Goal: Task Accomplishment & Management: Complete application form

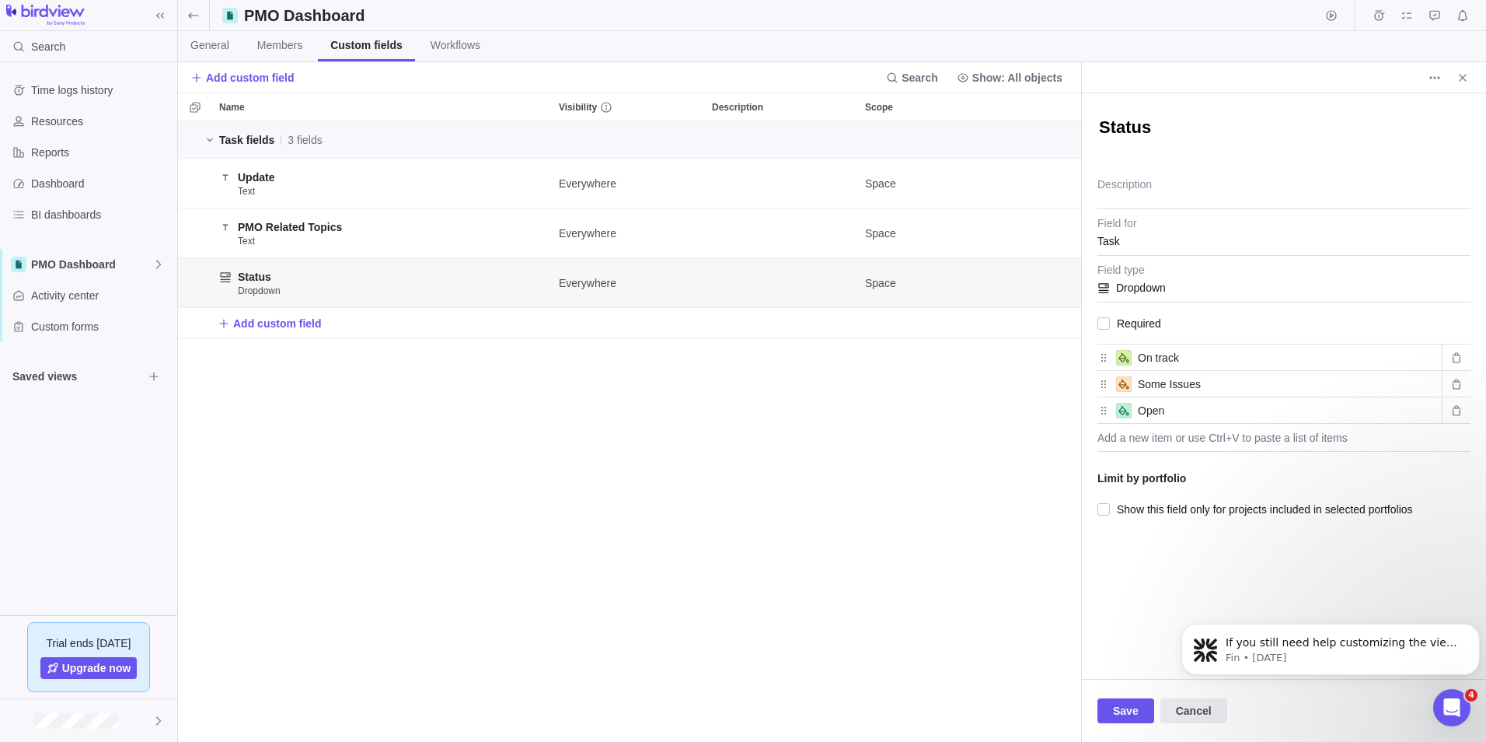
scroll to position [609, 892]
click at [448, 459] on div "Task fields 3 fields Update Text Everywhere Space PMO Related Topics Text Every…" at bounding box center [629, 431] width 903 height 620
click at [1456, 75] on span "Close" at bounding box center [1463, 78] width 22 height 22
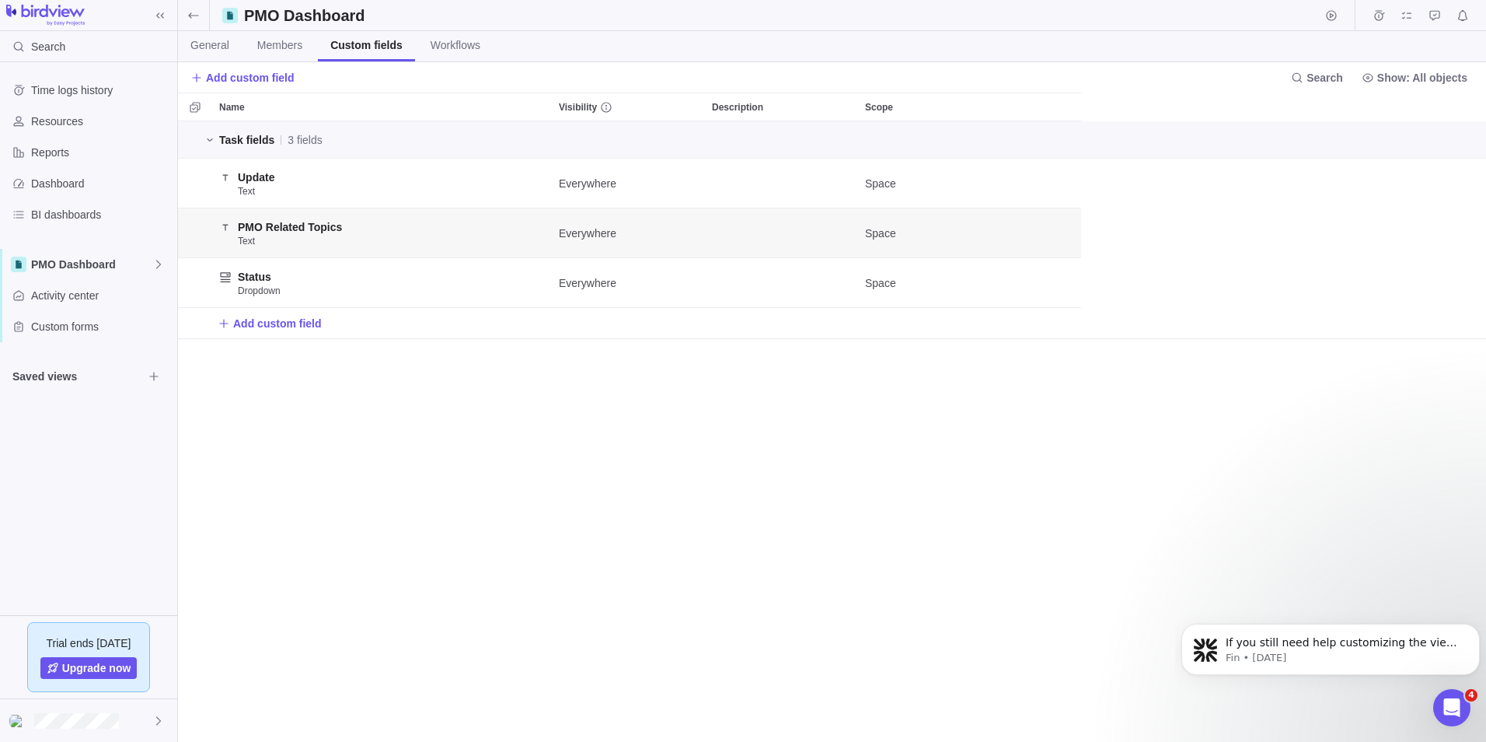
scroll to position [609, 1297]
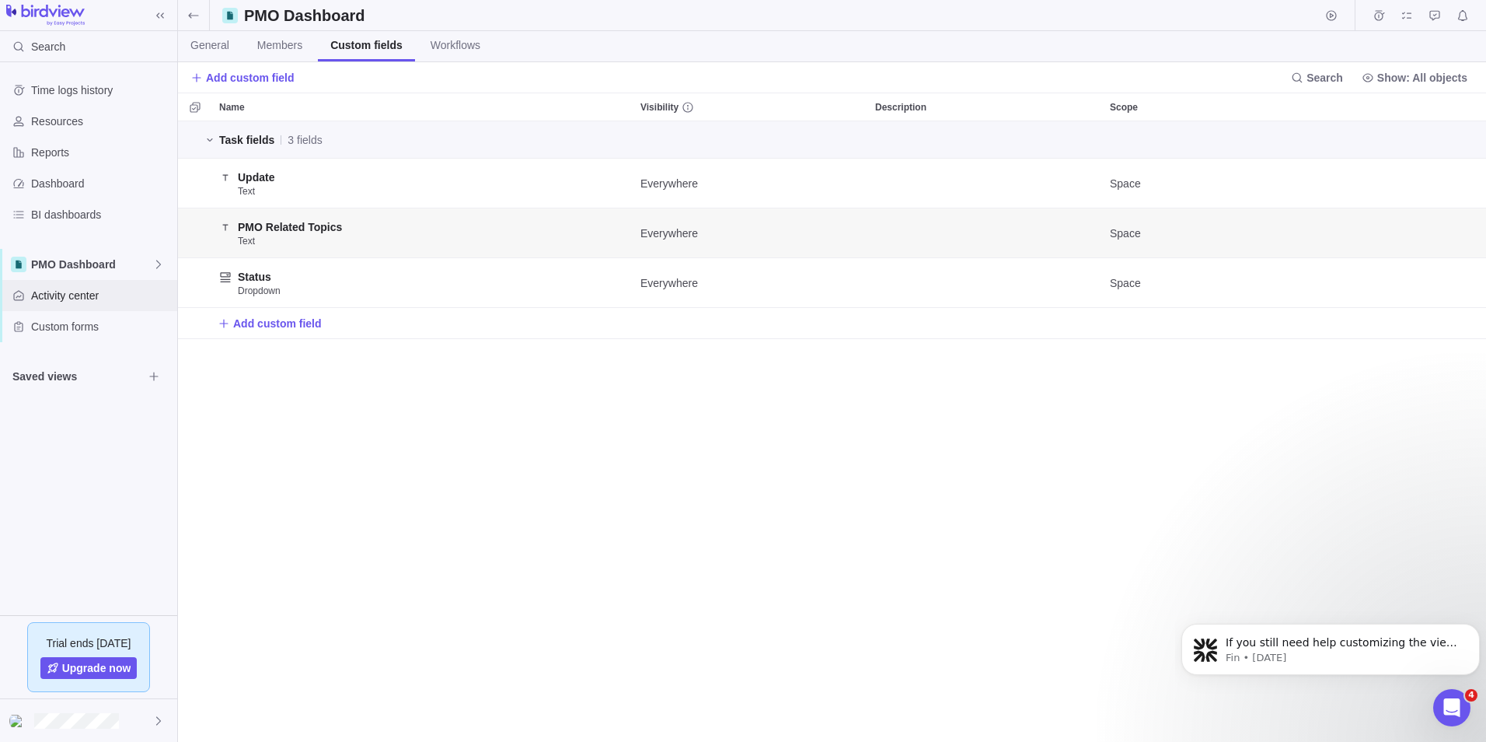
click at [75, 298] on span "Activity center" at bounding box center [101, 296] width 140 height 16
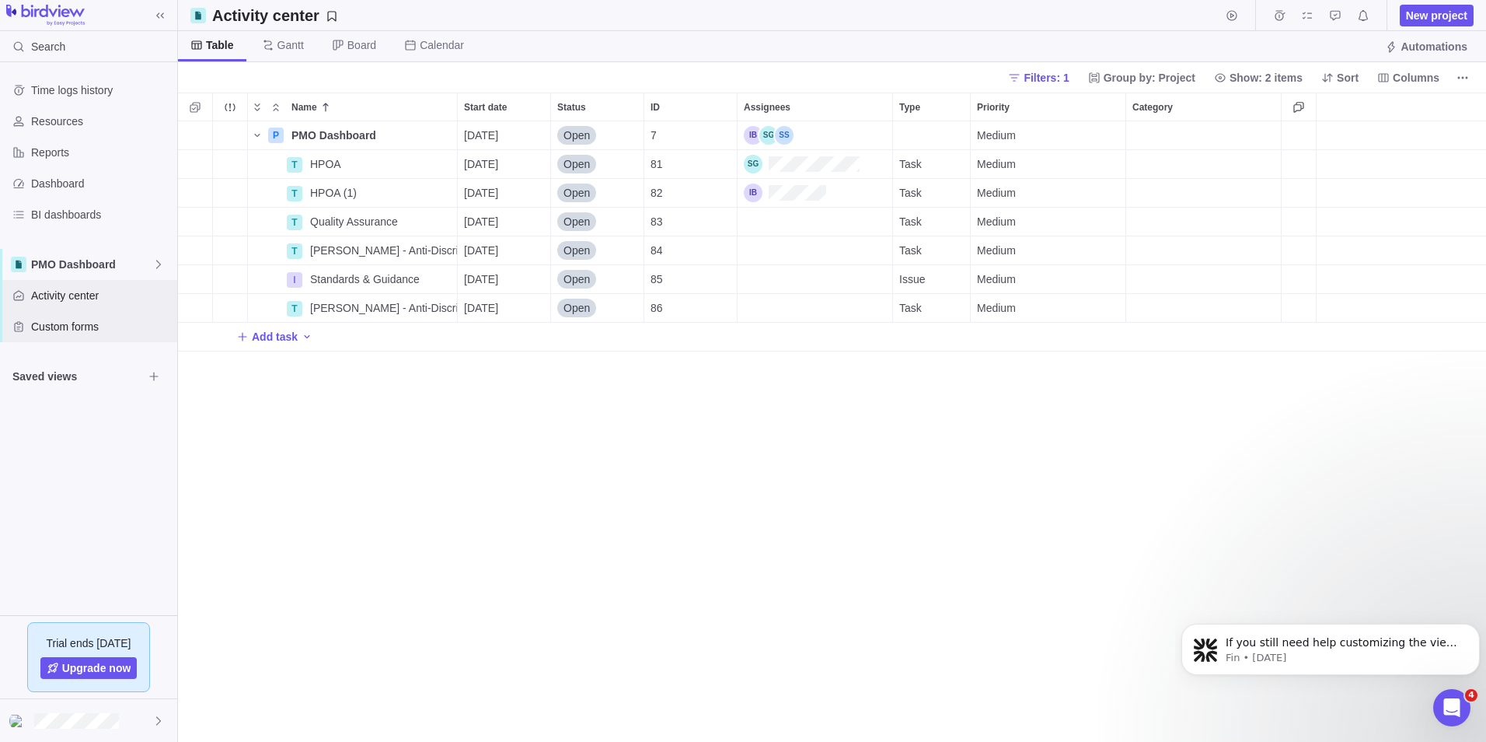
scroll to position [609, 1297]
click at [82, 329] on span "Custom forms" at bounding box center [101, 327] width 140 height 16
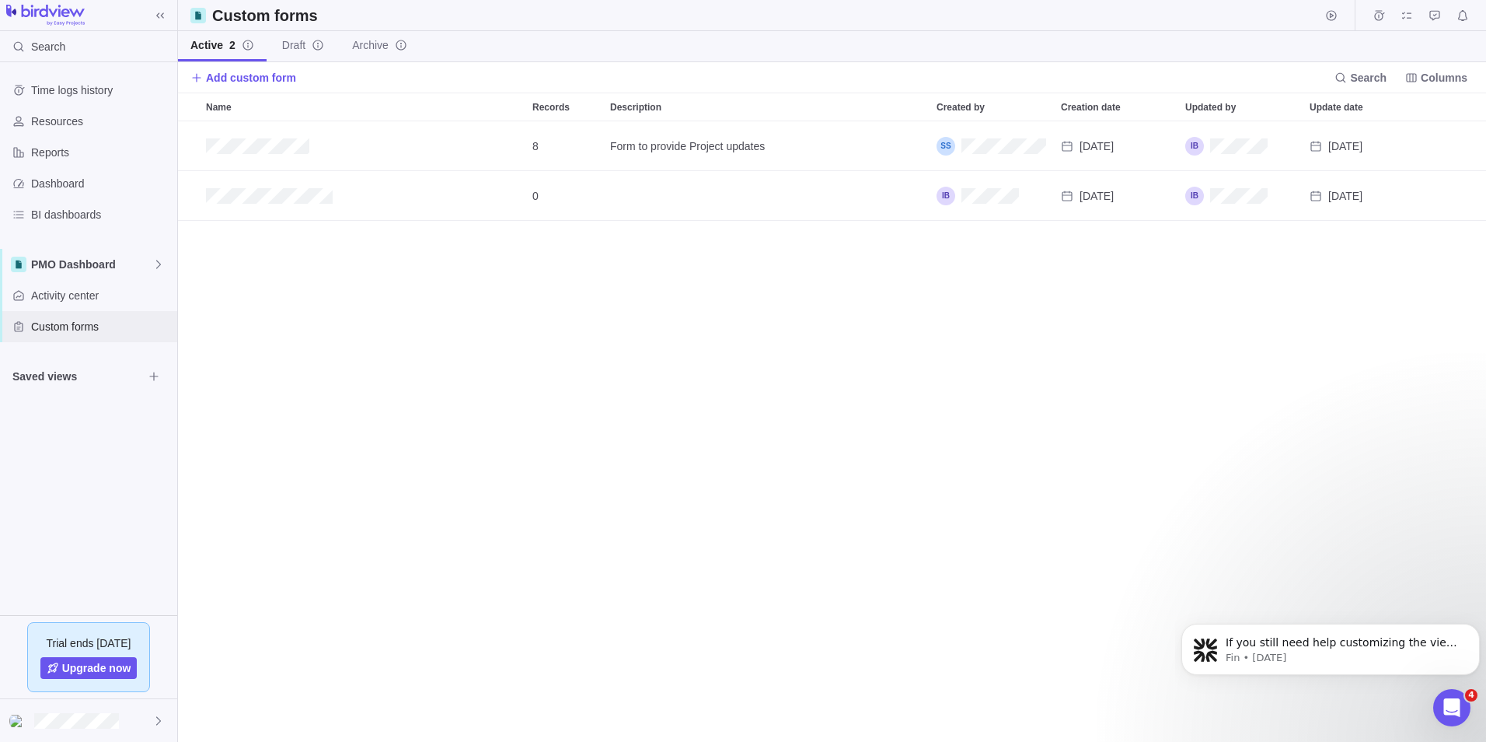
scroll to position [609, 1297]
click at [1409, 195] on icon "Add record" at bounding box center [1415, 196] width 12 height 12
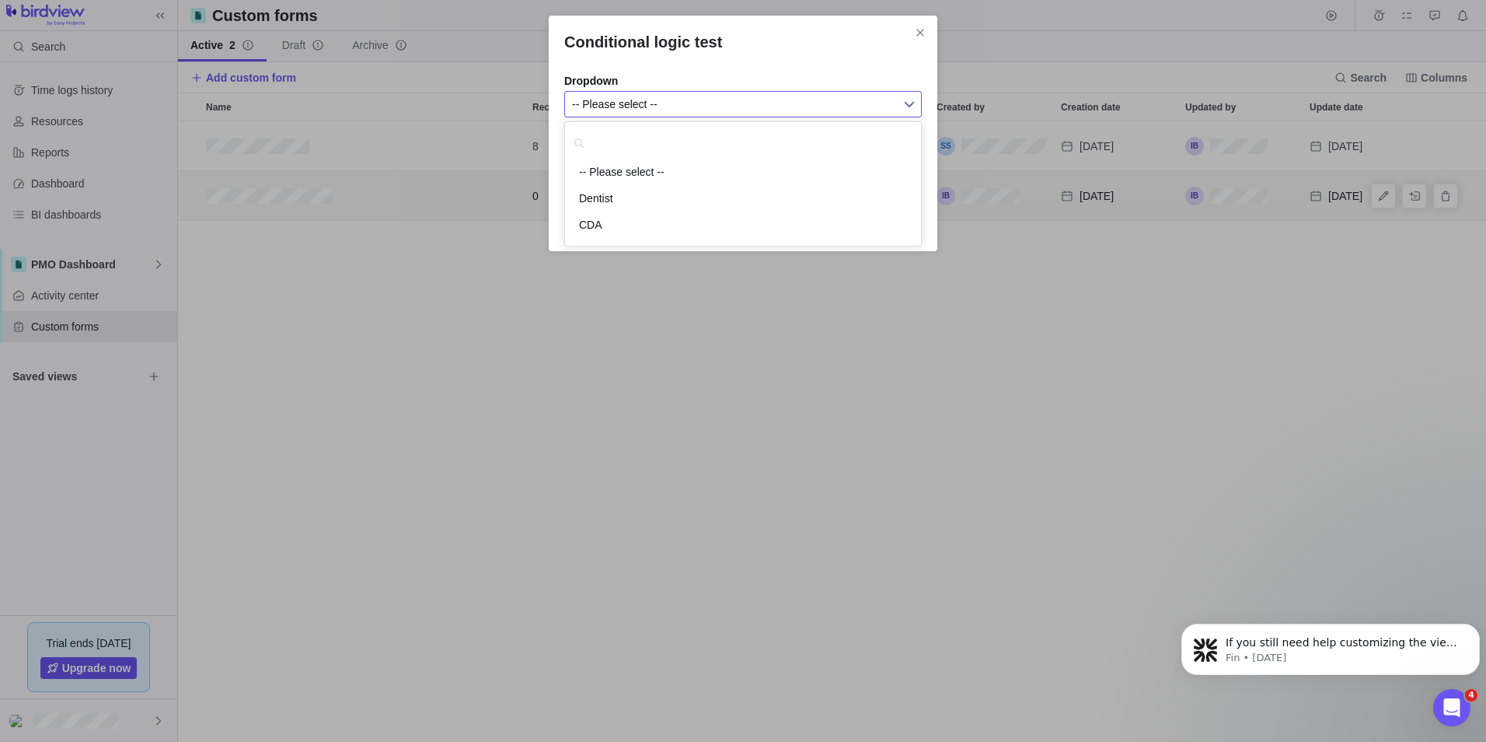
click at [611, 101] on span "-- Please select --" at bounding box center [733, 104] width 322 height 25
click at [927, 33] on span "Close" at bounding box center [921, 33] width 22 height 22
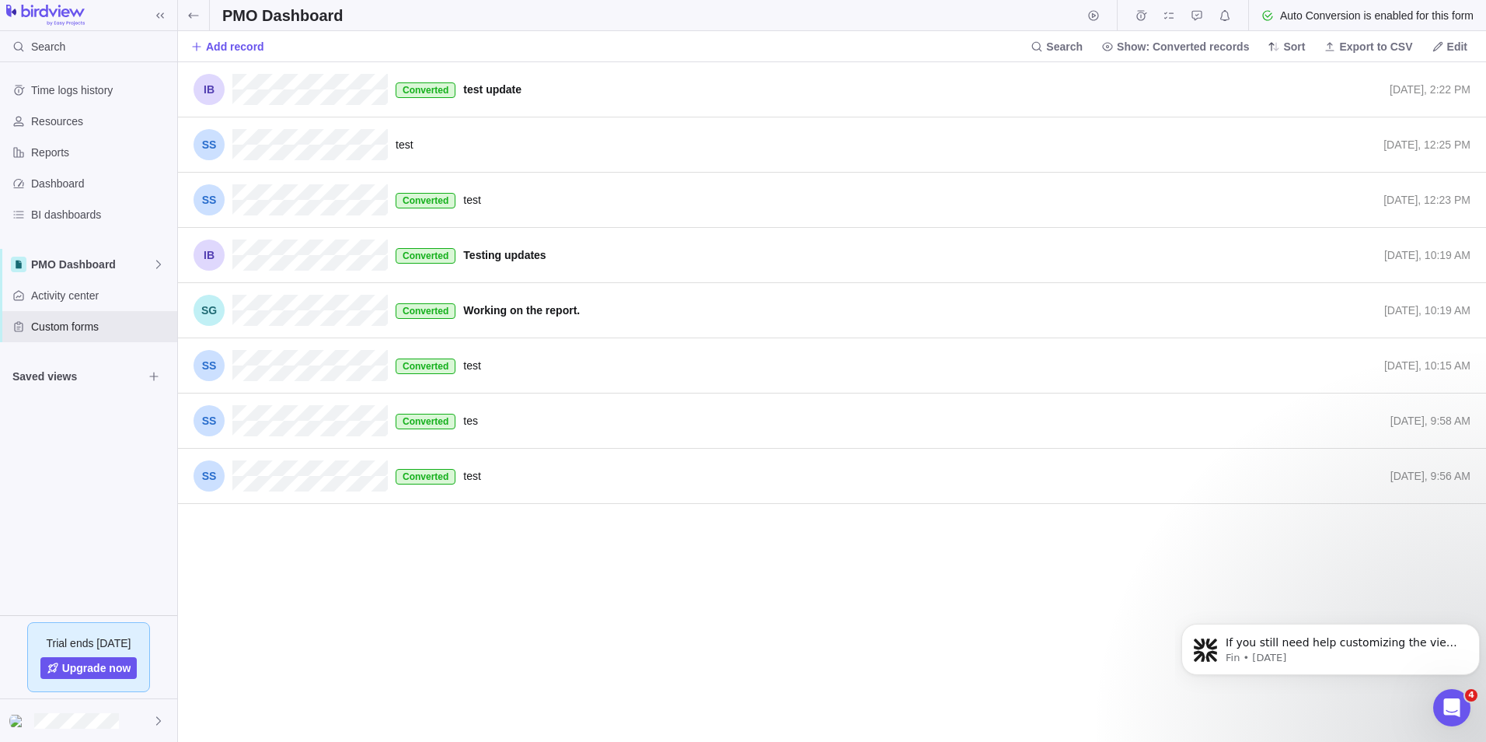
scroll to position [668, 1297]
click at [187, 19] on icon at bounding box center [193, 15] width 12 height 12
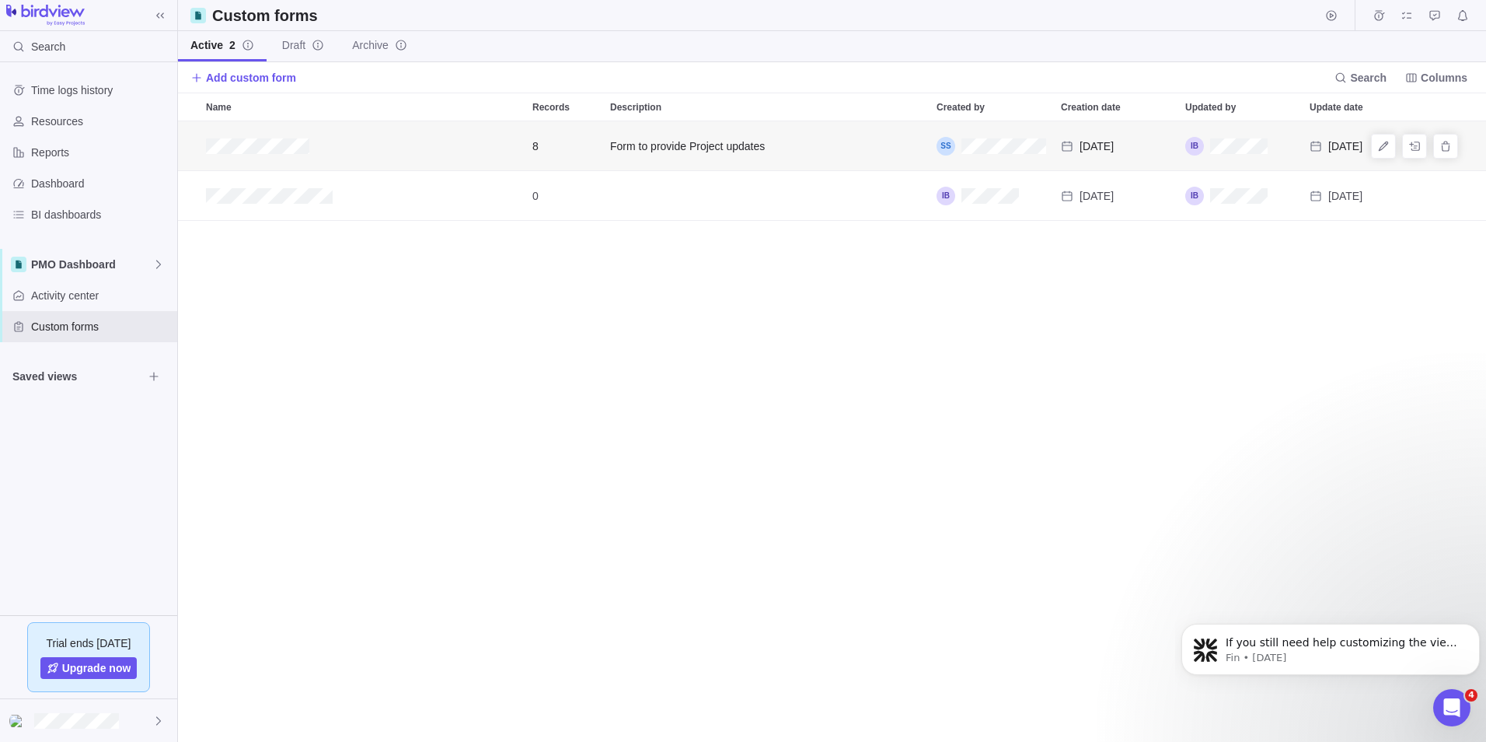
scroll to position [609, 1297]
click at [1412, 149] on icon "Add record" at bounding box center [1414, 145] width 11 height 9
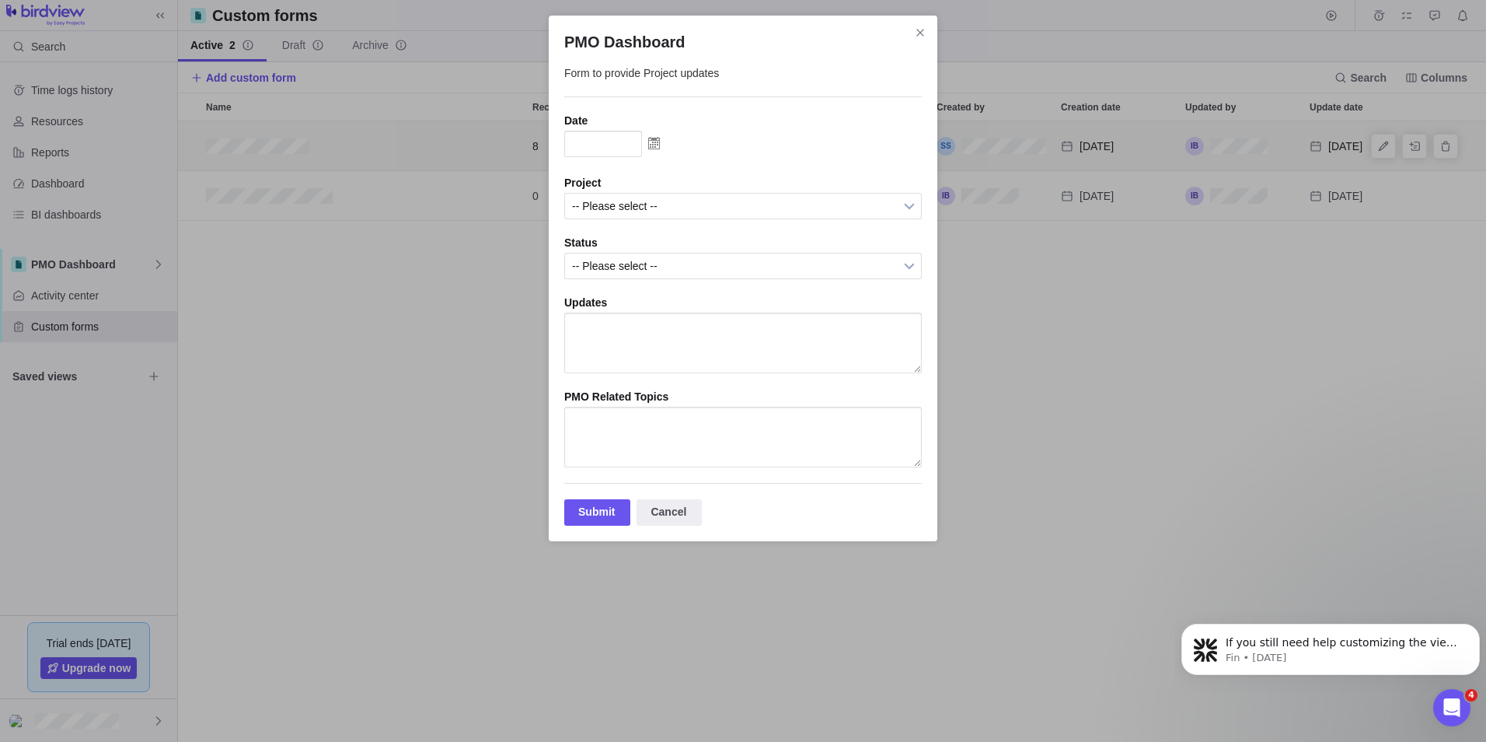
click at [652, 141] on img "PMO Dashboard" at bounding box center [654, 143] width 24 height 25
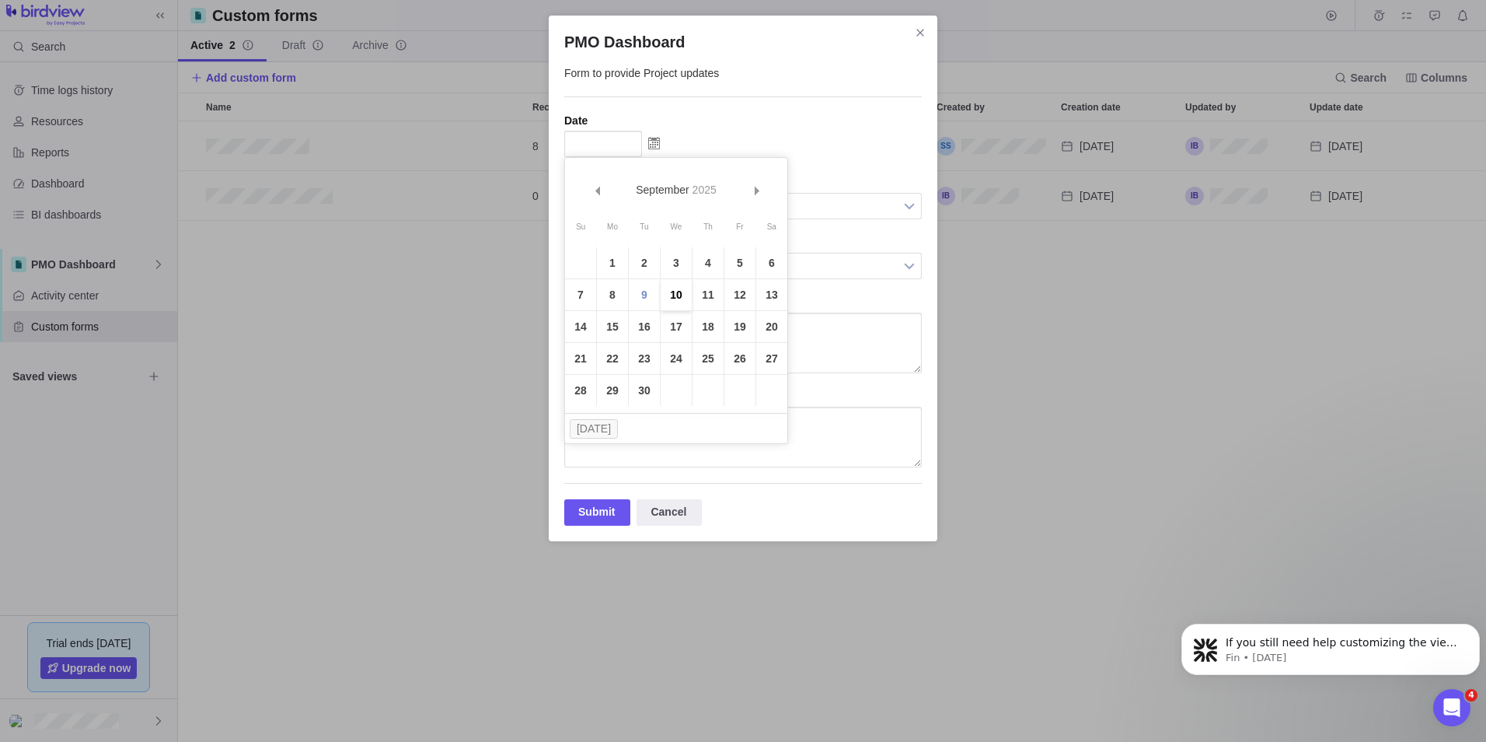
click at [672, 290] on link "10" at bounding box center [676, 294] width 31 height 31
type input "09/10/2025"
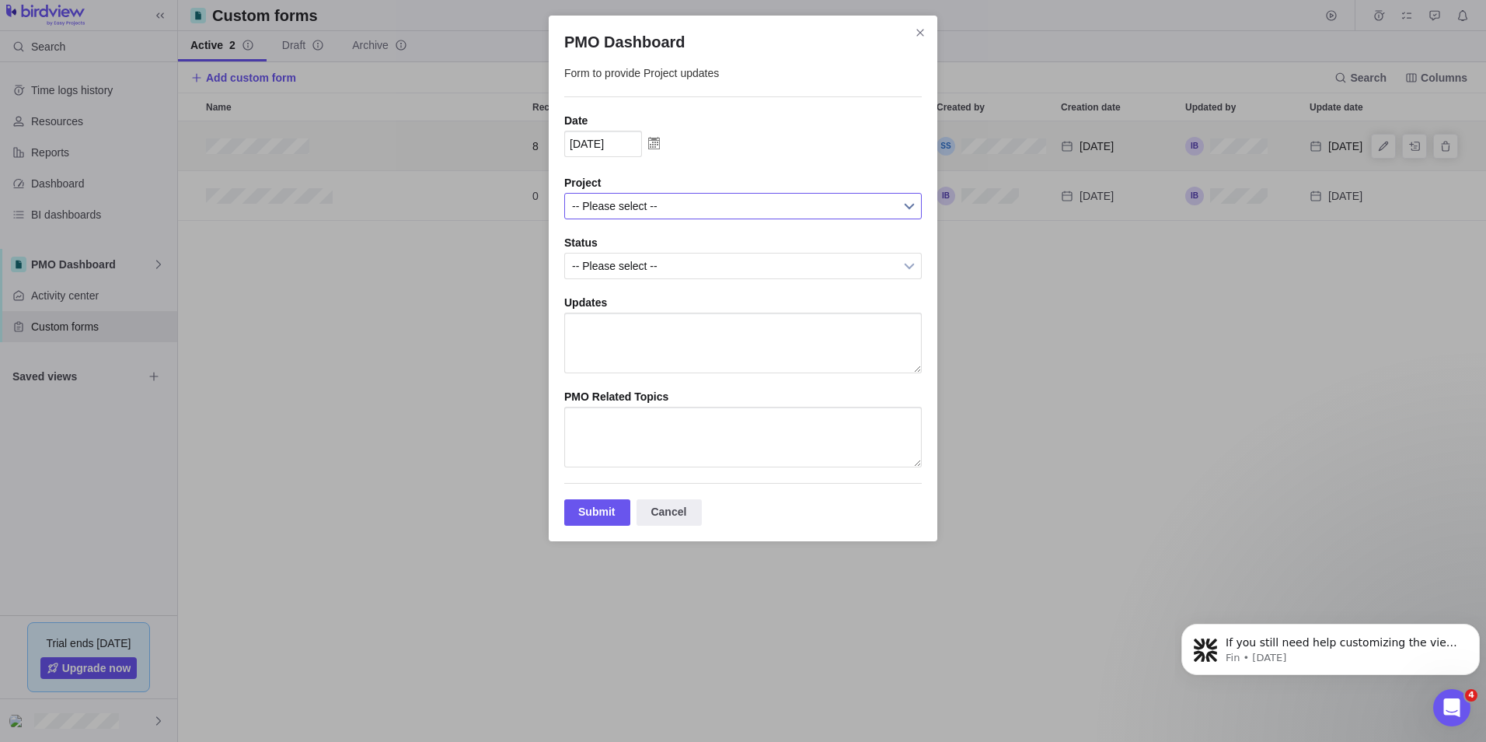
click at [617, 200] on span "-- Please select --" at bounding box center [733, 206] width 322 height 25
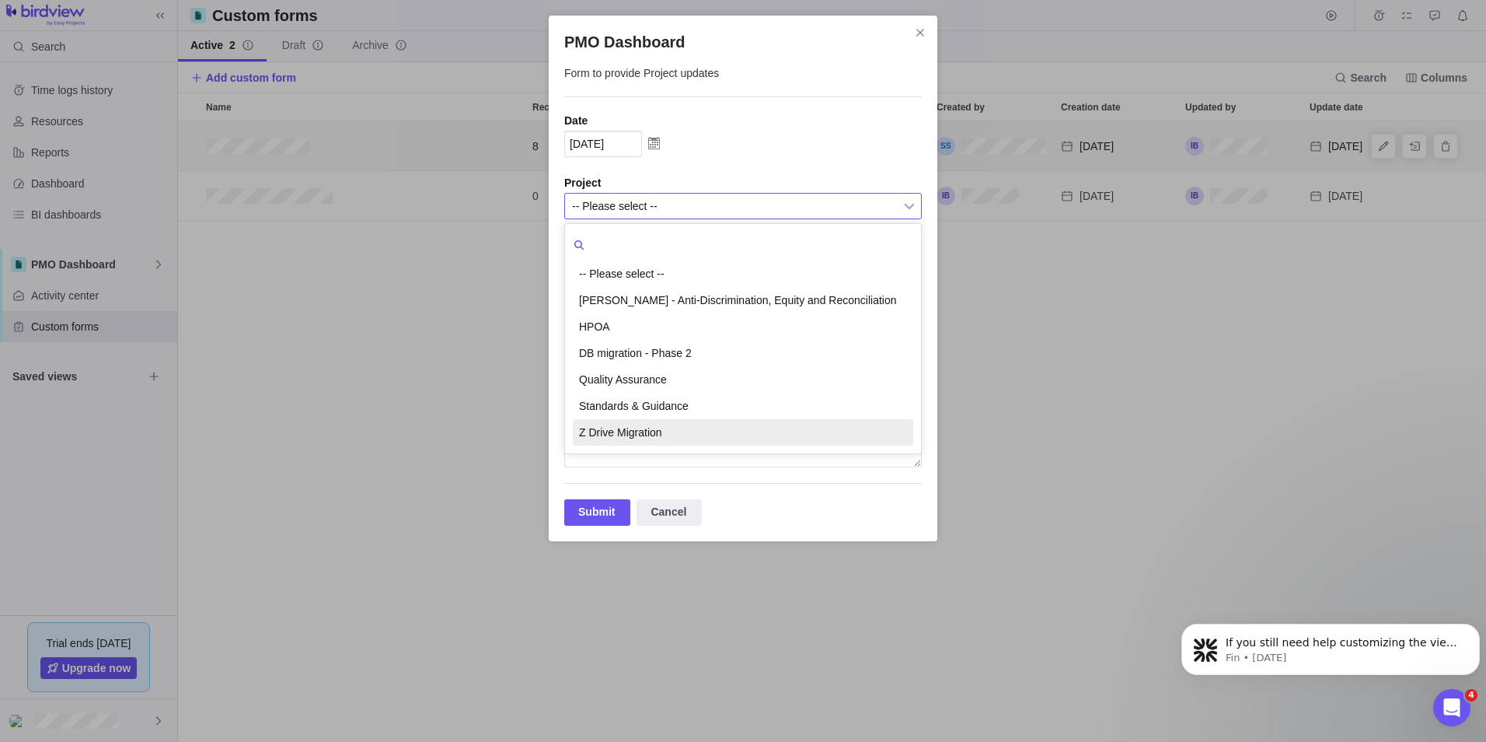
click at [631, 428] on li "Z Drive Migration" at bounding box center [743, 432] width 340 height 26
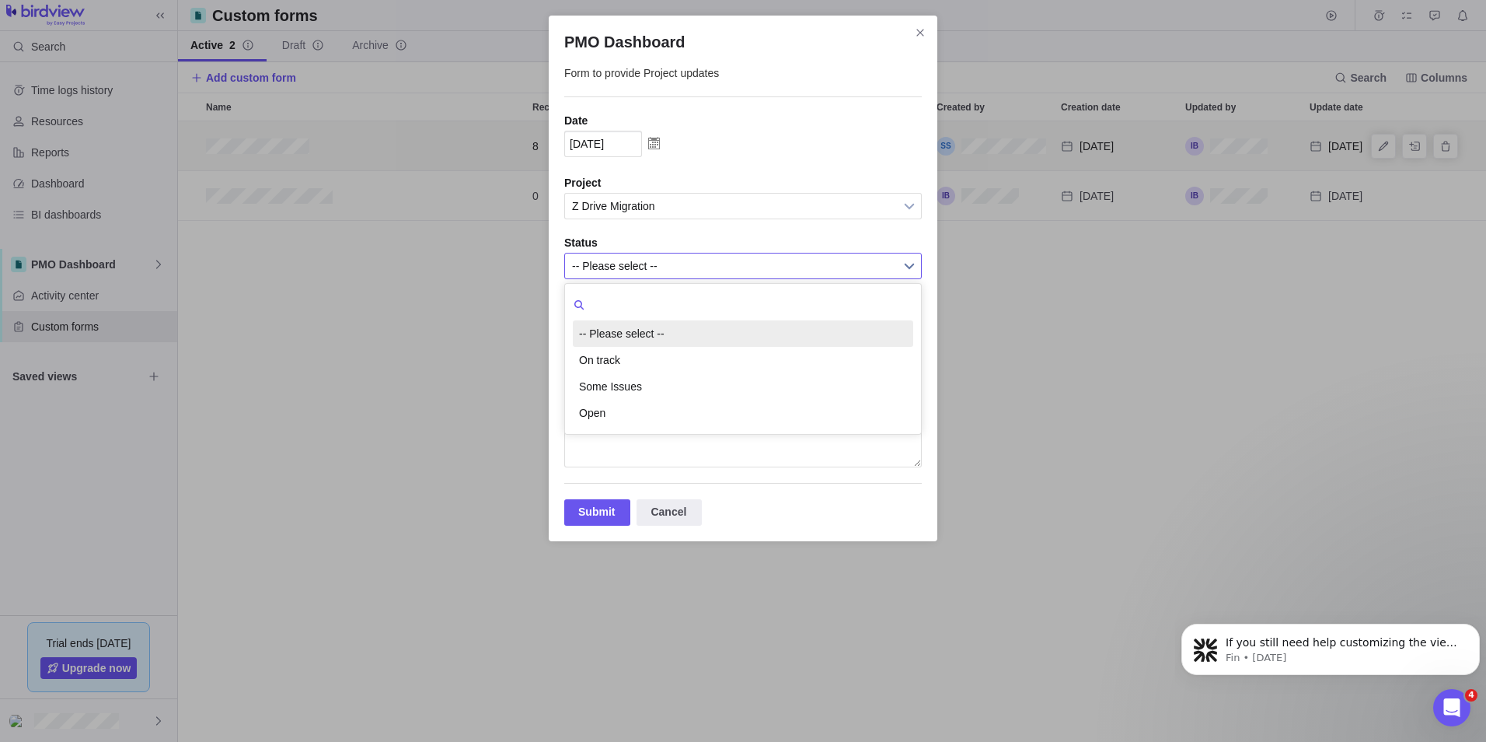
click at [609, 260] on span "-- Please select --" at bounding box center [733, 265] width 322 height 25
click at [623, 379] on li "Some Issues" at bounding box center [743, 386] width 340 height 26
click at [616, 353] on textarea "PMO Dashboard" at bounding box center [743, 343] width 358 height 61
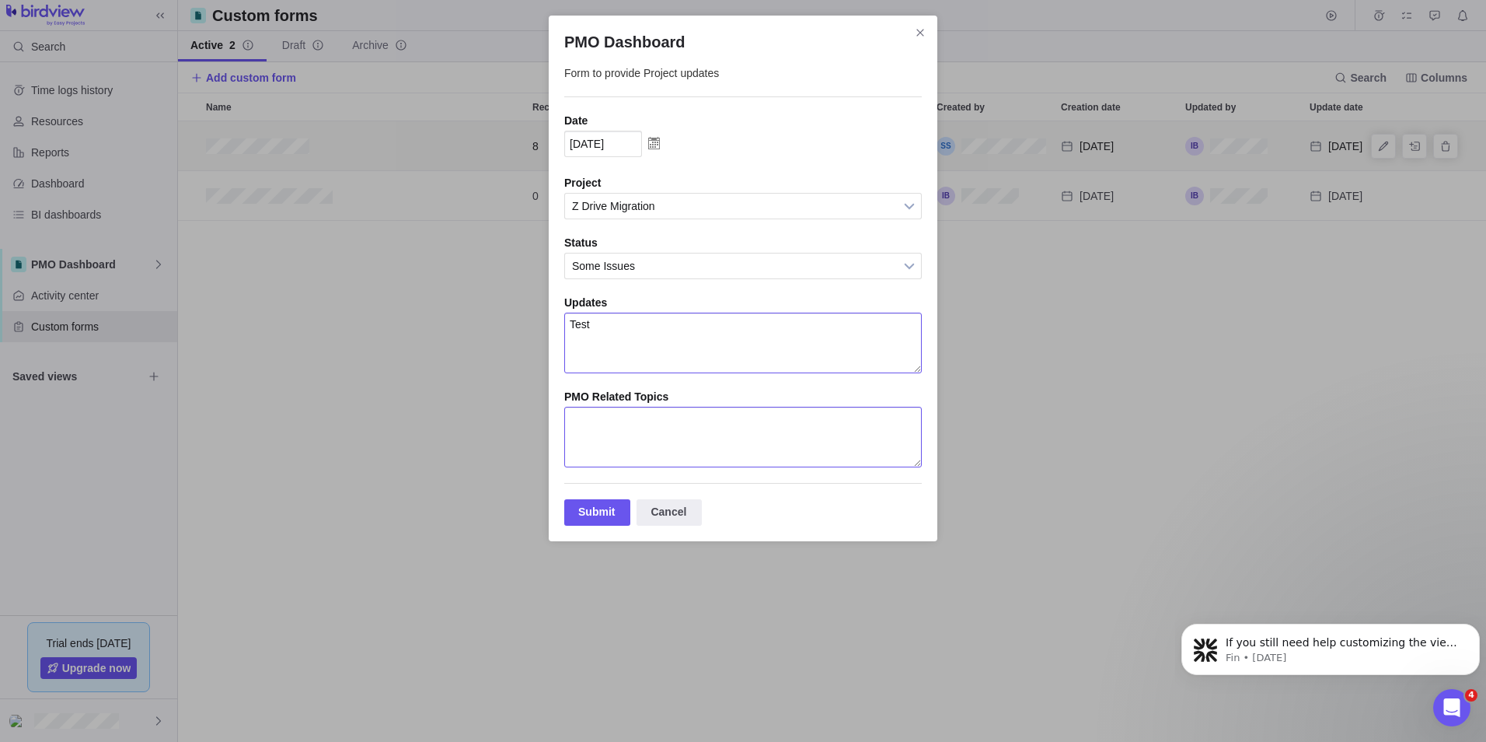
type textarea "Test"
click at [603, 455] on textarea "PMO Dashboard" at bounding box center [743, 437] width 358 height 61
type textarea "test"
click at [608, 526] on div "Submit" at bounding box center [597, 512] width 66 height 26
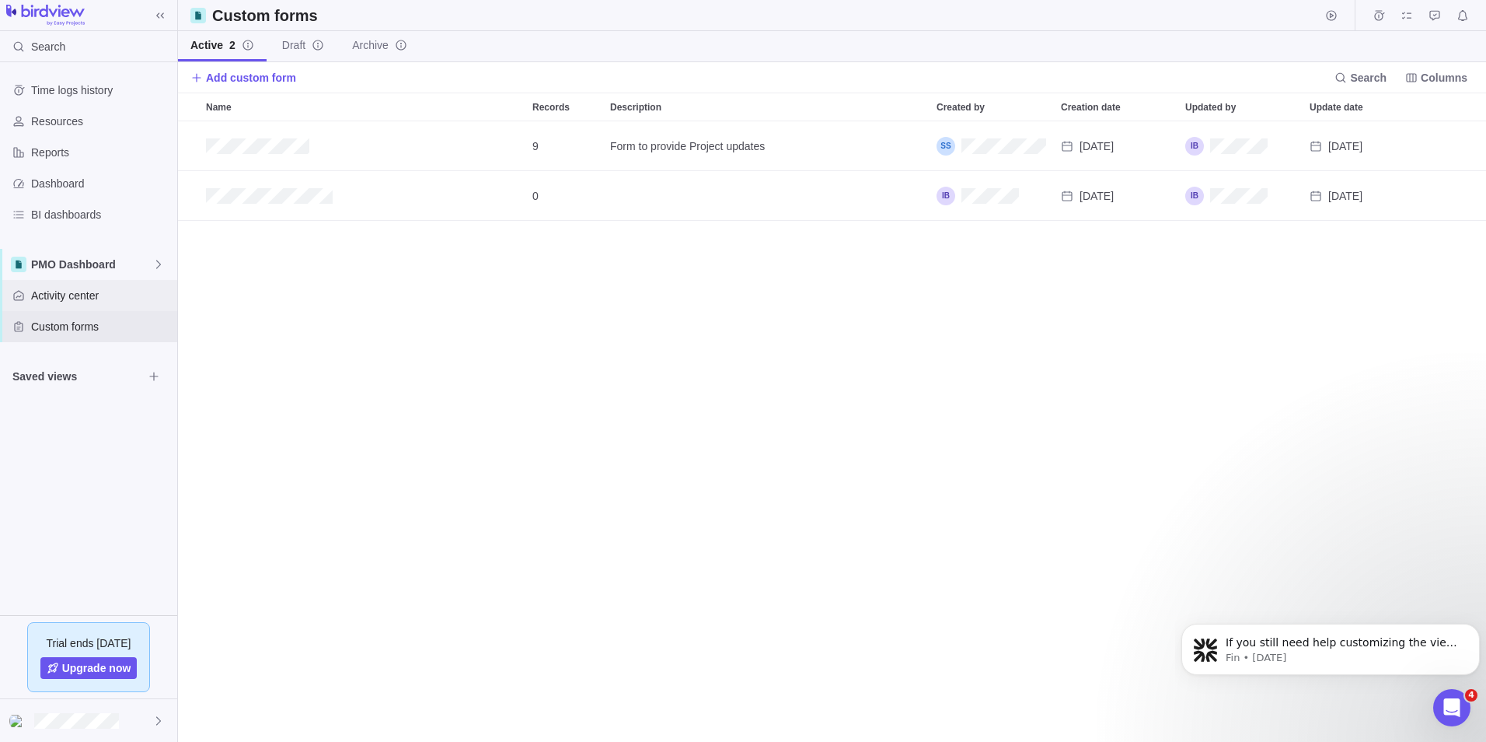
click at [103, 292] on span "Activity center" at bounding box center [101, 296] width 140 height 16
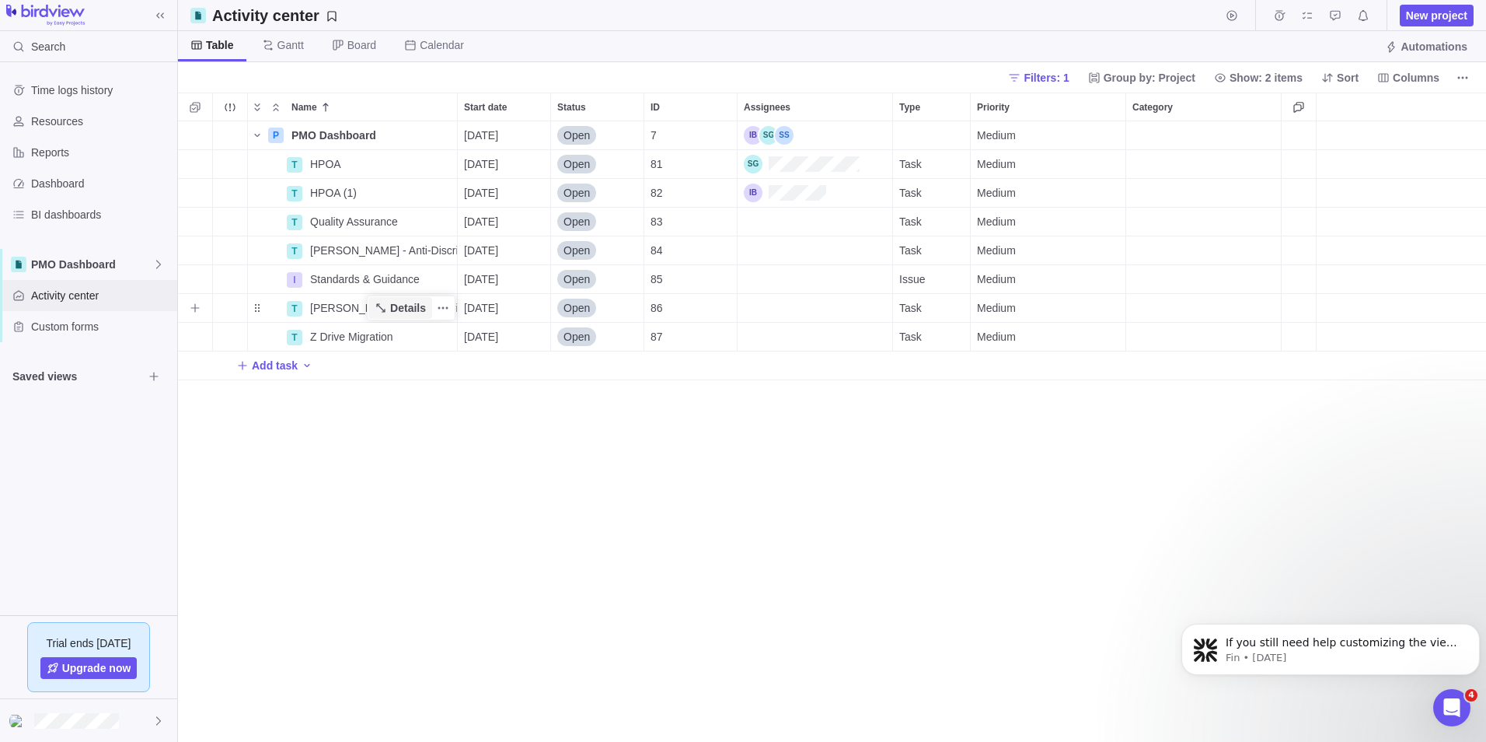
scroll to position [609, 1297]
click at [75, 322] on span "Custom forms" at bounding box center [101, 327] width 140 height 16
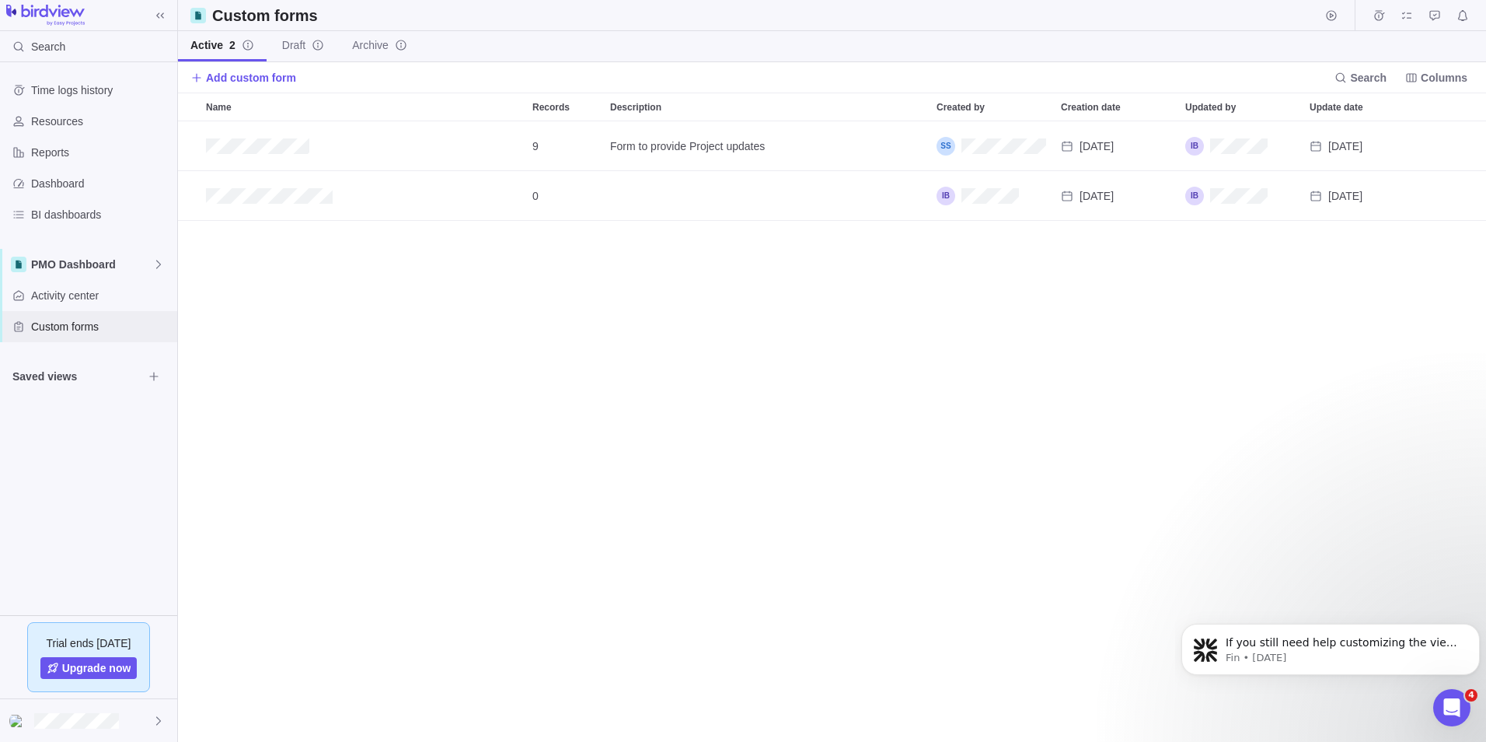
scroll to position [609, 1297]
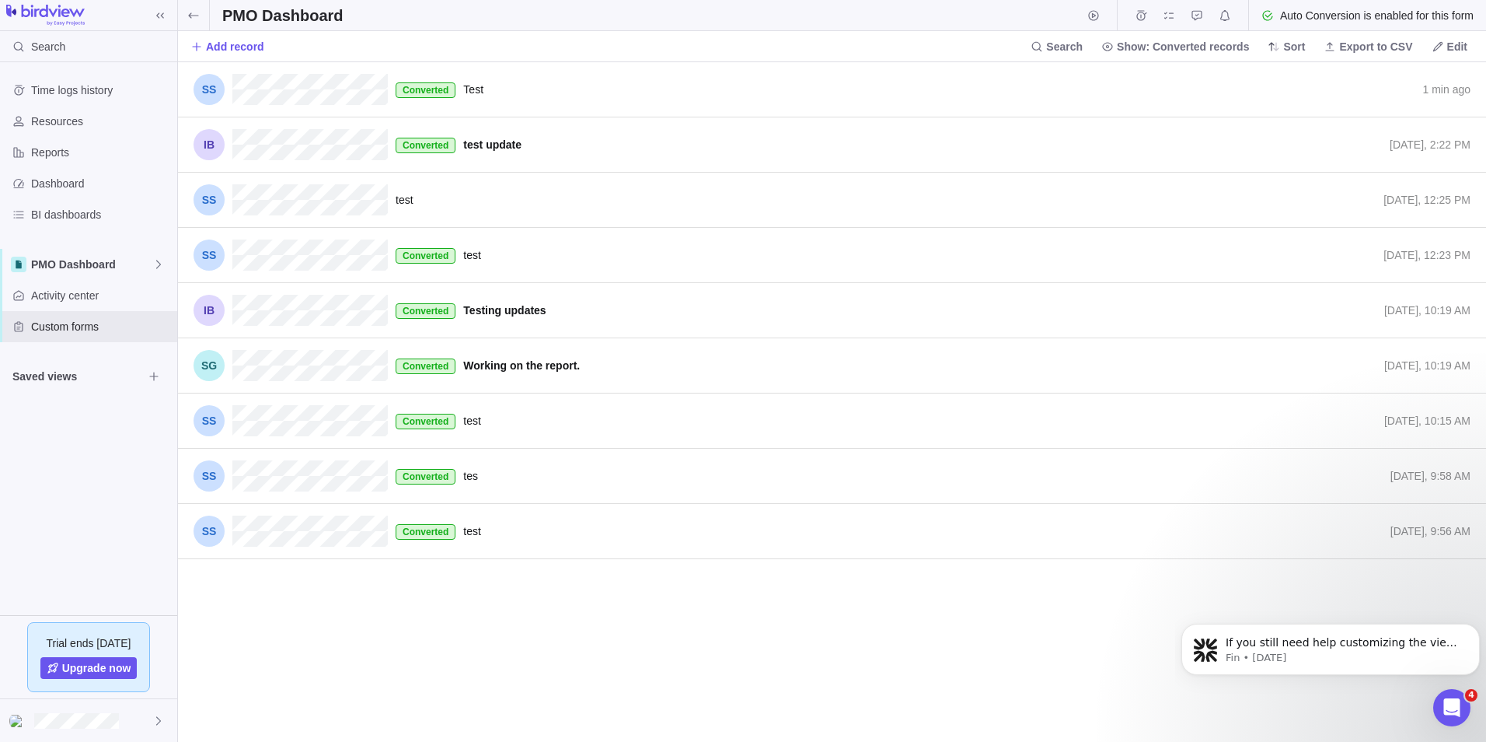
scroll to position [668, 1297]
click at [102, 295] on span "Activity center" at bounding box center [101, 296] width 140 height 16
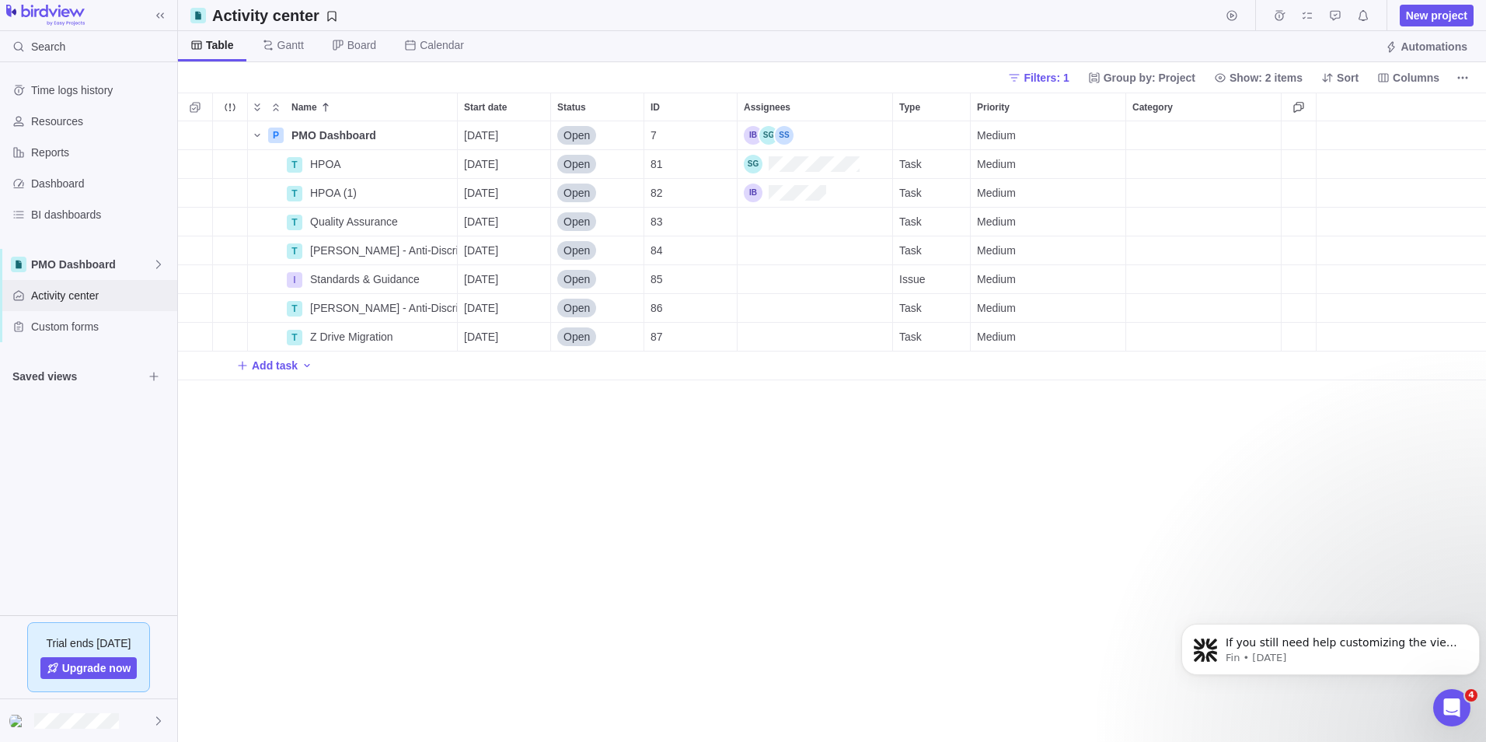
scroll to position [609, 1297]
drag, startPoint x: 1315, startPoint y: 105, endPoint x: 1325, endPoint y: 104, distance: 10.9
click at [1325, 104] on div at bounding box center [1324, 107] width 4 height 29
click at [1305, 111] on icon "More actions" at bounding box center [1307, 106] width 12 height 12
click at [1420, 79] on body "Search Time logs history Resources Reports Dashboard BI dashboards PMO Dashboar…" at bounding box center [743, 371] width 1486 height 742
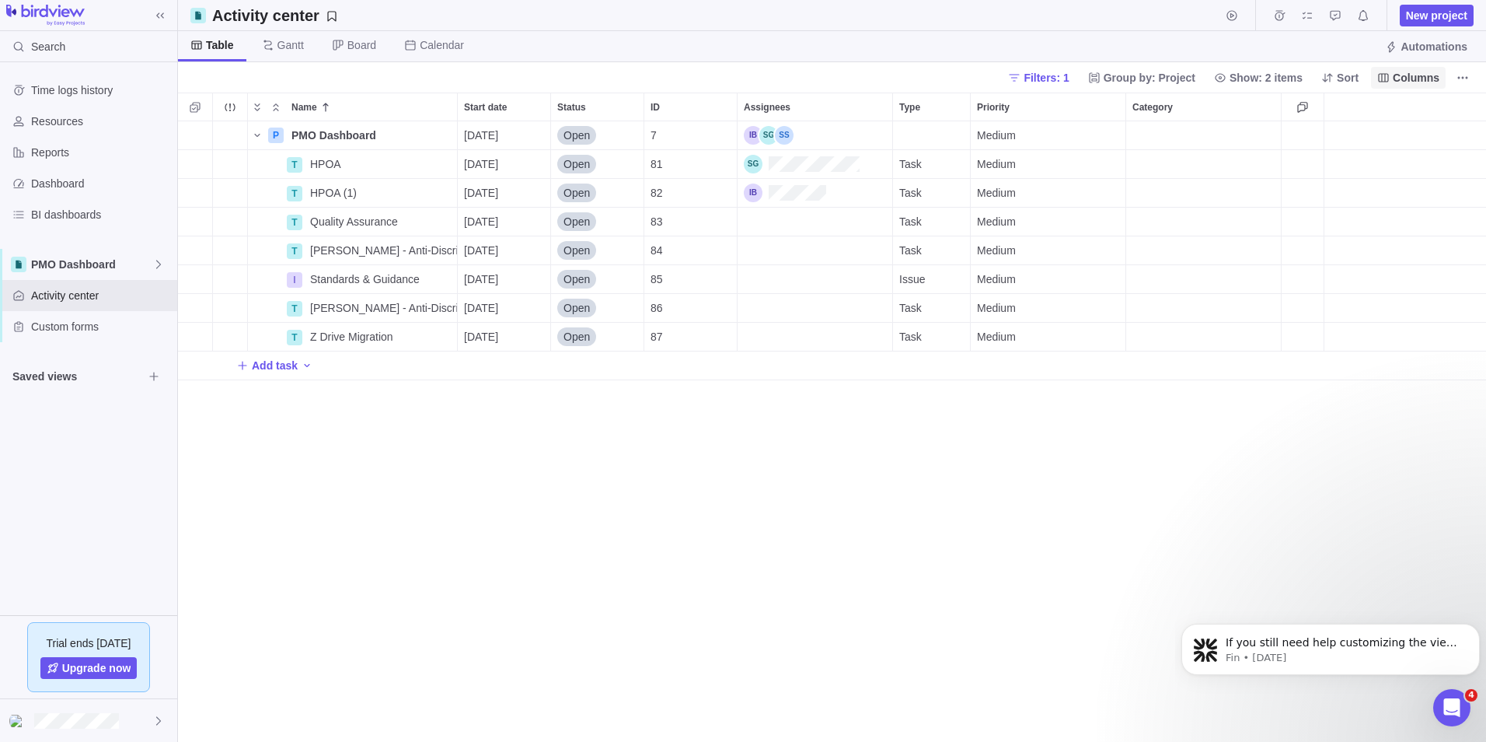
click at [1421, 79] on span "Columns" at bounding box center [1416, 78] width 47 height 16
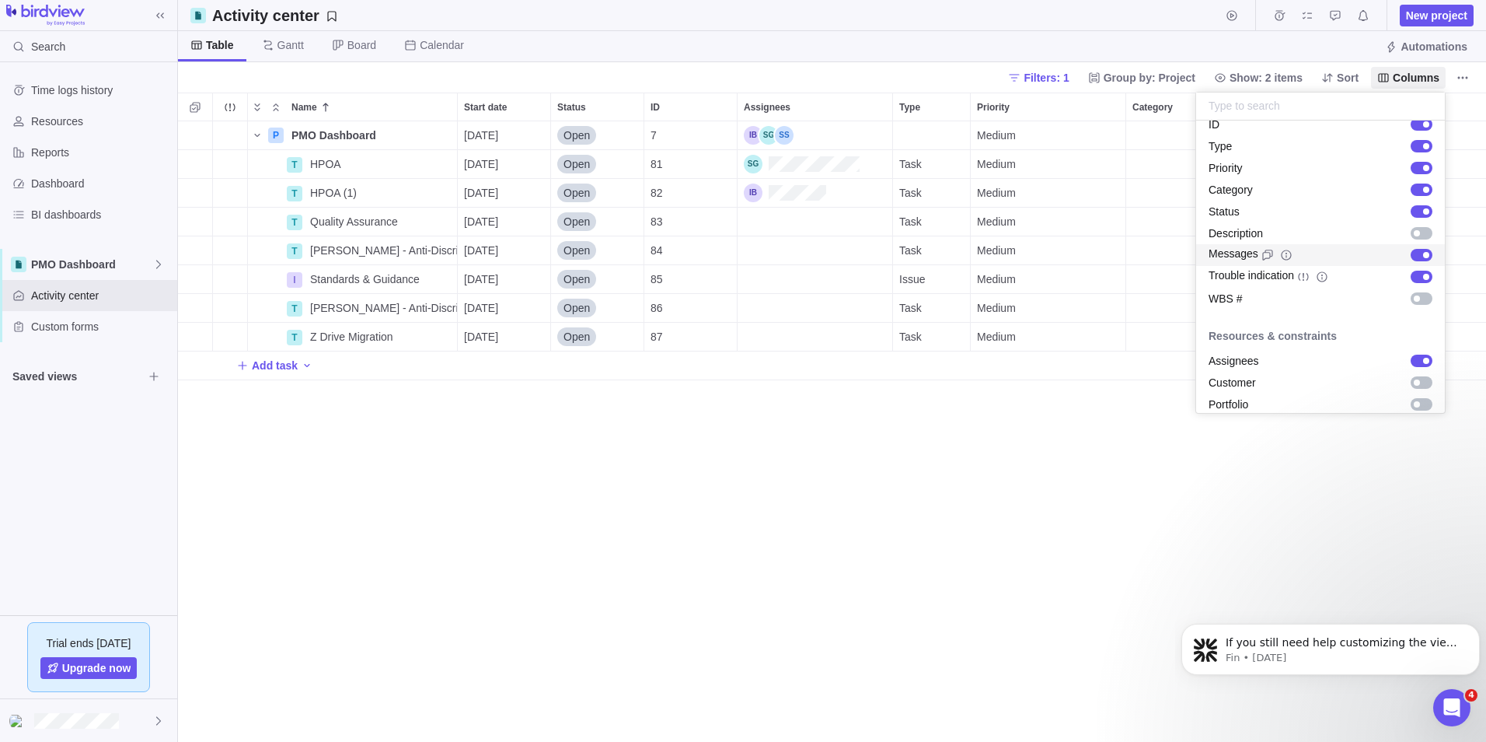
scroll to position [78, 0]
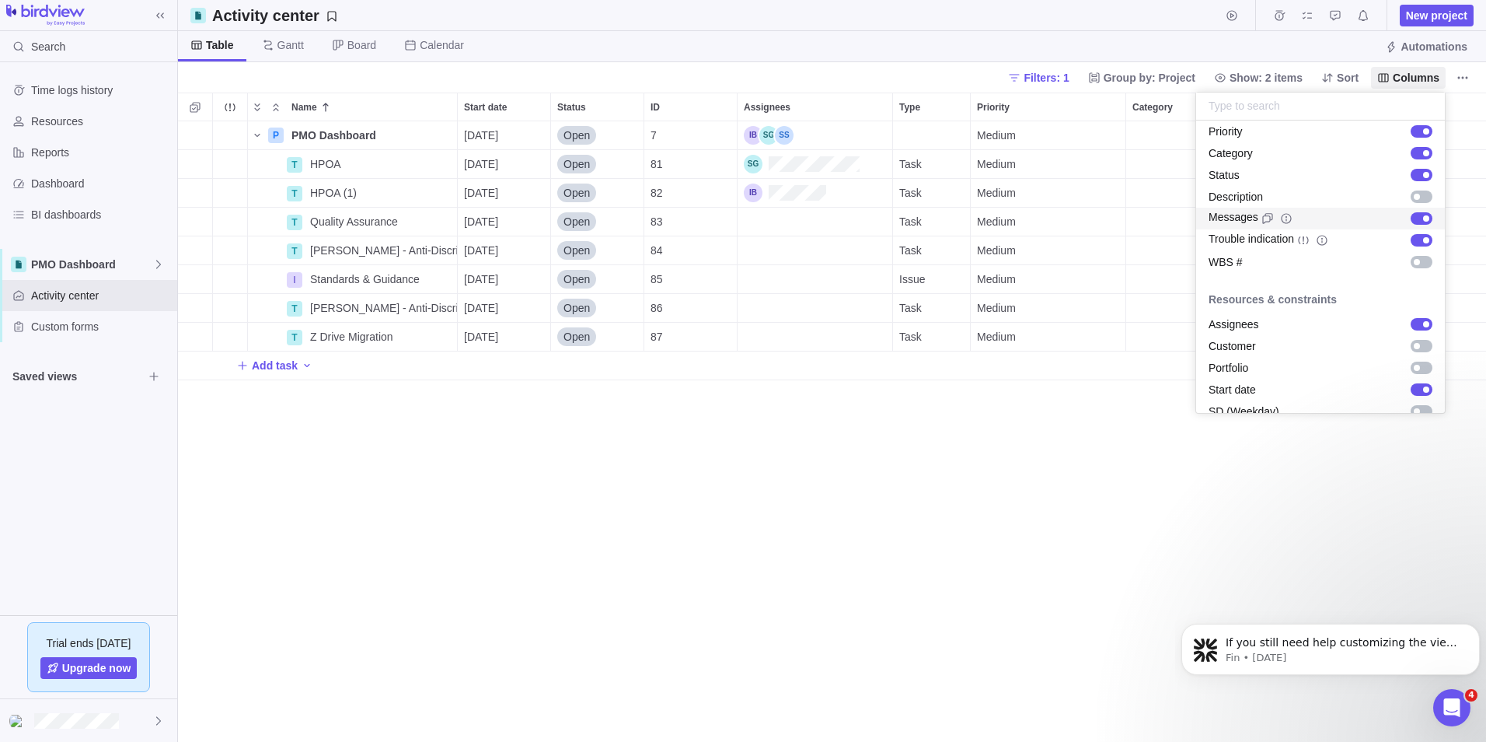
drag, startPoint x: 363, startPoint y: 456, endPoint x: 352, endPoint y: 434, distance: 24.3
click at [362, 454] on body "Search Time logs history Resources Reports Dashboard BI dashboards PMO Dashboar…" at bounding box center [743, 371] width 1486 height 742
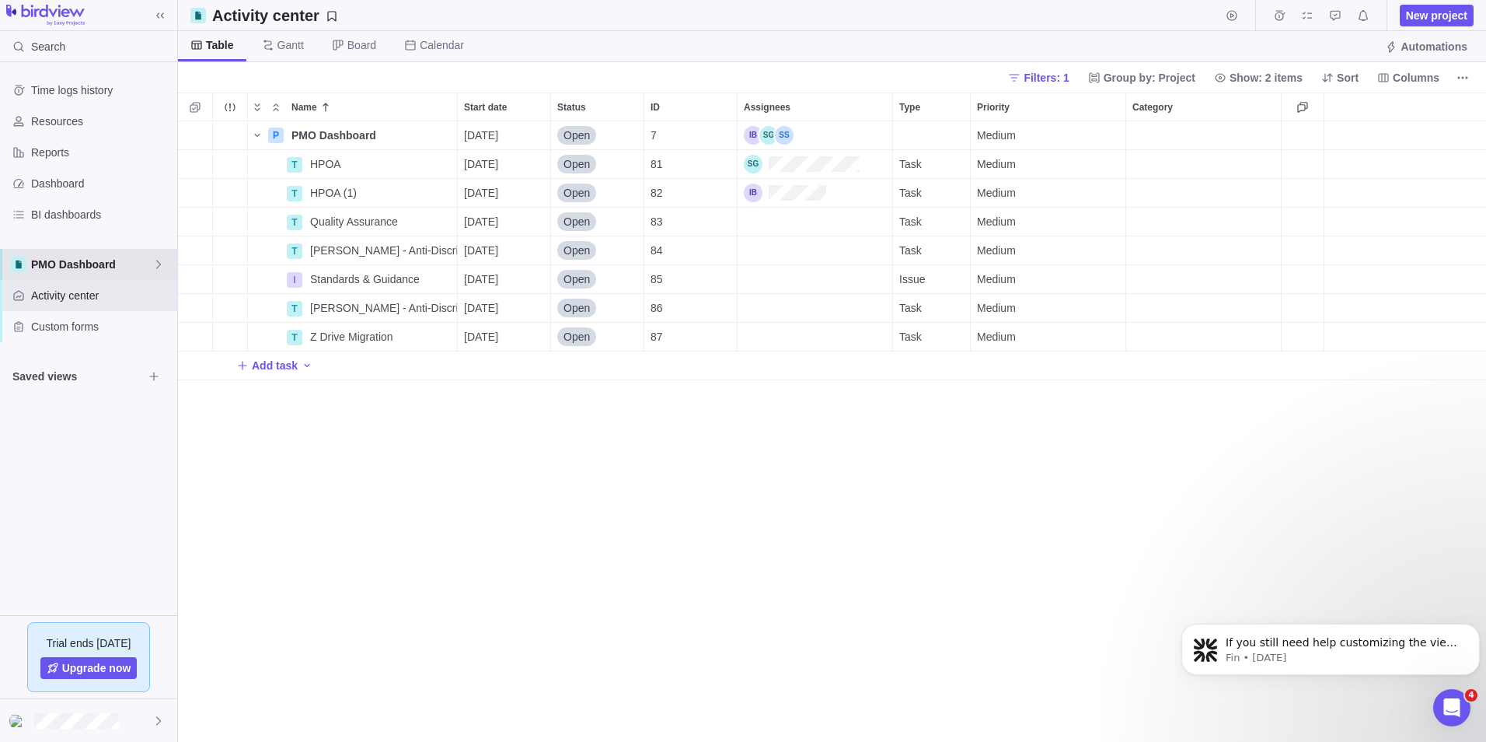
click at [154, 269] on icon at bounding box center [158, 264] width 12 height 12
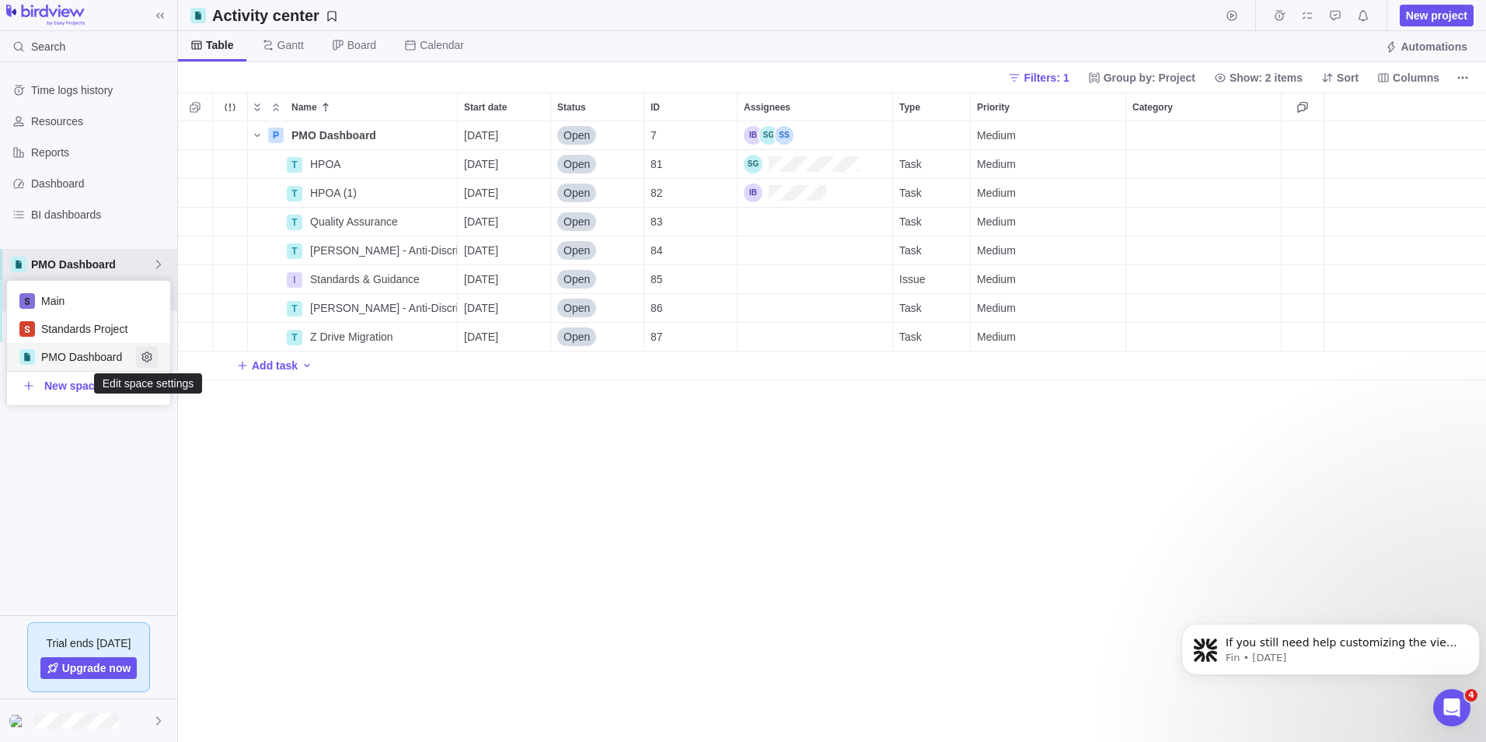
click at [148, 355] on icon "Edit space settings" at bounding box center [147, 357] width 12 height 12
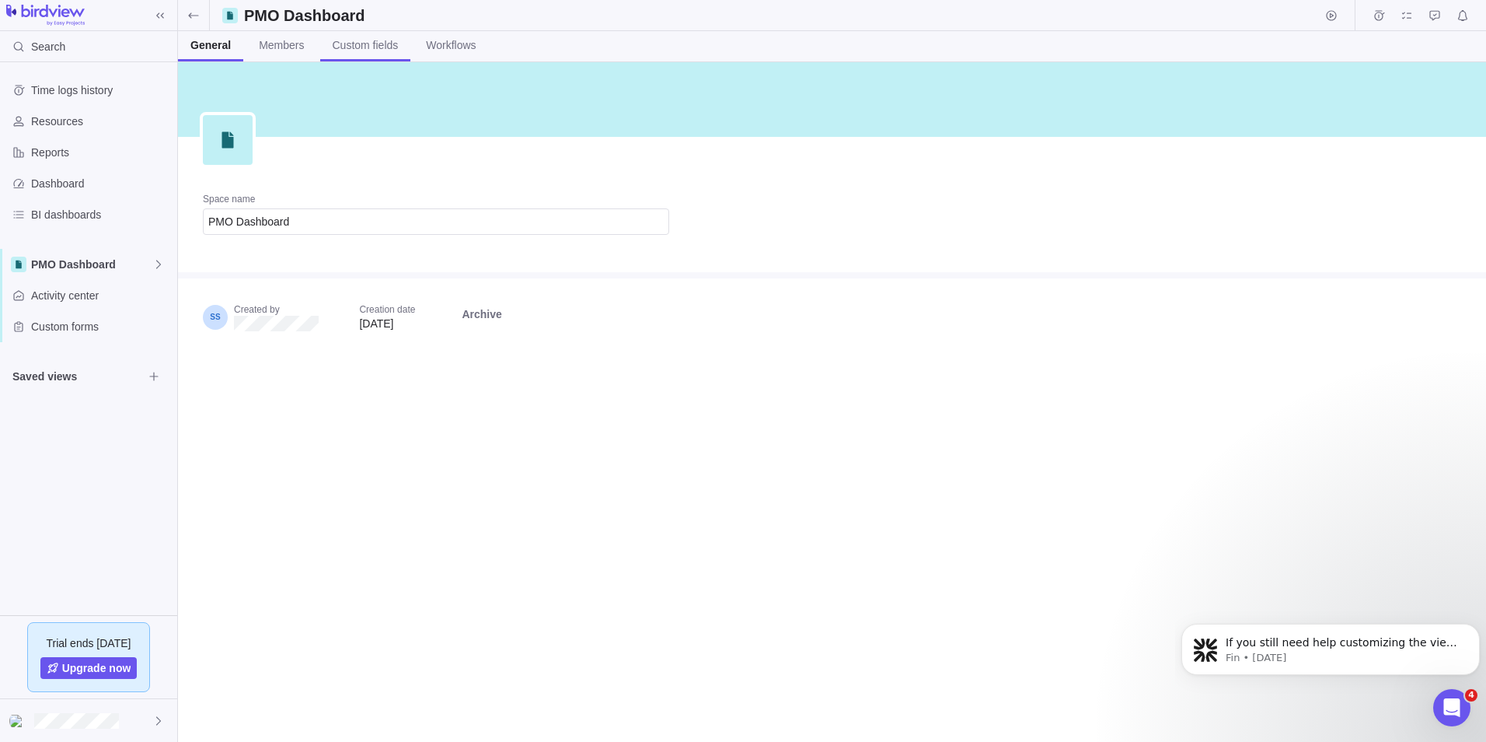
click at [365, 47] on span "Custom fields" at bounding box center [366, 45] width 66 height 16
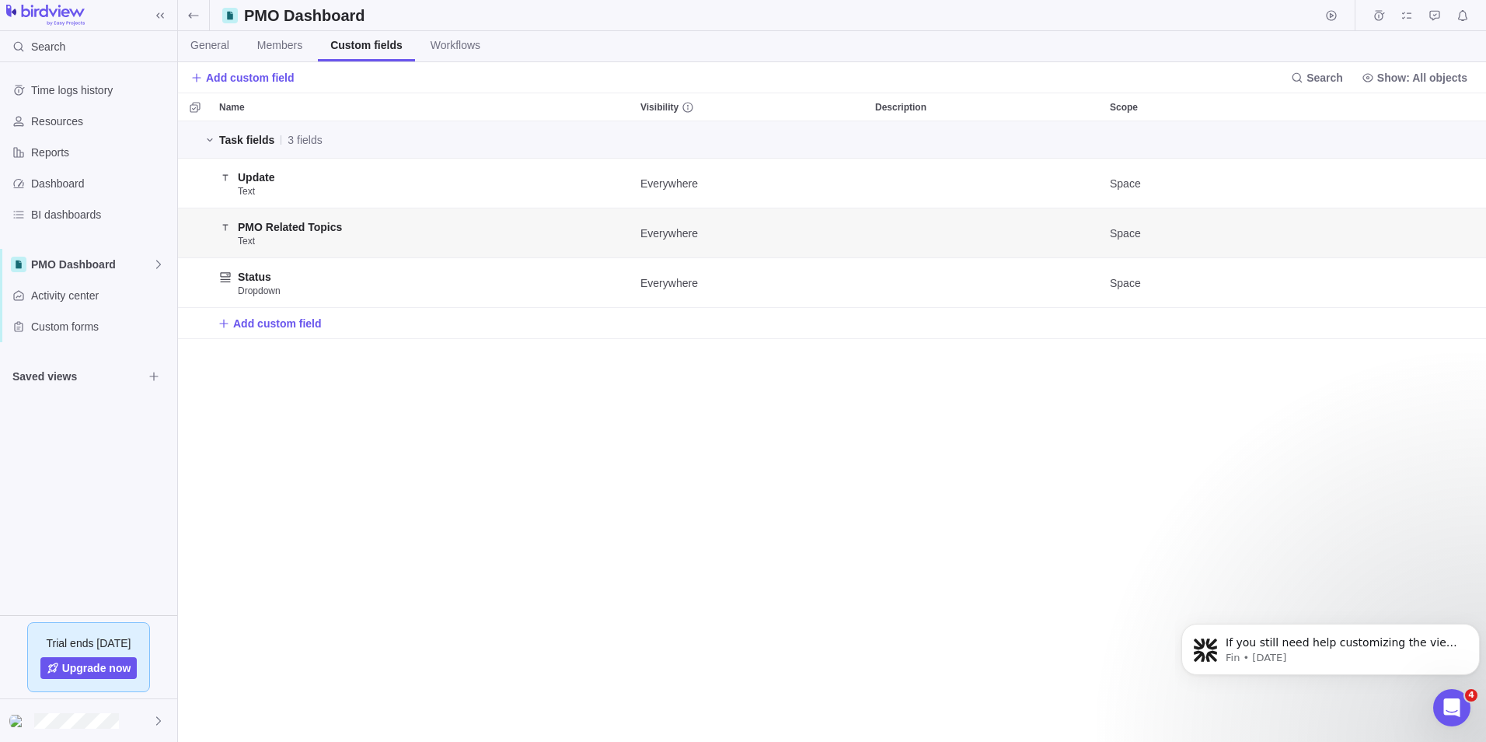
scroll to position [609, 1297]
click at [83, 299] on span "Activity center" at bounding box center [101, 296] width 140 height 16
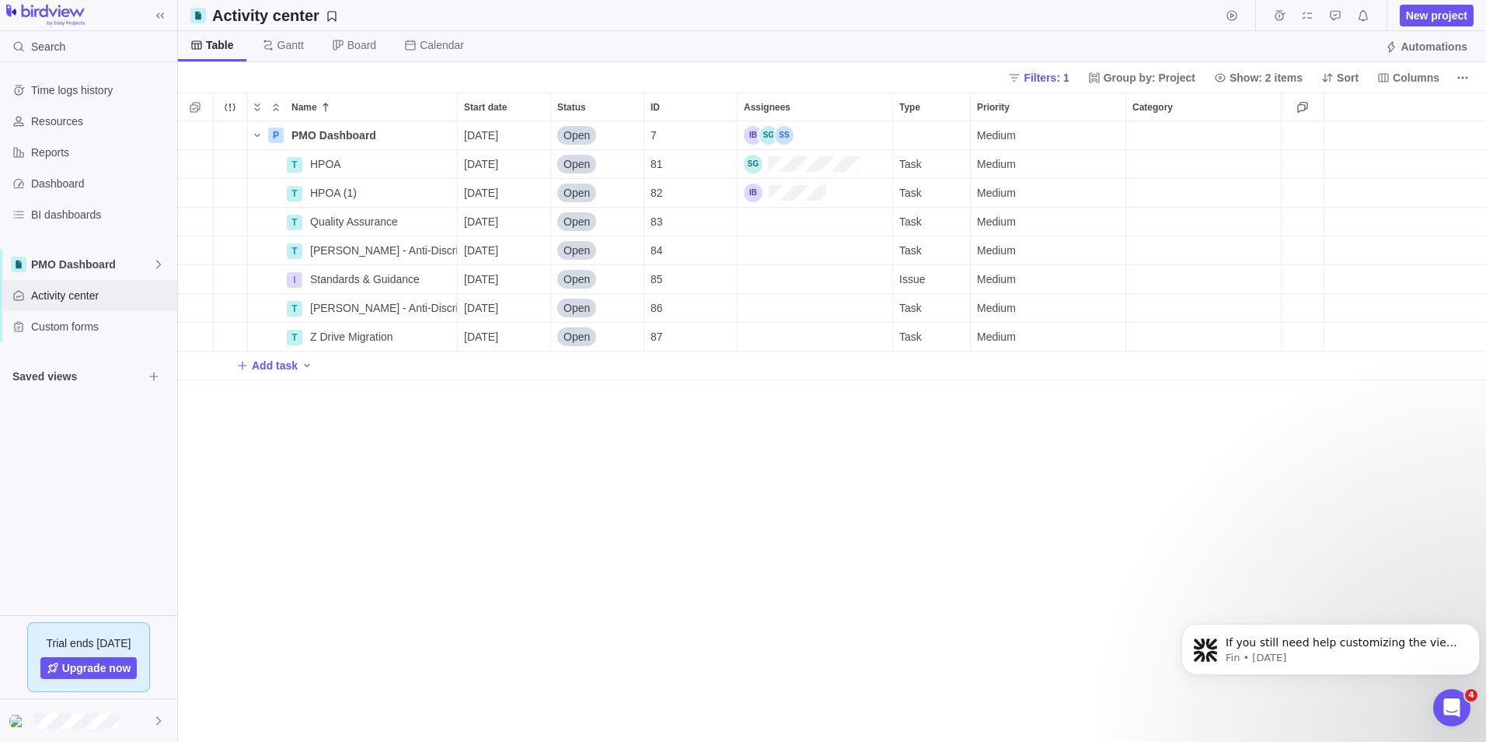
scroll to position [609, 1297]
click at [361, 333] on span "Z Drive Migration" at bounding box center [351, 337] width 83 height 16
click at [463, 365] on div "Name Start date Status ID Assignees Type Priority Category P PMO Dashboard Deta…" at bounding box center [832, 417] width 1308 height 649
click at [390, 337] on span "Details" at bounding box center [400, 337] width 64 height 22
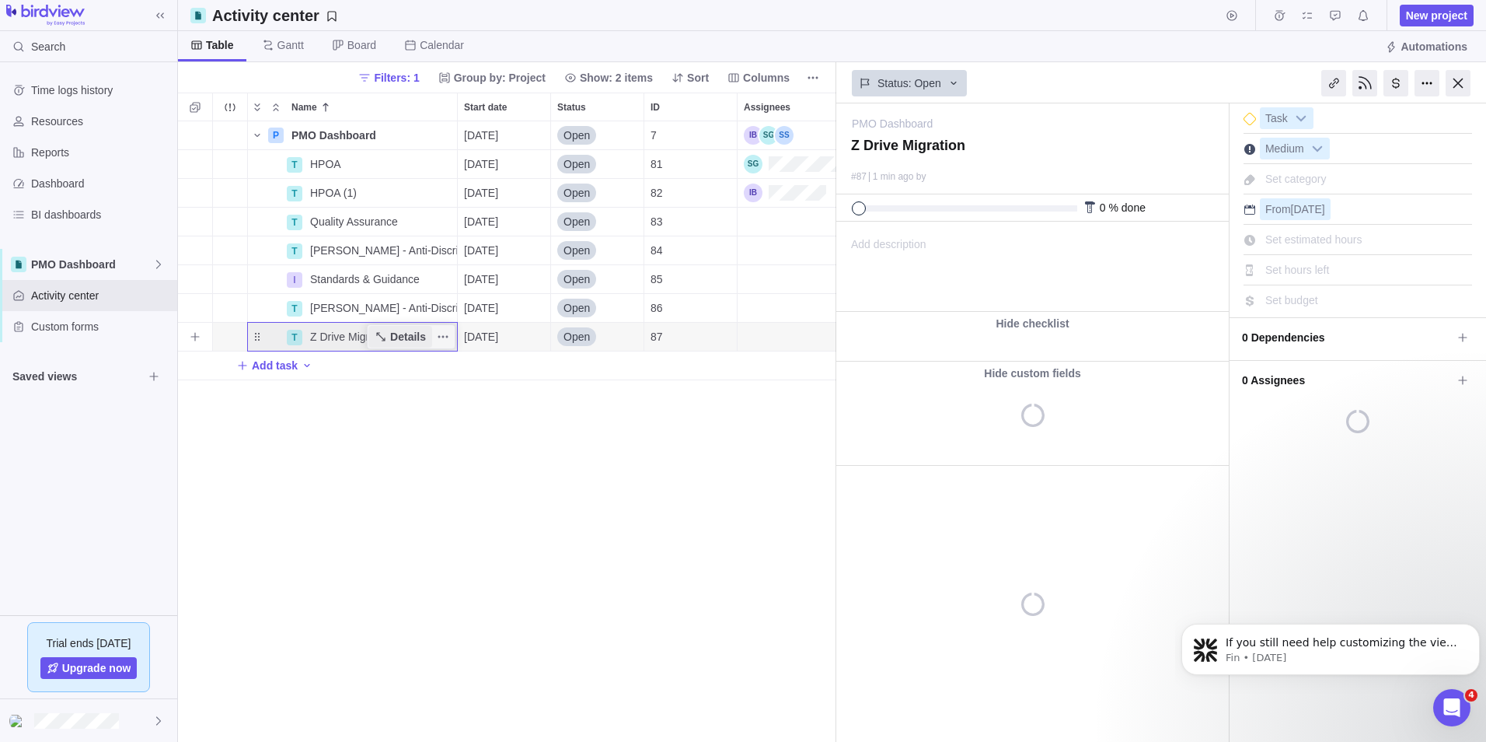
scroll to position [609, 647]
type textarea "x"
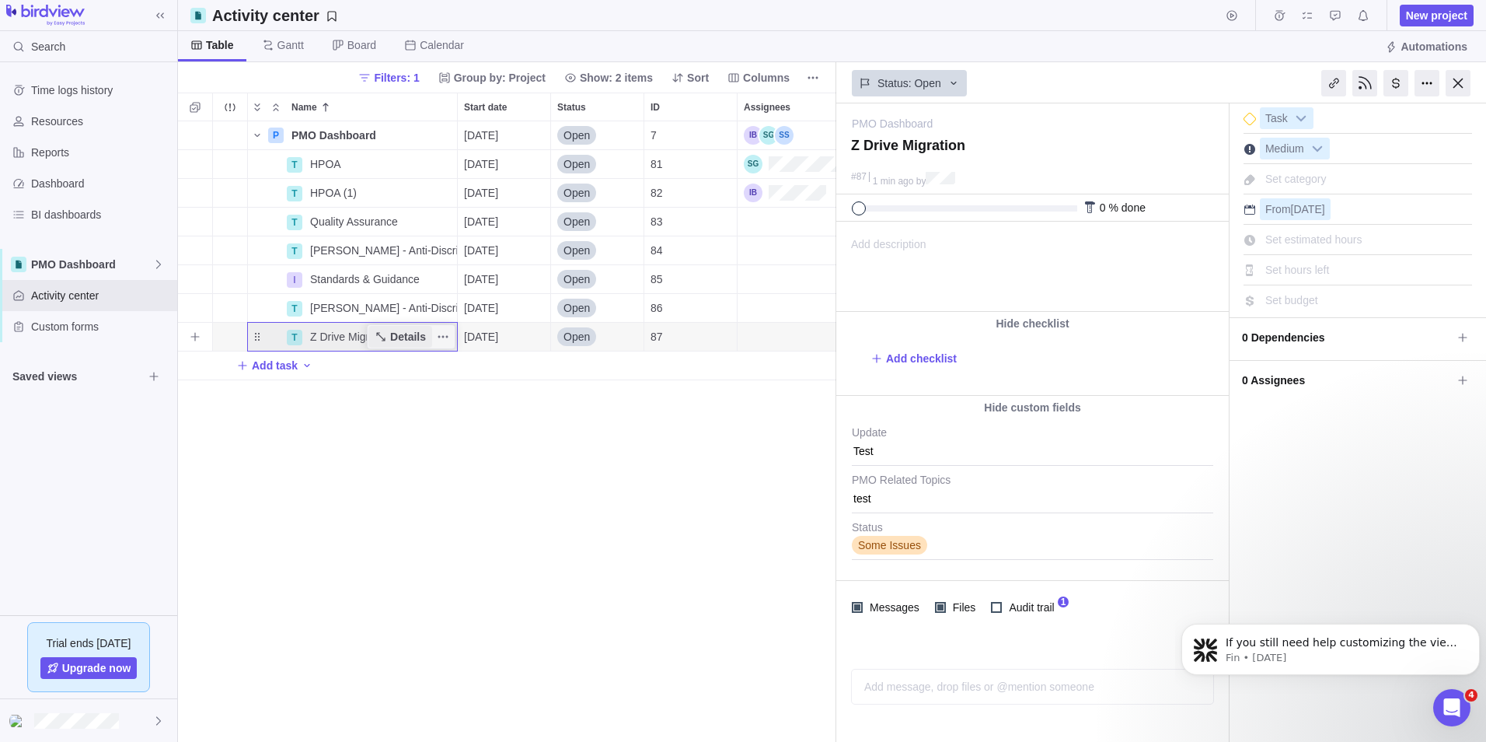
scroll to position [0, 0]
click at [725, 399] on div "P PMO Dashboard Details 09/08/2025 Open 7 Medium T HPOA Details 09/08/2025 Open…" at bounding box center [507, 431] width 658 height 620
click at [1454, 81] on div at bounding box center [1458, 83] width 25 height 26
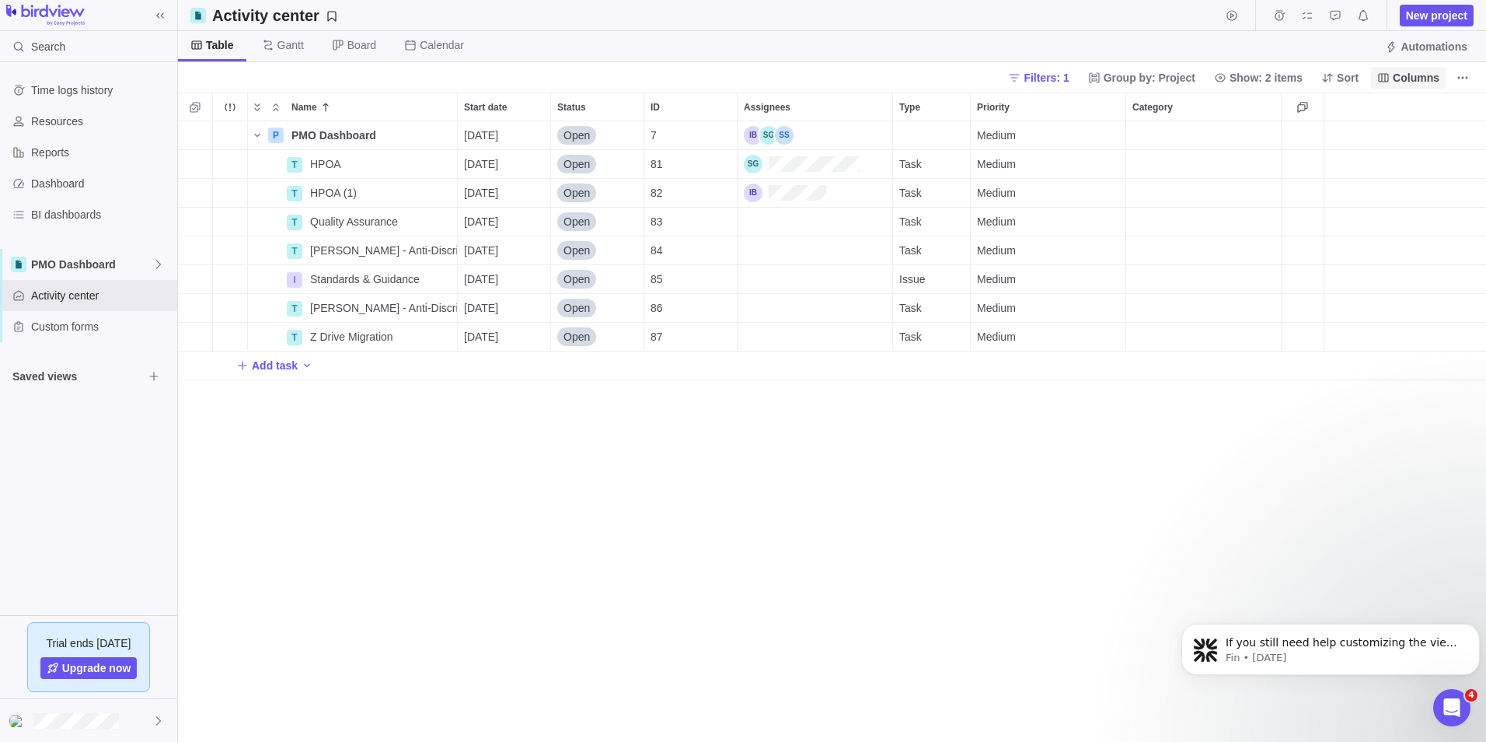
click at [1431, 81] on span "Columns" at bounding box center [1416, 78] width 47 height 16
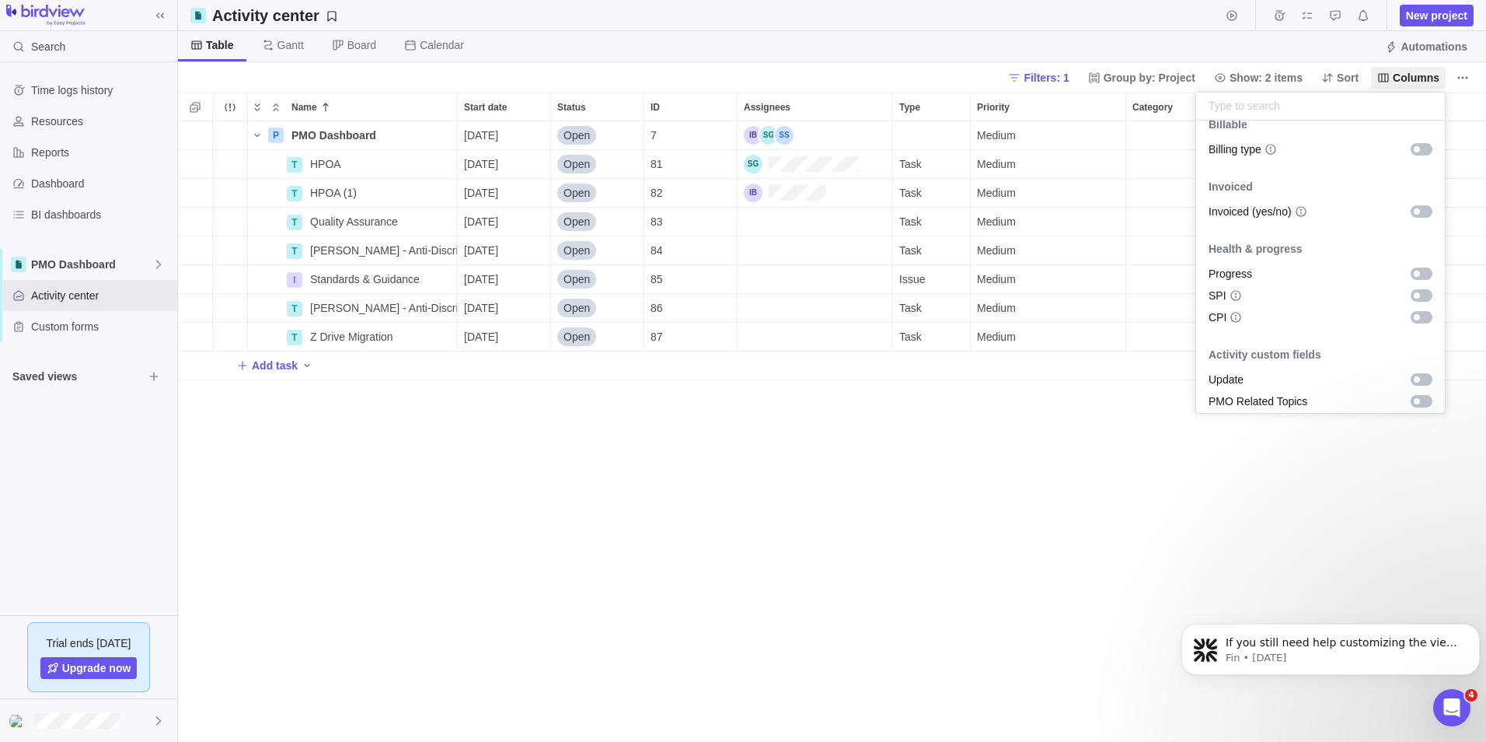
scroll to position [989, 0]
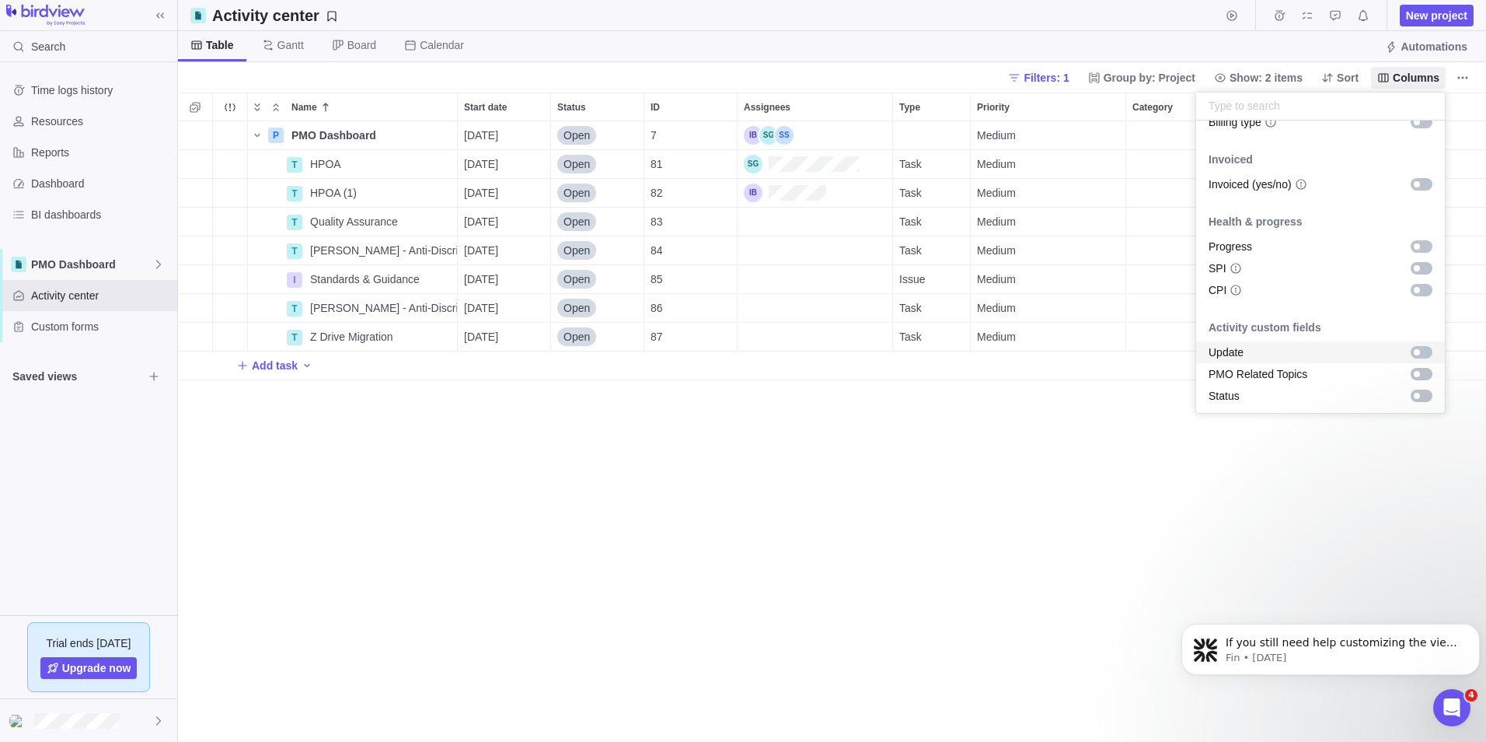
click at [1416, 351] on div "grid" at bounding box center [1422, 352] width 22 height 12
click at [1416, 375] on div "grid" at bounding box center [1422, 374] width 22 height 12
click at [1412, 394] on div "grid" at bounding box center [1422, 395] width 22 height 12
click at [1160, 469] on body "Search Time logs history Resources Reports Dashboard BI dashboards PMO Dashboar…" at bounding box center [743, 371] width 1486 height 742
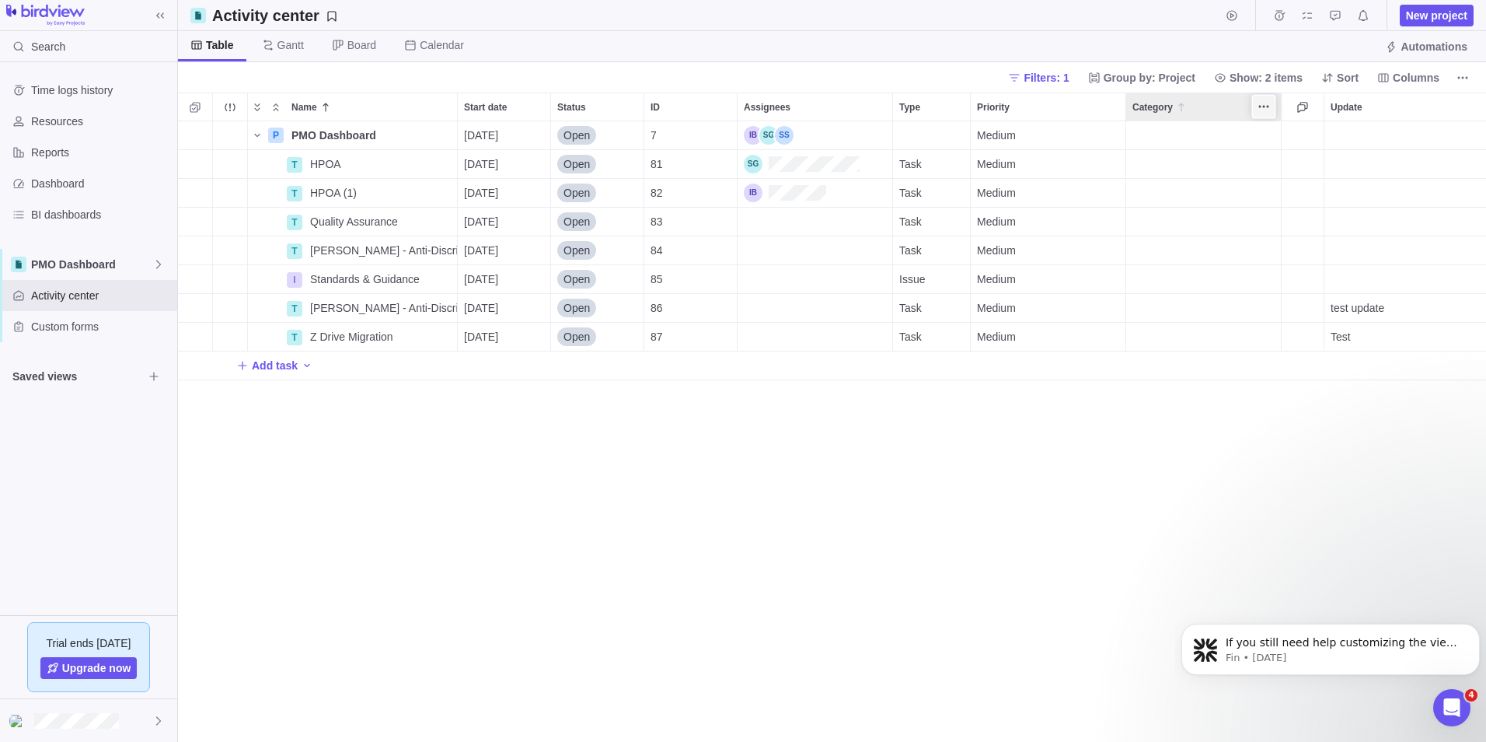
click at [1267, 108] on icon "More actions" at bounding box center [1264, 106] width 12 height 12
click at [1291, 216] on span "Hide" at bounding box center [1296, 215] width 23 height 16
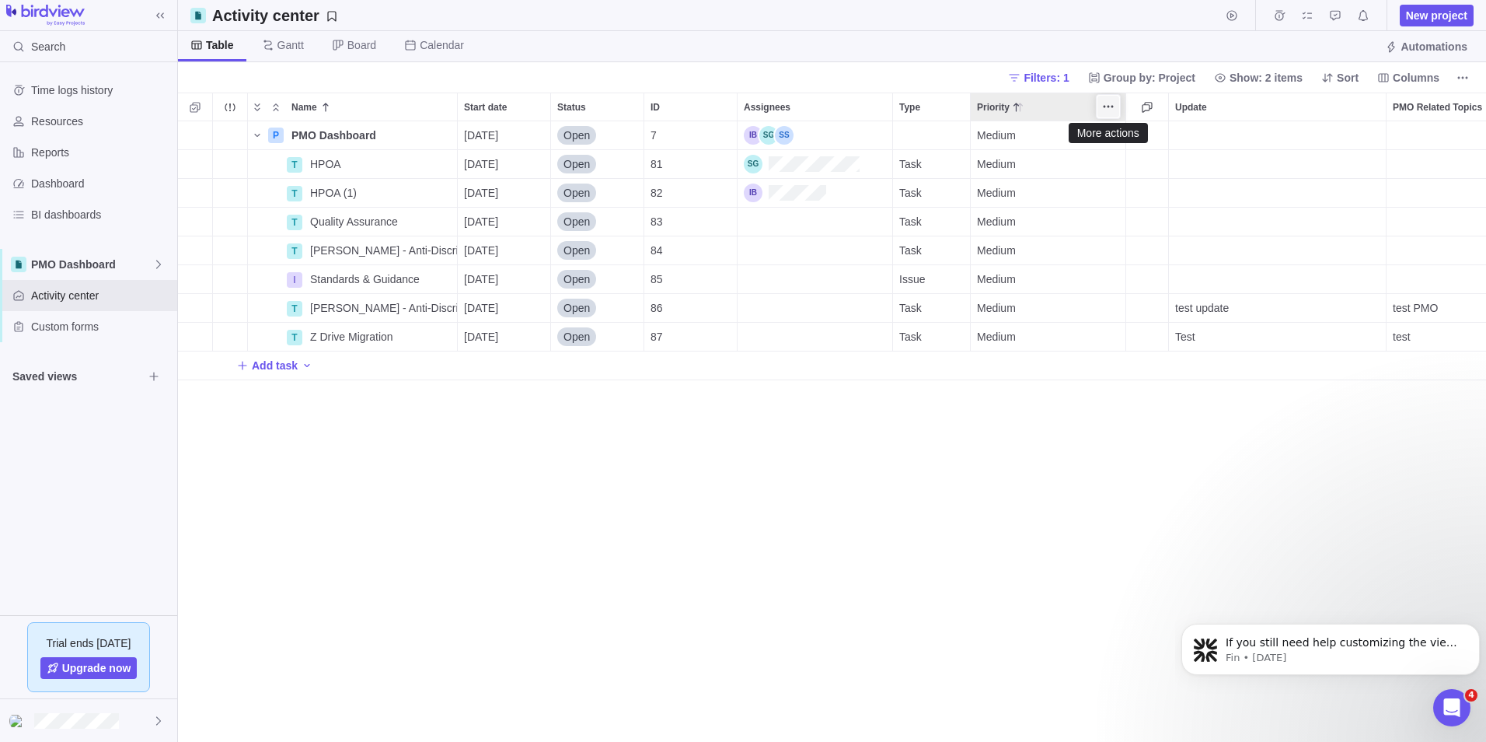
click at [1105, 109] on icon "More actions" at bounding box center [1108, 106] width 12 height 12
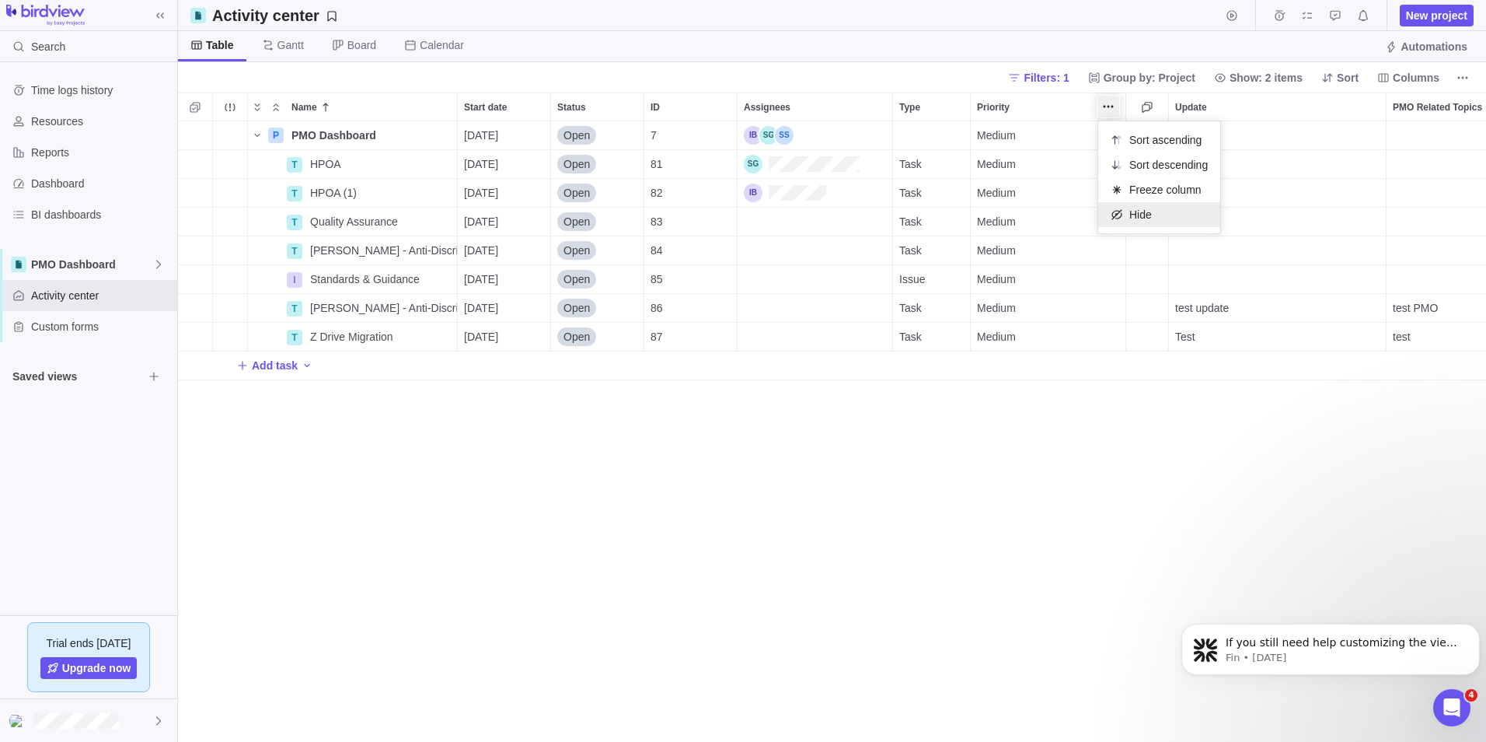
click at [1123, 214] on icon at bounding box center [1117, 214] width 12 height 12
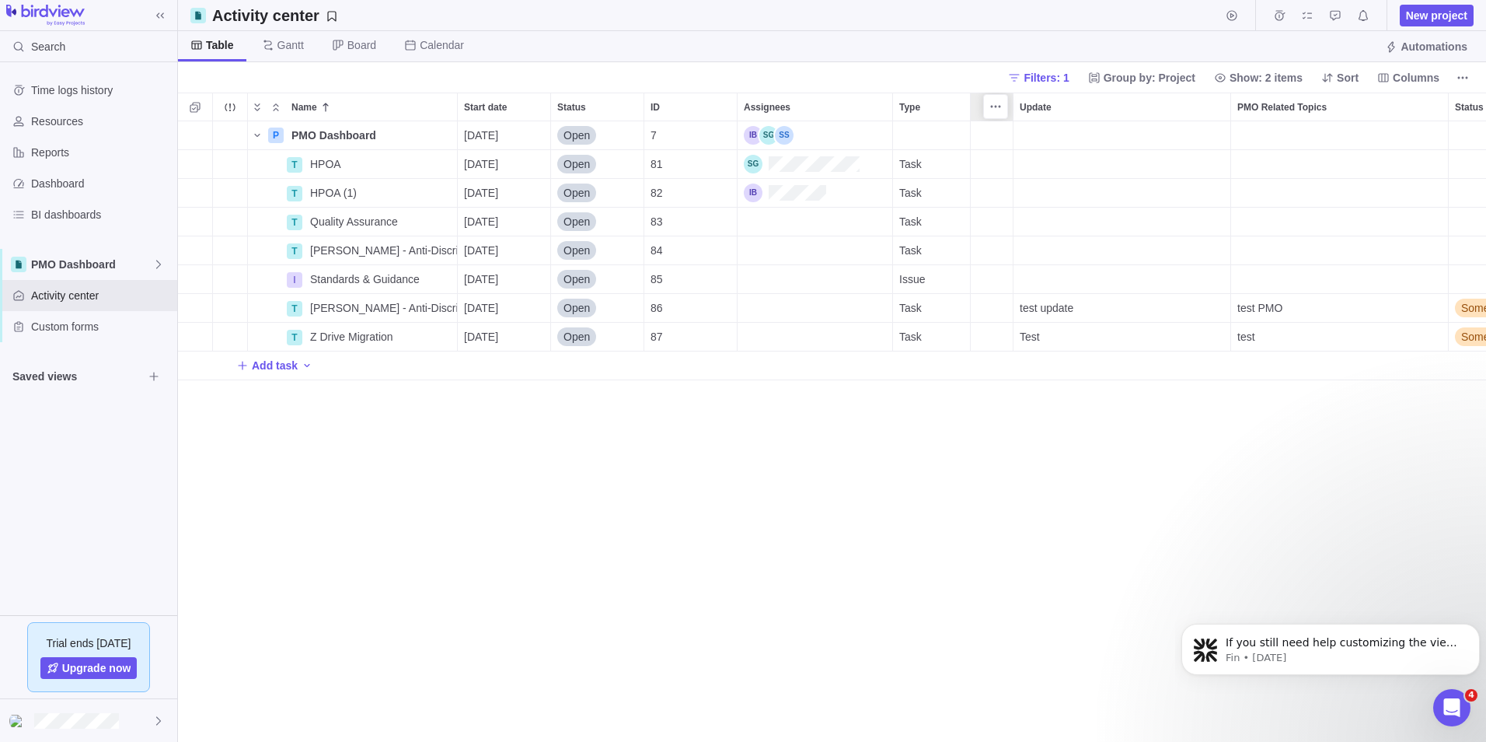
click at [1007, 107] on div at bounding box center [995, 106] width 25 height 25
click at [1003, 107] on span "More actions" at bounding box center [996, 107] width 22 height 22
click at [1022, 164] on span "Hide" at bounding box center [1028, 165] width 23 height 16
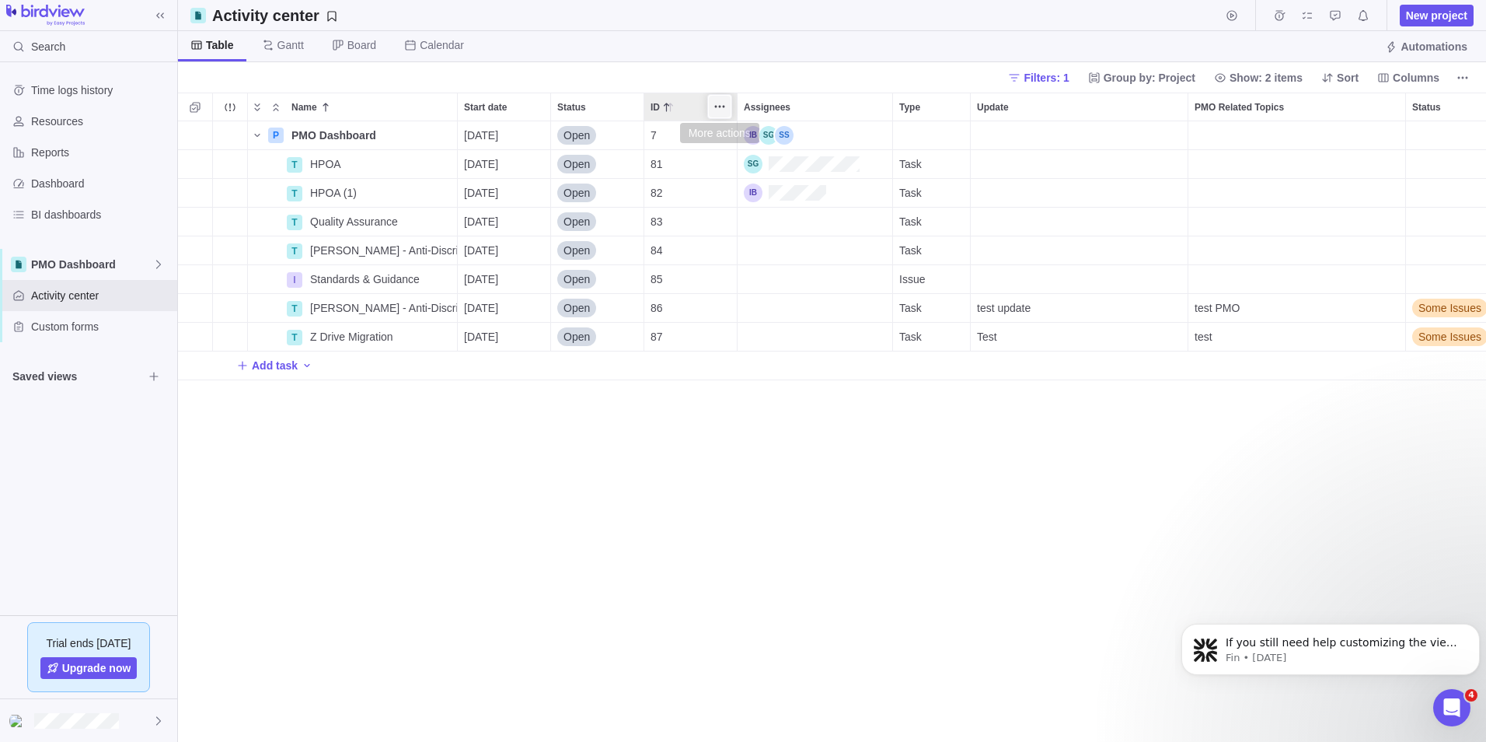
click at [716, 105] on icon "More actions" at bounding box center [720, 106] width 12 height 12
click at [734, 216] on icon at bounding box center [728, 214] width 12 height 12
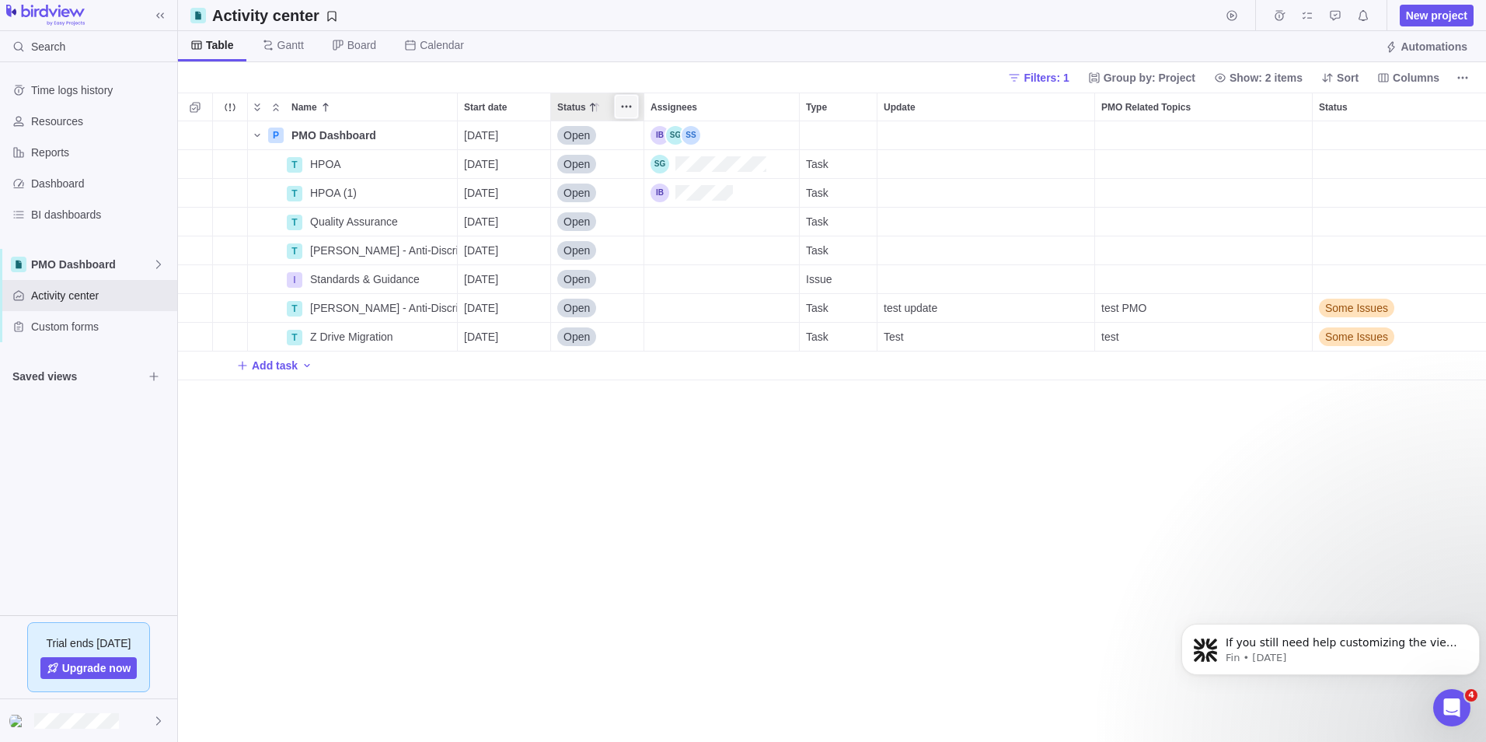
click at [623, 109] on icon "More actions" at bounding box center [626, 106] width 12 height 12
click at [658, 215] on span "Hide" at bounding box center [659, 215] width 23 height 16
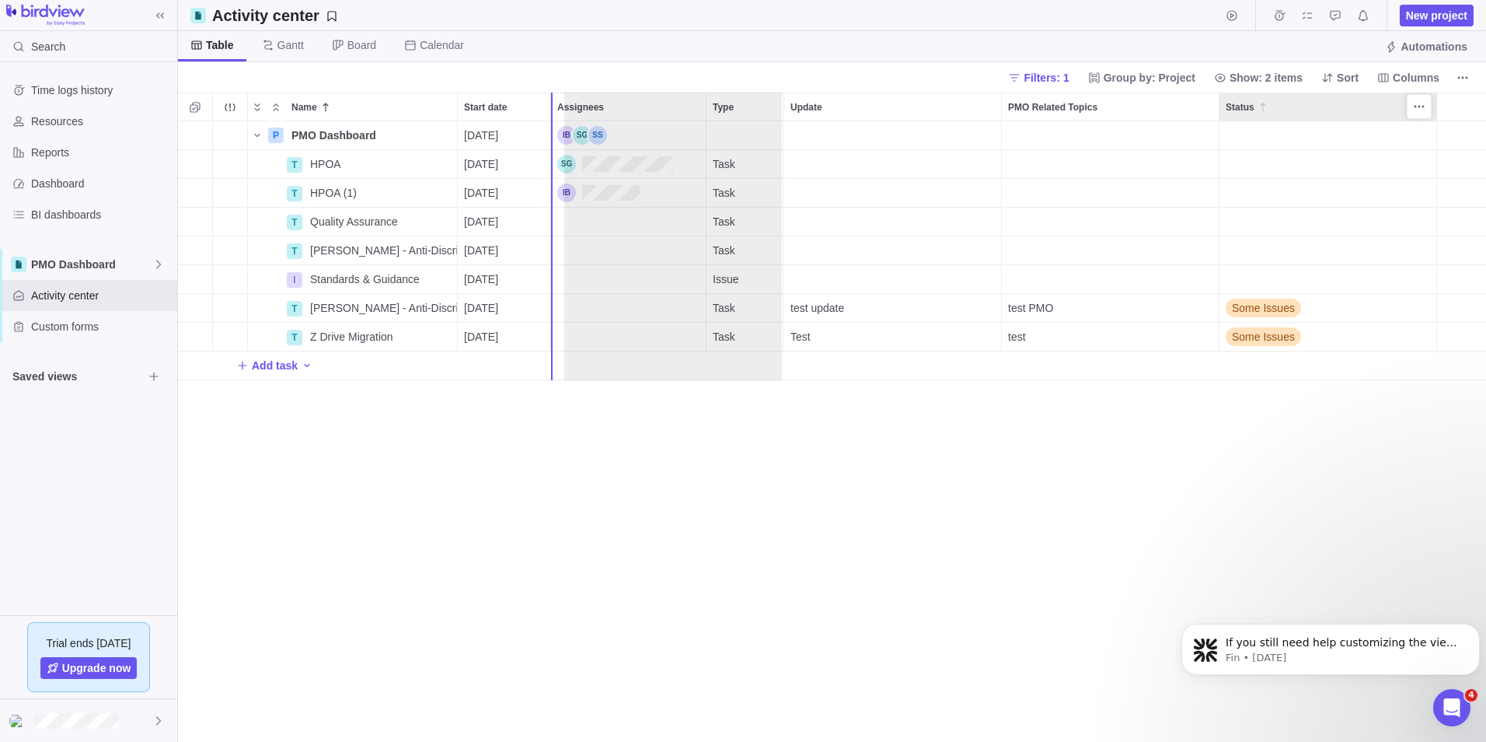
drag, startPoint x: 1274, startPoint y: 109, endPoint x: 600, endPoint y: 102, distance: 674.0
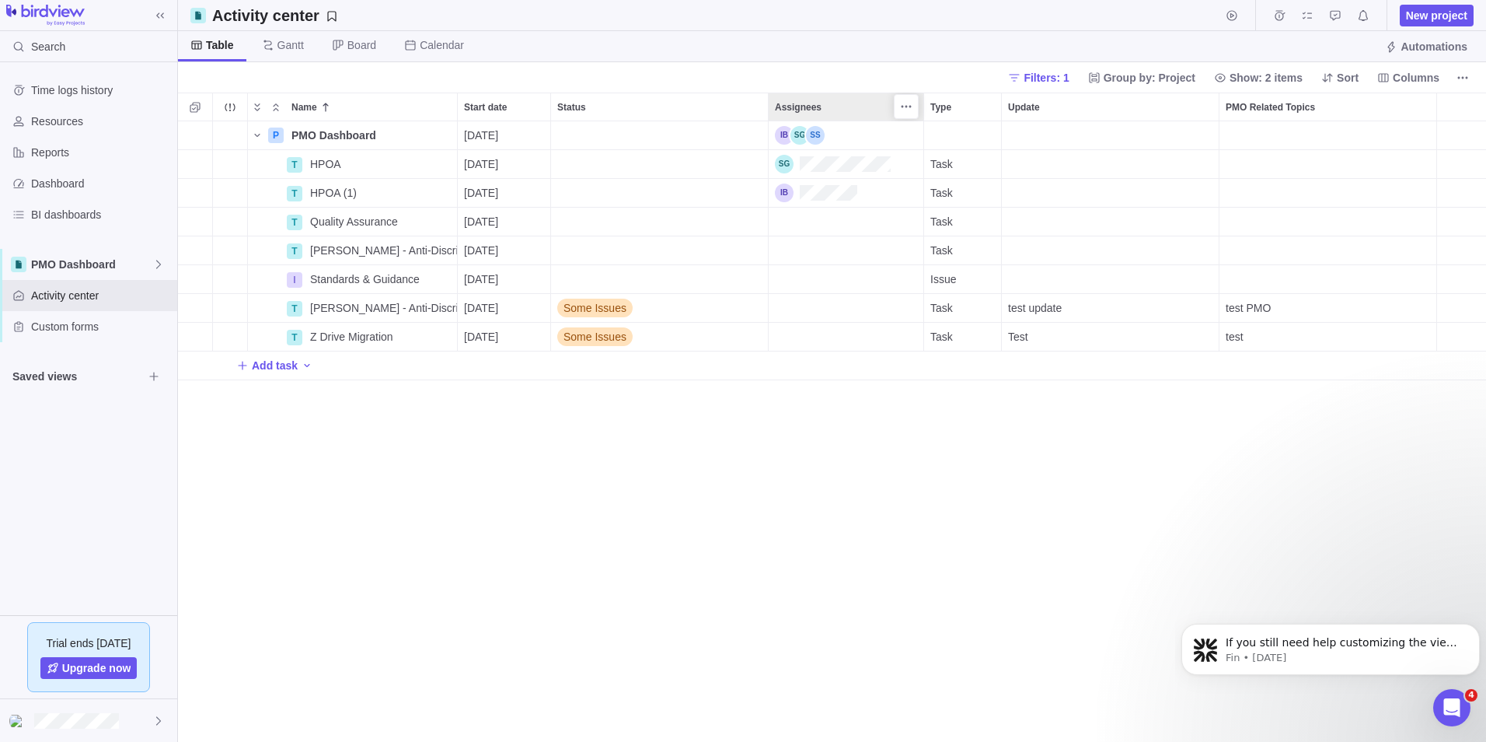
click at [847, 109] on div "Assignees" at bounding box center [846, 106] width 155 height 27
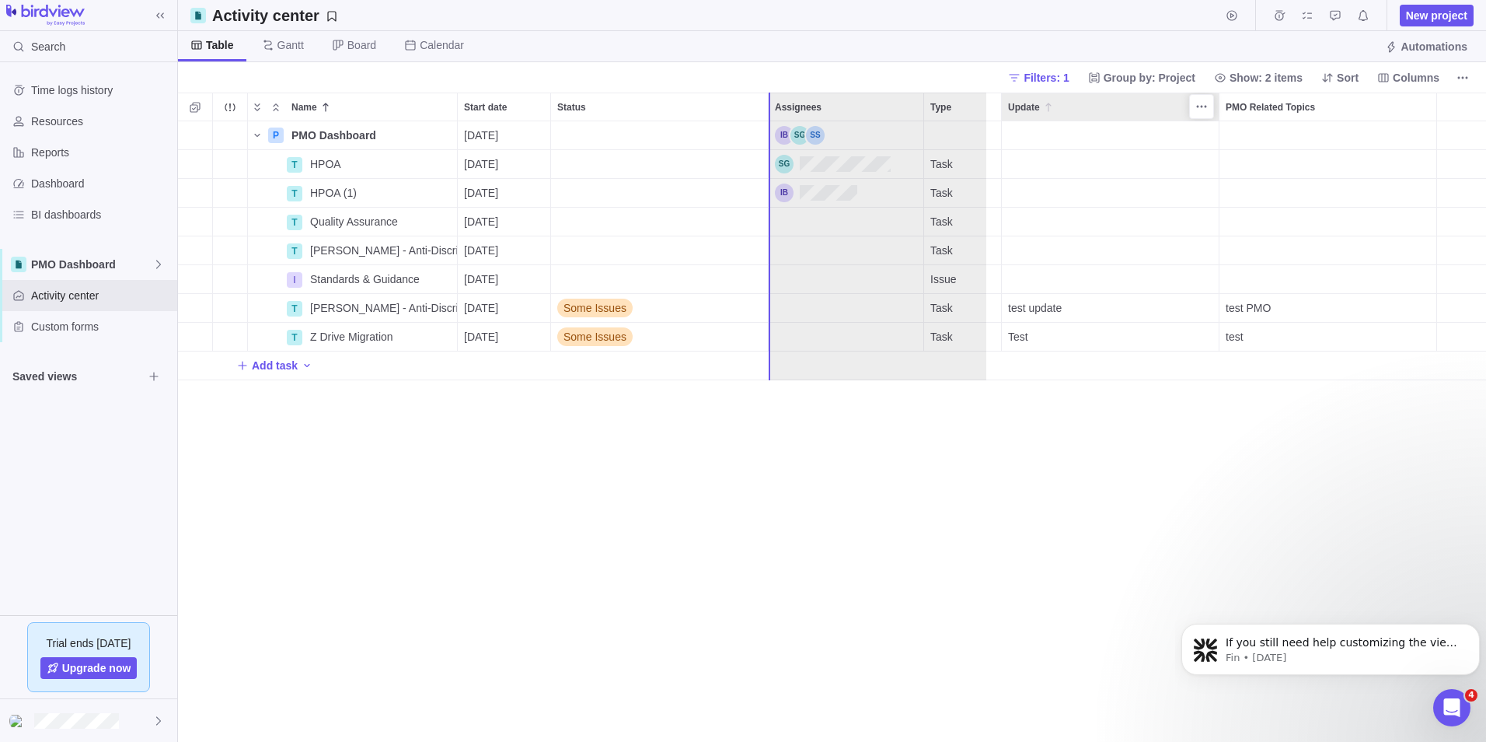
drag, startPoint x: 1098, startPoint y: 109, endPoint x: 861, endPoint y: 110, distance: 237.1
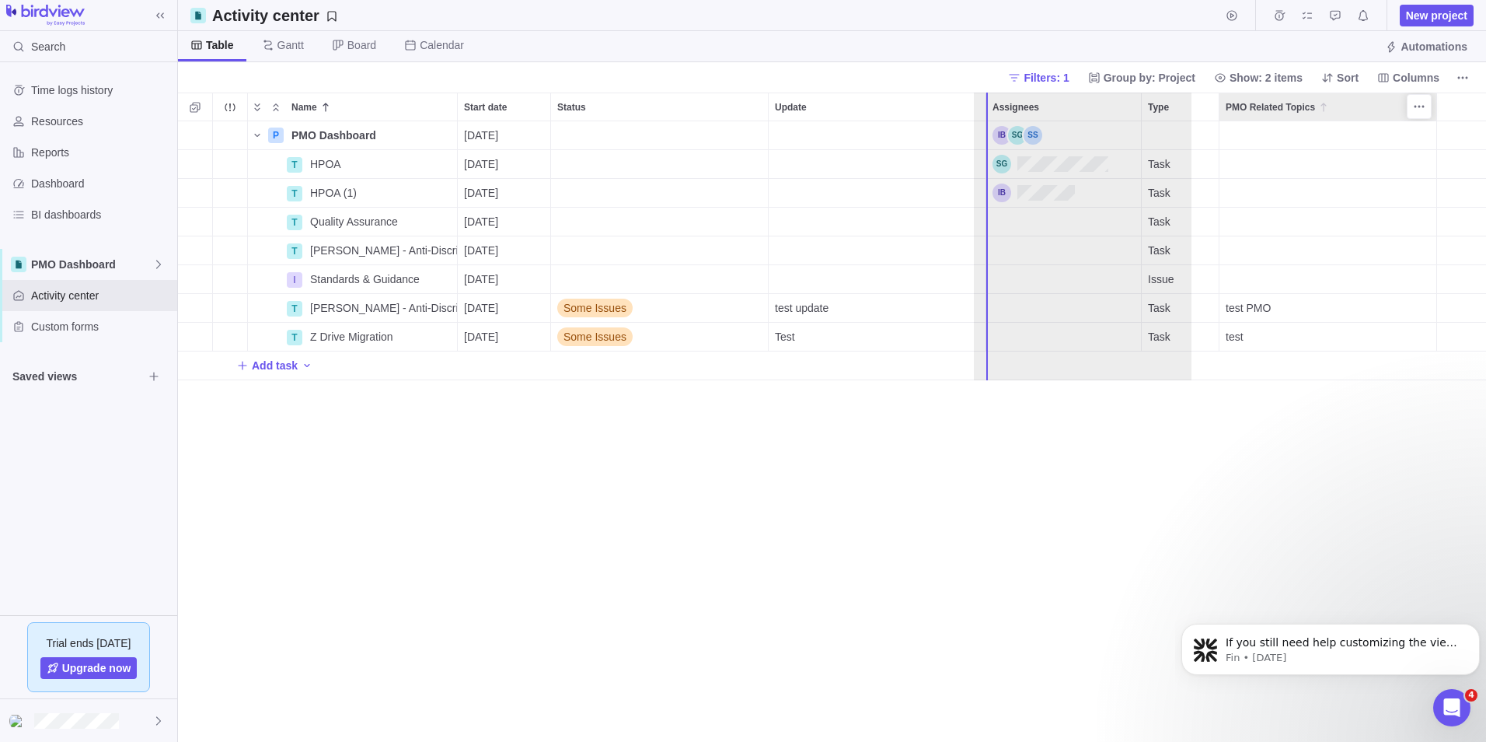
drag, startPoint x: 1317, startPoint y: 106, endPoint x: 1067, endPoint y: 110, distance: 250.3
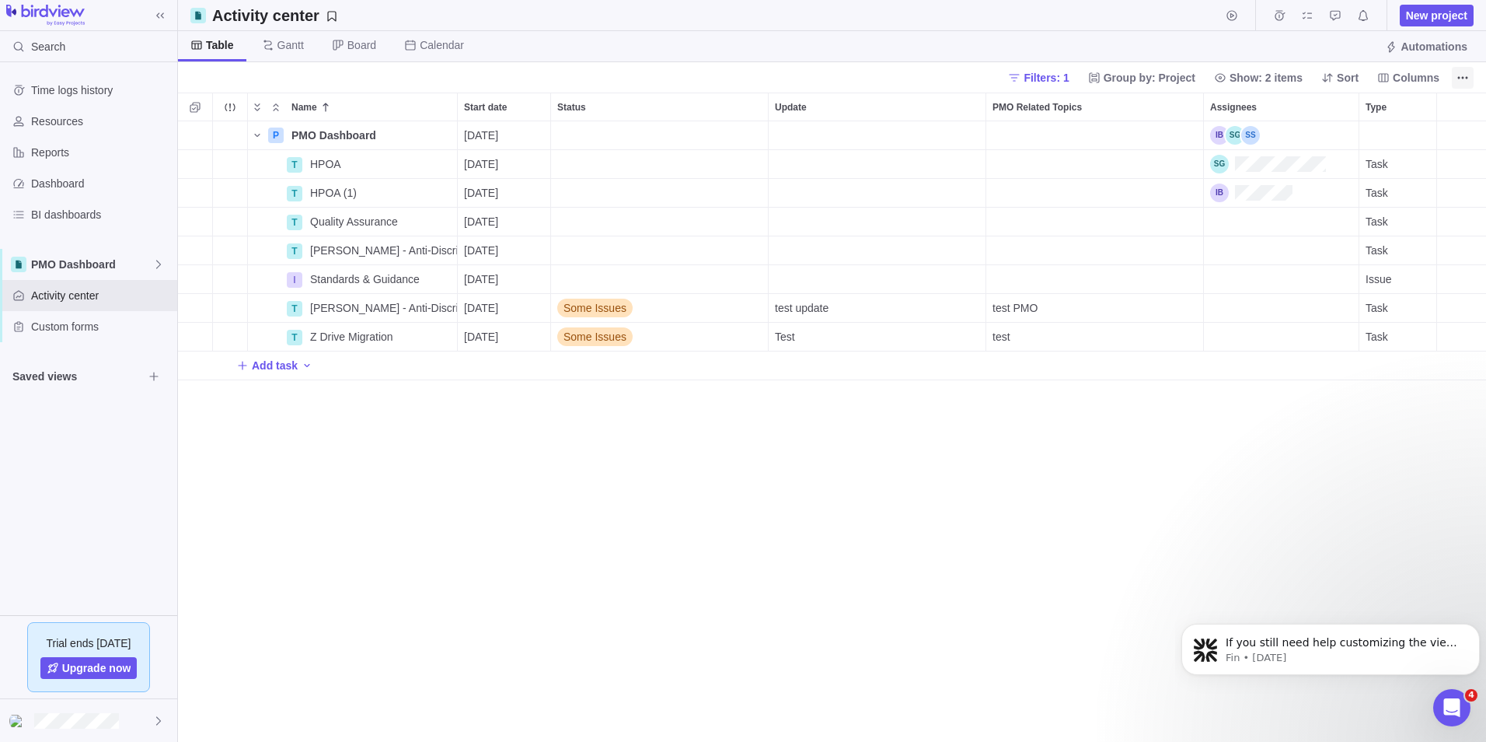
click at [1468, 75] on icon "More actions" at bounding box center [1463, 78] width 12 height 12
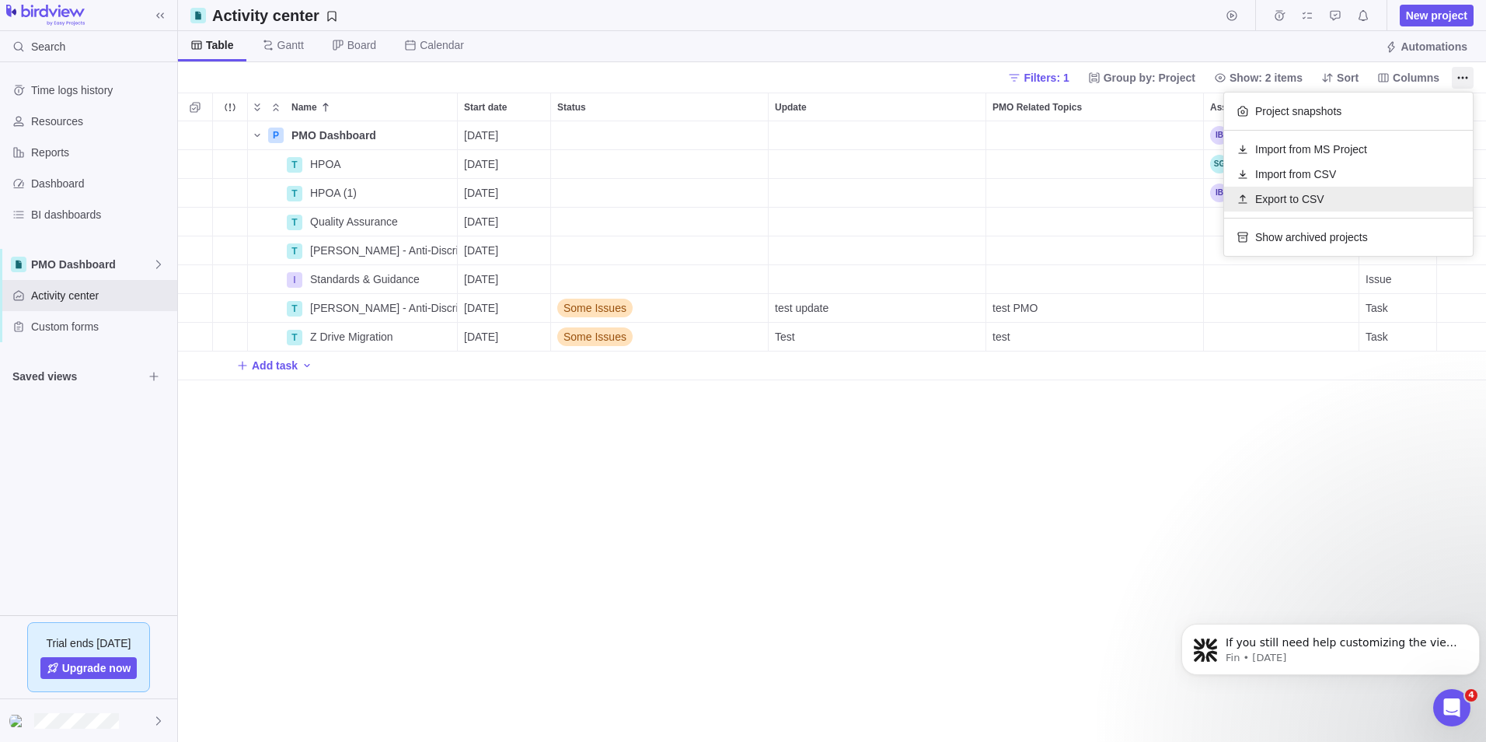
click at [1297, 194] on span "Export to CSV" at bounding box center [1289, 199] width 69 height 16
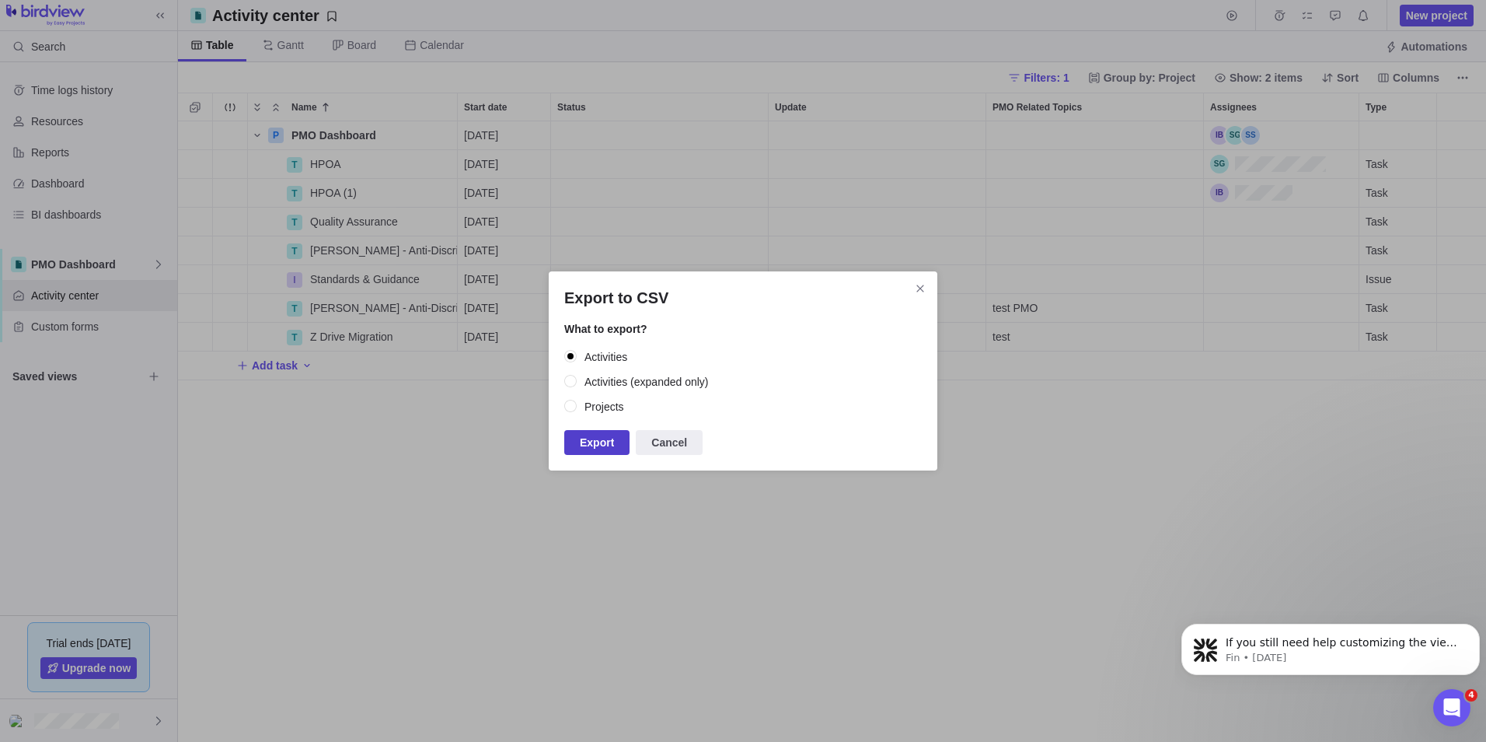
click at [596, 443] on span "Export" at bounding box center [597, 442] width 34 height 19
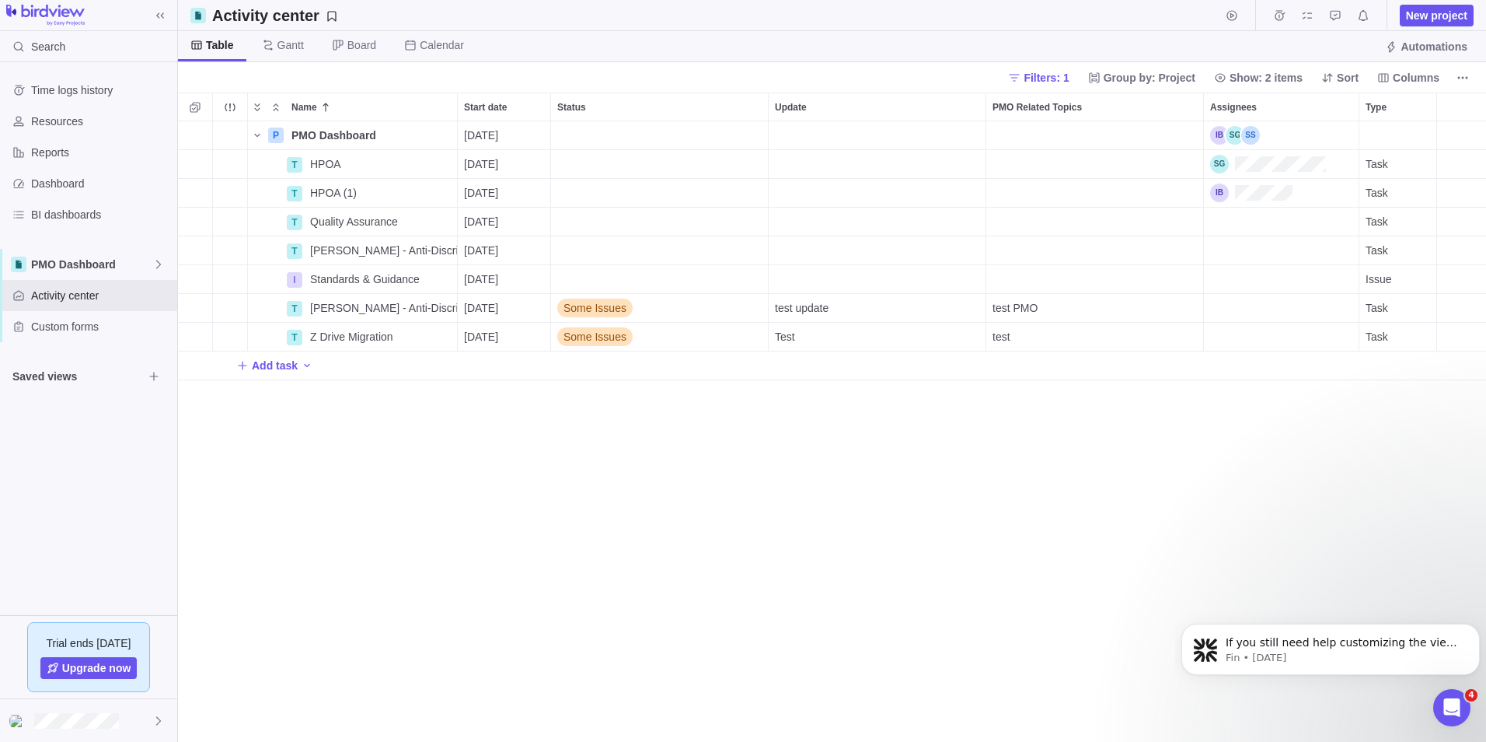
click at [508, 400] on div "P PMO Dashboard Details 09/08/2025 T HPOA Details 09/08/2025 Task T HPOA (1) De…" at bounding box center [832, 431] width 1308 height 620
click at [264, 164] on div "Name" at bounding box center [266, 164] width 37 height 12
click at [442, 162] on icon "More actions" at bounding box center [443, 164] width 12 height 12
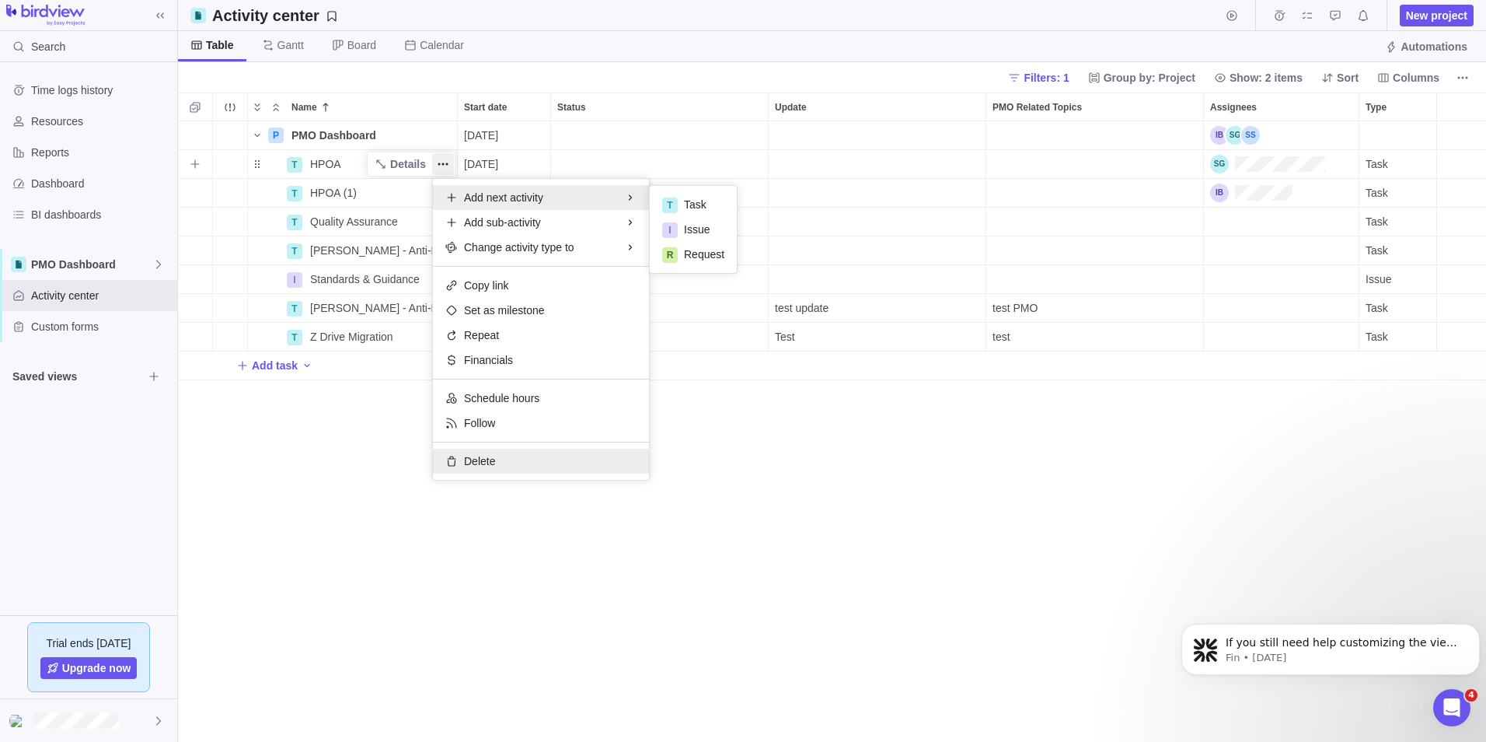
click at [494, 463] on span "Delete" at bounding box center [479, 461] width 31 height 16
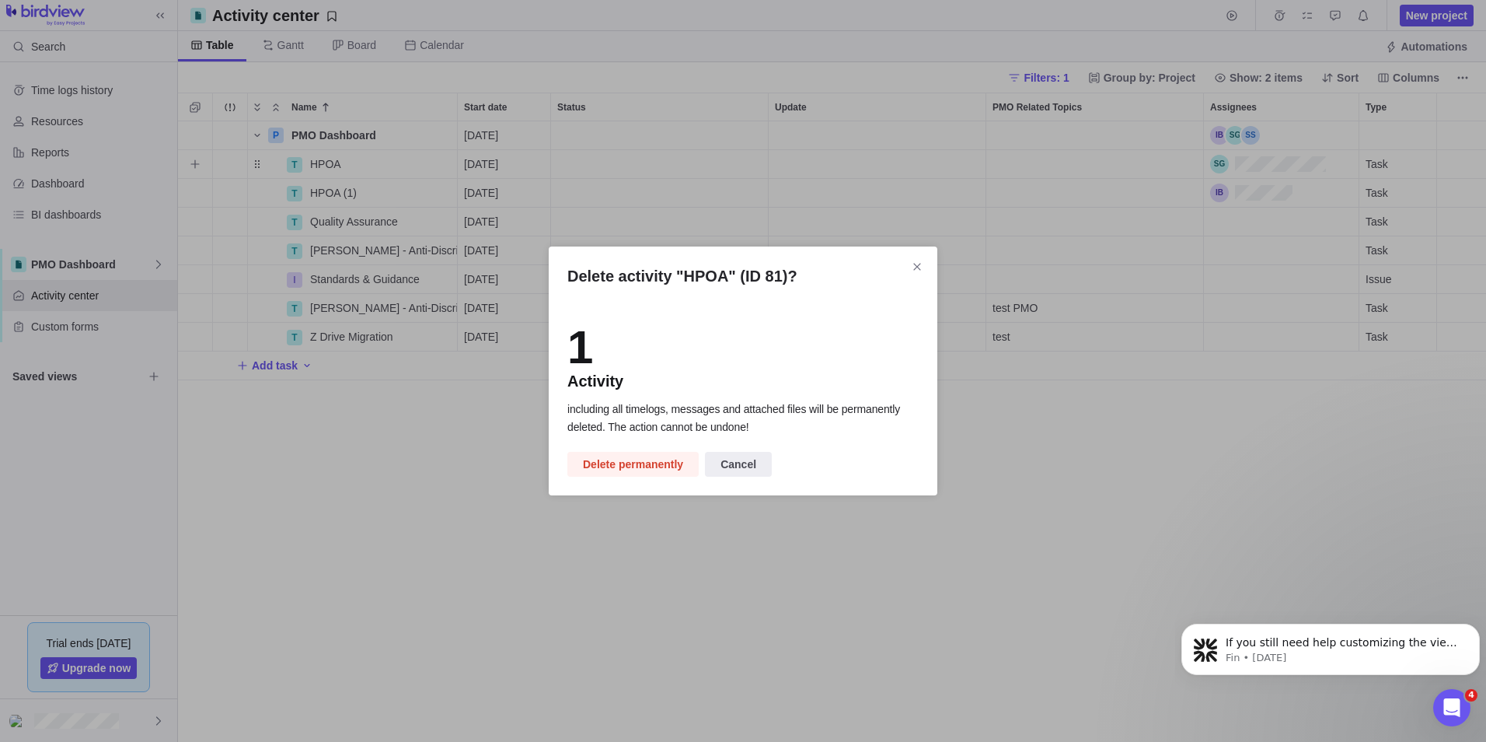
click at [623, 470] on span "Delete permanently" at bounding box center [633, 464] width 100 height 19
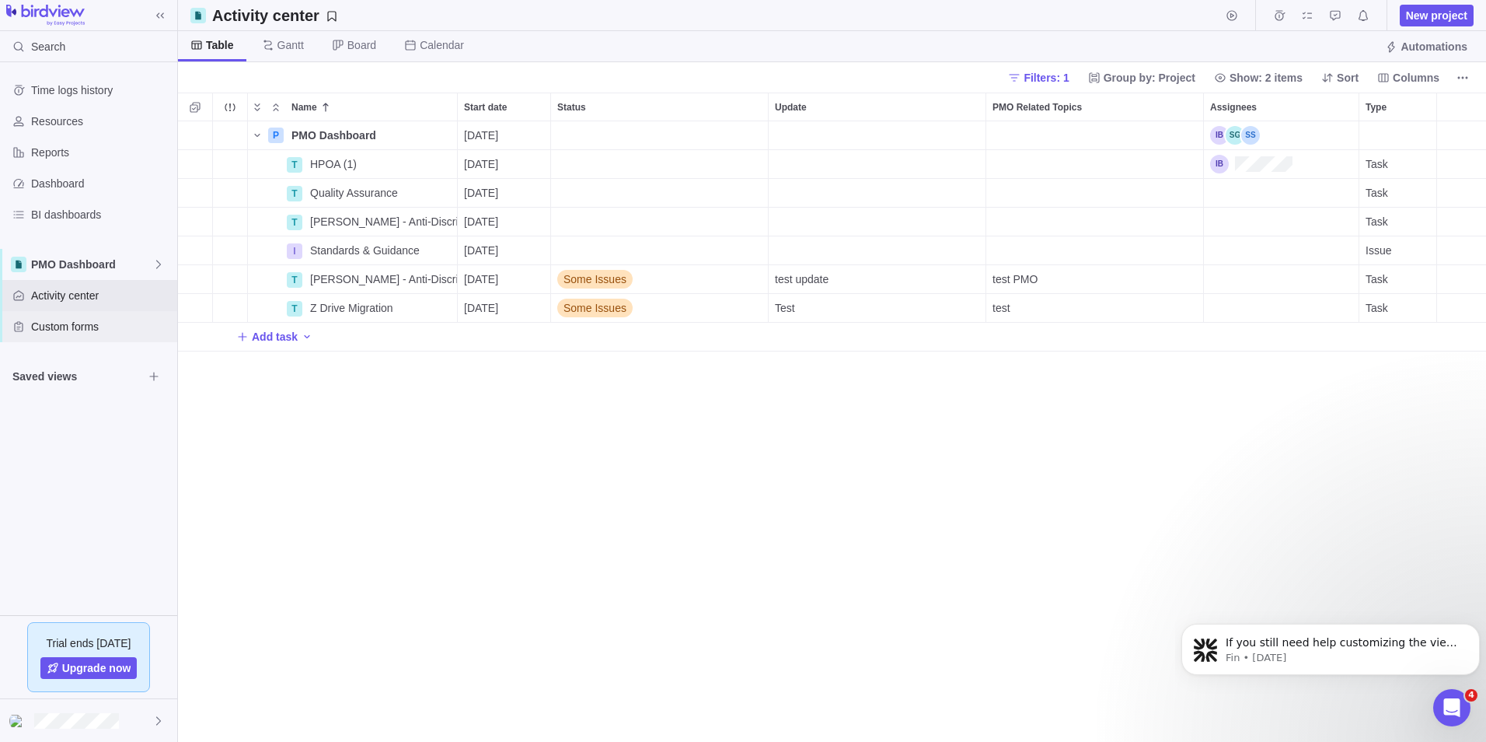
click at [61, 329] on span "Custom forms" at bounding box center [101, 327] width 140 height 16
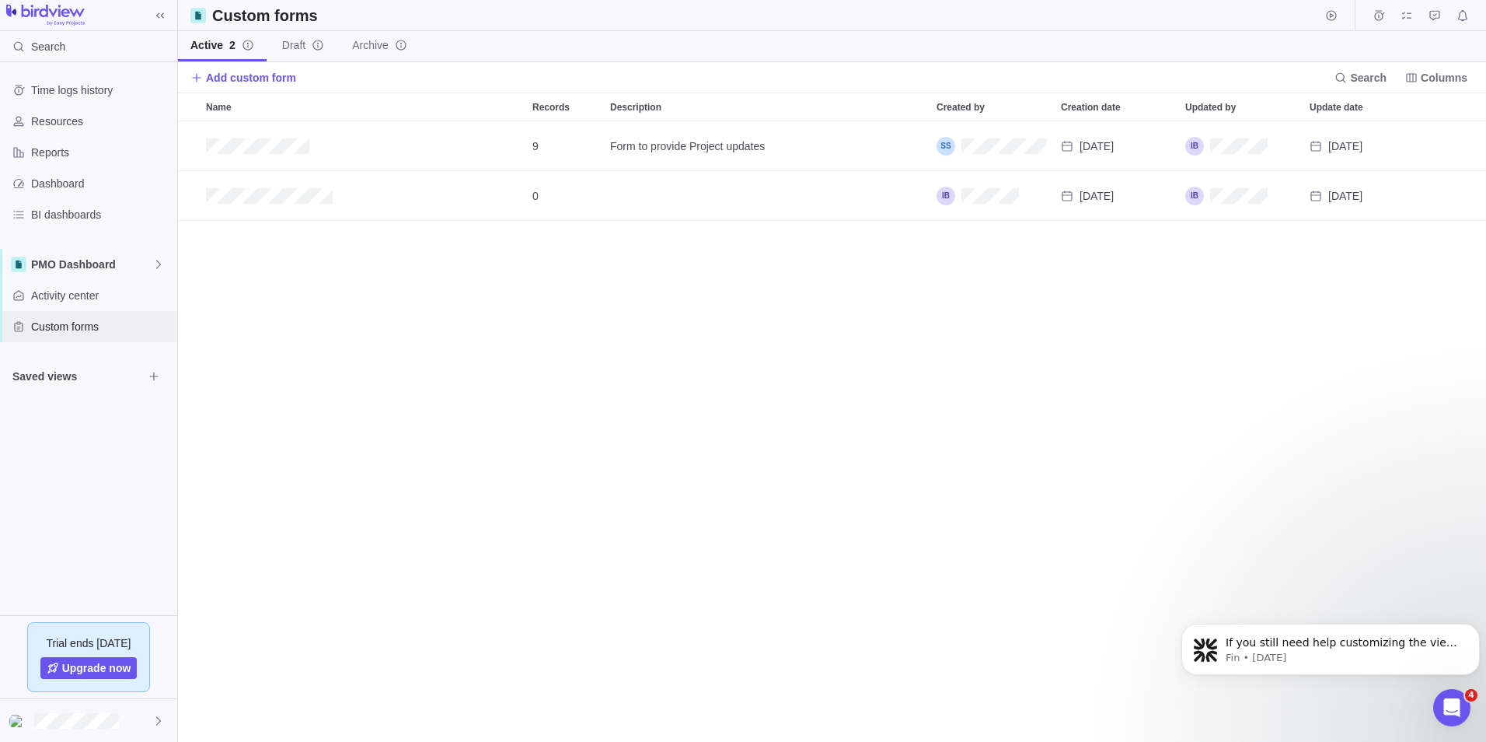
scroll to position [609, 1297]
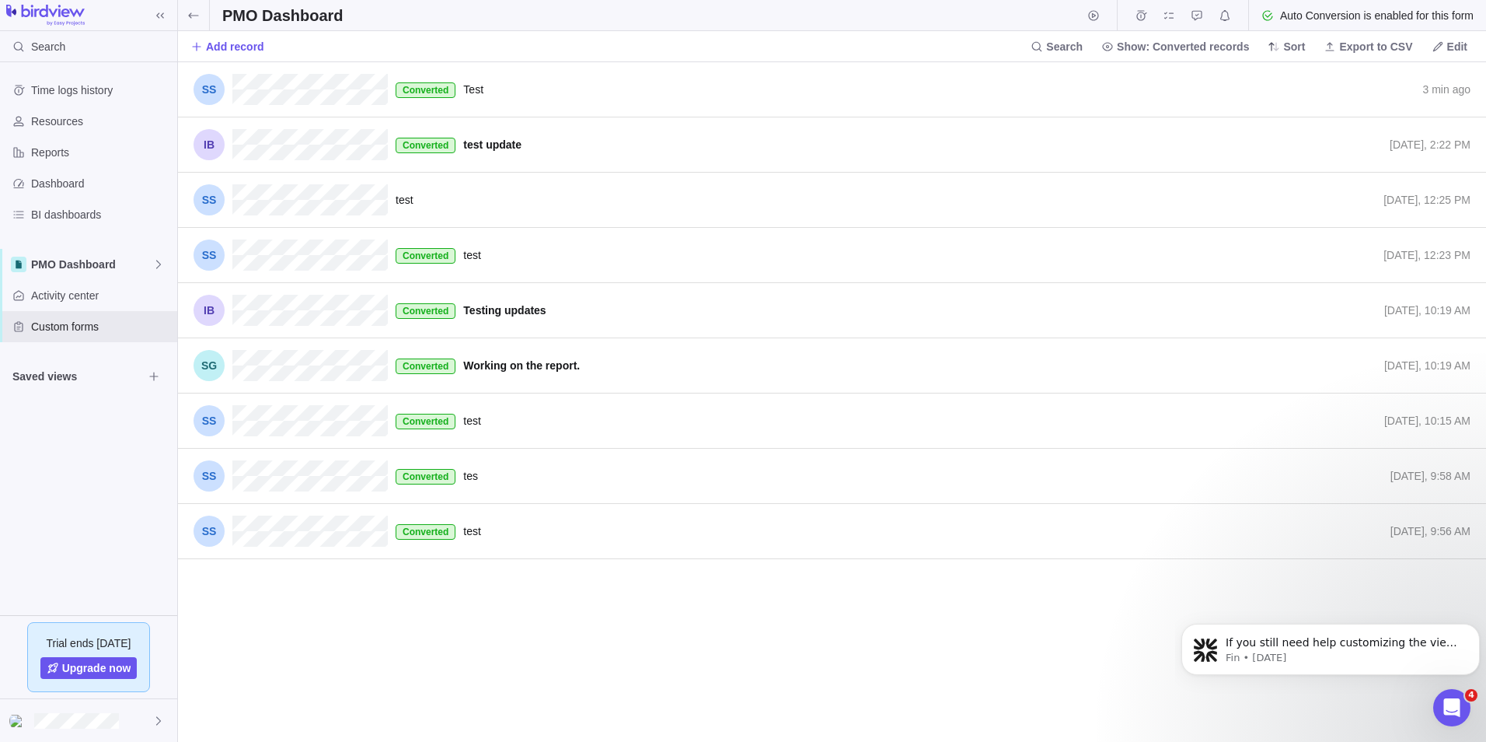
scroll to position [668, 1297]
click at [1450, 530] on span "Record actions" at bounding box center [1460, 531] width 22 height 22
click at [1440, 590] on span "Delete" at bounding box center [1441, 589] width 31 height 16
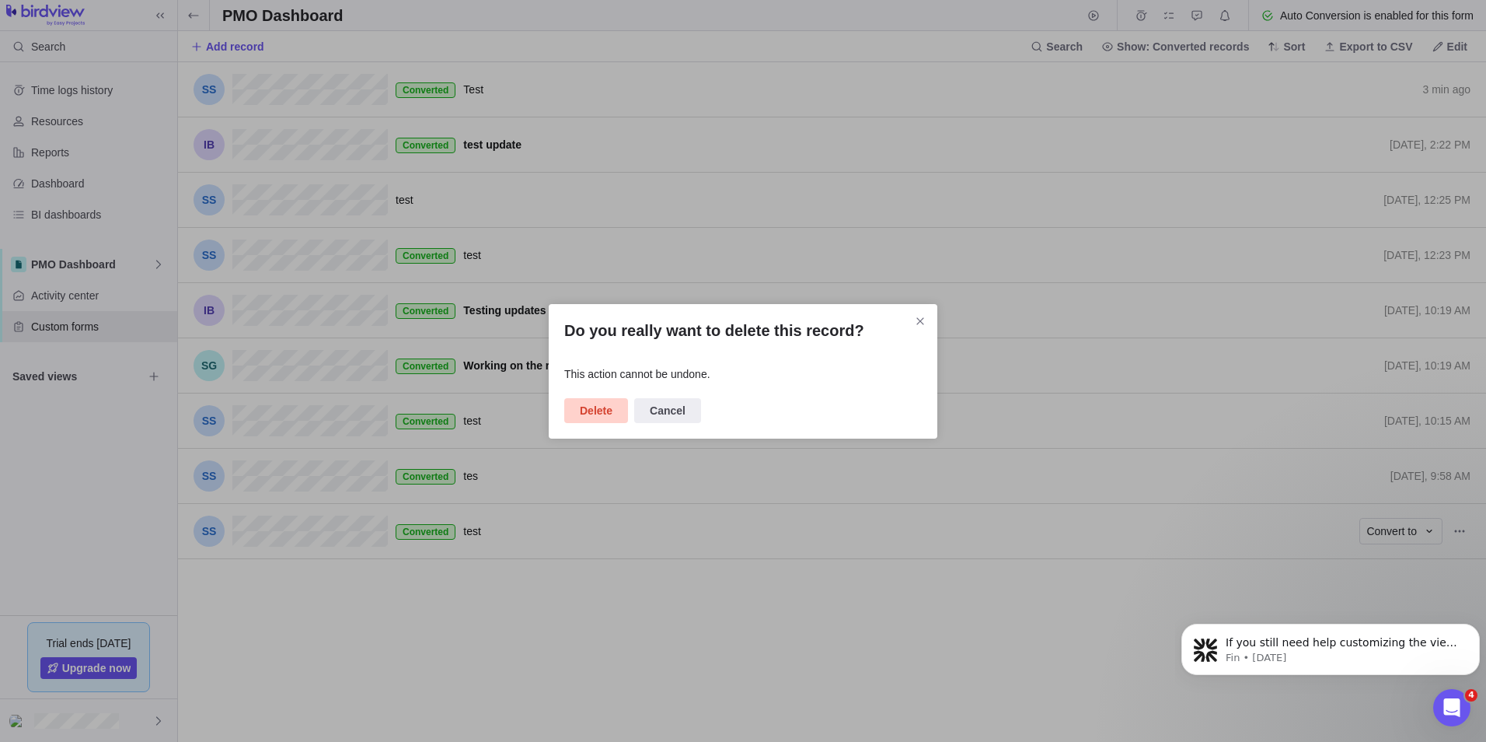
click at [590, 416] on span "Delete" at bounding box center [596, 410] width 33 height 19
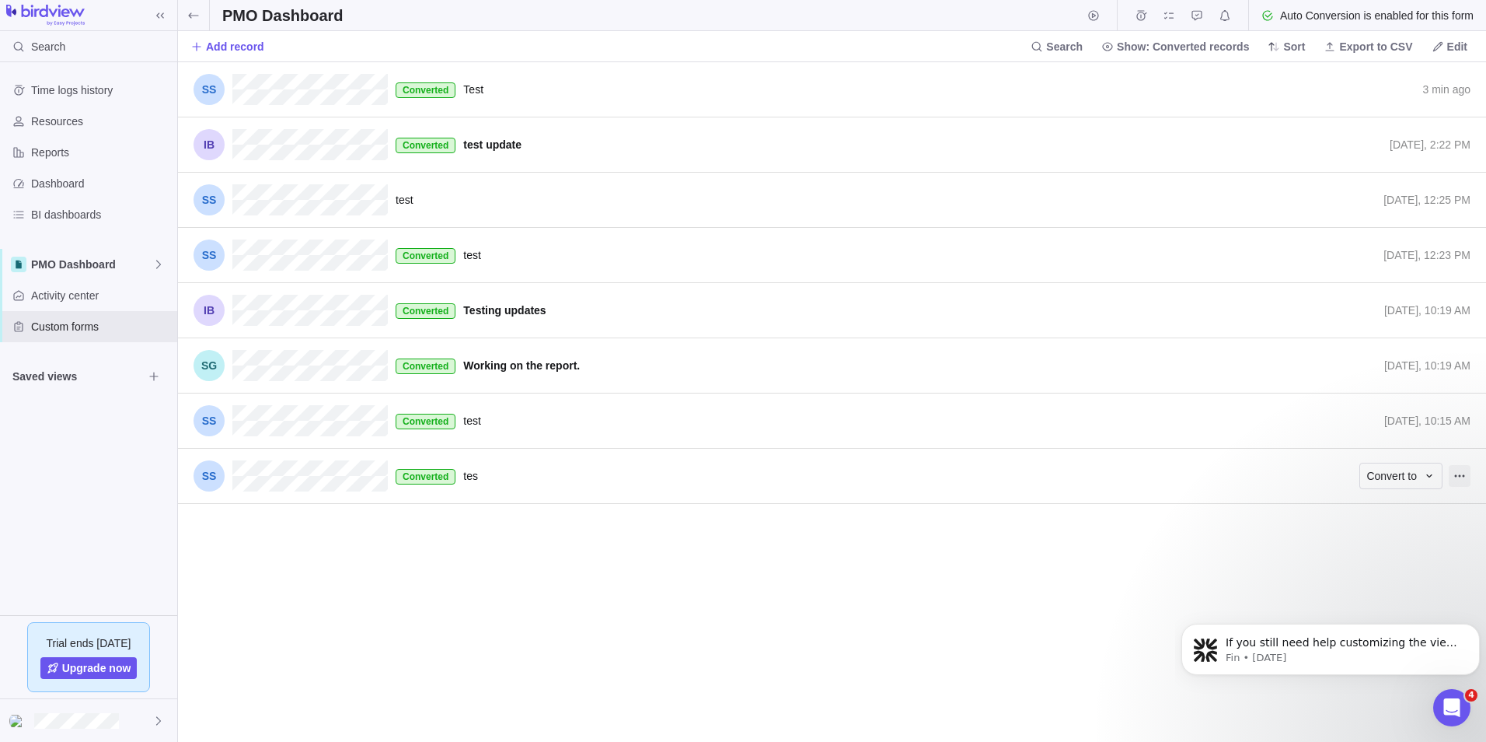
click at [1458, 473] on icon "Record actions" at bounding box center [1460, 476] width 12 height 12
click at [1434, 536] on span "Delete" at bounding box center [1441, 534] width 31 height 16
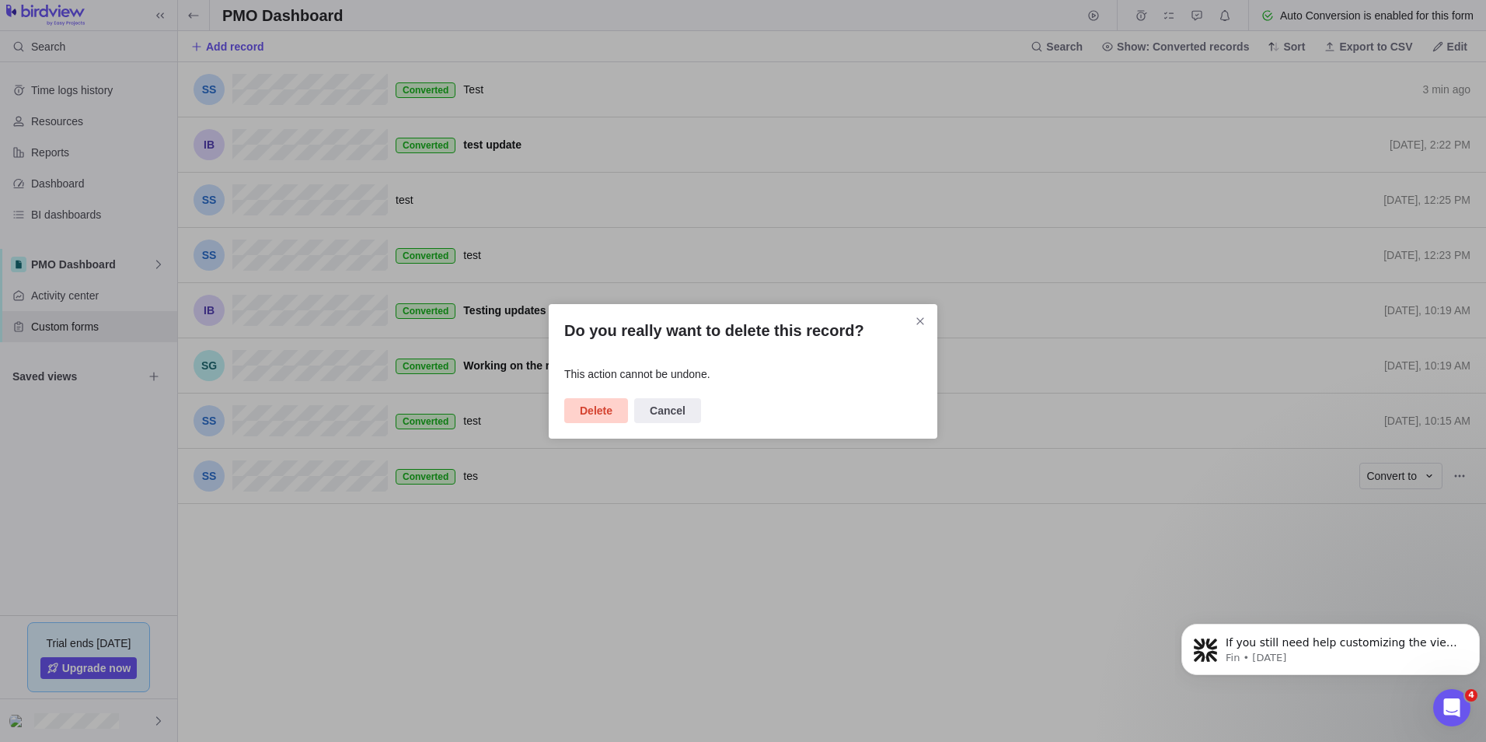
click at [599, 416] on span "Delete" at bounding box center [596, 410] width 33 height 19
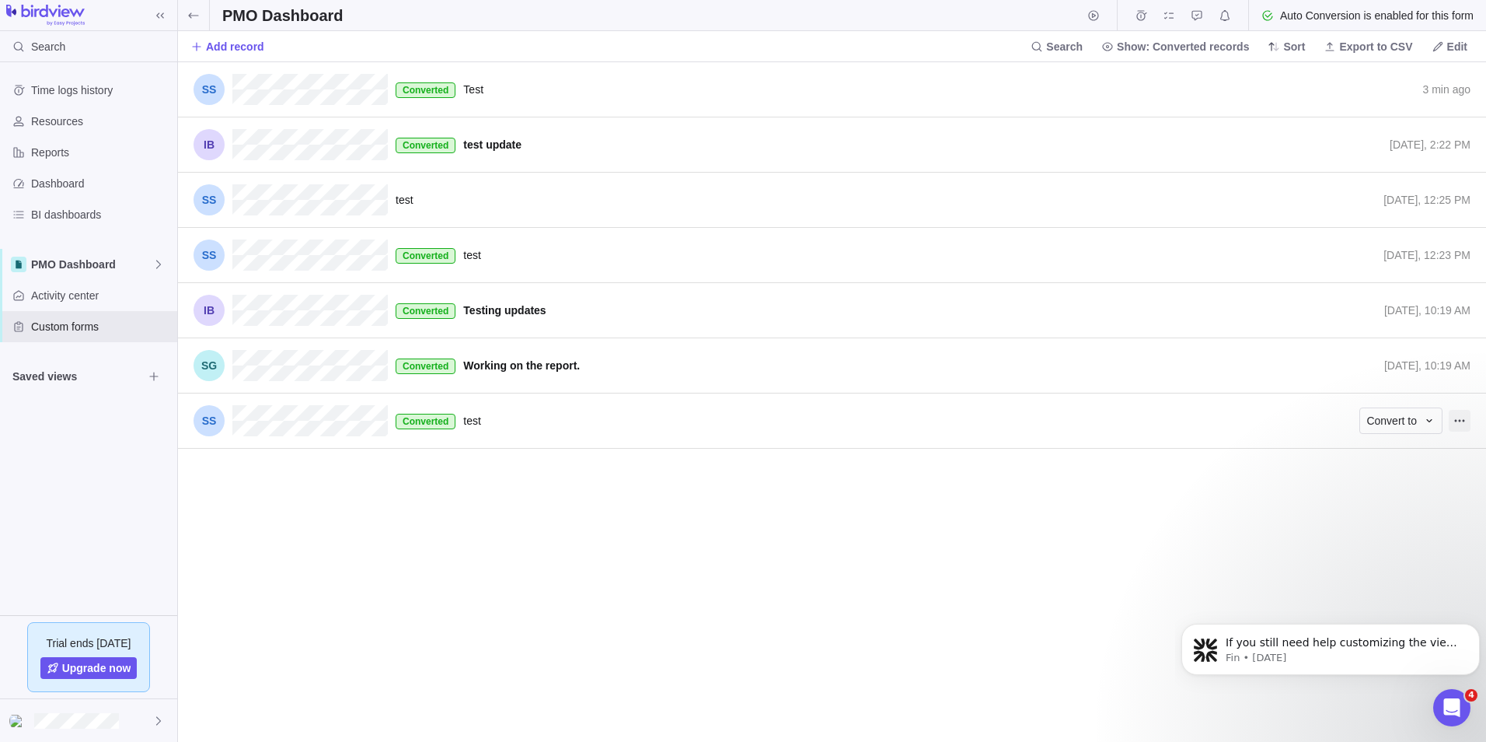
click at [1465, 422] on icon "Record actions" at bounding box center [1460, 420] width 12 height 12
click at [1432, 456] on span "Edit" at bounding box center [1435, 454] width 19 height 16
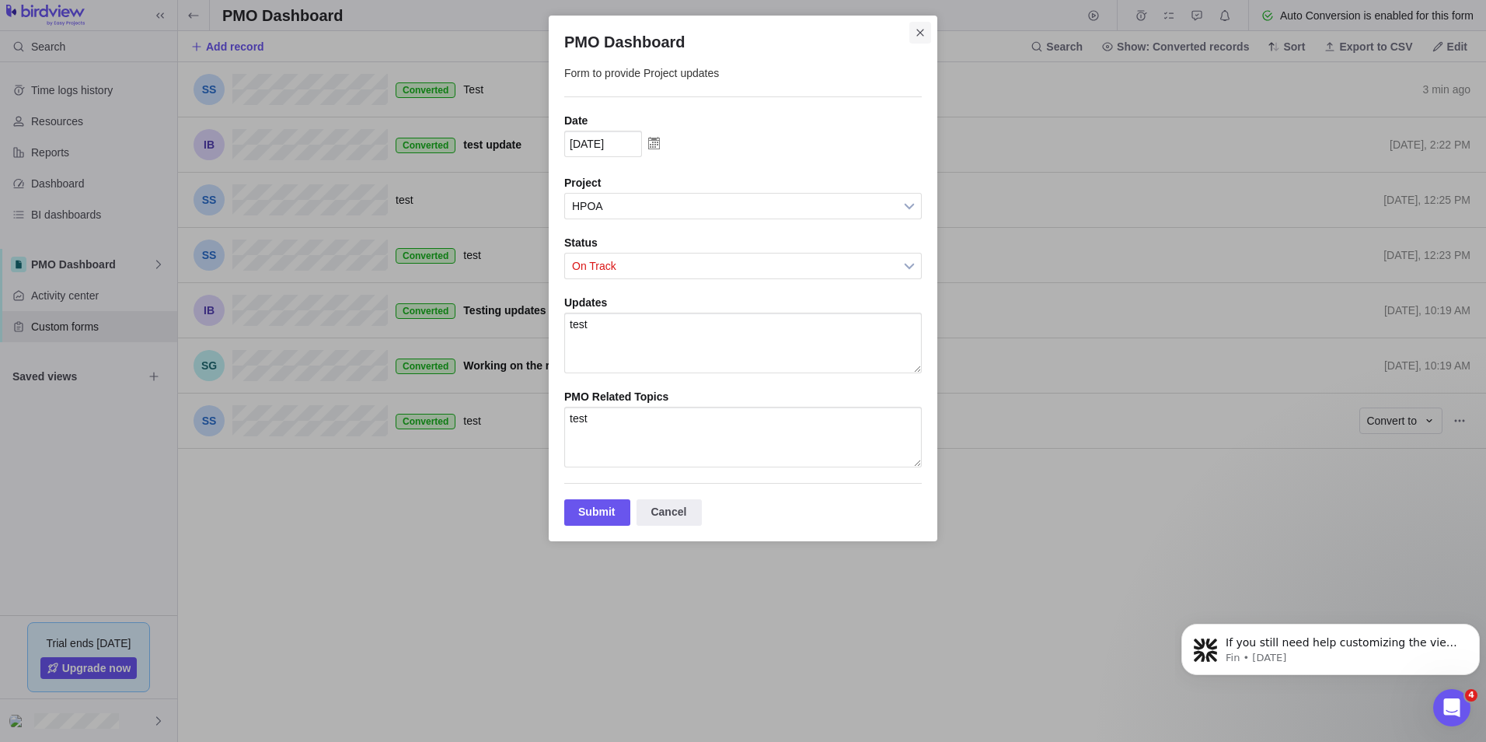
click at [916, 32] on icon "Close" at bounding box center [920, 32] width 12 height 12
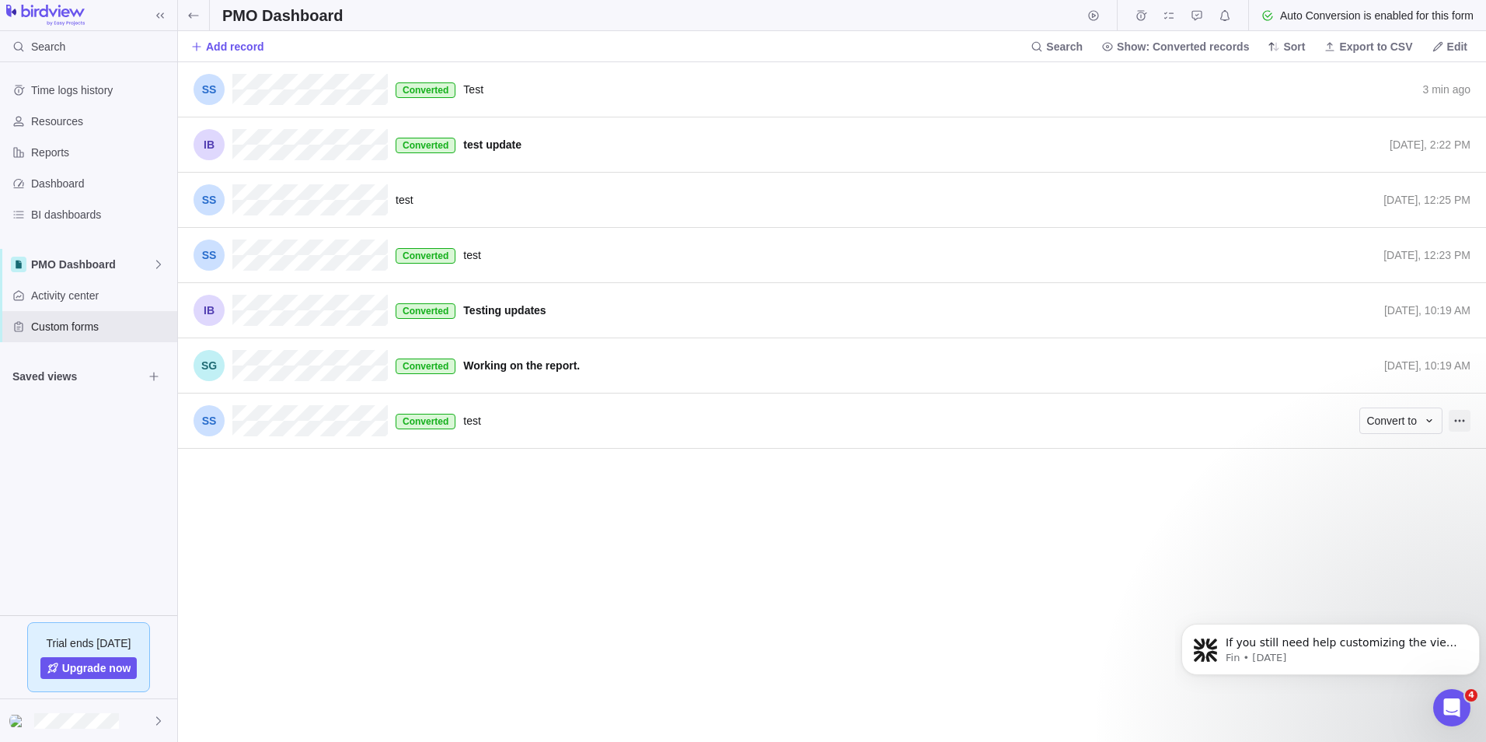
click at [1453, 417] on span "Record actions" at bounding box center [1460, 421] width 22 height 22
click at [1447, 481] on span "Delete" at bounding box center [1441, 479] width 31 height 16
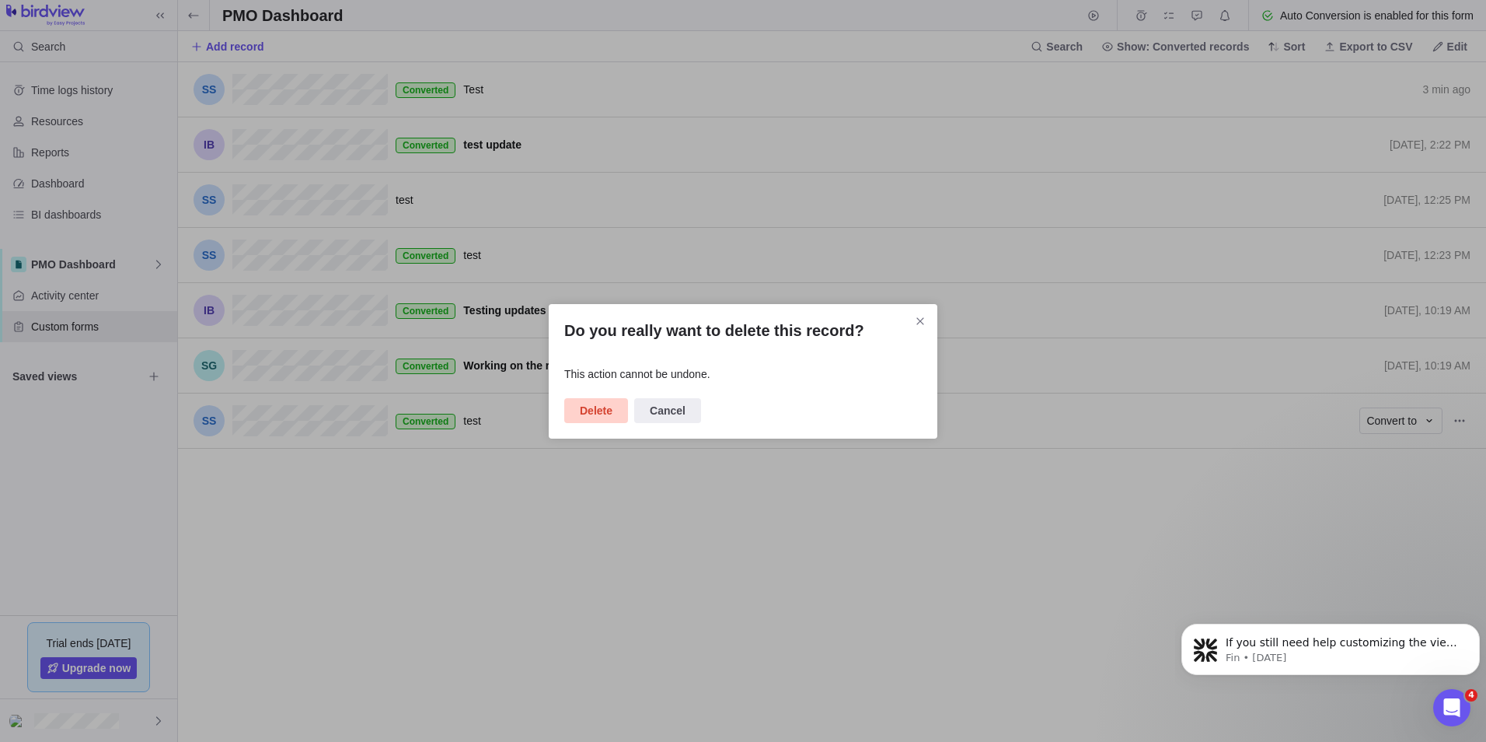
click at [594, 414] on span "Delete" at bounding box center [596, 410] width 33 height 19
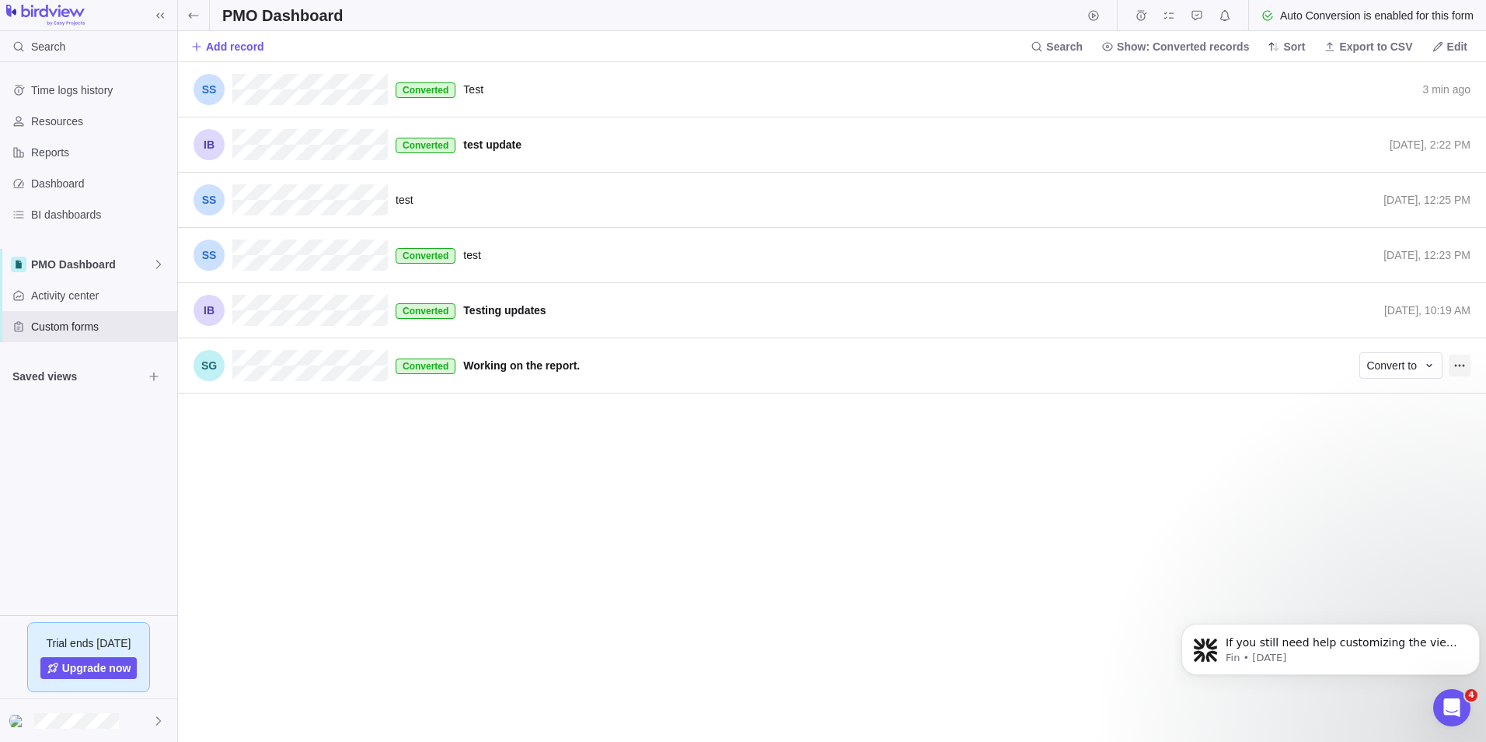
click at [1468, 367] on span "Record actions" at bounding box center [1460, 365] width 22 height 22
click at [1434, 423] on span "Delete" at bounding box center [1441, 424] width 31 height 16
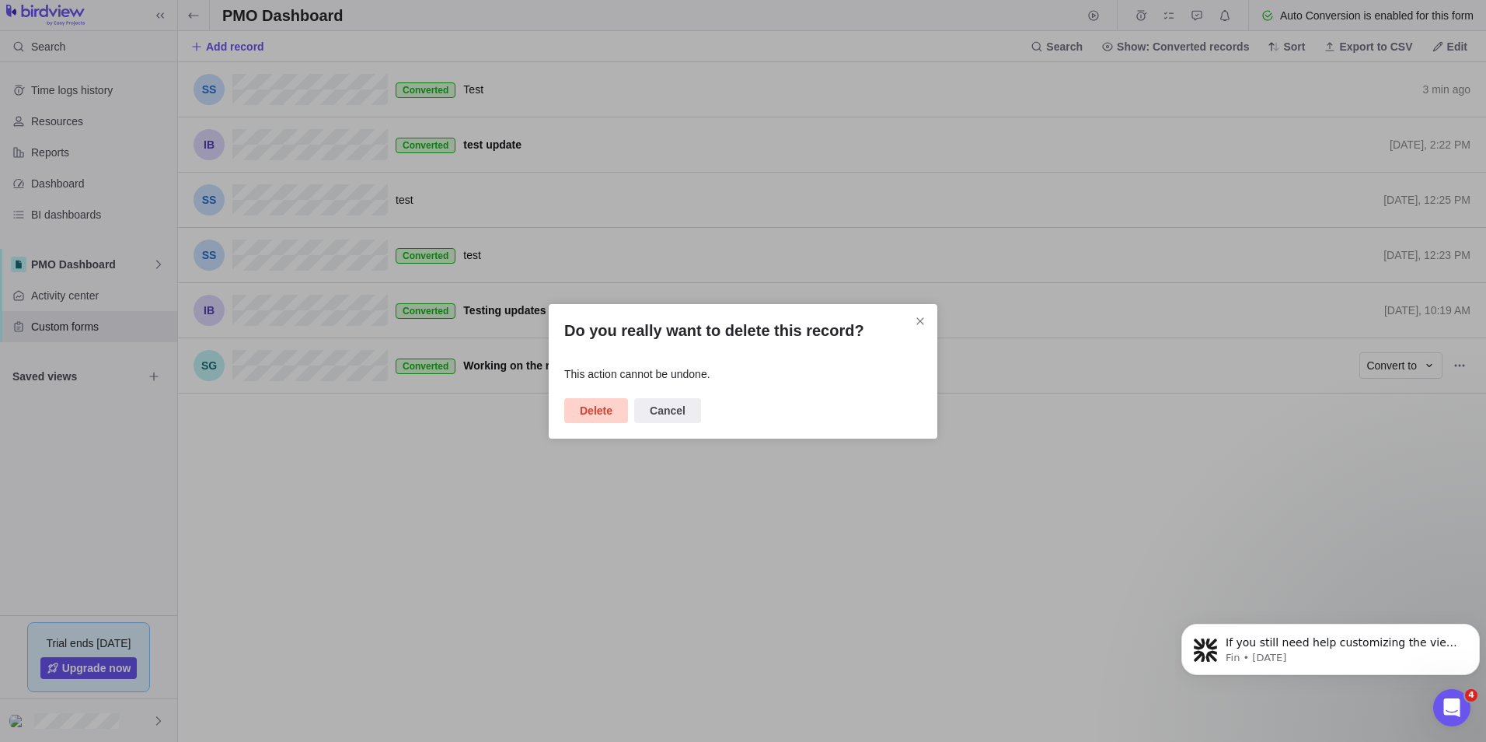
click at [592, 413] on span "Delete" at bounding box center [596, 410] width 33 height 19
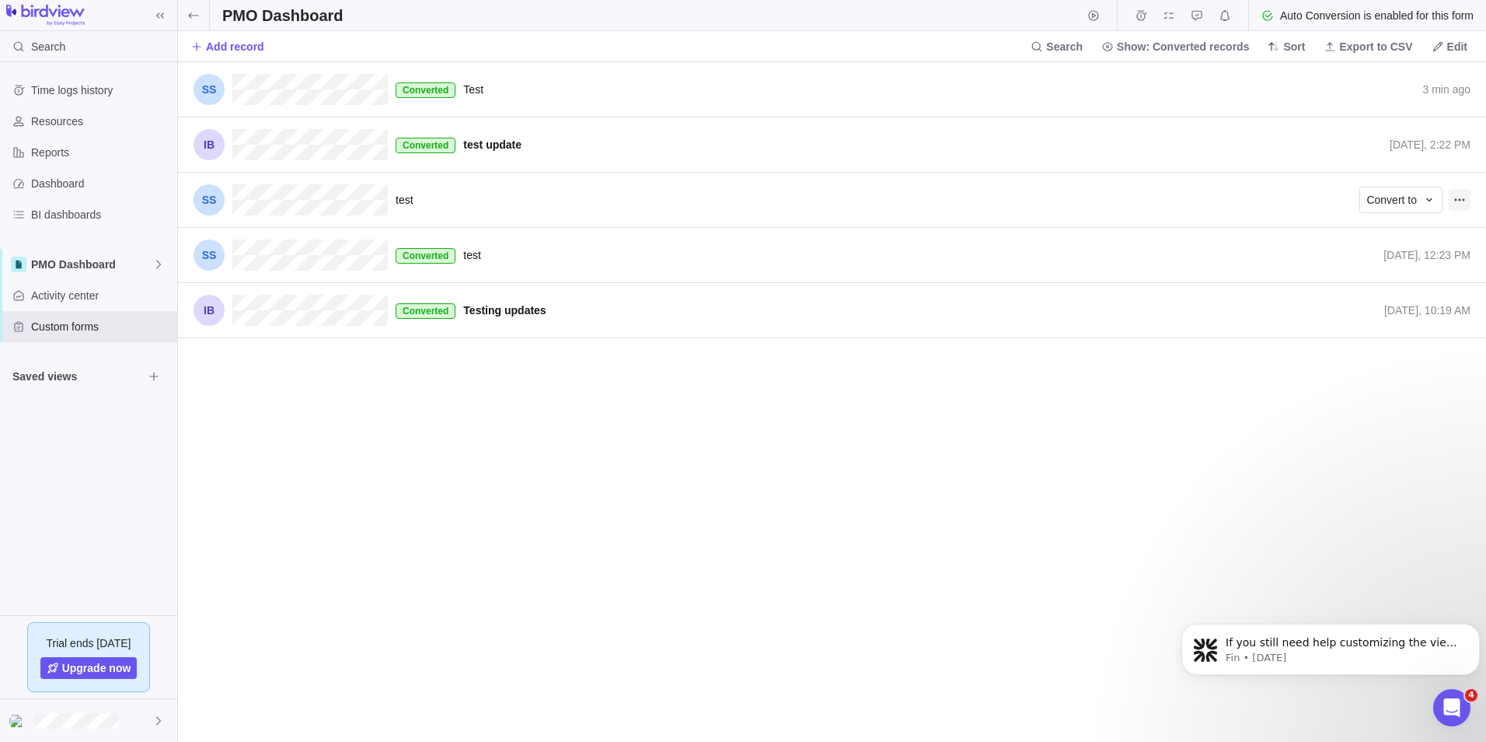
click at [1462, 196] on icon "Record actions" at bounding box center [1460, 200] width 12 height 12
click at [1444, 262] on span "Delete" at bounding box center [1441, 258] width 31 height 16
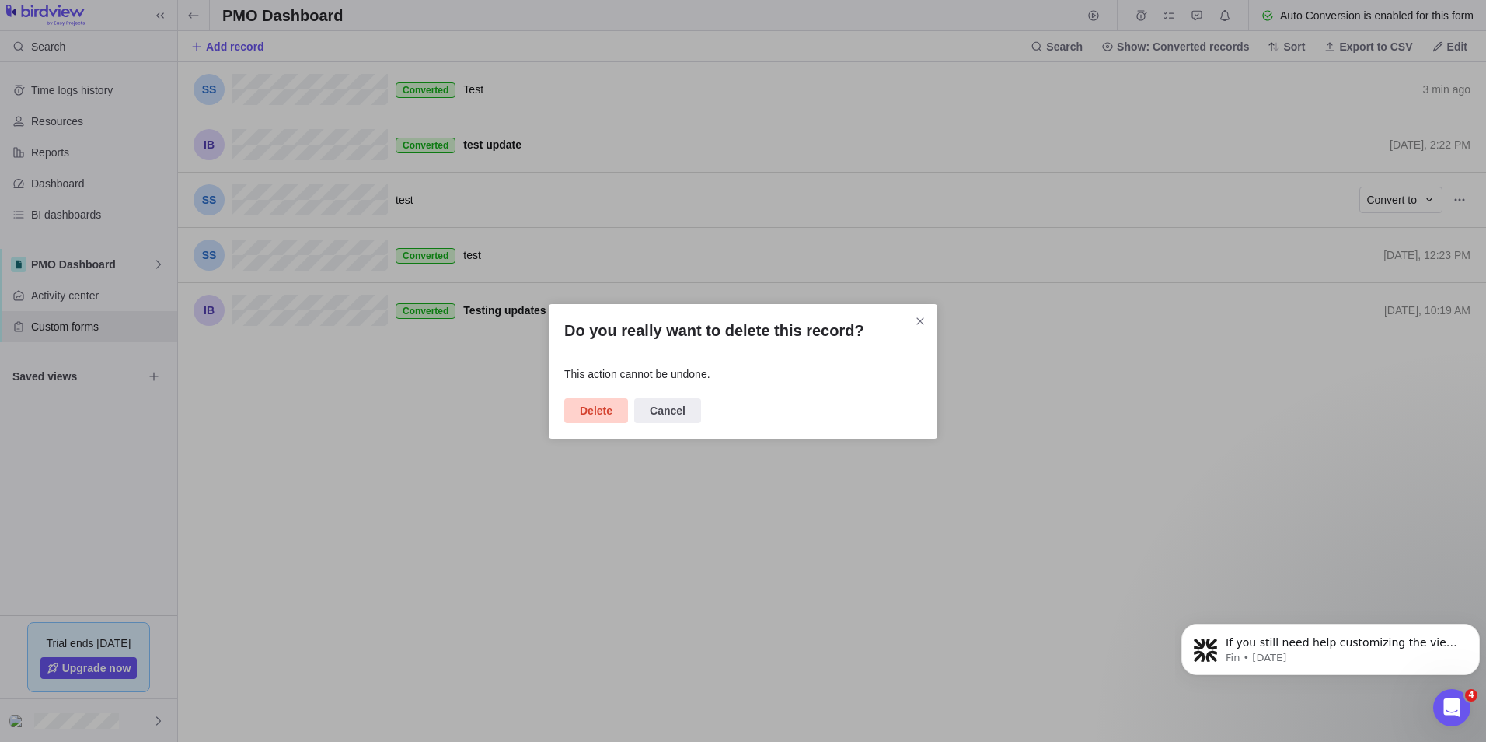
click at [606, 414] on span "Delete" at bounding box center [596, 410] width 33 height 19
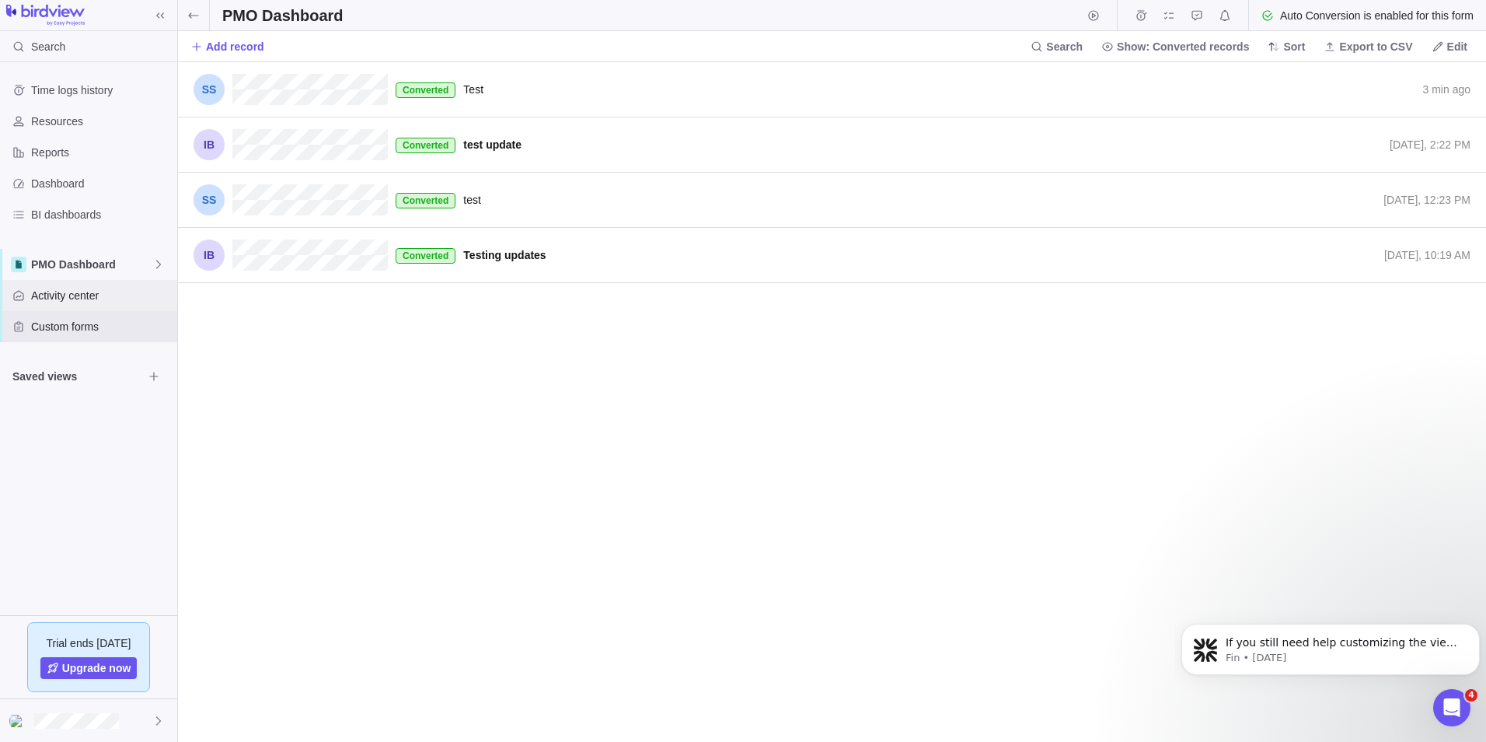
click at [83, 303] on div "Activity center" at bounding box center [88, 295] width 177 height 31
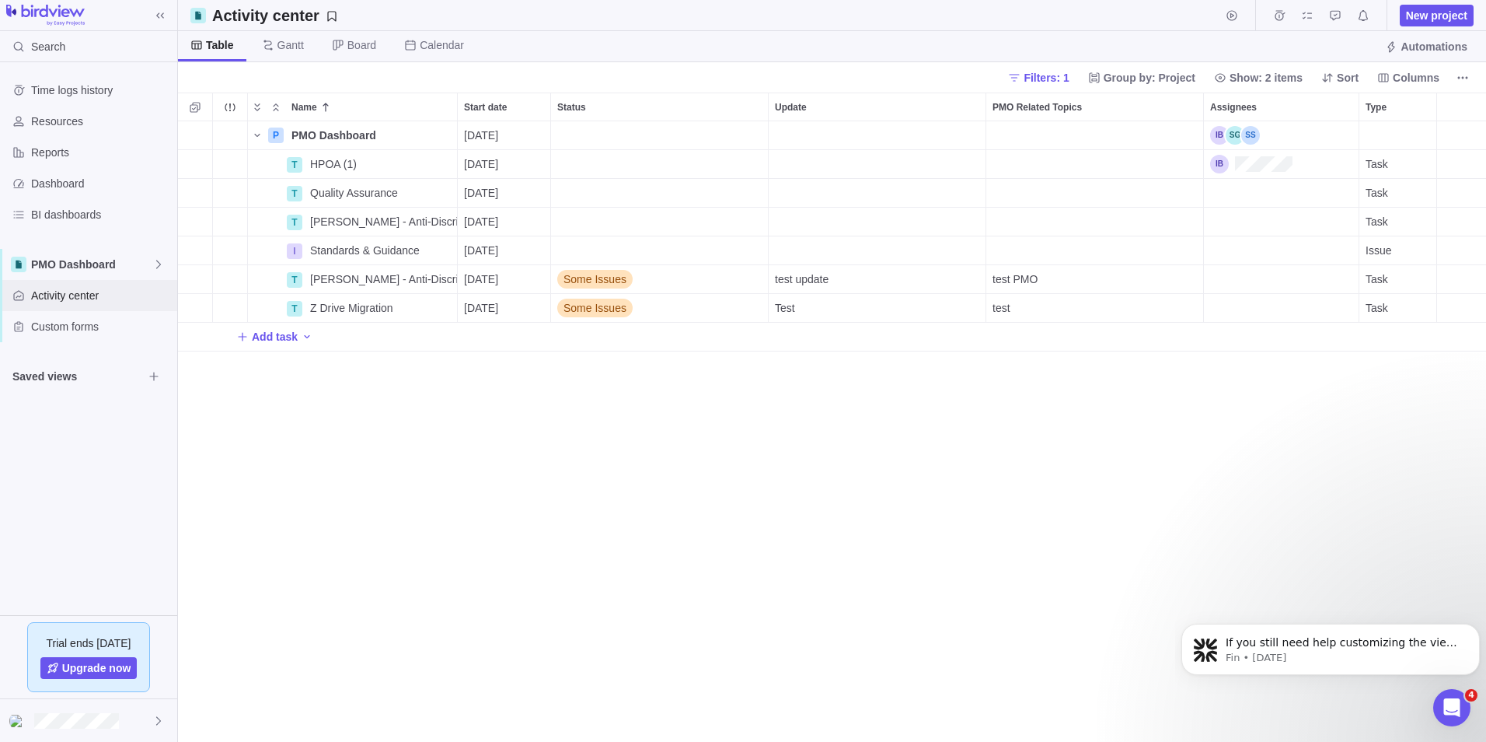
scroll to position [609, 1297]
click at [448, 162] on icon "More actions" at bounding box center [443, 164] width 12 height 12
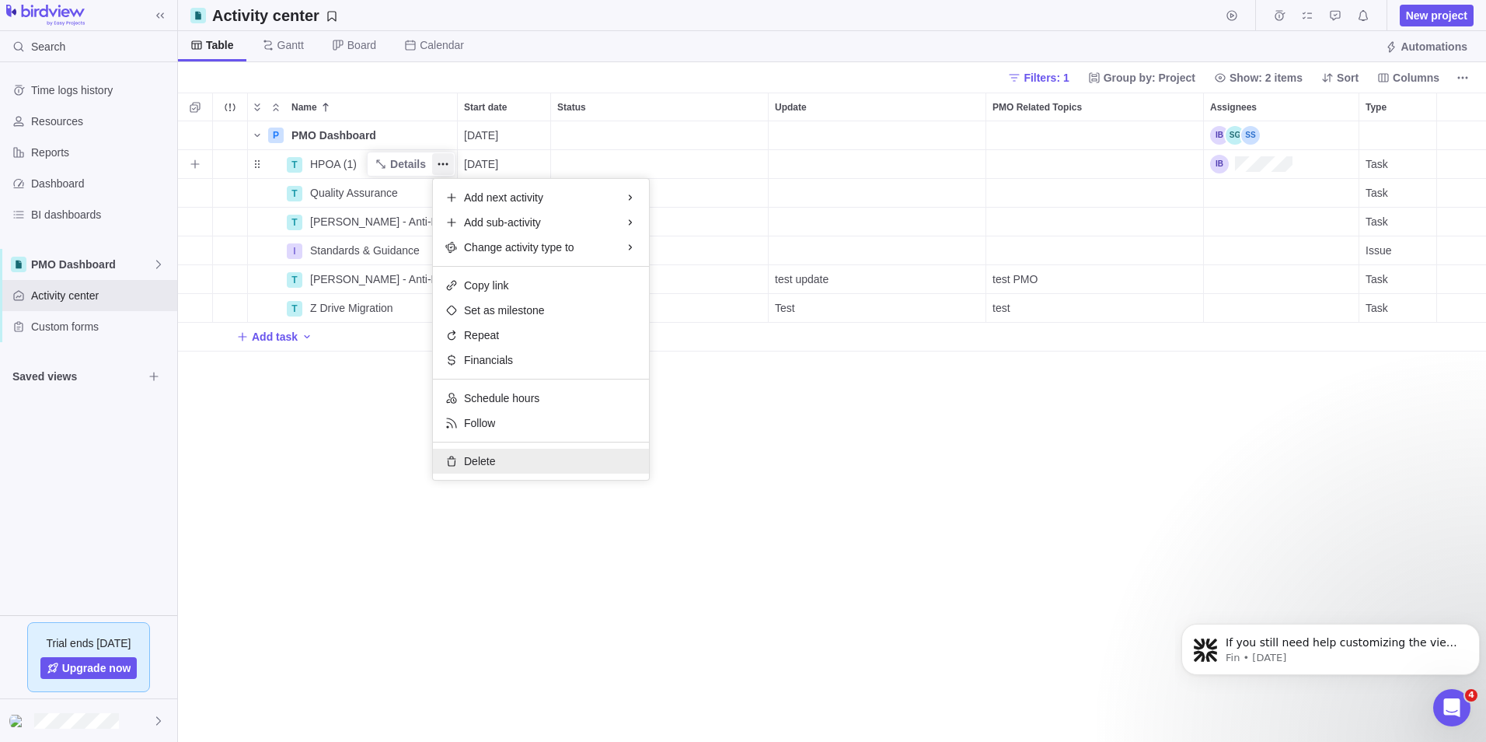
click at [494, 465] on span "Delete" at bounding box center [479, 461] width 31 height 16
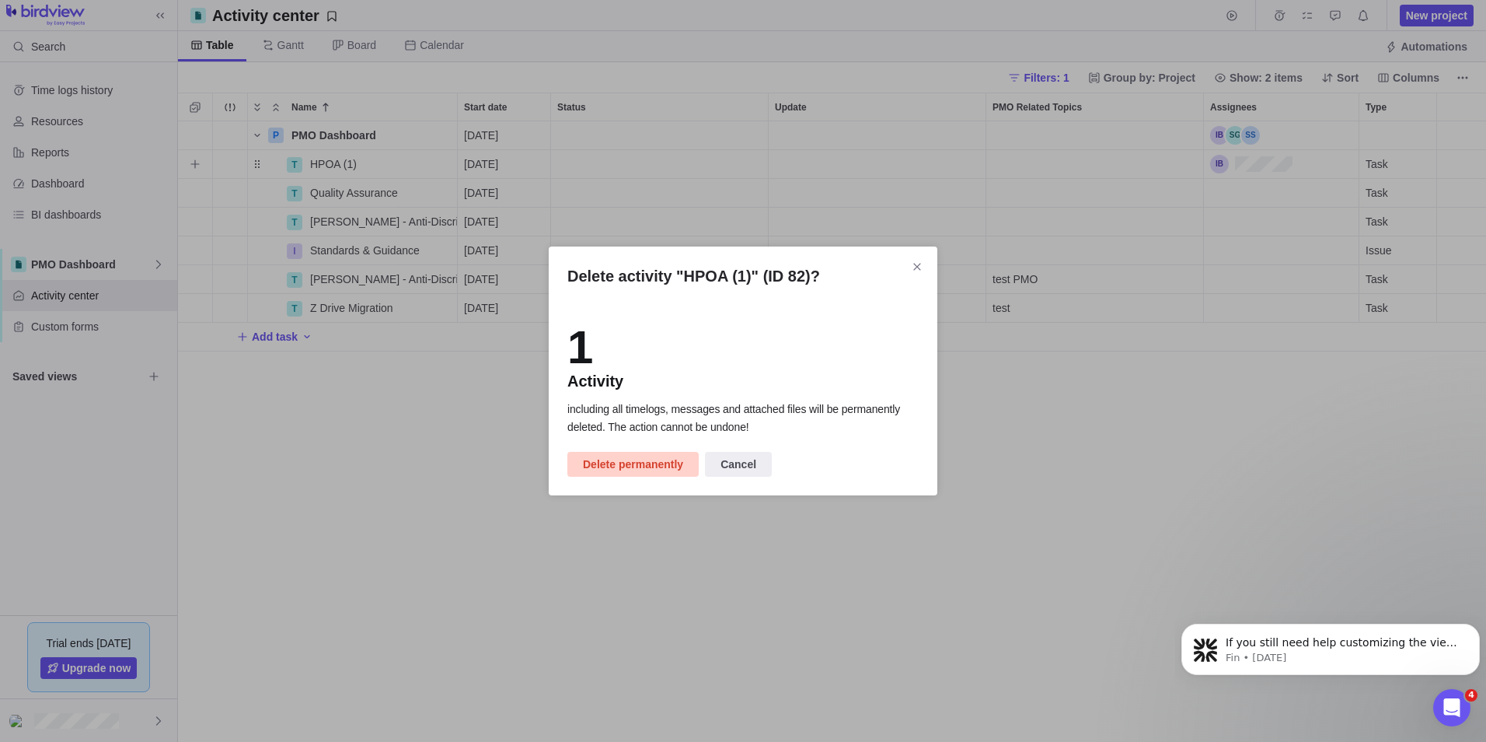
click at [639, 461] on span "Delete permanently" at bounding box center [633, 464] width 100 height 19
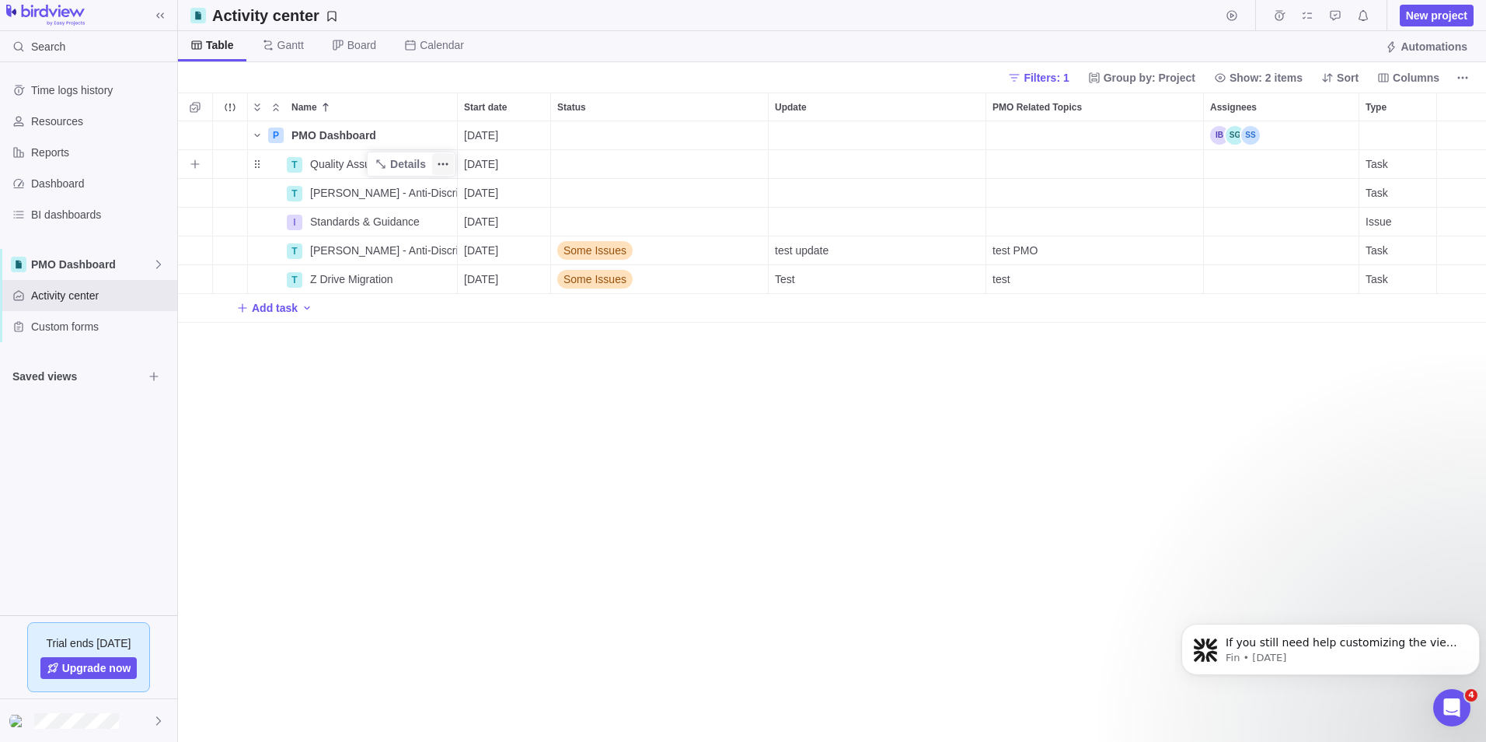
click at [438, 162] on icon "More actions" at bounding box center [443, 164] width 12 height 12
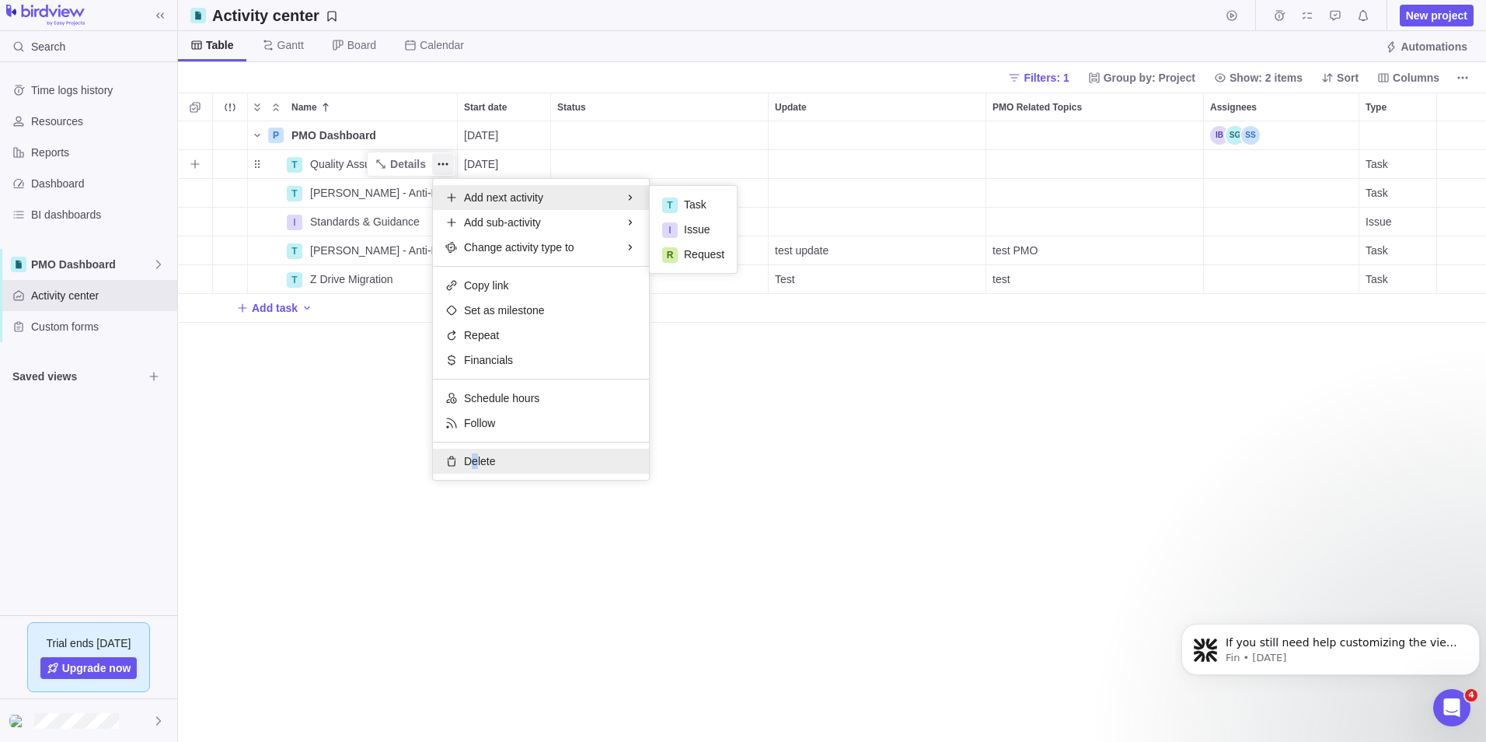
click at [473, 453] on span "Delete" at bounding box center [479, 461] width 31 height 16
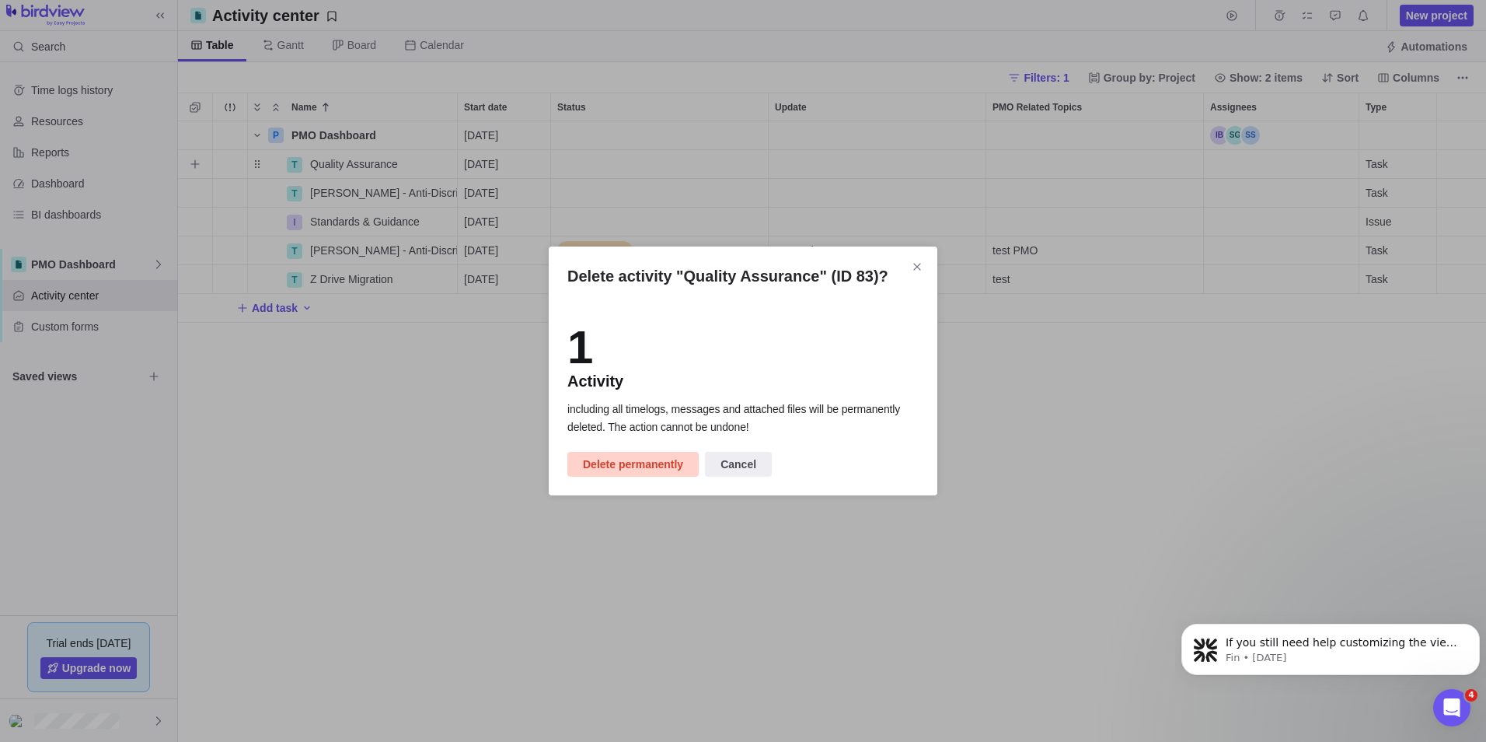
click at [633, 463] on span "Delete permanently" at bounding box center [633, 464] width 100 height 19
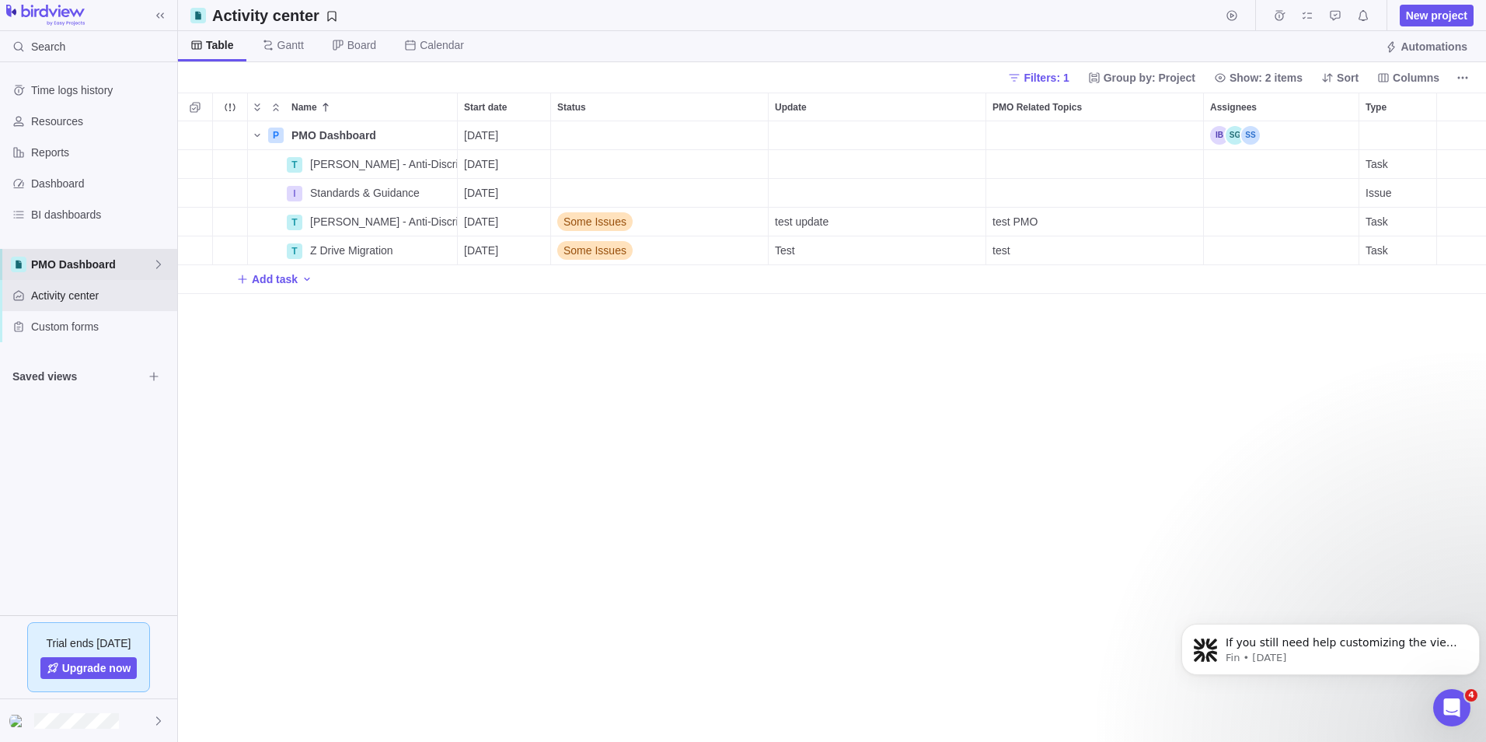
click at [152, 267] on span "PMO Dashboard" at bounding box center [91, 265] width 121 height 16
click at [139, 355] on span "Edit space settings" at bounding box center [147, 357] width 22 height 22
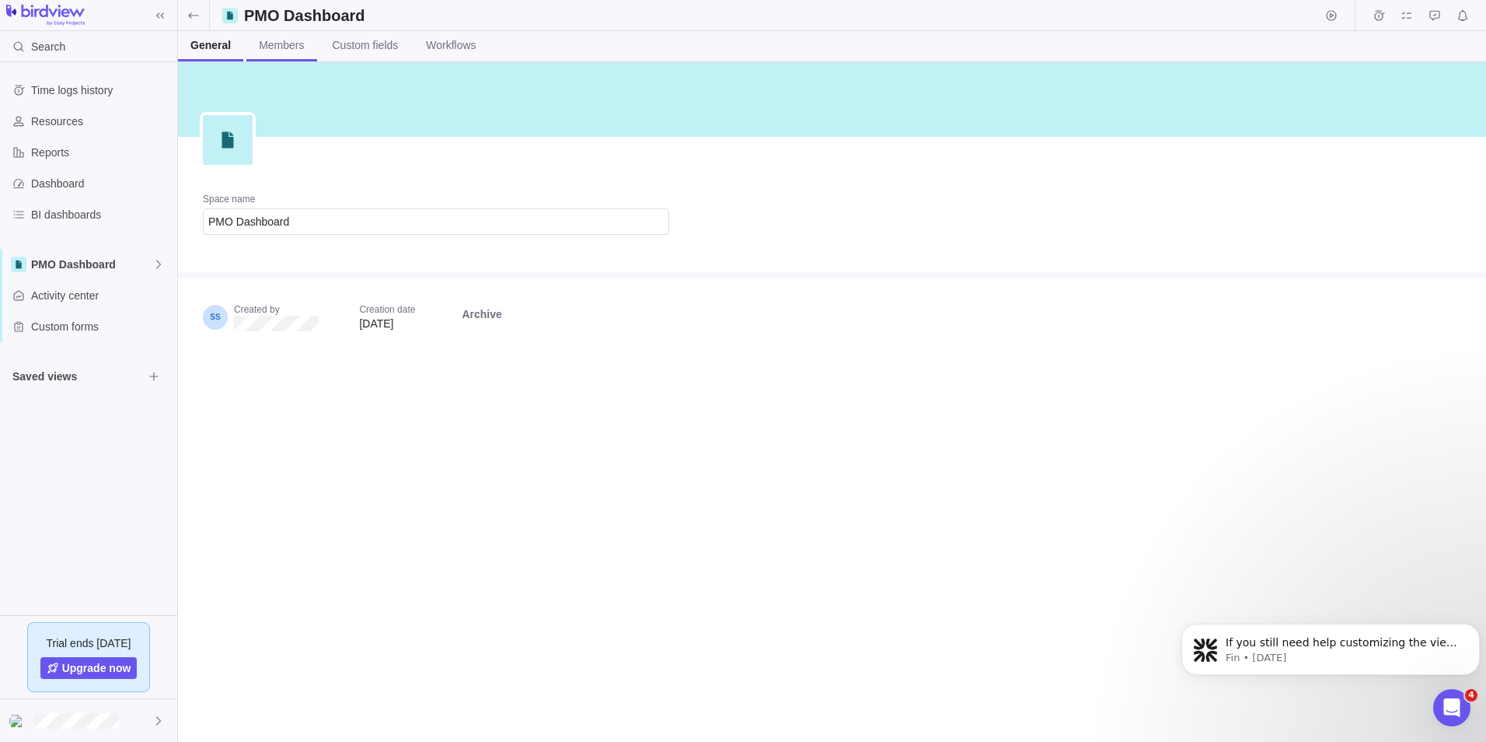
click at [292, 45] on span "Members" at bounding box center [281, 45] width 45 height 16
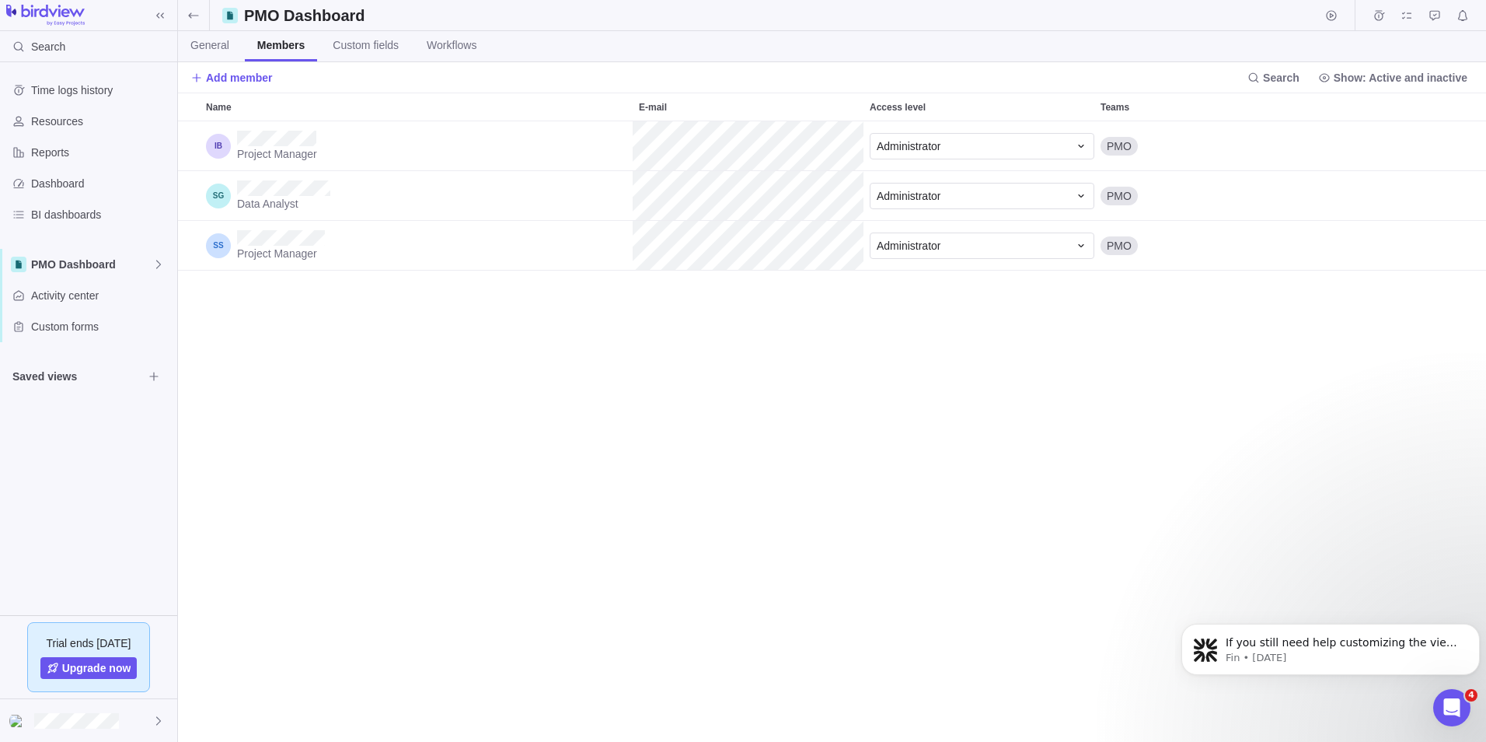
scroll to position [609, 1297]
click at [75, 323] on span "Custom forms" at bounding box center [101, 327] width 140 height 16
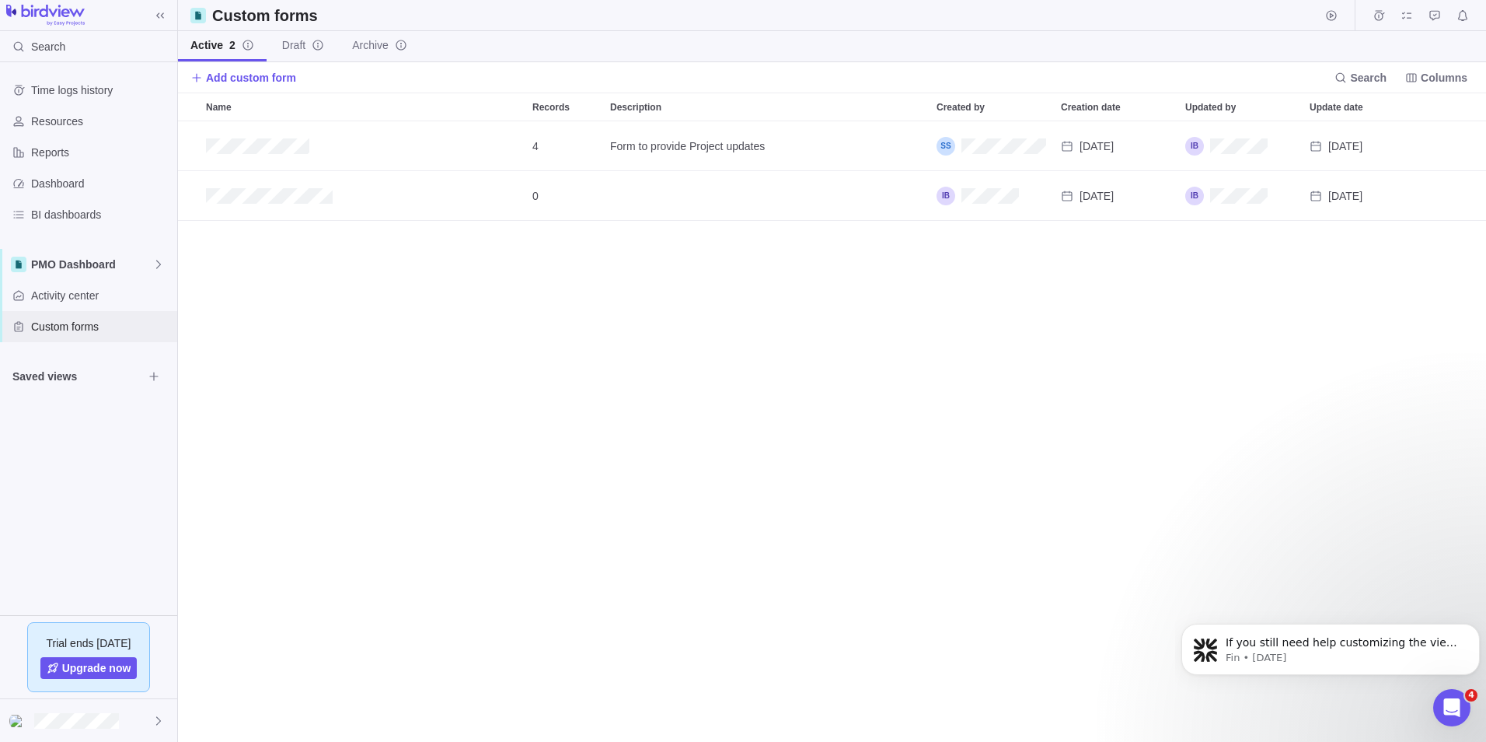
scroll to position [609, 1297]
click at [77, 284] on div "Activity center" at bounding box center [88, 295] width 177 height 31
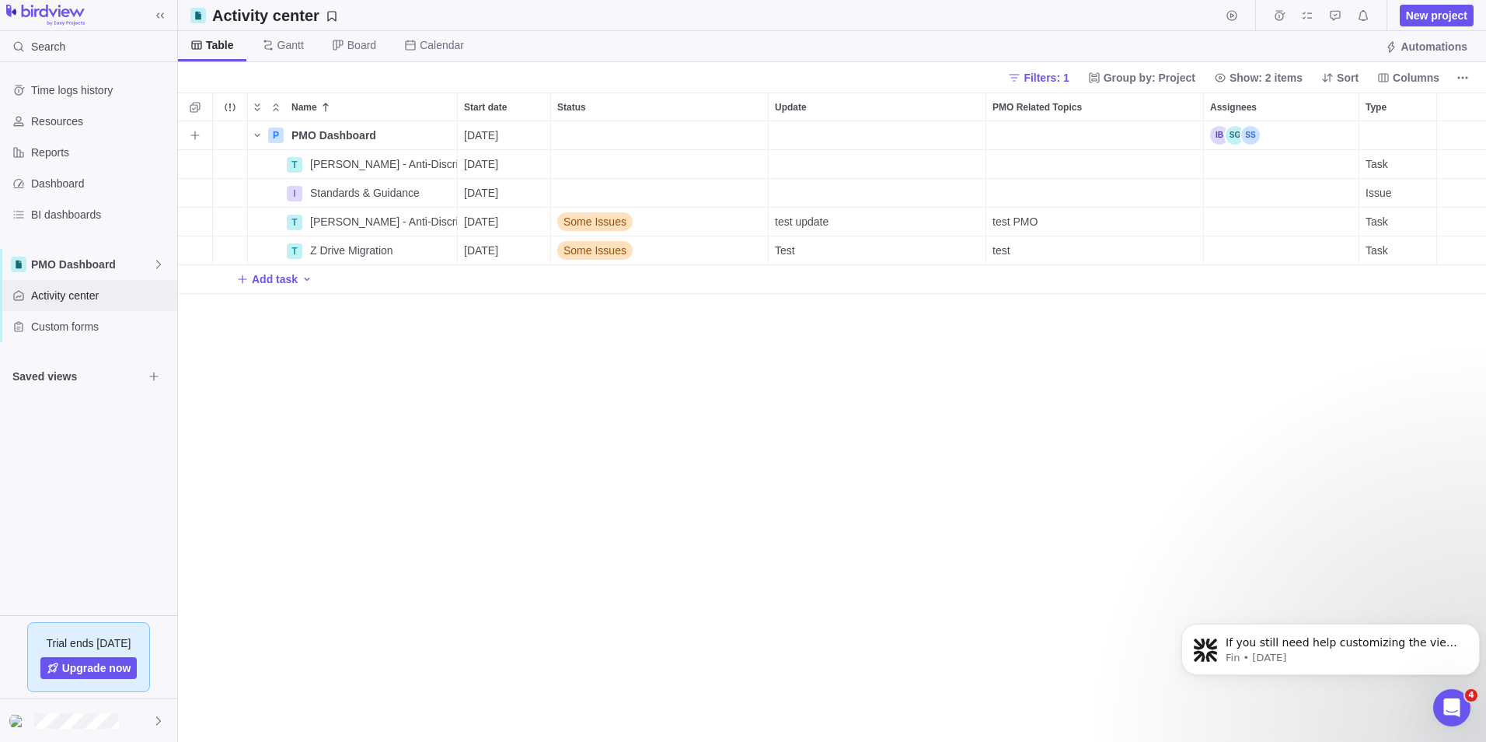
scroll to position [609, 1297]
click at [440, 165] on icon "More actions" at bounding box center [439, 164] width 2 height 2
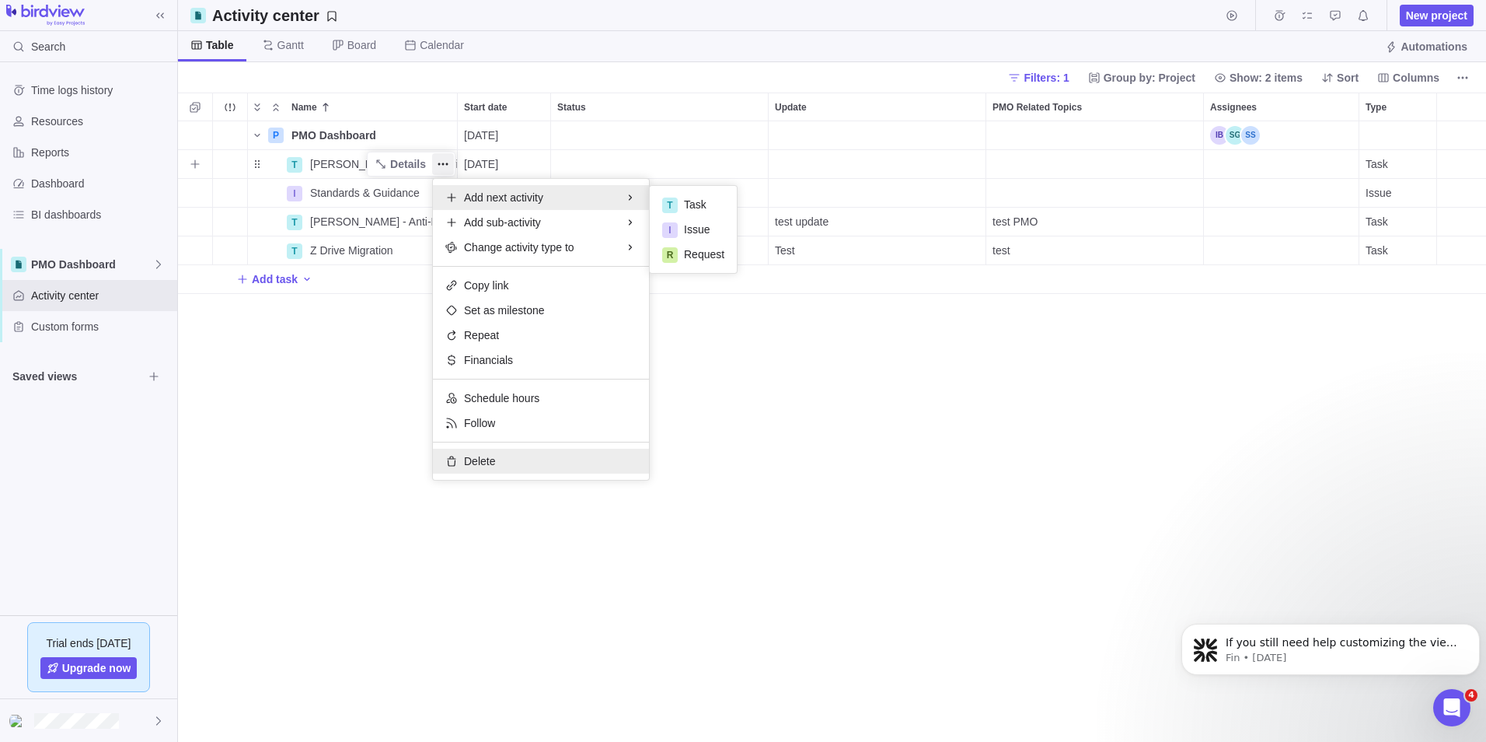
click at [487, 460] on span "Delete" at bounding box center [479, 461] width 31 height 16
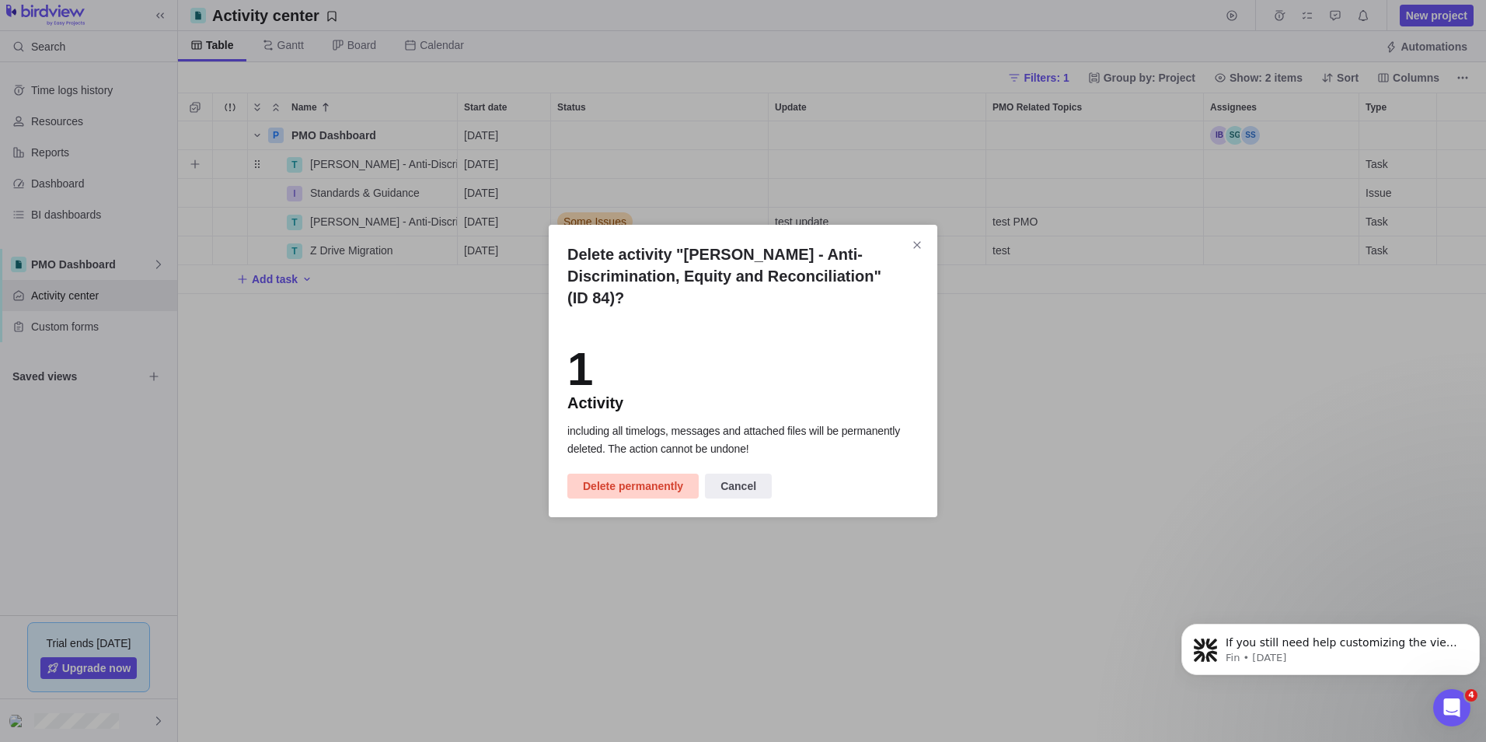
click at [623, 477] on span "Delete permanently" at bounding box center [633, 486] width 100 height 19
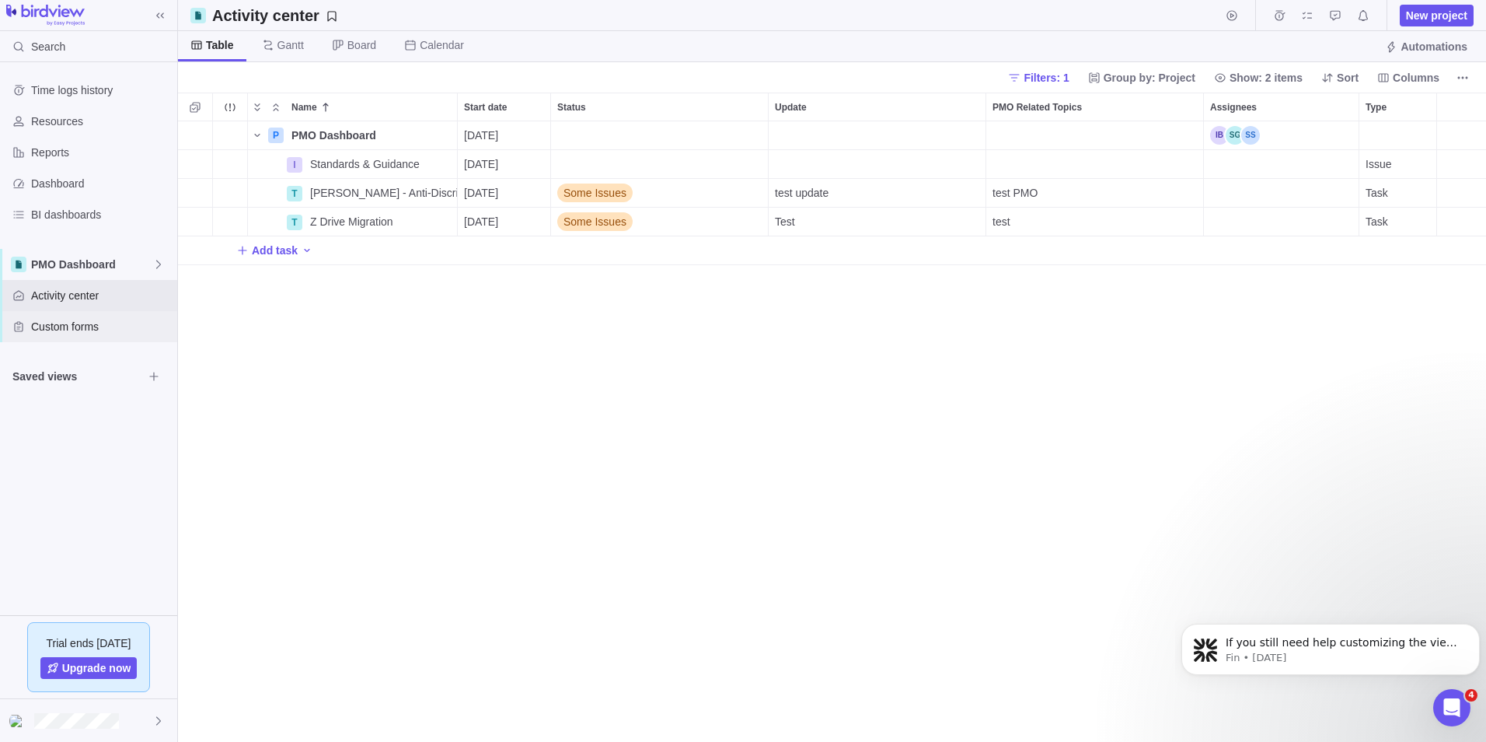
click at [86, 323] on span "Custom forms" at bounding box center [101, 327] width 140 height 16
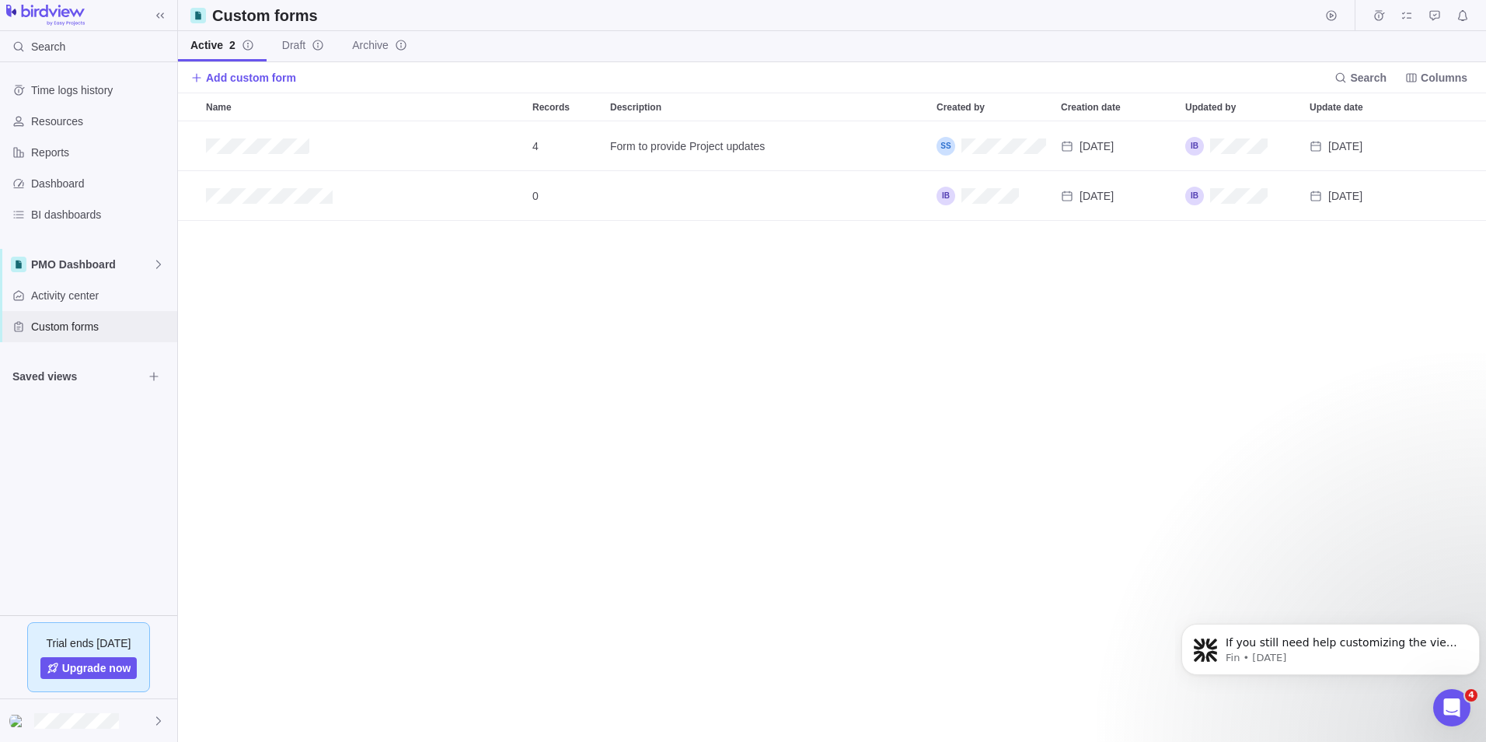
scroll to position [609, 1297]
click at [246, 74] on span "Add custom form" at bounding box center [251, 78] width 90 height 16
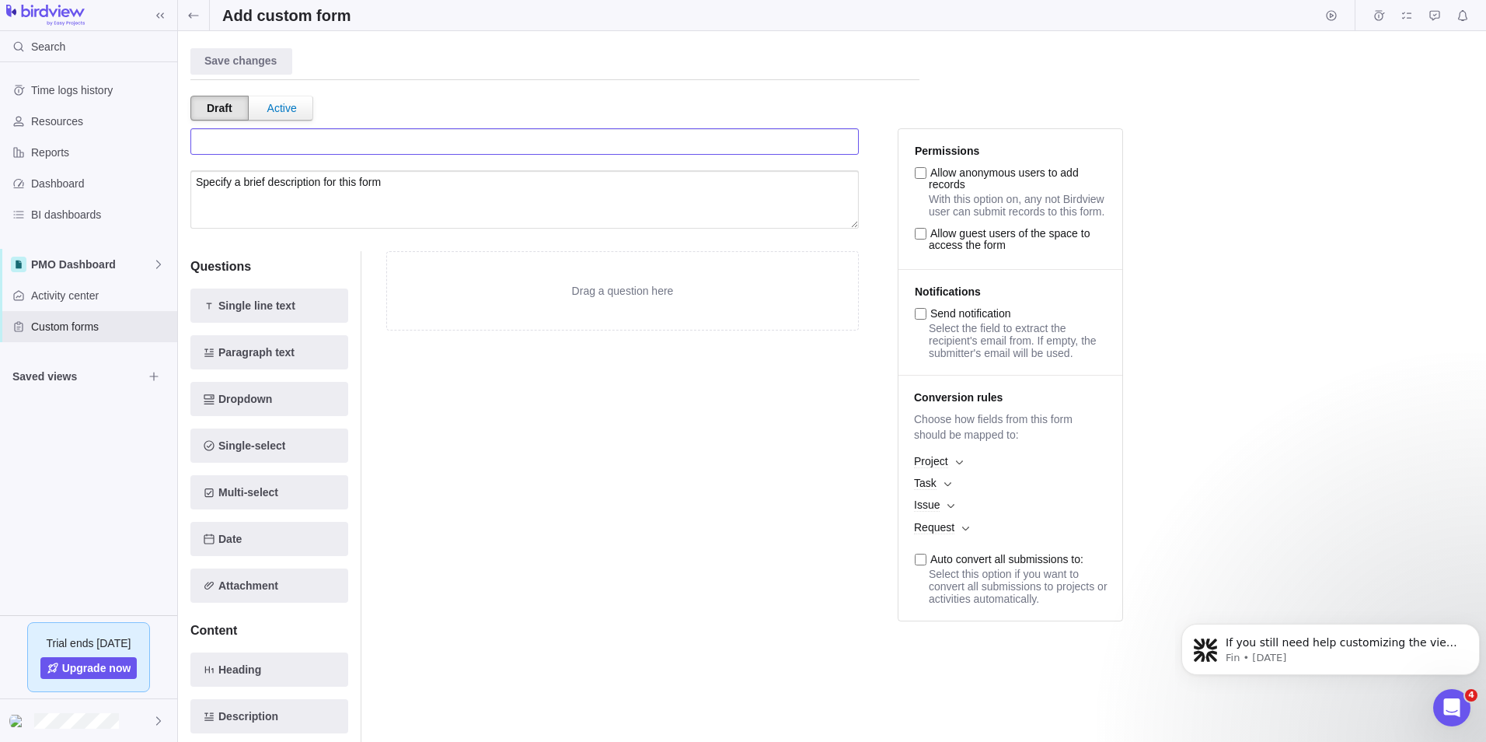
click at [264, 150] on input "text" at bounding box center [524, 141] width 669 height 26
type input "Specify name for this form"
click at [298, 194] on textarea at bounding box center [524, 199] width 669 height 58
type textarea "Specify a brief description for this form"
click at [198, 13] on icon at bounding box center [193, 15] width 12 height 12
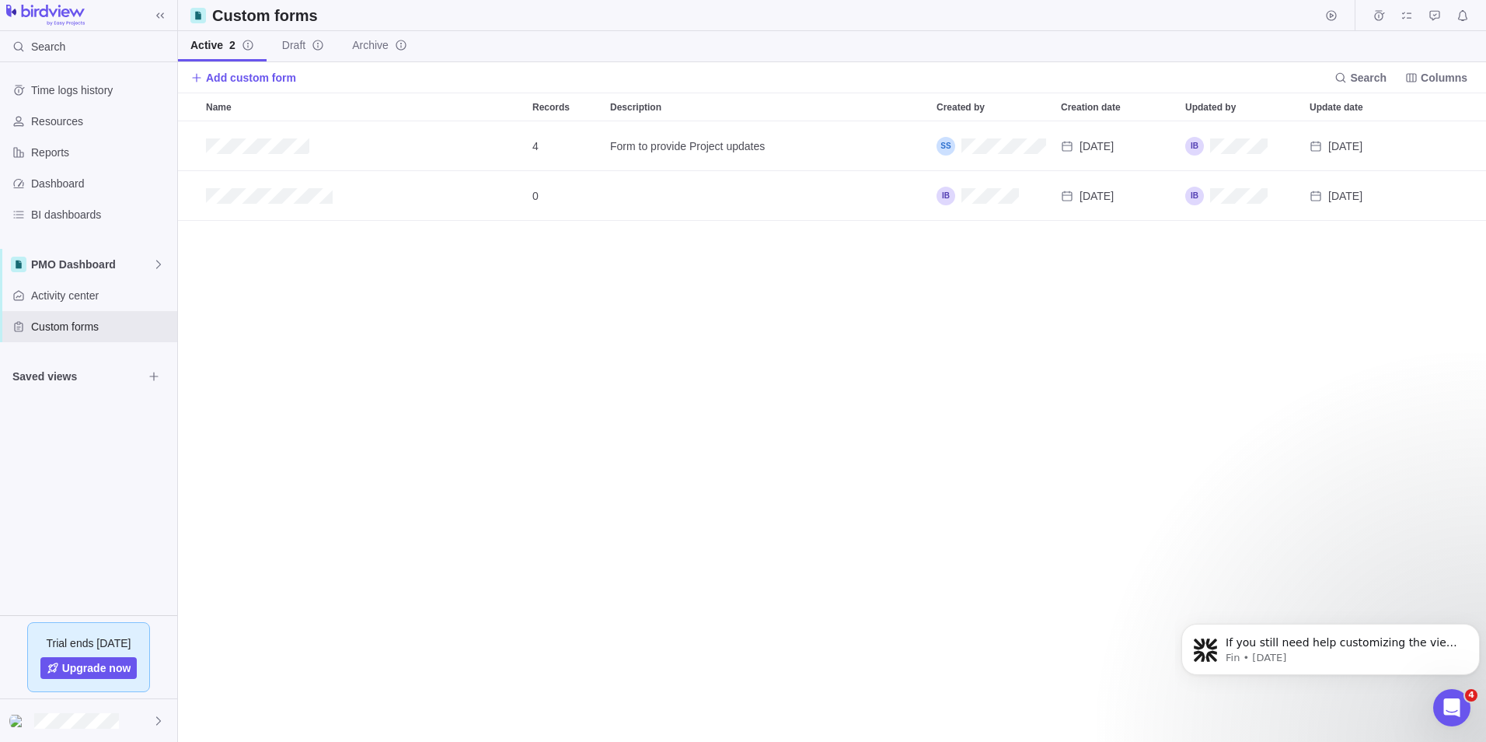
scroll to position [609, 1297]
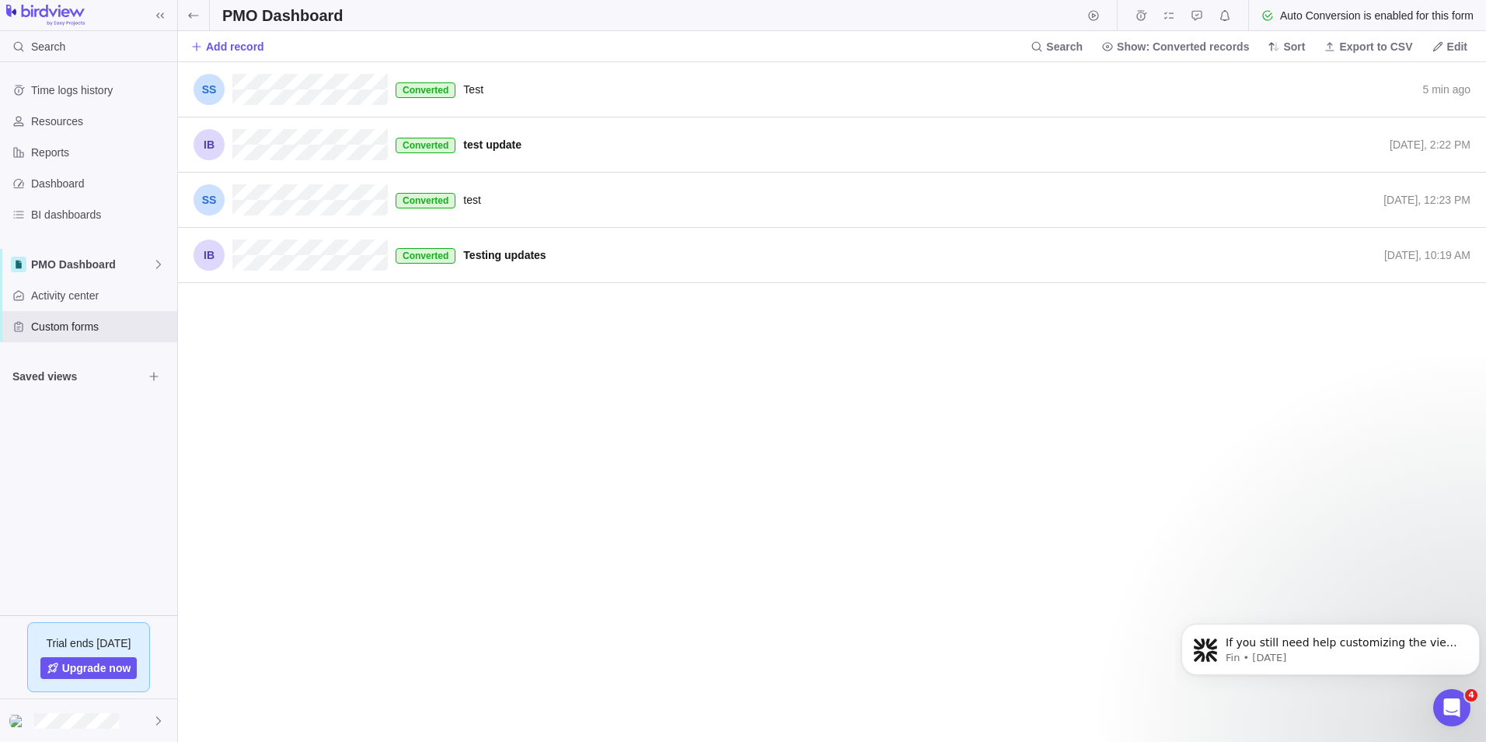
scroll to position [668, 1297]
click at [88, 288] on span "Activity center" at bounding box center [101, 296] width 140 height 16
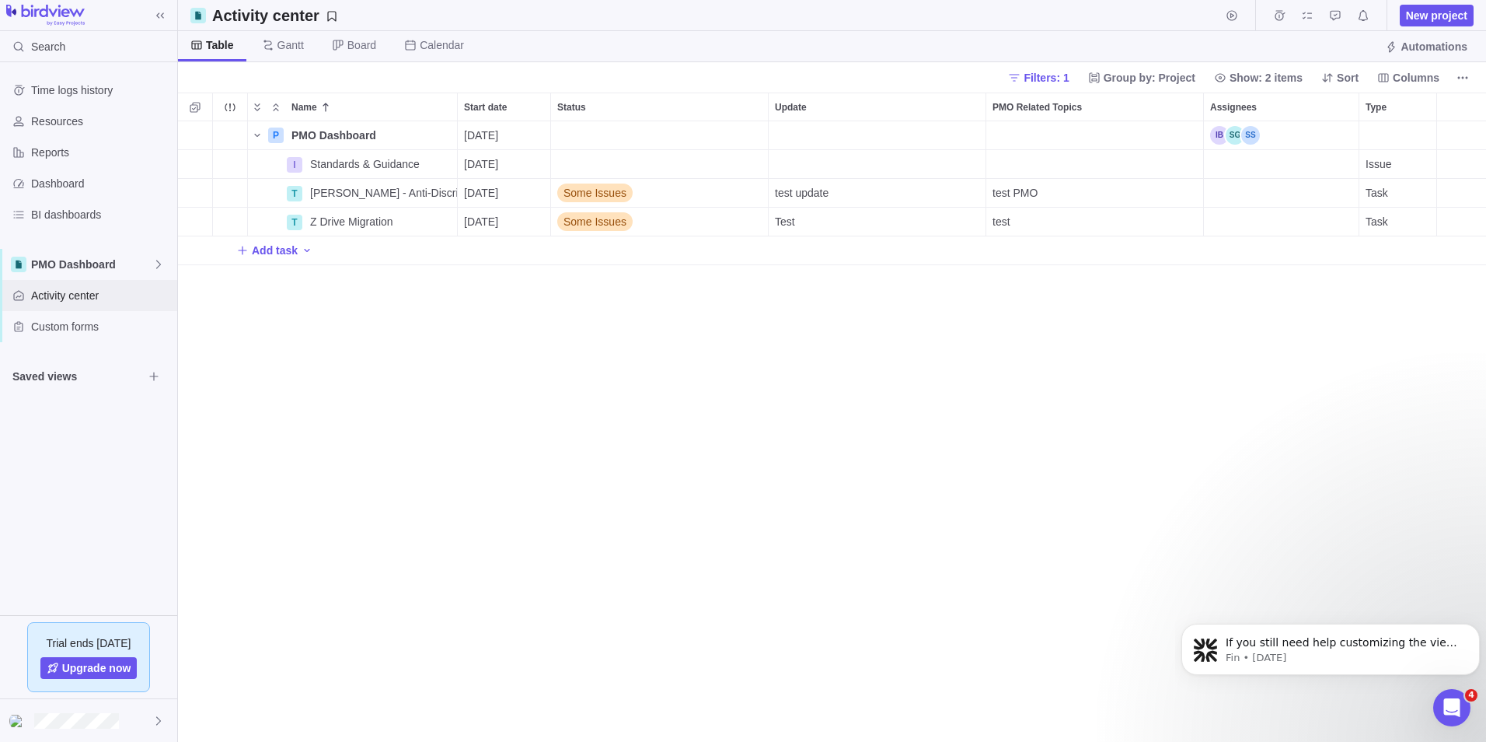
scroll to position [609, 1297]
click at [159, 260] on icon at bounding box center [158, 264] width 12 height 12
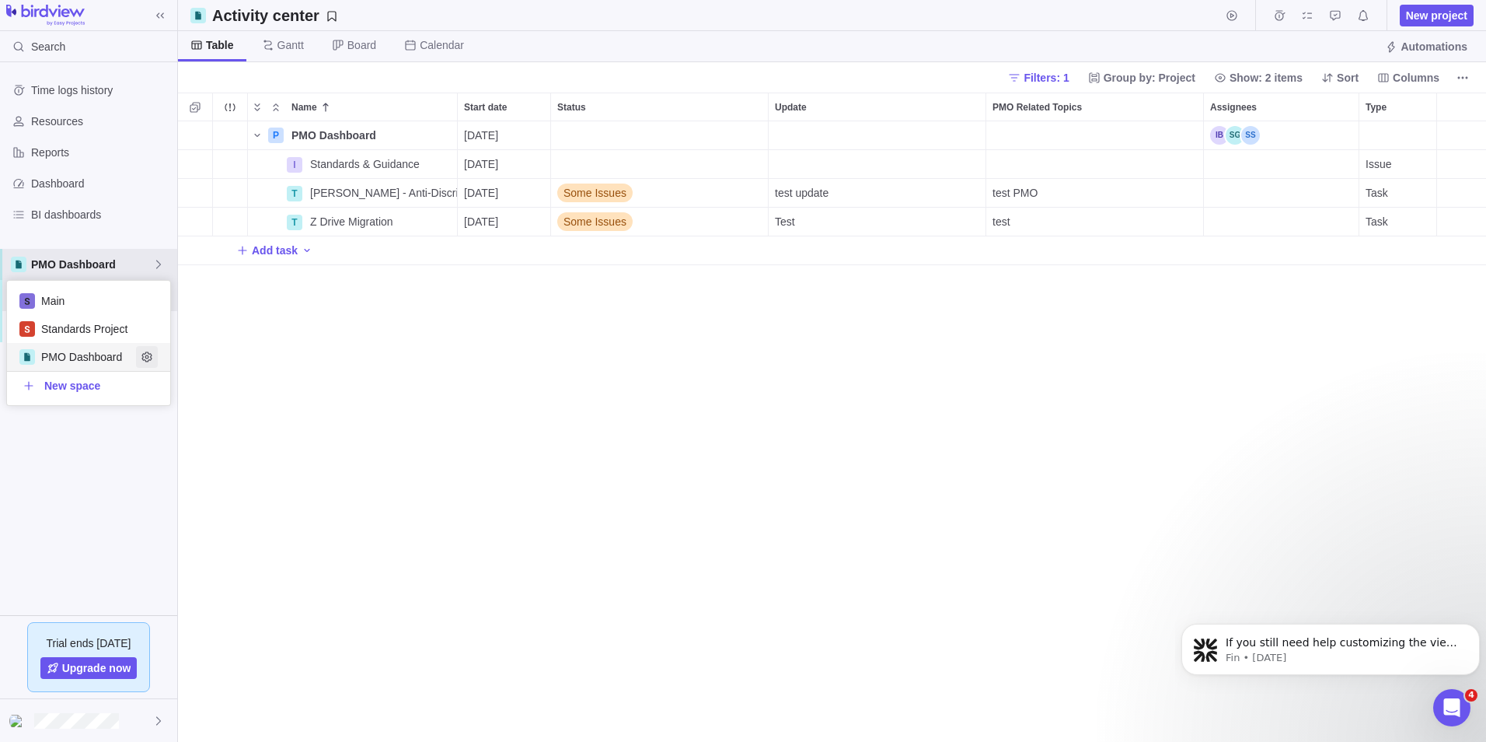
click at [152, 354] on icon "Edit space settings" at bounding box center [146, 356] width 10 height 10
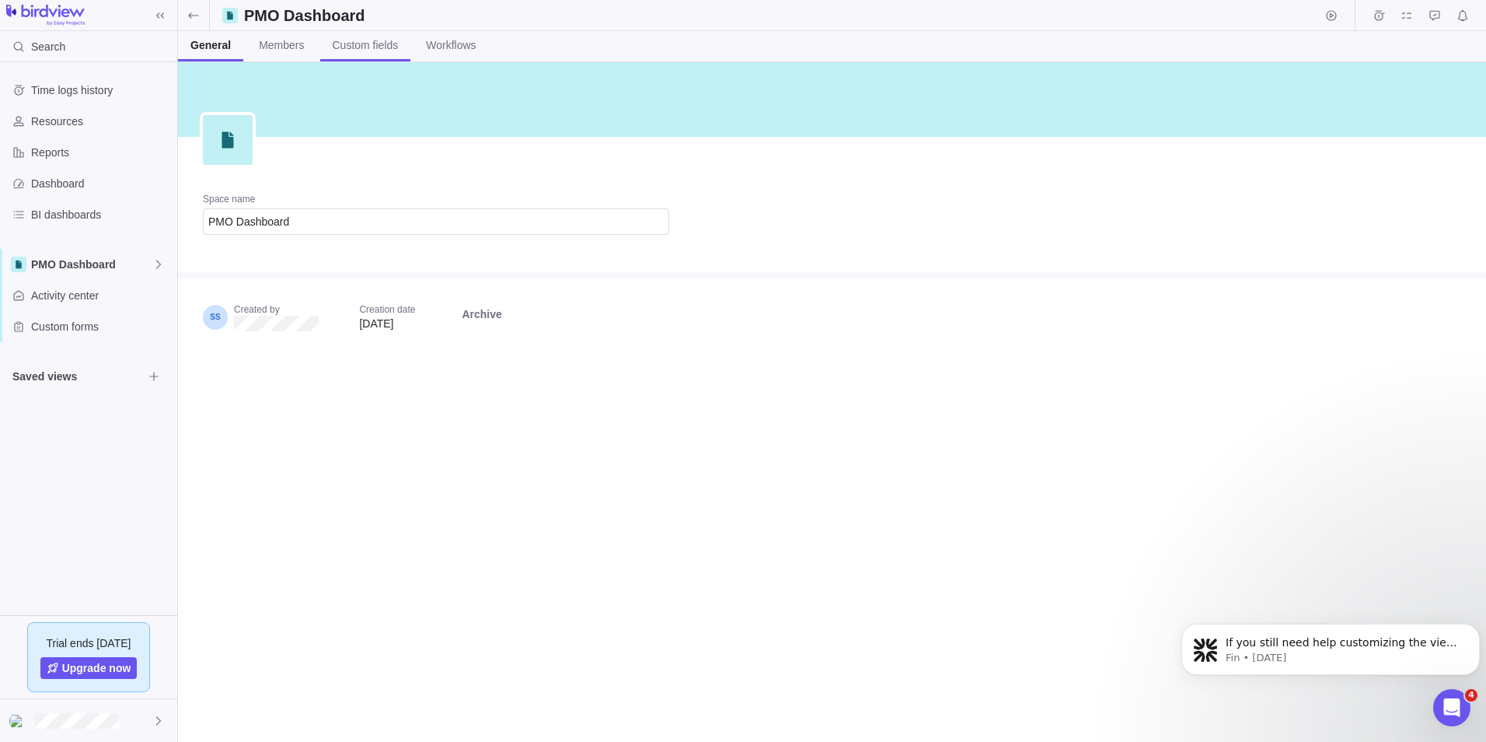
click at [368, 45] on span "Custom fields" at bounding box center [366, 45] width 66 height 16
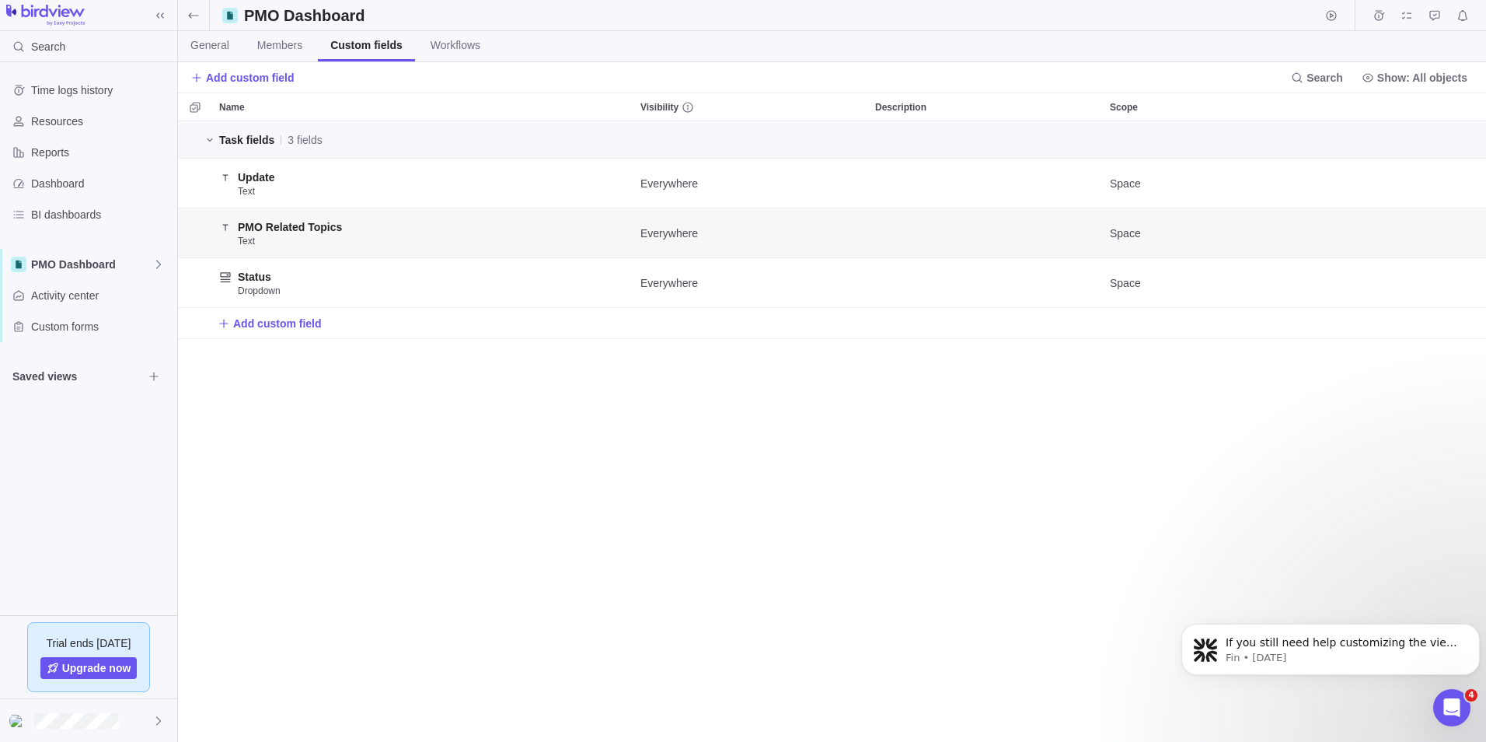
scroll to position [609, 1297]
click at [1418, 184] on icon "Edit" at bounding box center [1421, 183] width 12 height 12
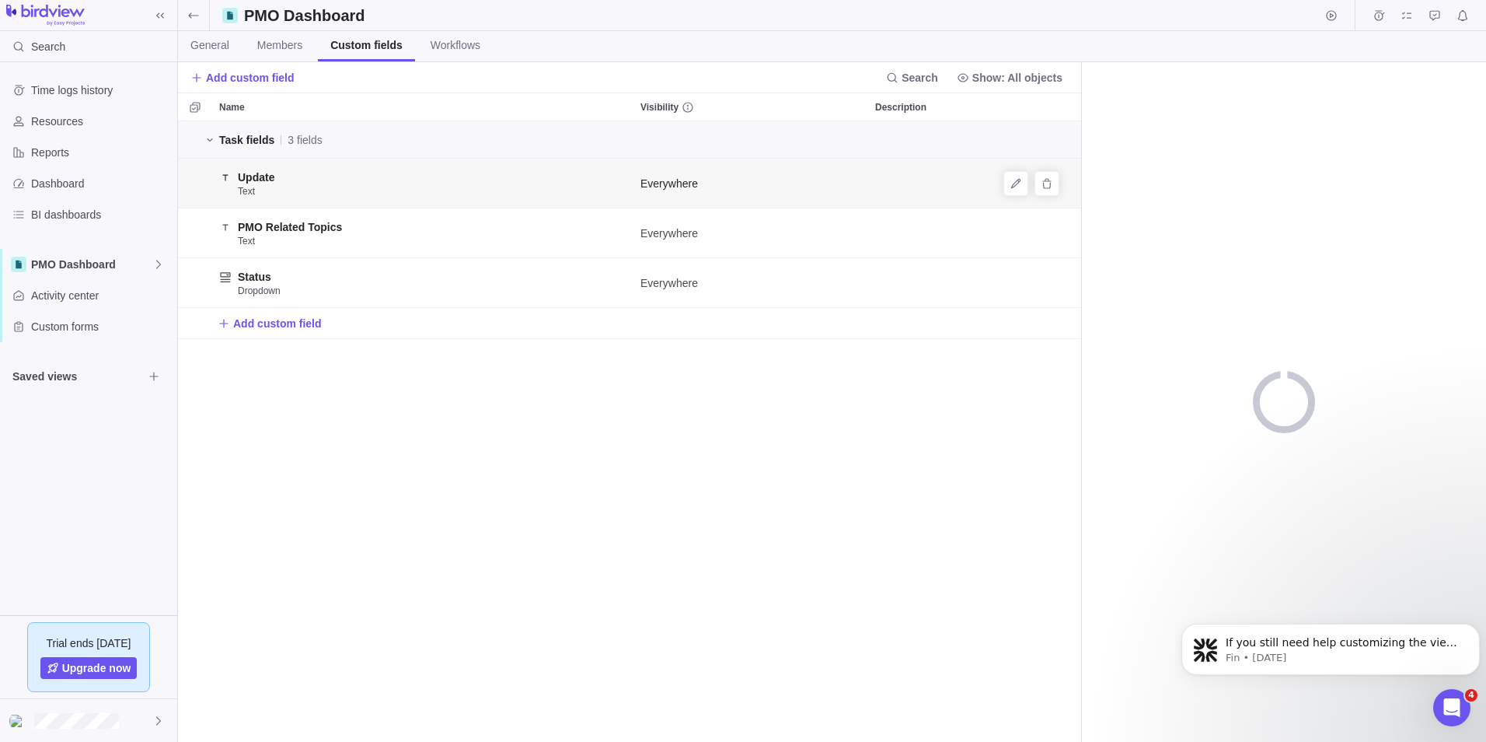
scroll to position [609, 892]
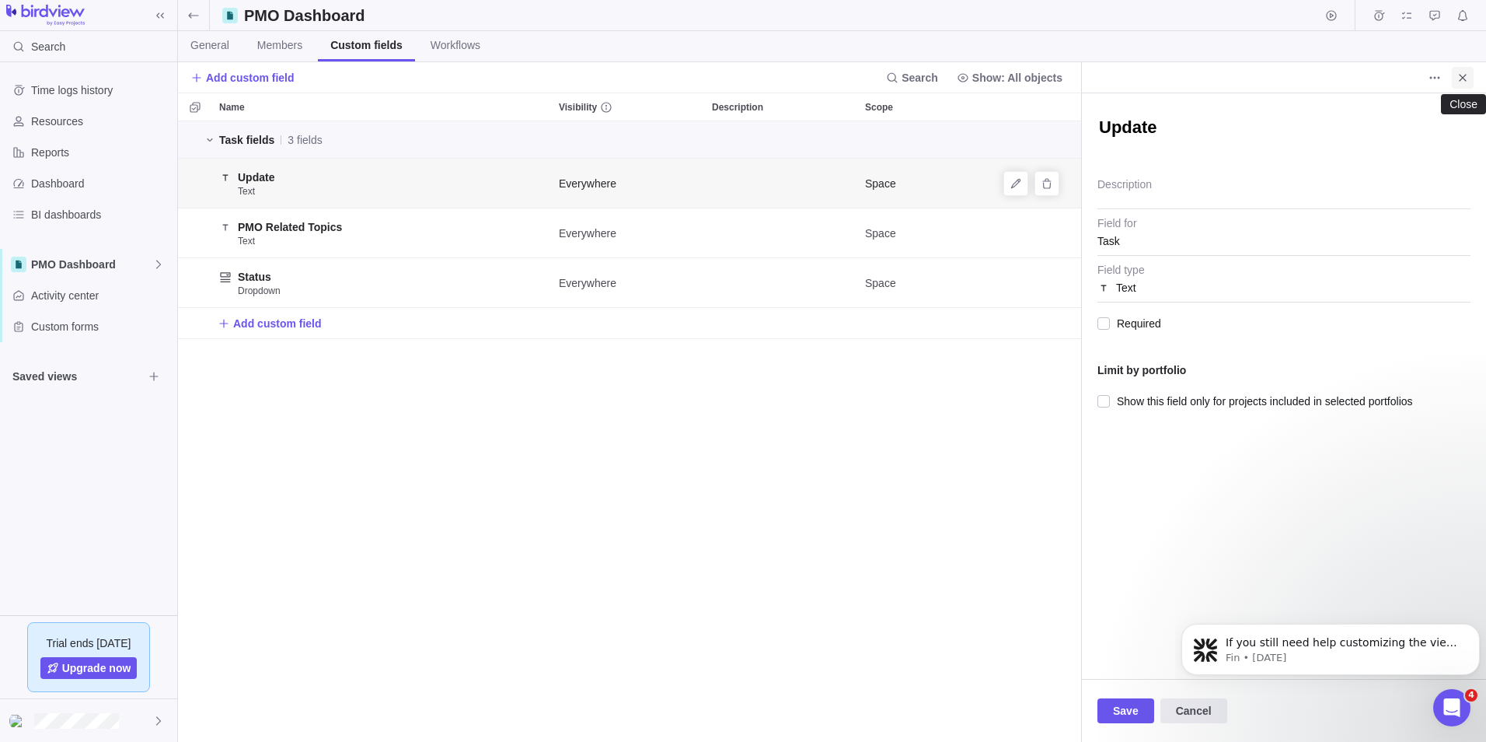
click at [1458, 79] on icon "Close" at bounding box center [1463, 78] width 12 height 12
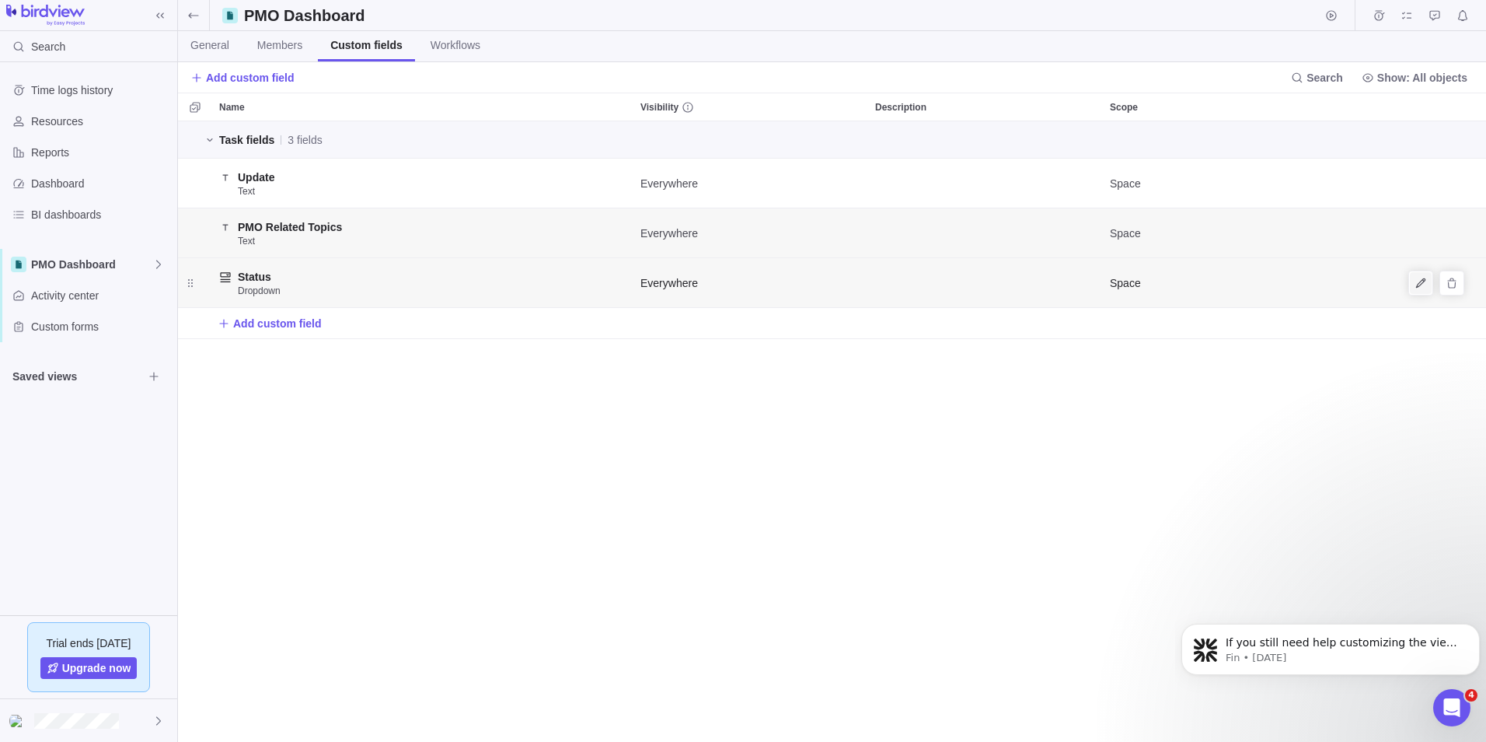
click at [1422, 275] on span "Edit" at bounding box center [1421, 283] width 22 height 22
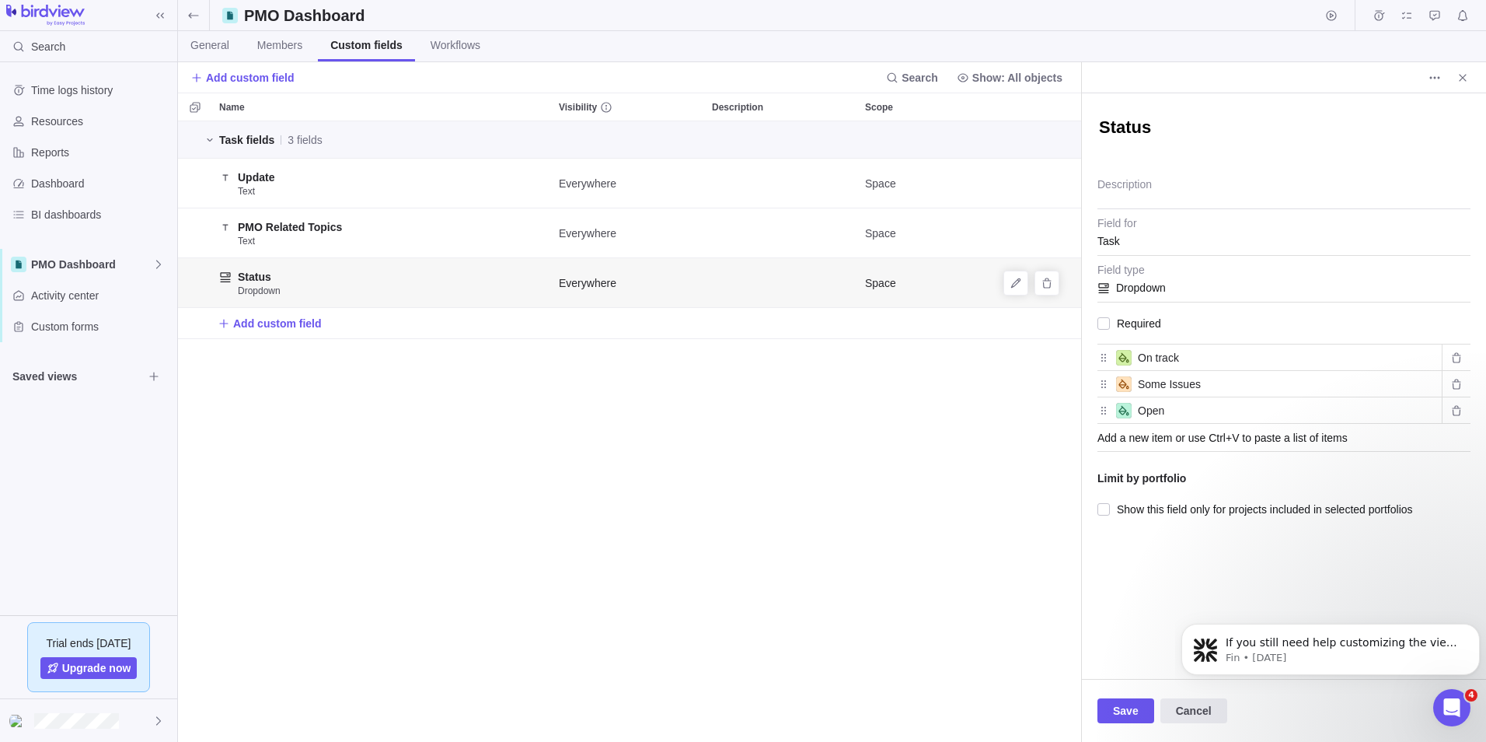
type textarea "x"
click at [1154, 438] on div "Add a new item or use Ctrl+V to paste a list of items" at bounding box center [1284, 438] width 373 height 28
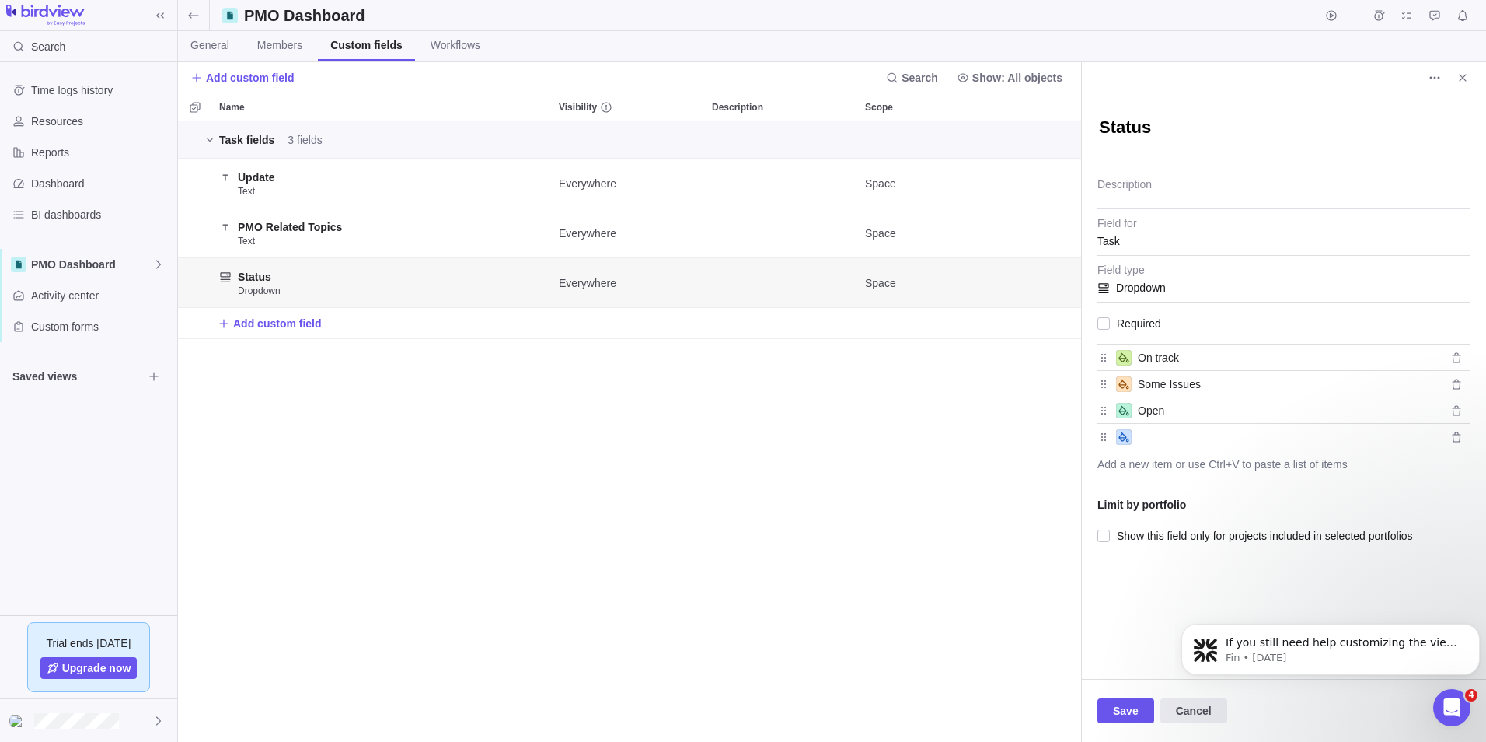
click at [1165, 439] on input "text" at bounding box center [1287, 437] width 298 height 19
paste input "Major Issues"
type input "Major Issues"
click at [1152, 463] on div "Add a new item or use Ctrl+V to paste a list of items" at bounding box center [1284, 464] width 373 height 28
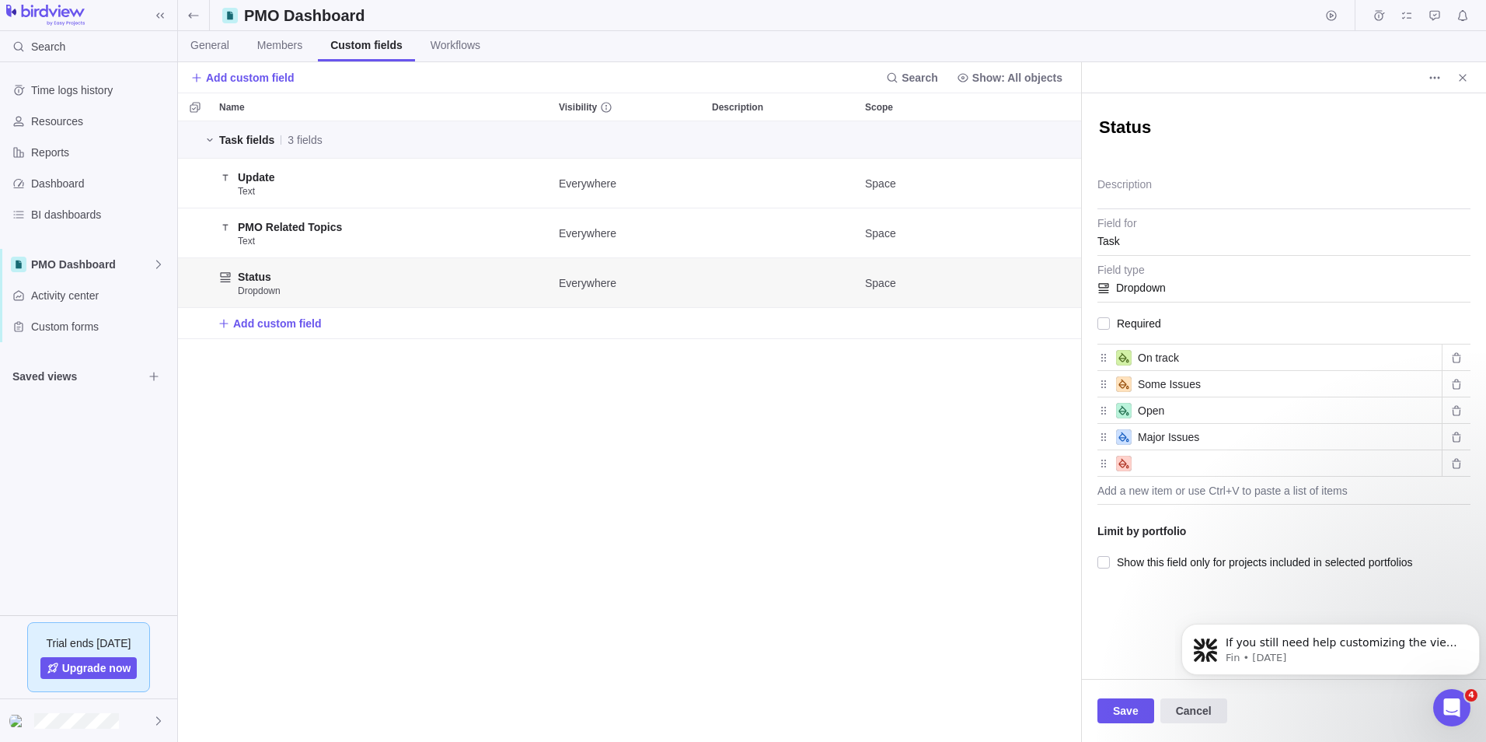
click at [1158, 463] on input "text" at bounding box center [1287, 463] width 298 height 19
paste input "Upcoming"
type input "Upcoming"
click at [1183, 414] on input "Open" at bounding box center [1287, 410] width 298 height 19
type input "Complete"
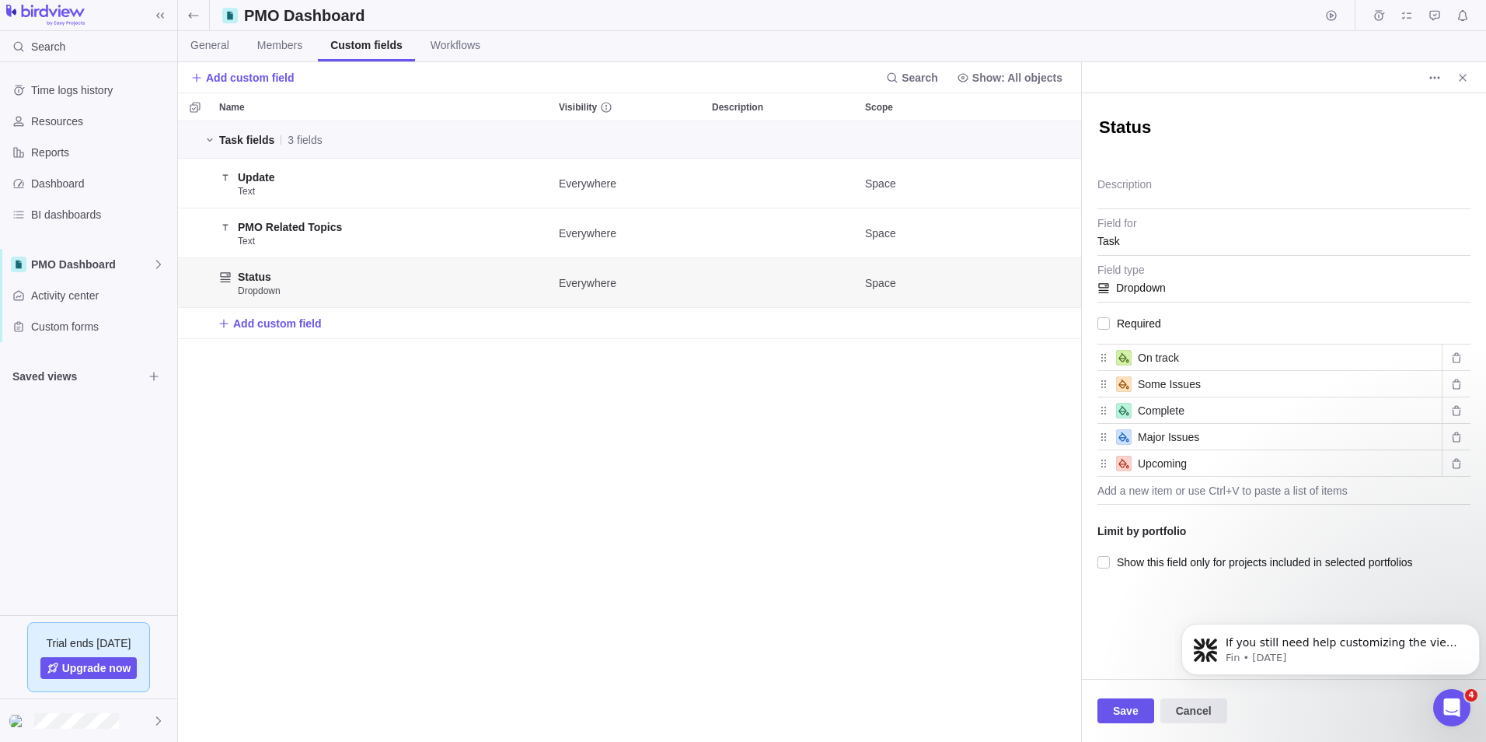
click at [1128, 466] on icon at bounding box center [1124, 463] width 10 height 10
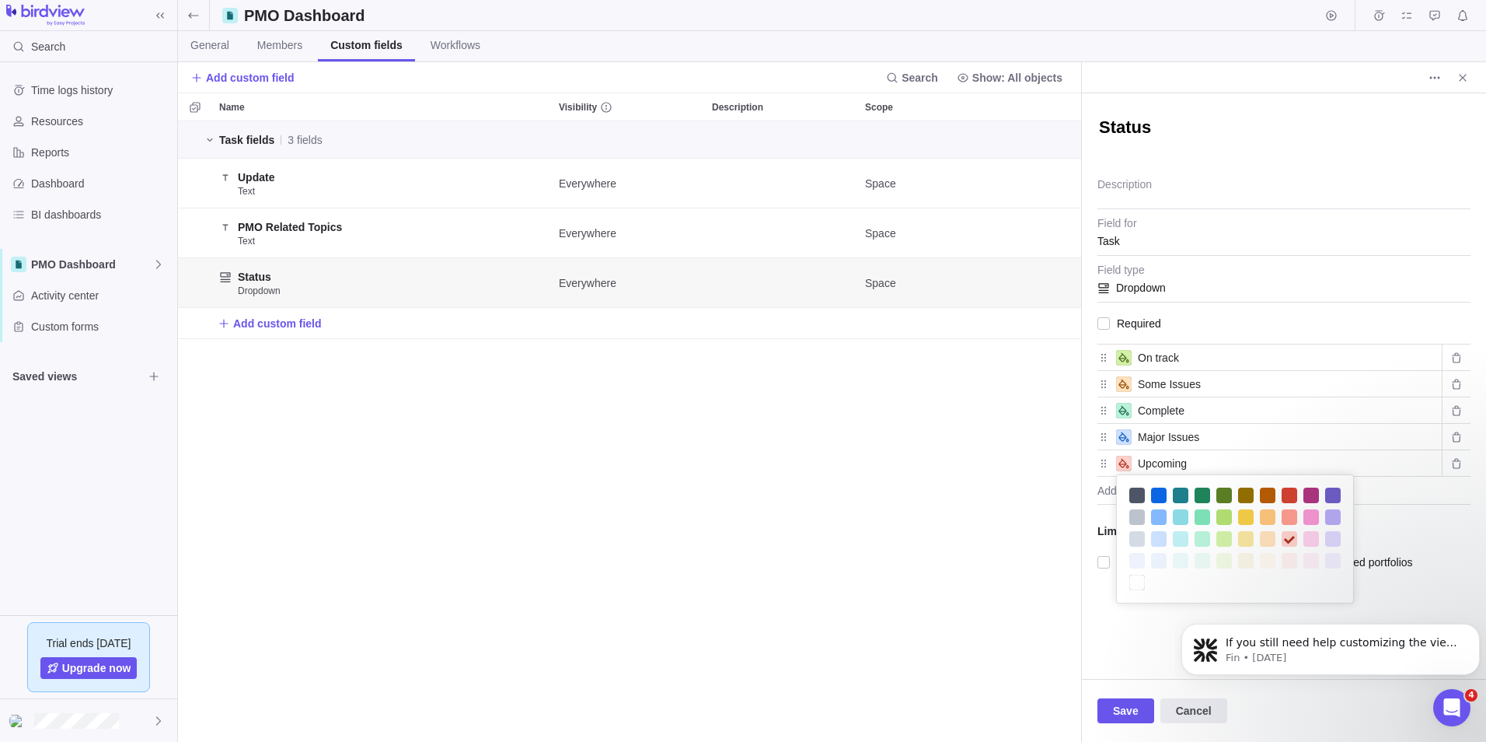
click at [1128, 466] on icon at bounding box center [1124, 463] width 10 height 10
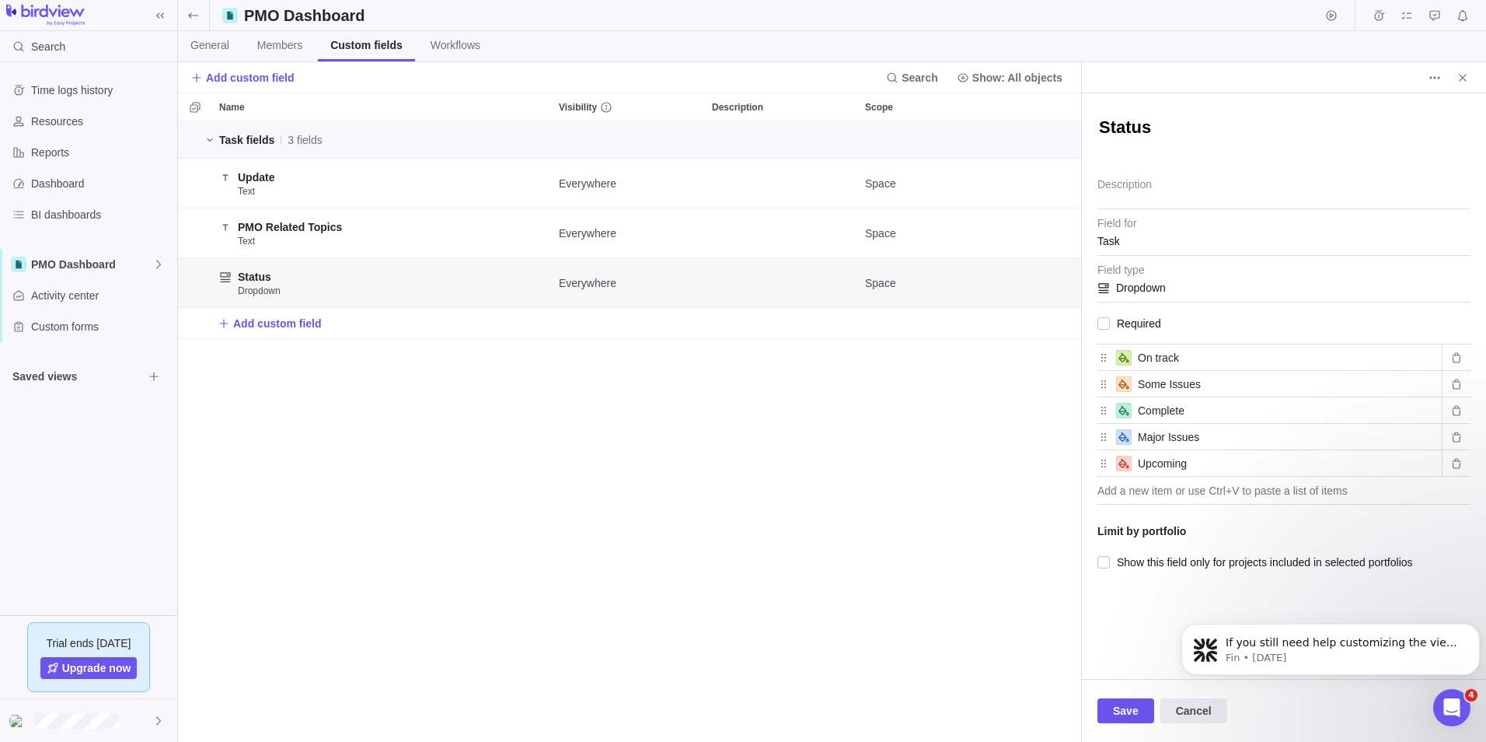
click at [1126, 466] on icon at bounding box center [1124, 463] width 10 height 10
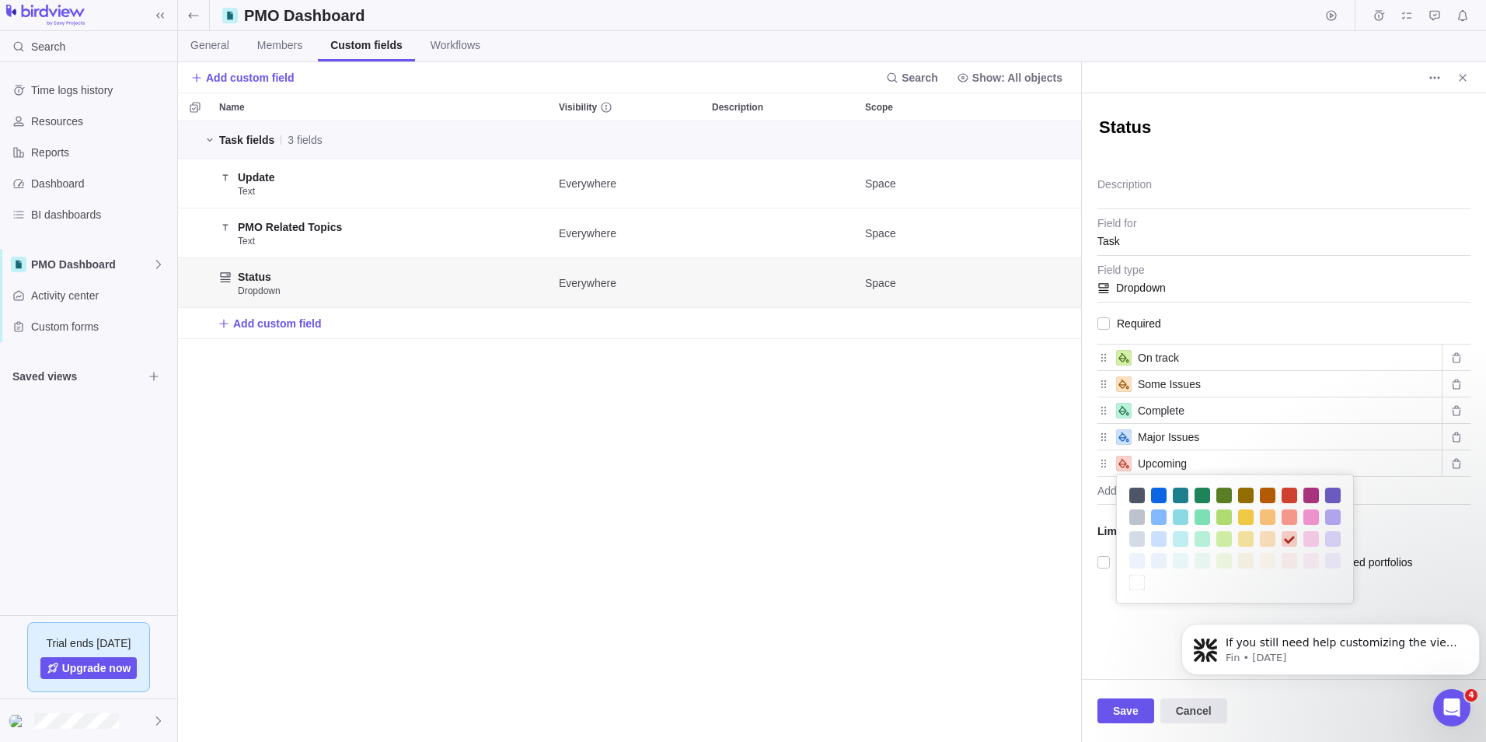
click at [1165, 620] on div "Status Description Task Field for Dropdown Field type Required On track Some Is…" at bounding box center [1284, 385] width 404 height 585
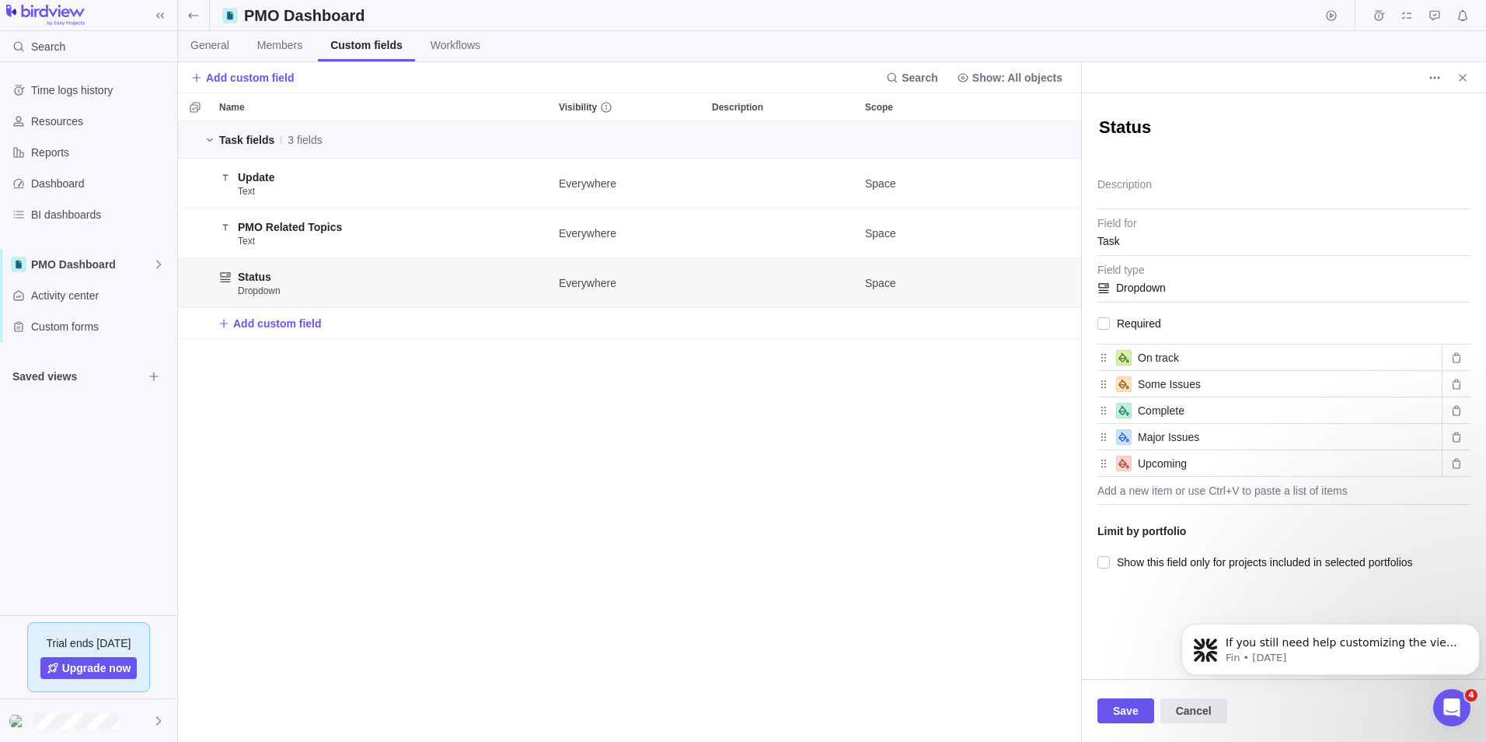
click at [1123, 438] on icon at bounding box center [1124, 437] width 12 height 12
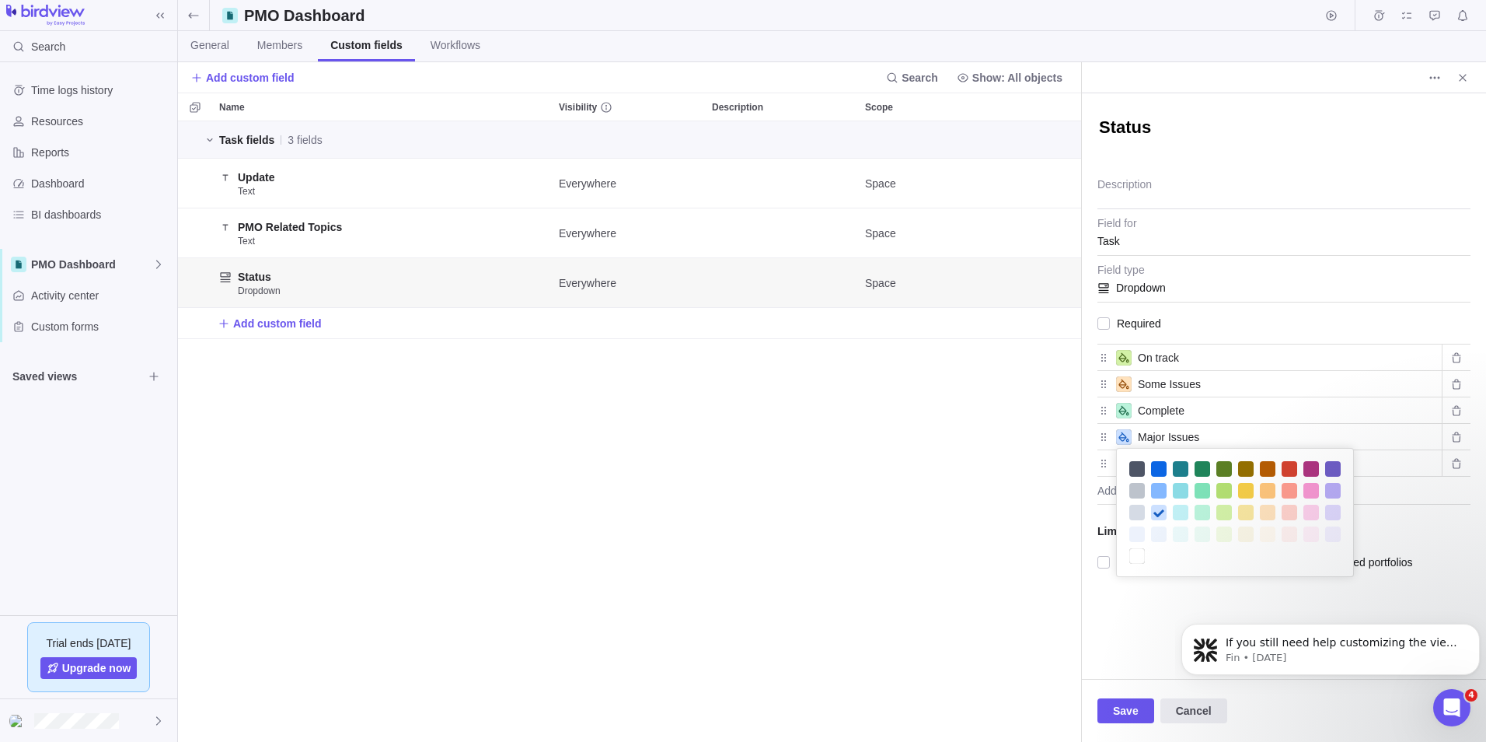
click at [1288, 465] on div at bounding box center [1290, 469] width 16 height 16
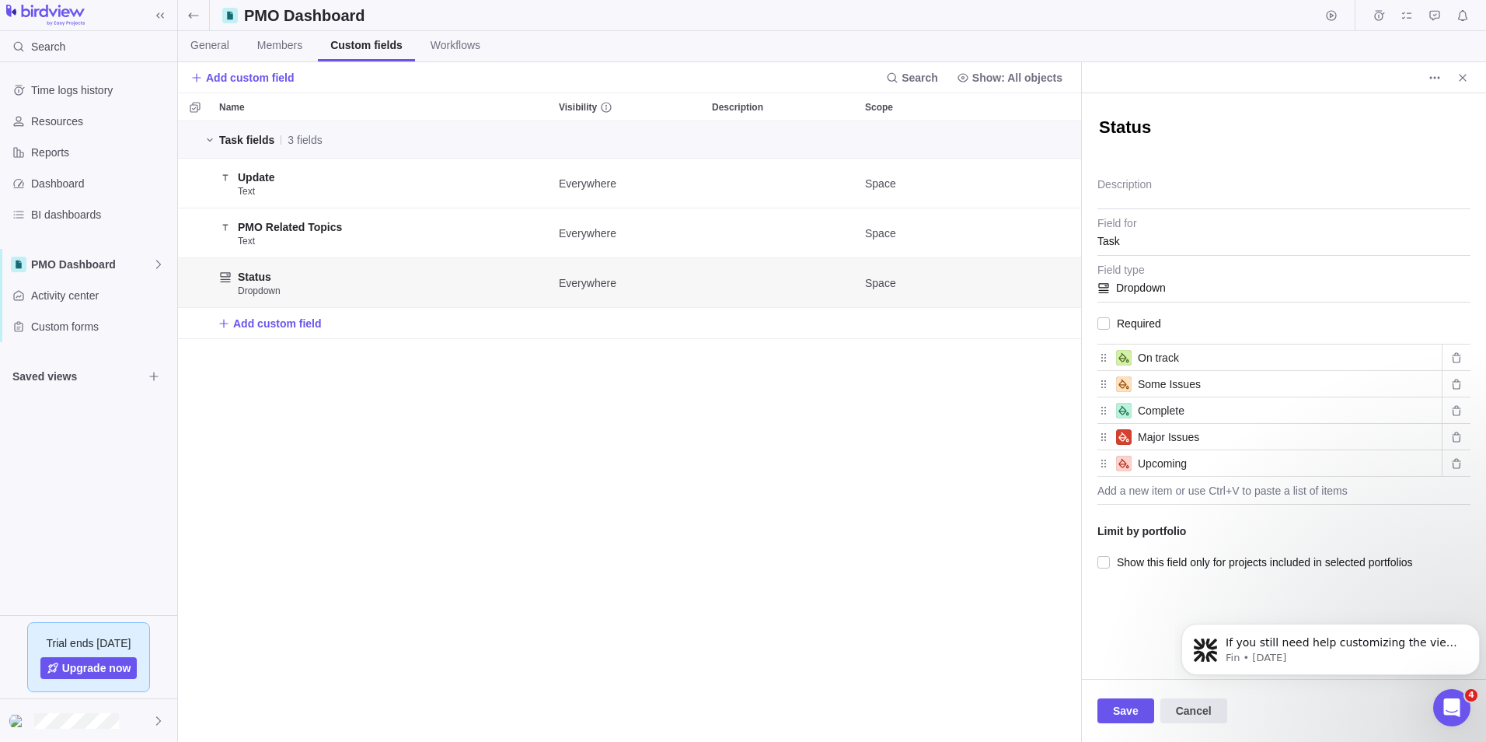
click at [1123, 465] on icon at bounding box center [1124, 463] width 12 height 12
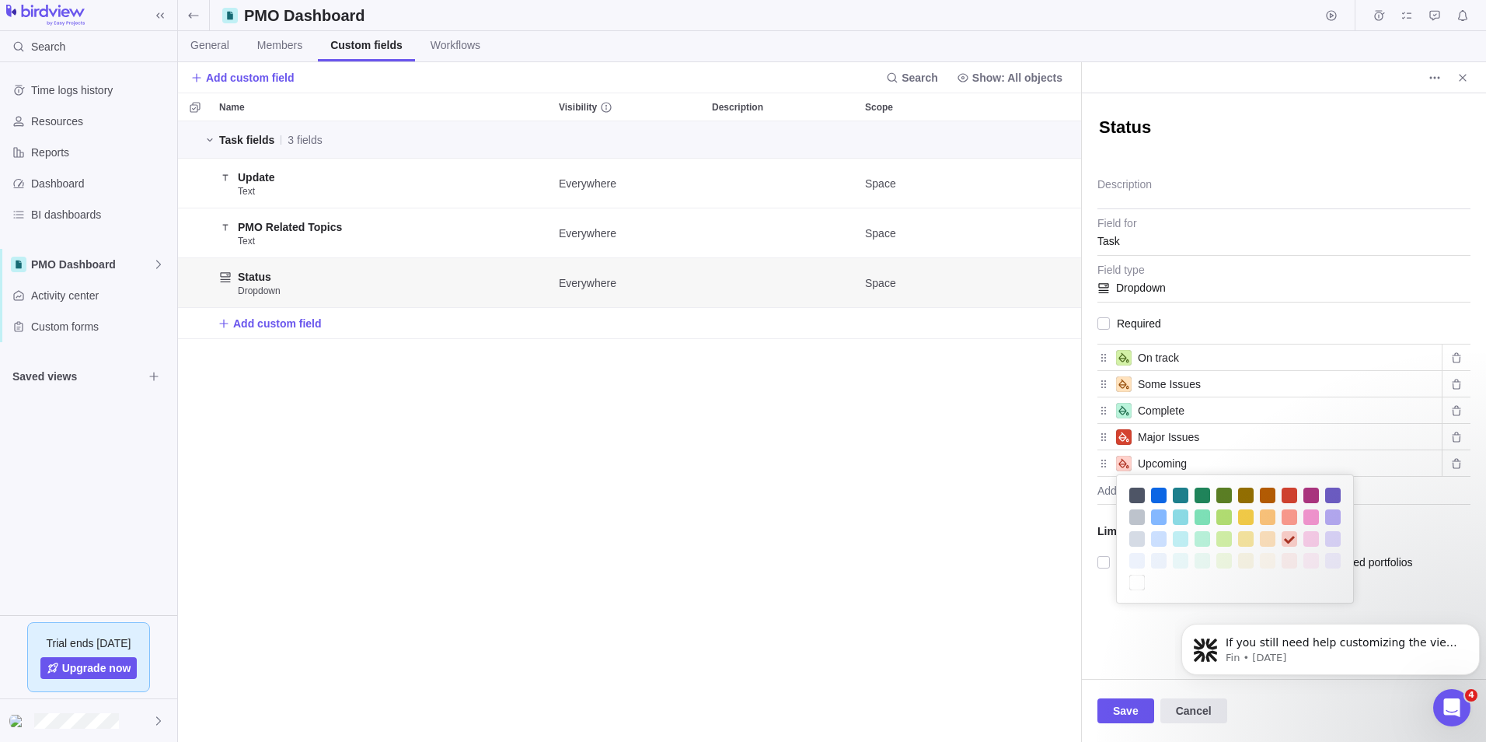
click at [1161, 519] on div at bounding box center [1159, 517] width 16 height 16
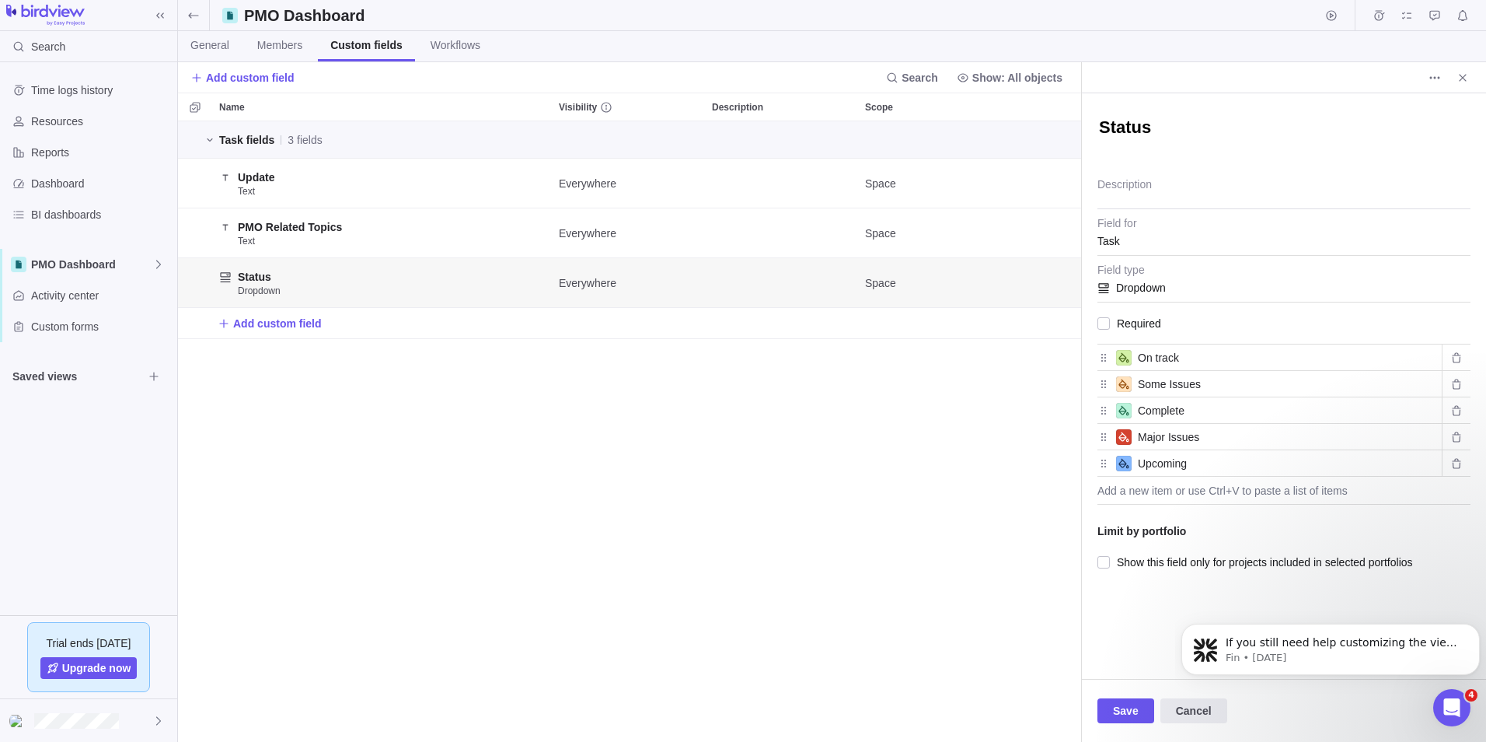
click at [1122, 360] on icon at bounding box center [1124, 357] width 10 height 10
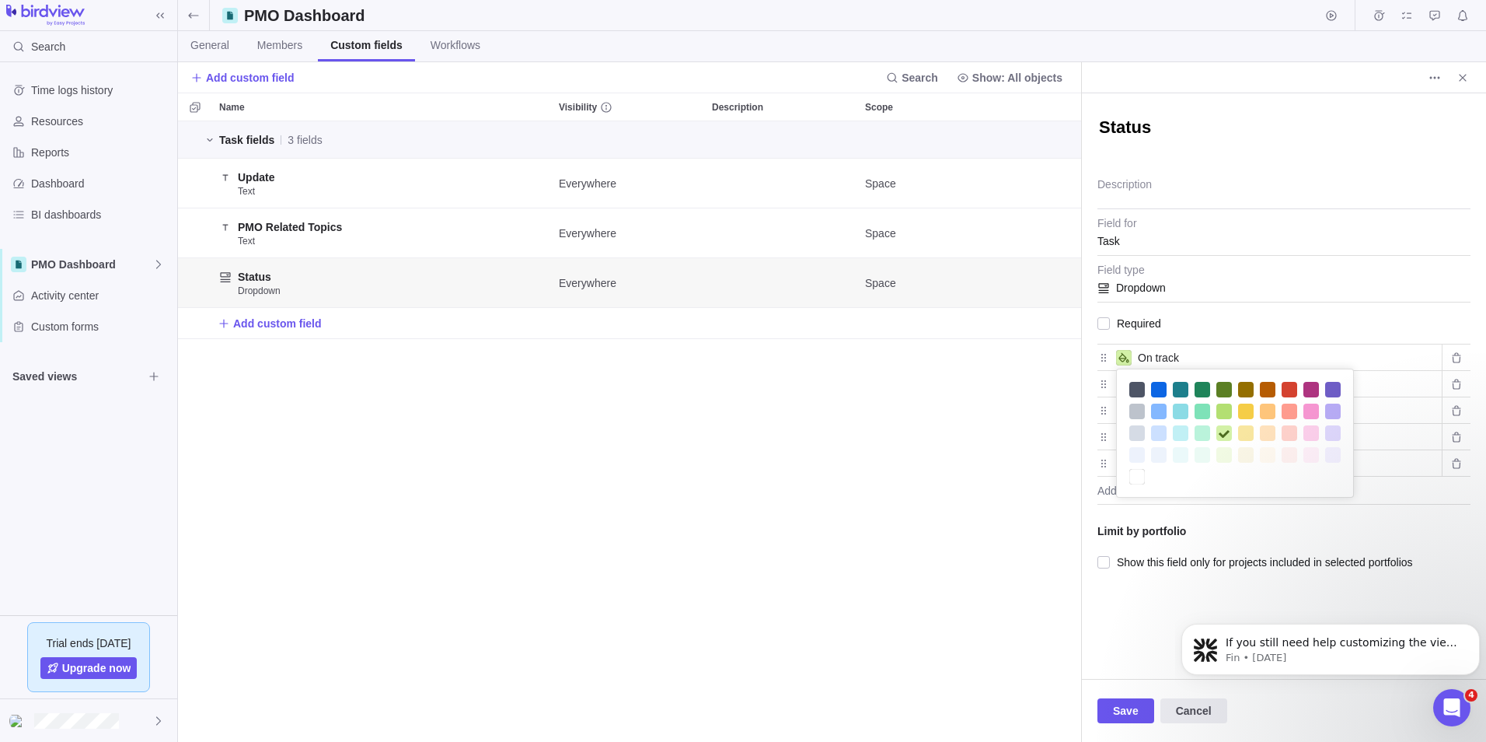
click at [1249, 414] on div at bounding box center [1246, 411] width 16 height 16
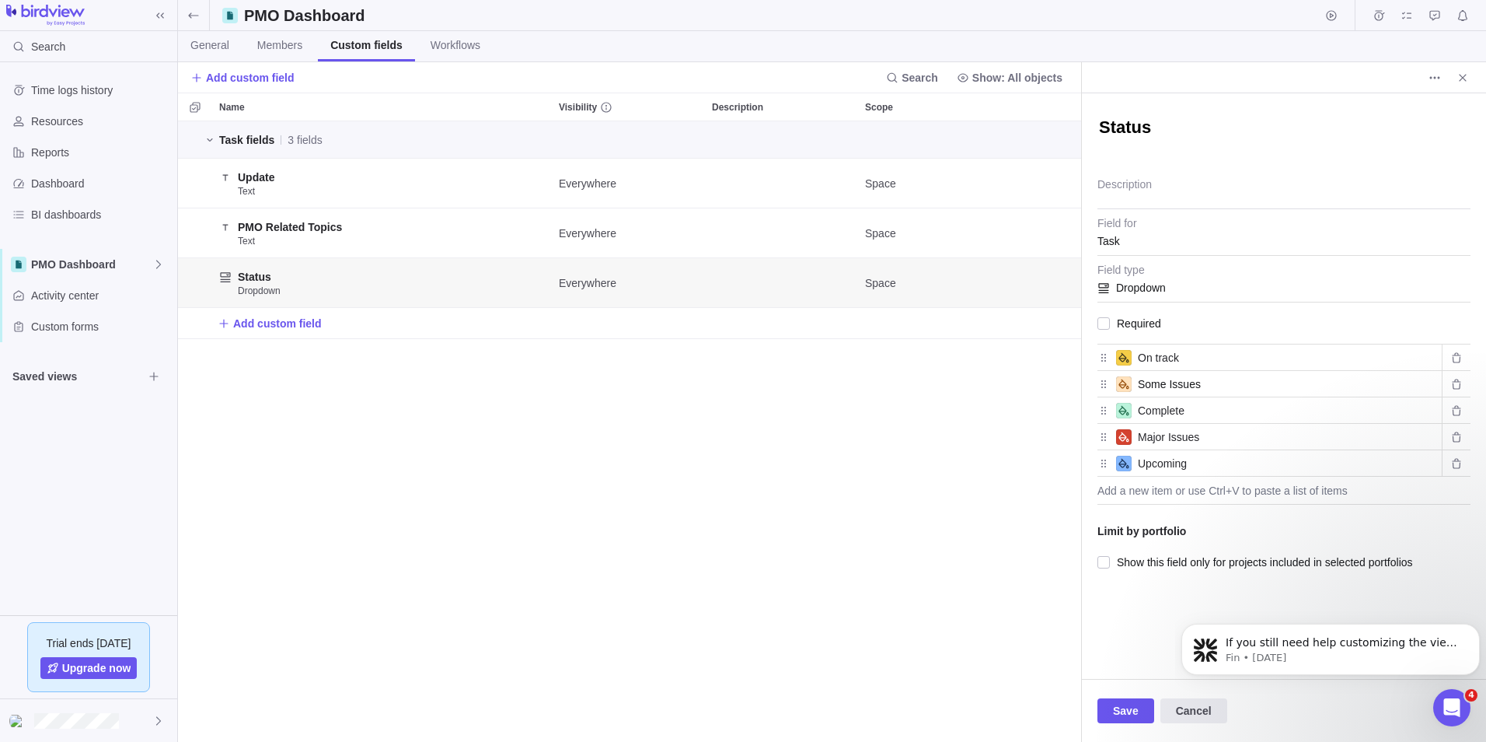
click at [1150, 383] on input "Some Issues" at bounding box center [1287, 384] width 298 height 19
click at [1118, 386] on icon at bounding box center [1124, 384] width 12 height 12
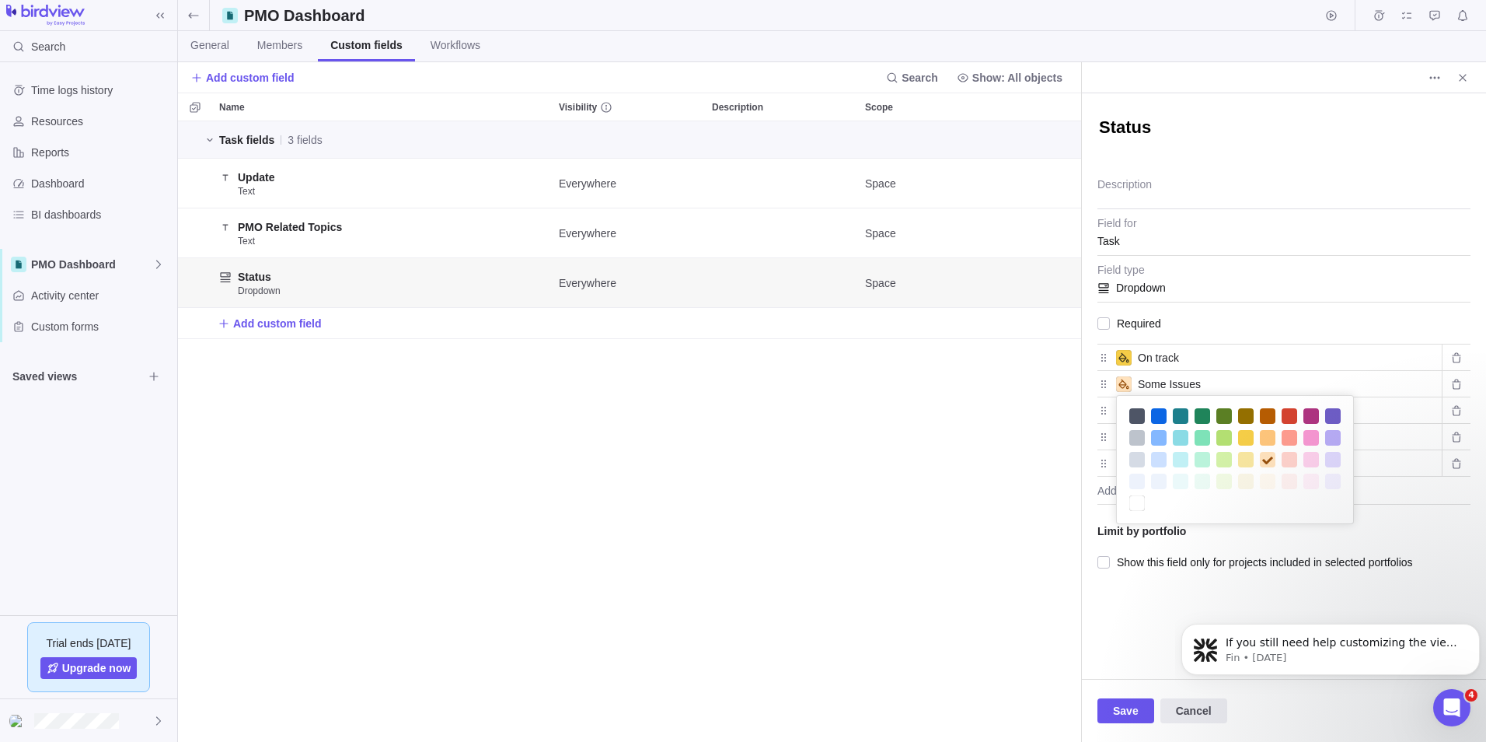
click at [1287, 437] on div at bounding box center [1290, 438] width 16 height 16
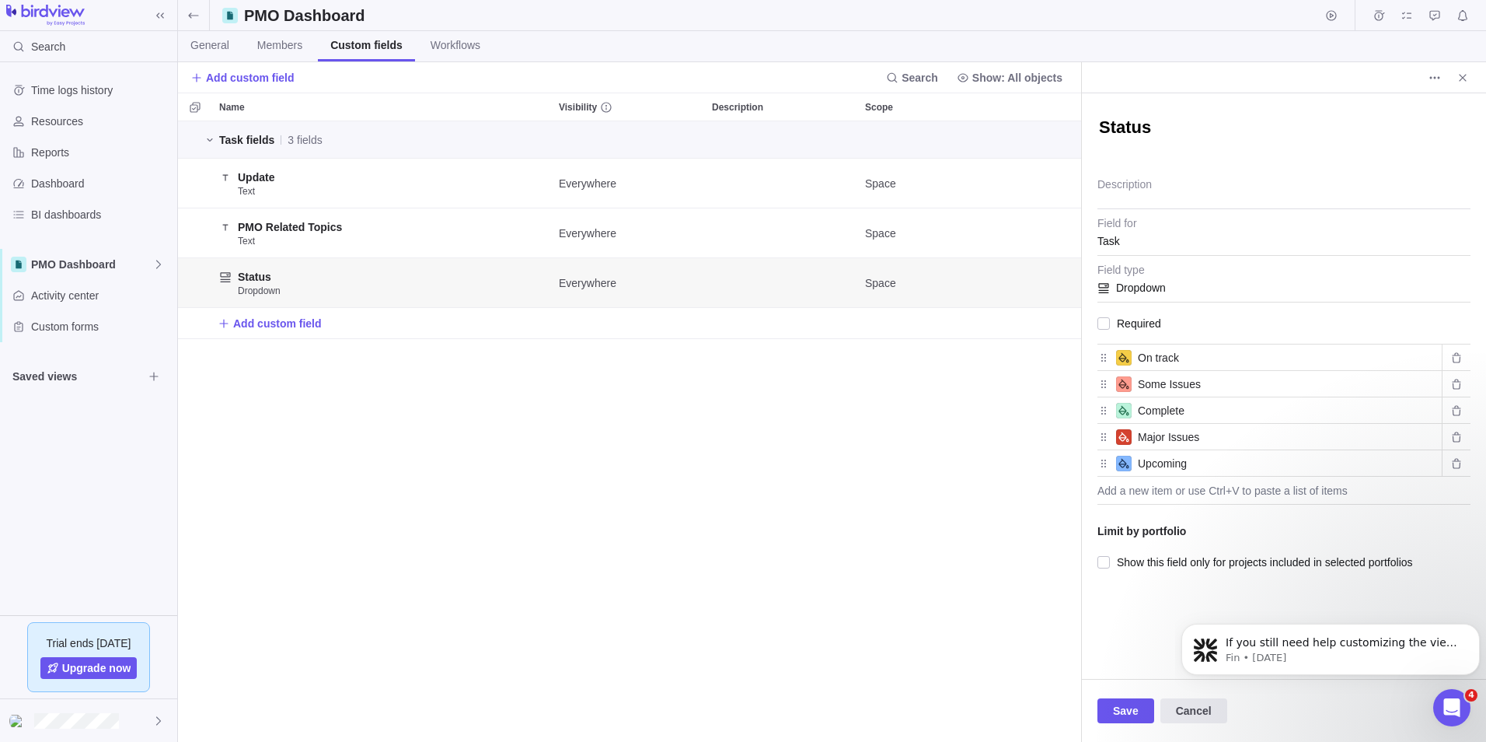
click at [1045, 574] on div "Task fields 3 fields Update Text Everywhere Space PMO Related Topics Text Every…" at bounding box center [629, 431] width 903 height 620
click at [477, 431] on div "Task fields 3 fields Update Text Everywhere Space PMO Related Topics Text Every…" at bounding box center [629, 431] width 903 height 620
click at [1116, 707] on span "Save" at bounding box center [1126, 710] width 26 height 19
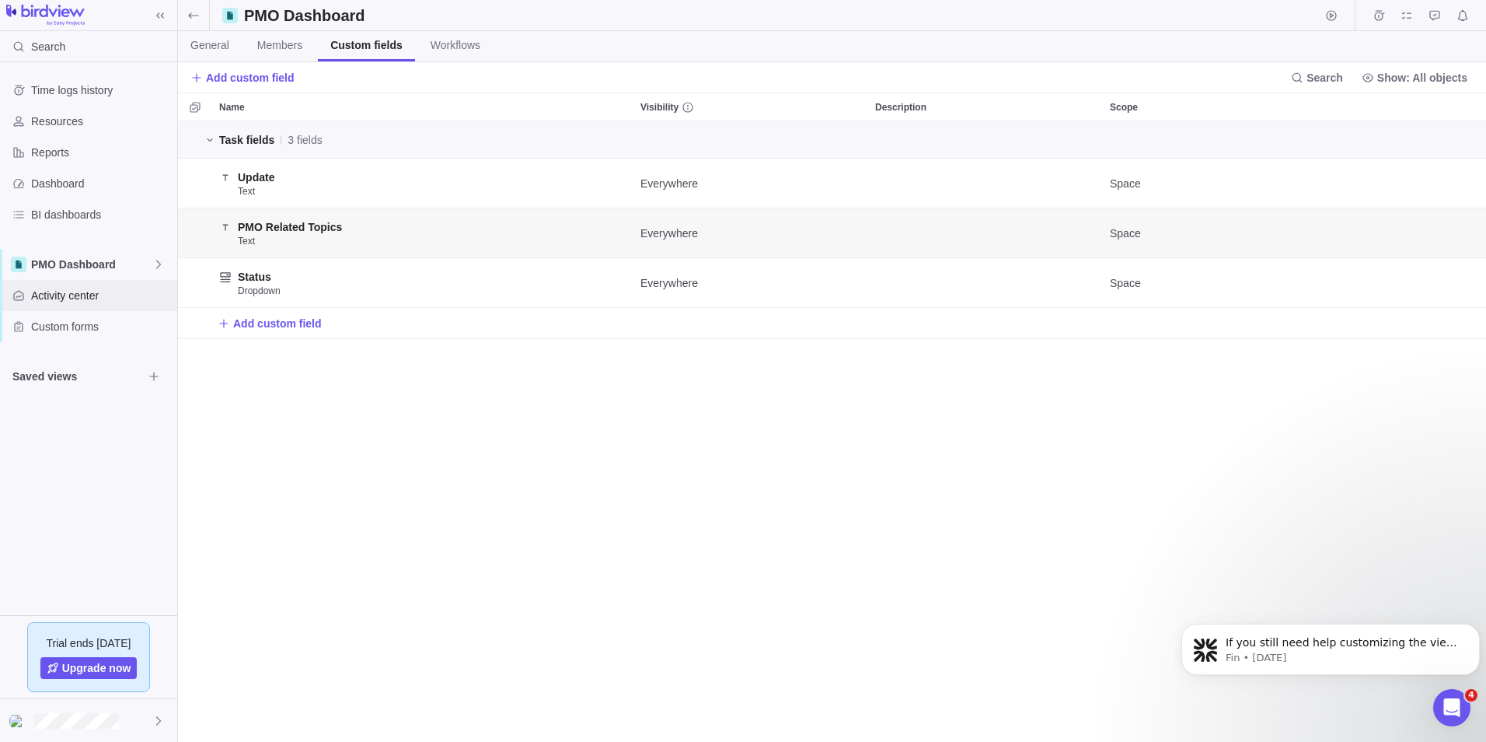
click at [93, 299] on span "Activity center" at bounding box center [101, 296] width 140 height 16
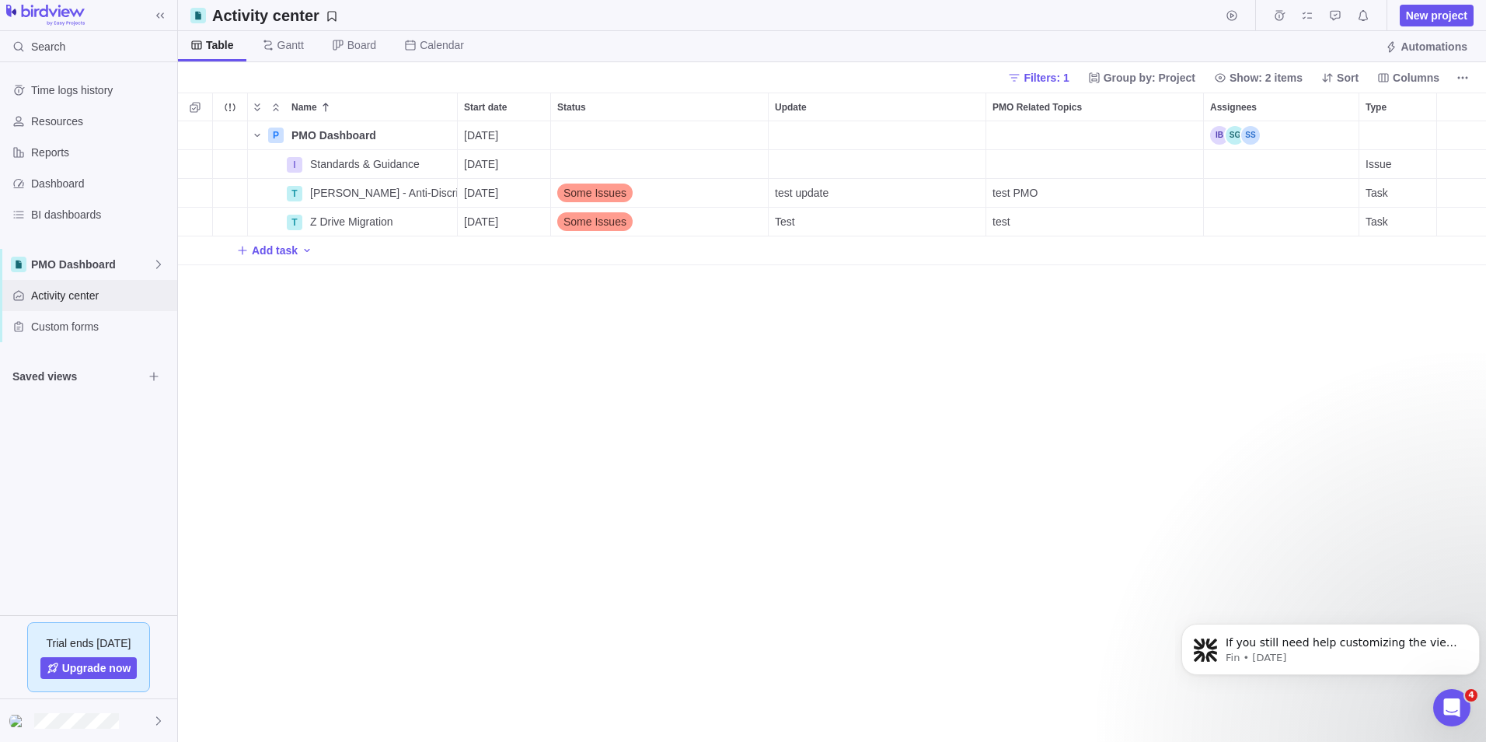
scroll to position [609, 1297]
click at [409, 39] on icon at bounding box center [410, 45] width 12 height 12
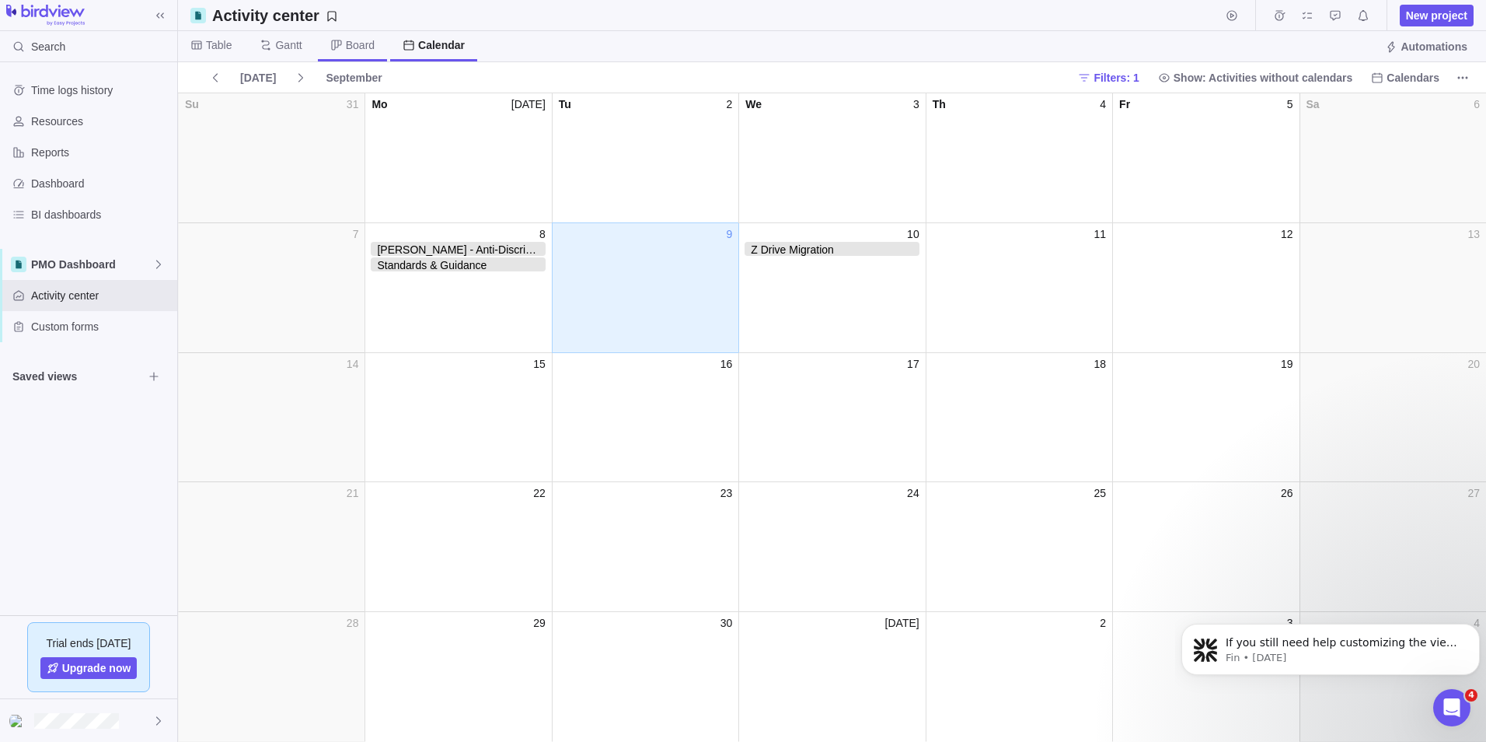
click at [324, 51] on span "Board" at bounding box center [352, 46] width 69 height 30
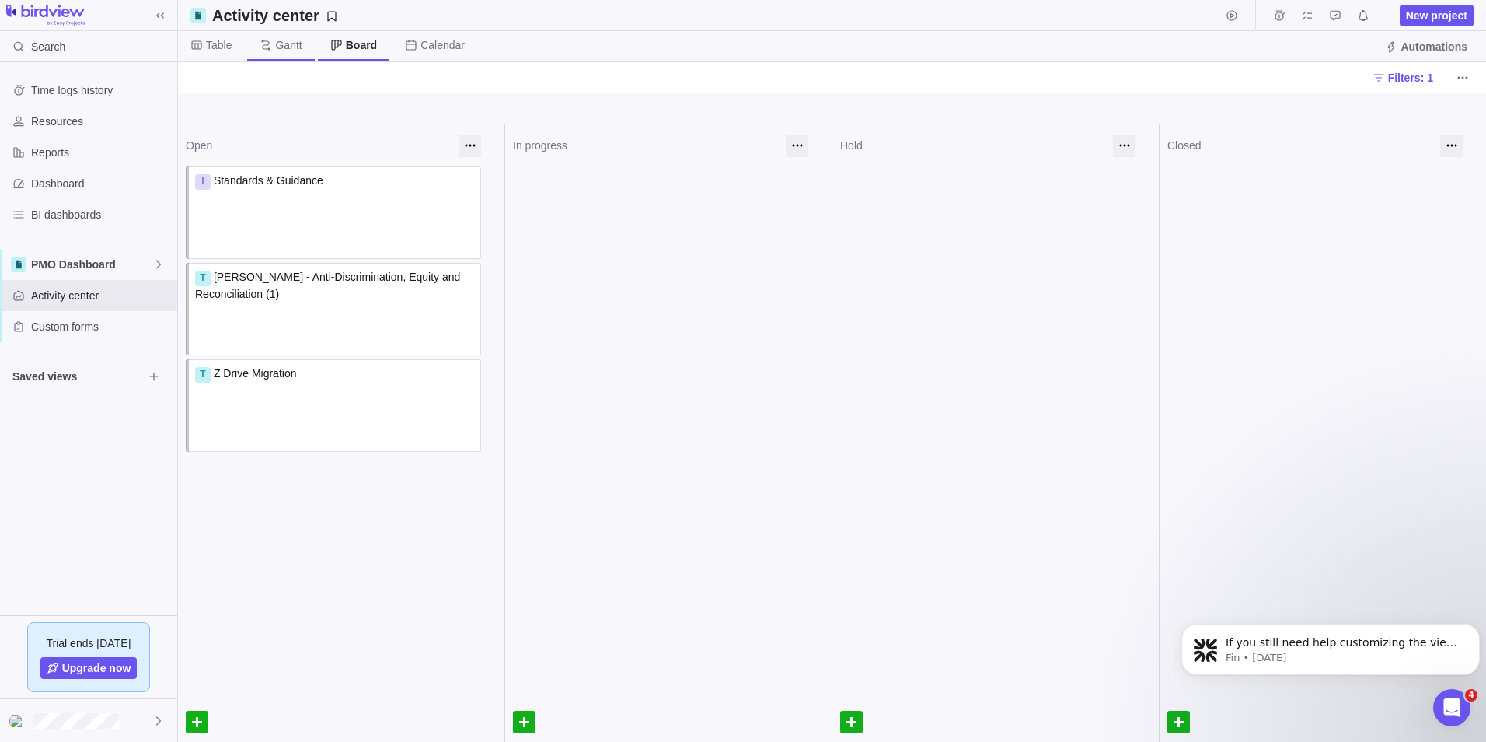
click at [271, 52] on span "Gantt" at bounding box center [280, 46] width 67 height 30
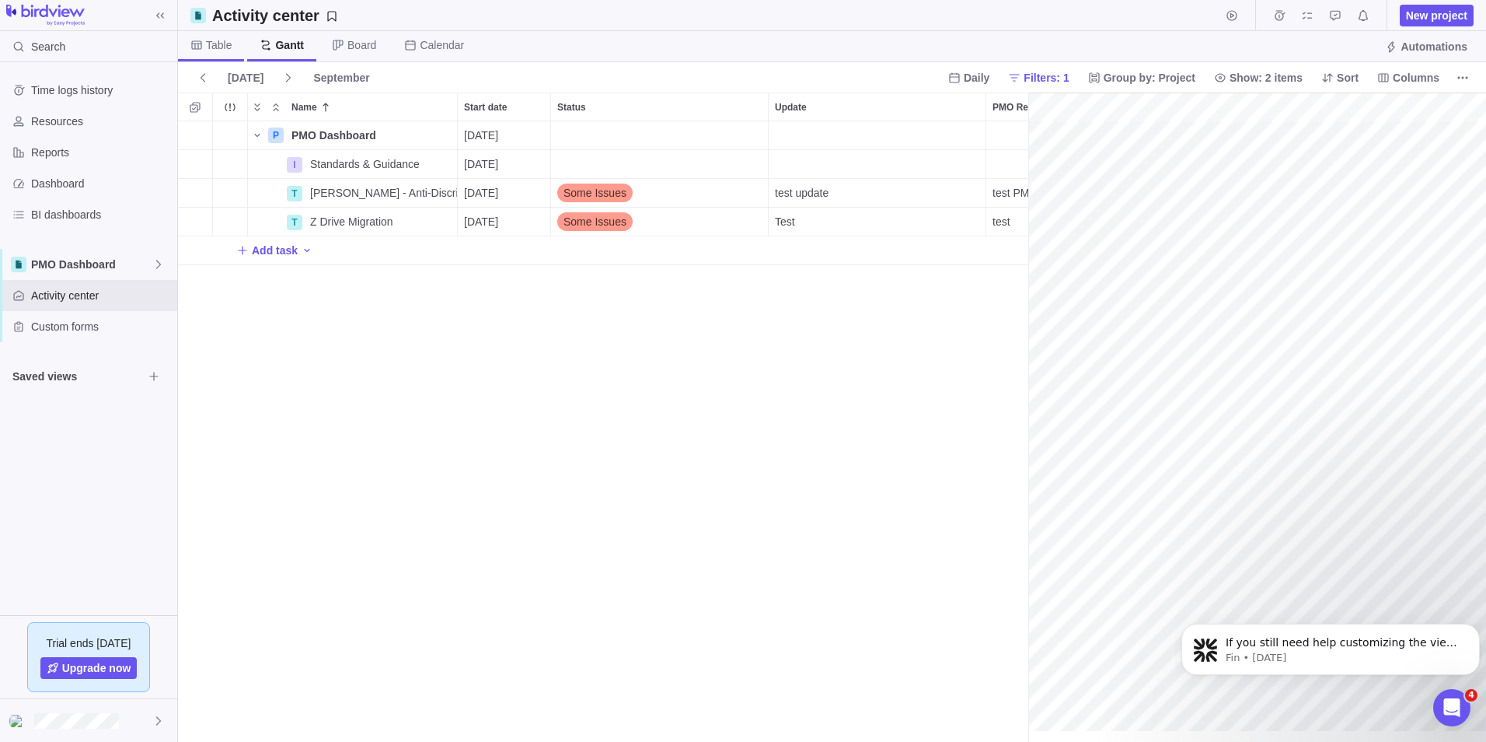
scroll to position [0, 129]
click at [215, 54] on span "Table" at bounding box center [211, 46] width 66 height 30
click at [569, 155] on div "Status" at bounding box center [660, 164] width 218 height 29
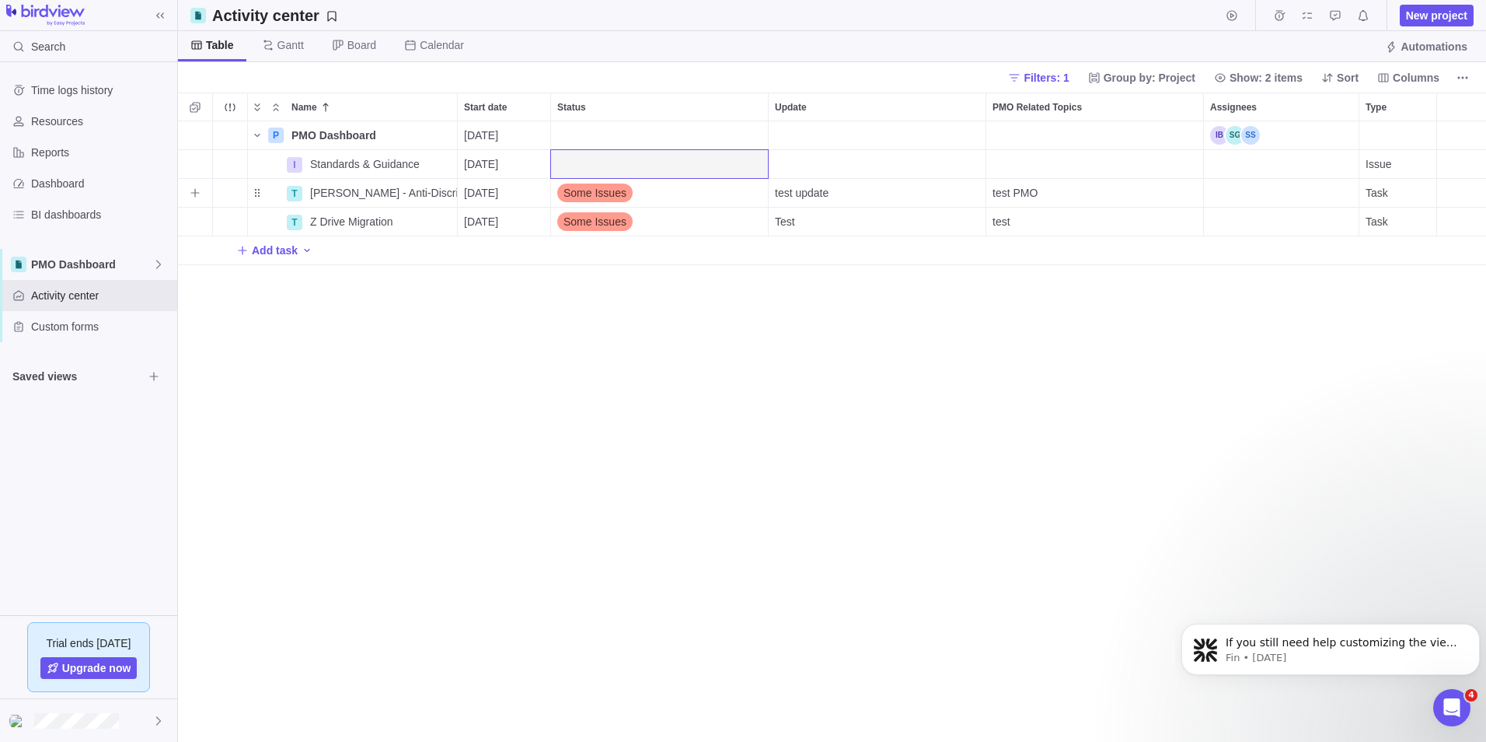
click at [688, 193] on div "Some Issues" at bounding box center [659, 193] width 217 height 28
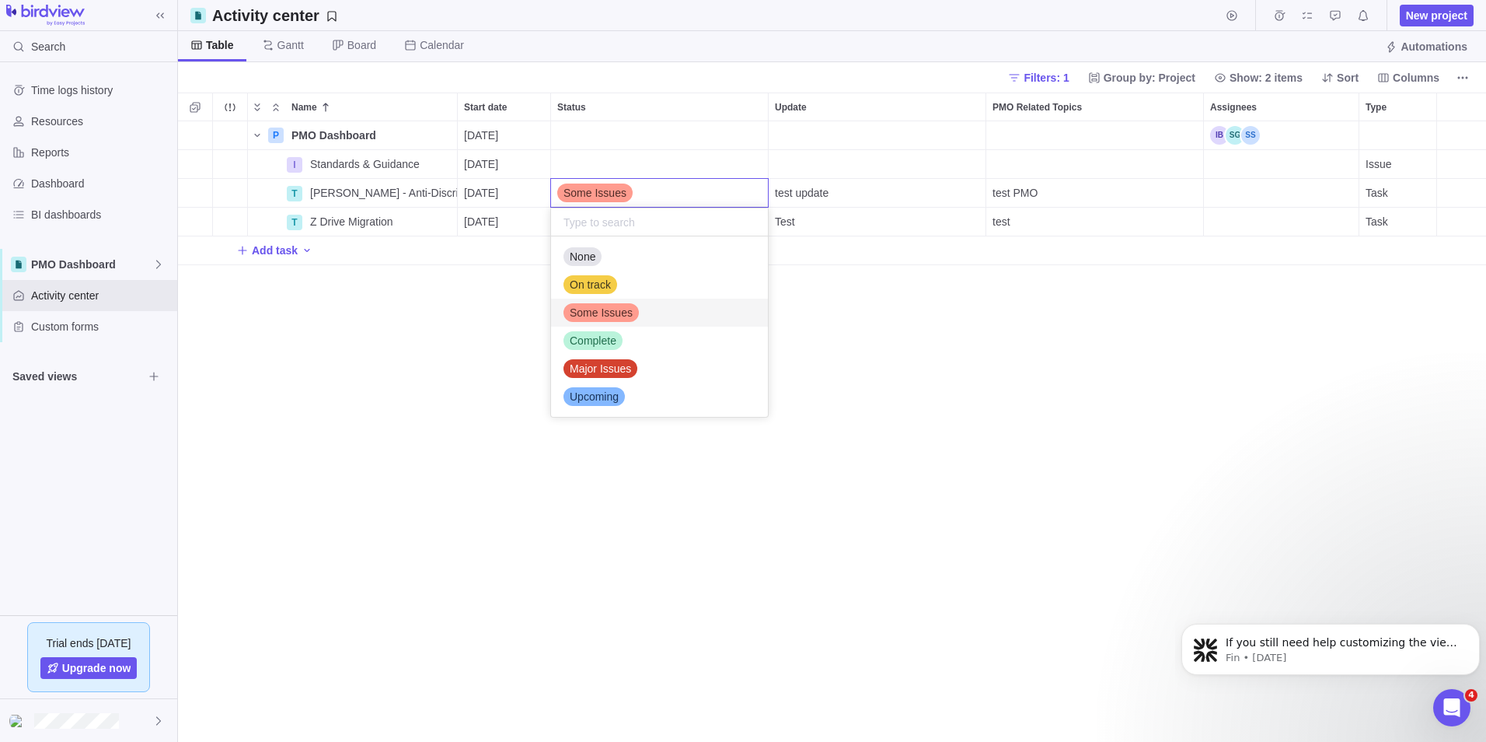
click at [633, 163] on div "Name Start date Status Update PMO Related Topics Assignees Type P PMO Dashboard…" at bounding box center [832, 417] width 1308 height 649
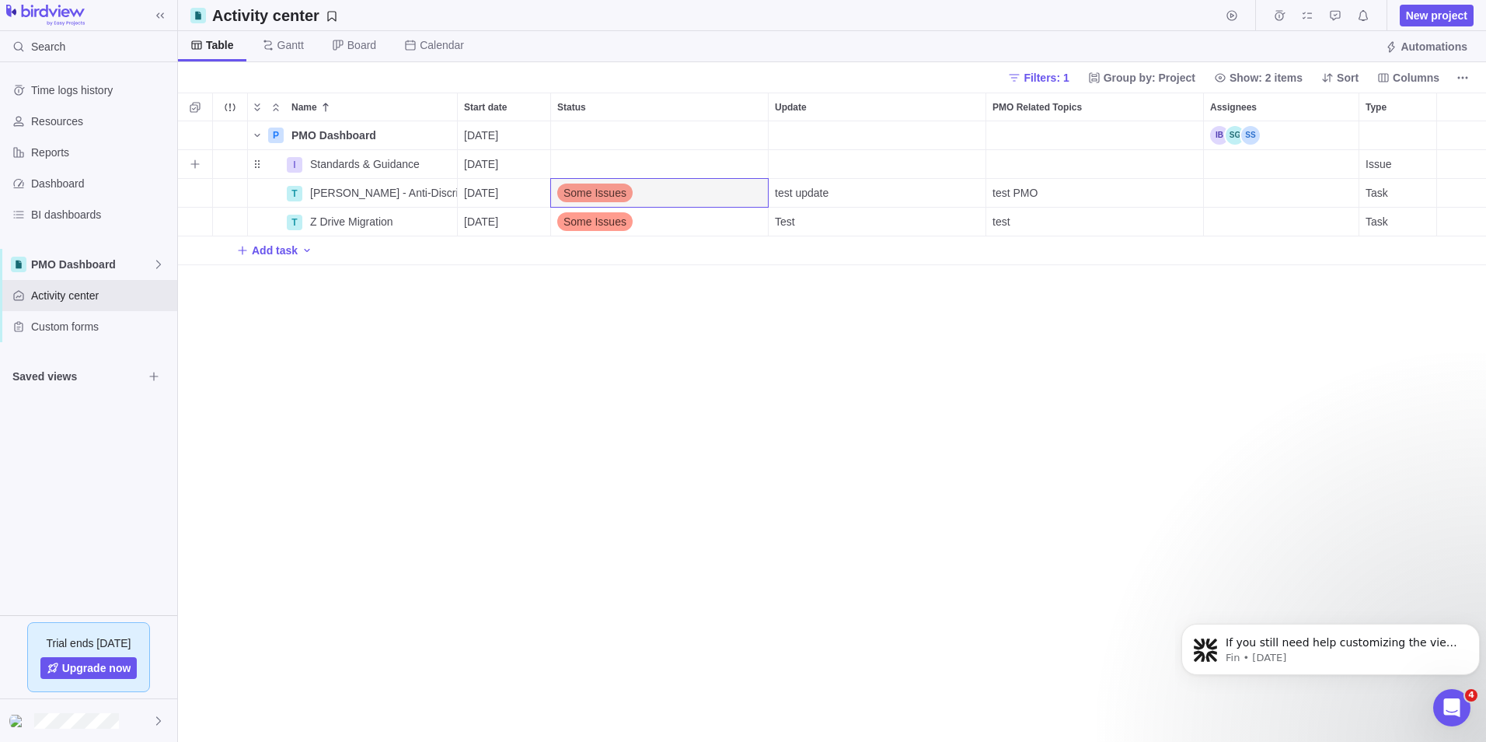
click at [630, 164] on div "Status" at bounding box center [660, 164] width 218 height 29
click at [647, 192] on div "Some Issues" at bounding box center [659, 193] width 217 height 28
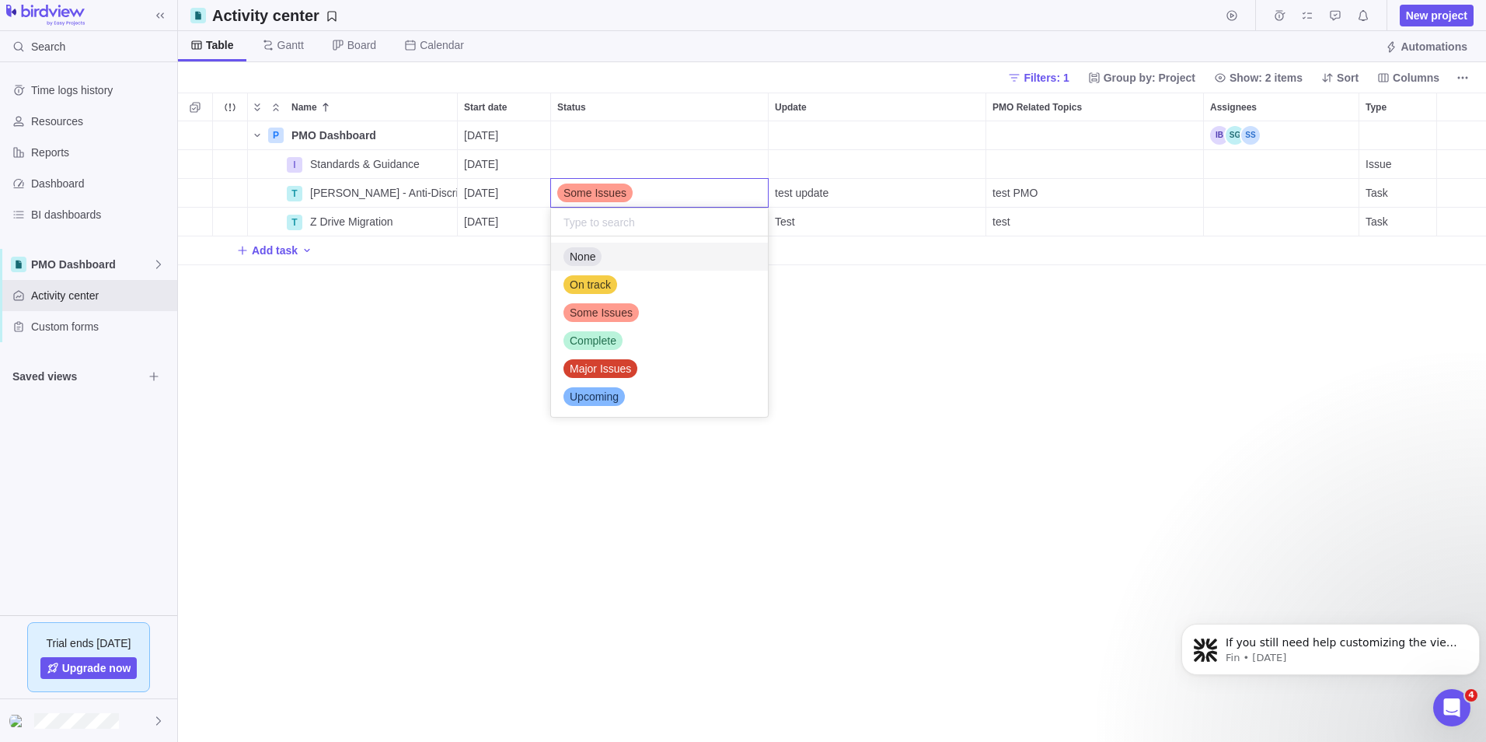
click at [609, 159] on div "Name Start date Status Update PMO Related Topics Assignees Type P PMO Dashboard…" at bounding box center [832, 417] width 1308 height 649
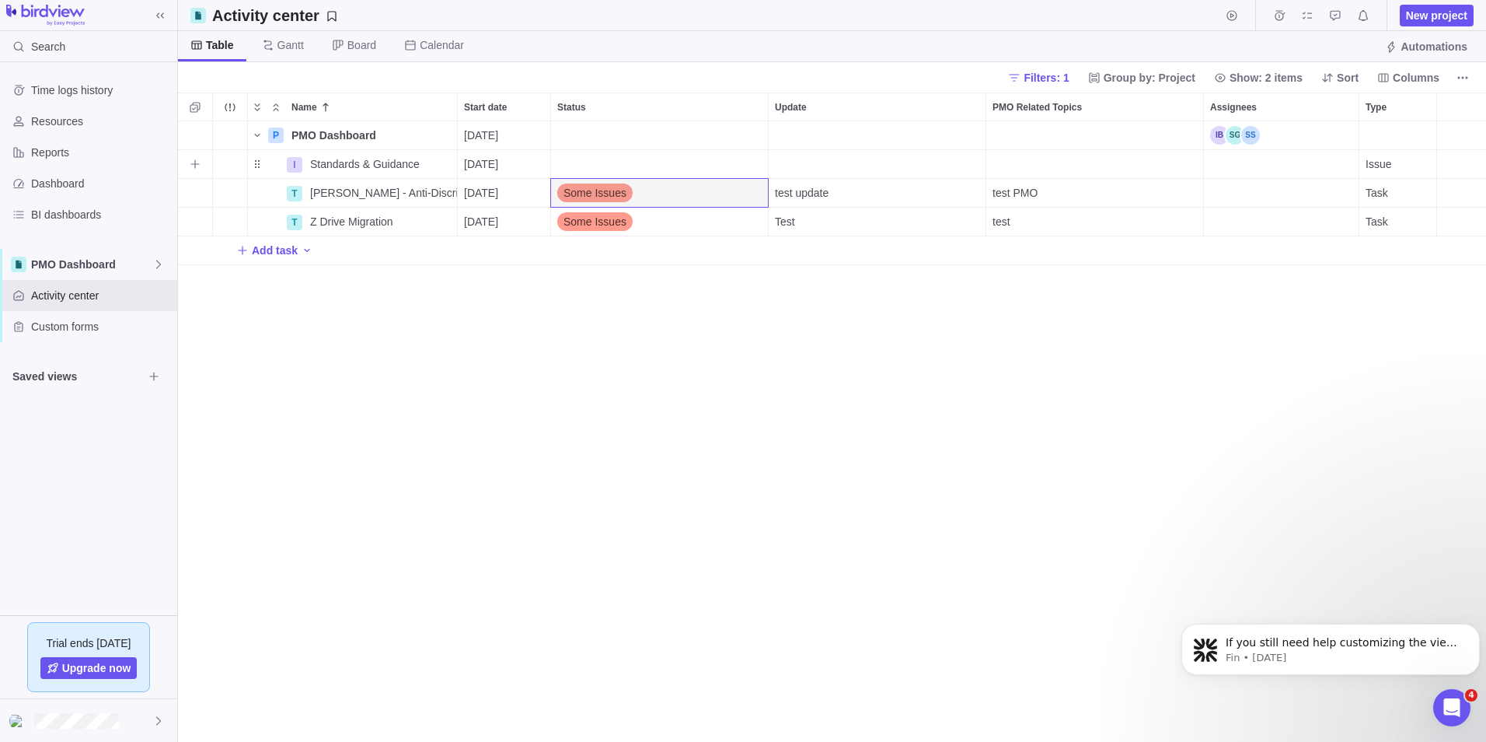
click at [607, 160] on div "Status" at bounding box center [660, 164] width 218 height 29
click at [658, 163] on div "Status" at bounding box center [660, 164] width 218 height 29
drag, startPoint x: 657, startPoint y: 163, endPoint x: 649, endPoint y: 173, distance: 12.1
click at [649, 173] on div "Status" at bounding box center [660, 164] width 218 height 29
click at [658, 196] on div "Some Issues" at bounding box center [659, 193] width 217 height 28
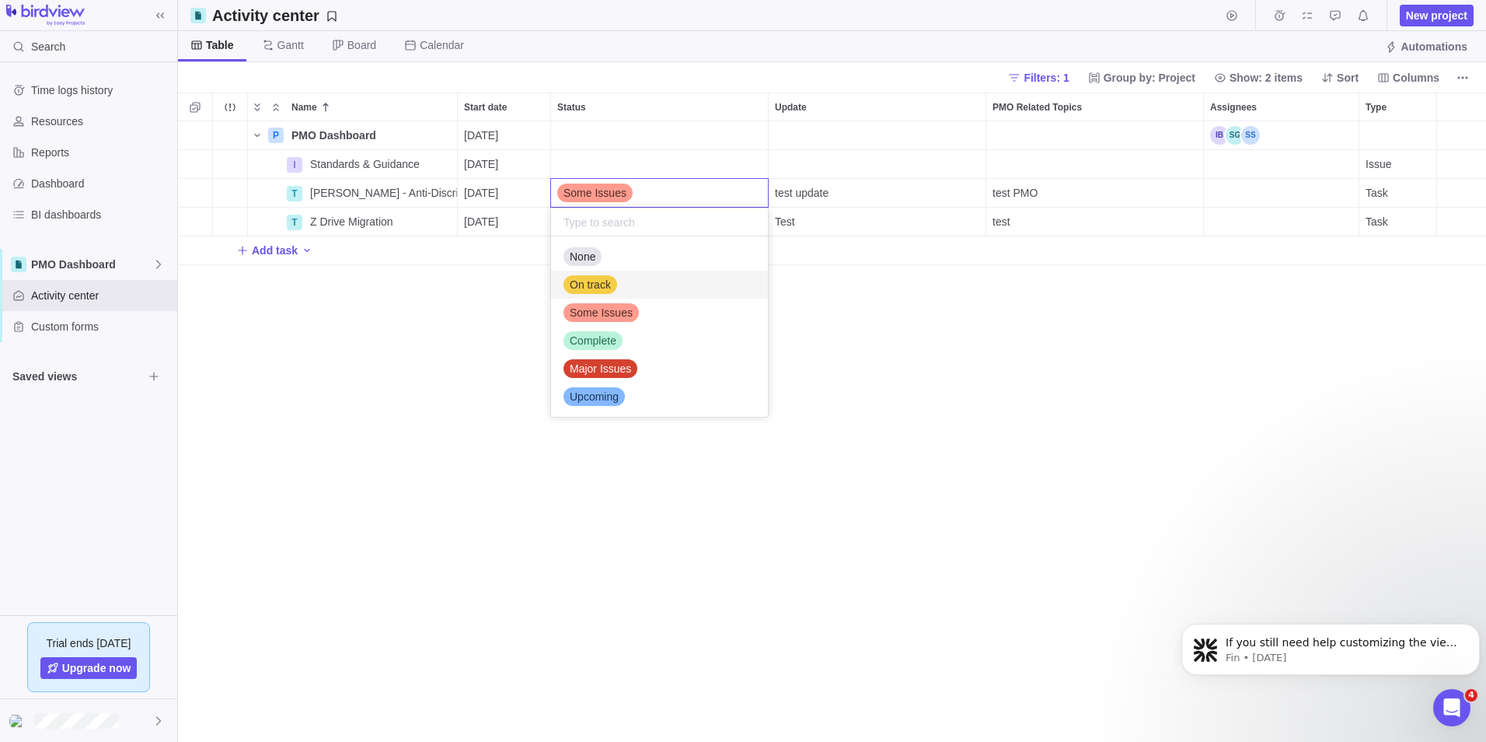
click at [604, 284] on span "On track" at bounding box center [590, 285] width 41 height 16
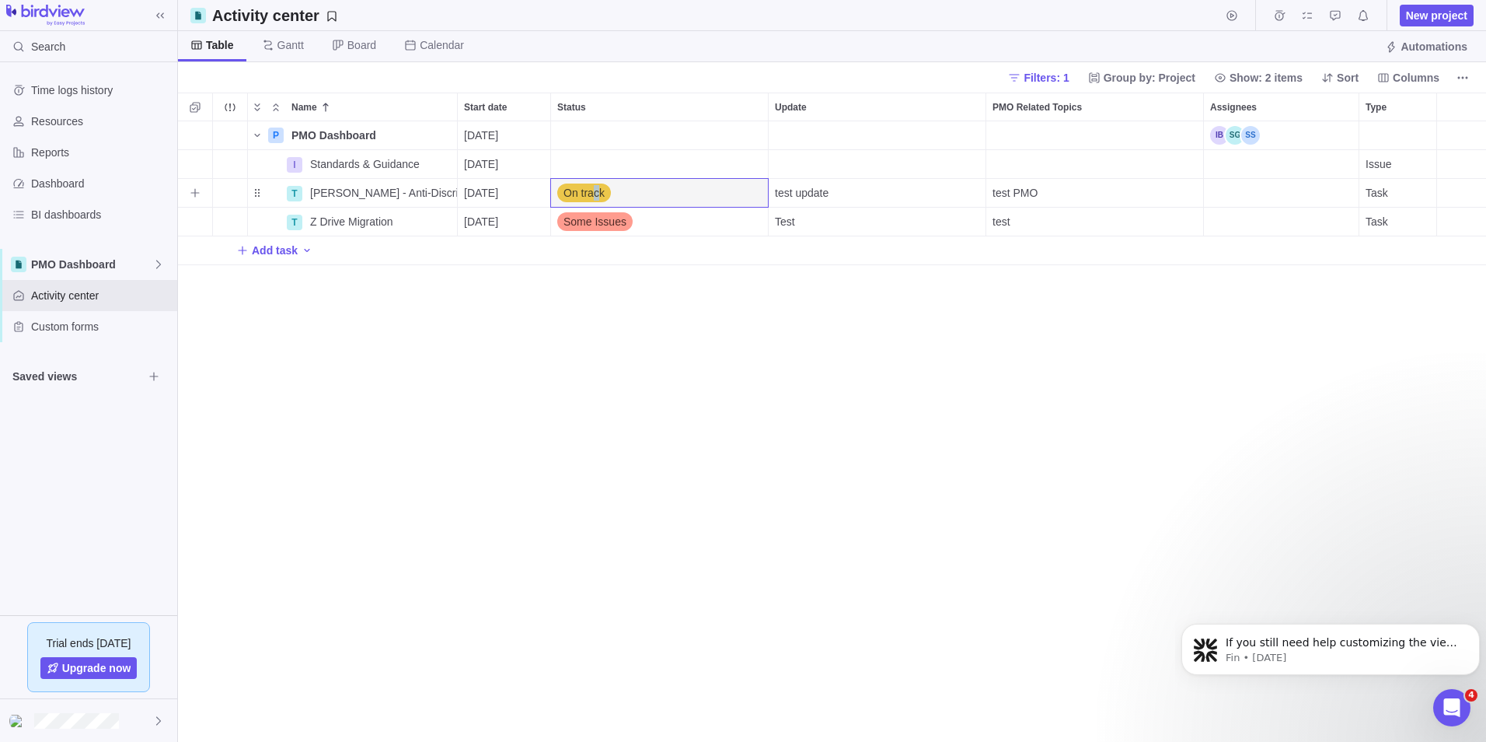
click at [596, 196] on span "On track" at bounding box center [584, 193] width 41 height 16
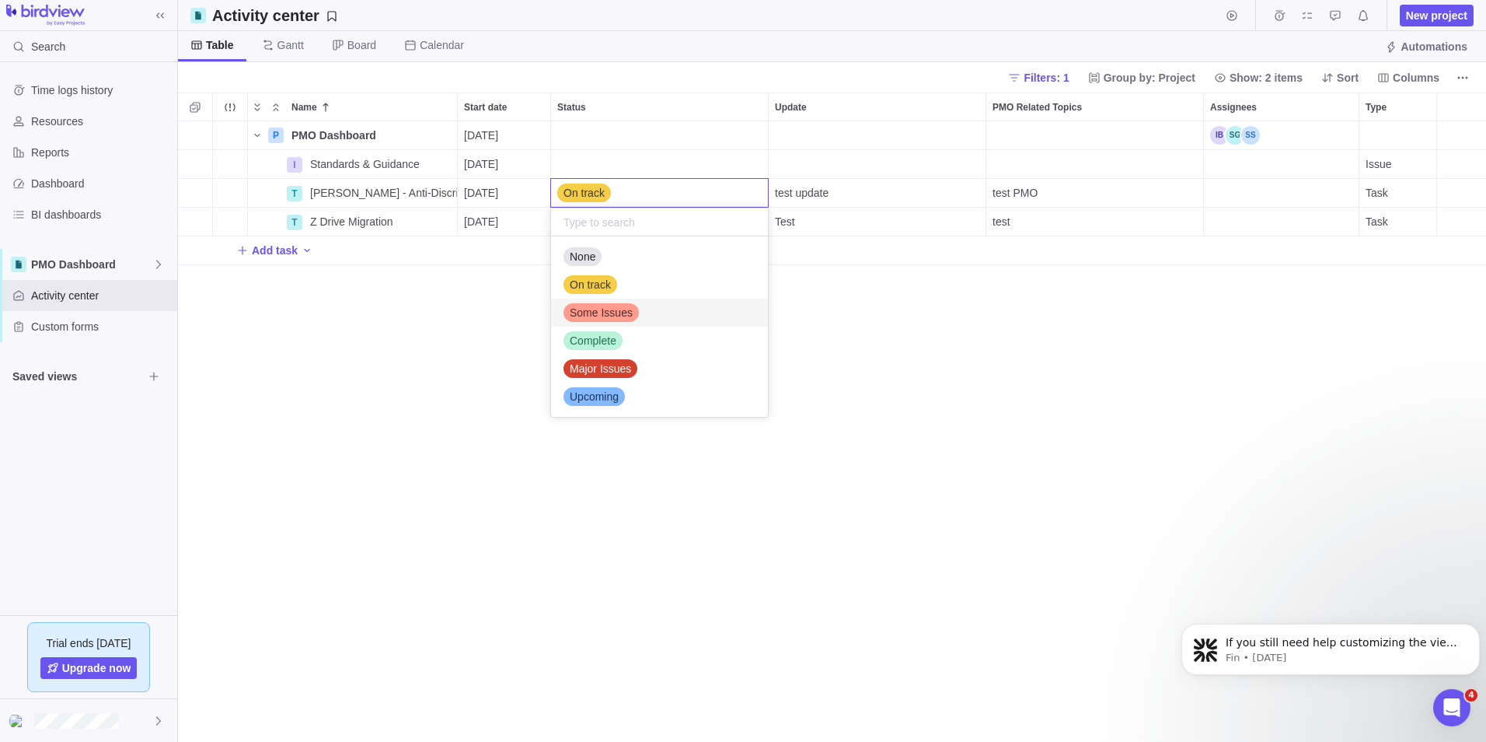
click at [605, 305] on span "Some Issues" at bounding box center [601, 313] width 63 height 16
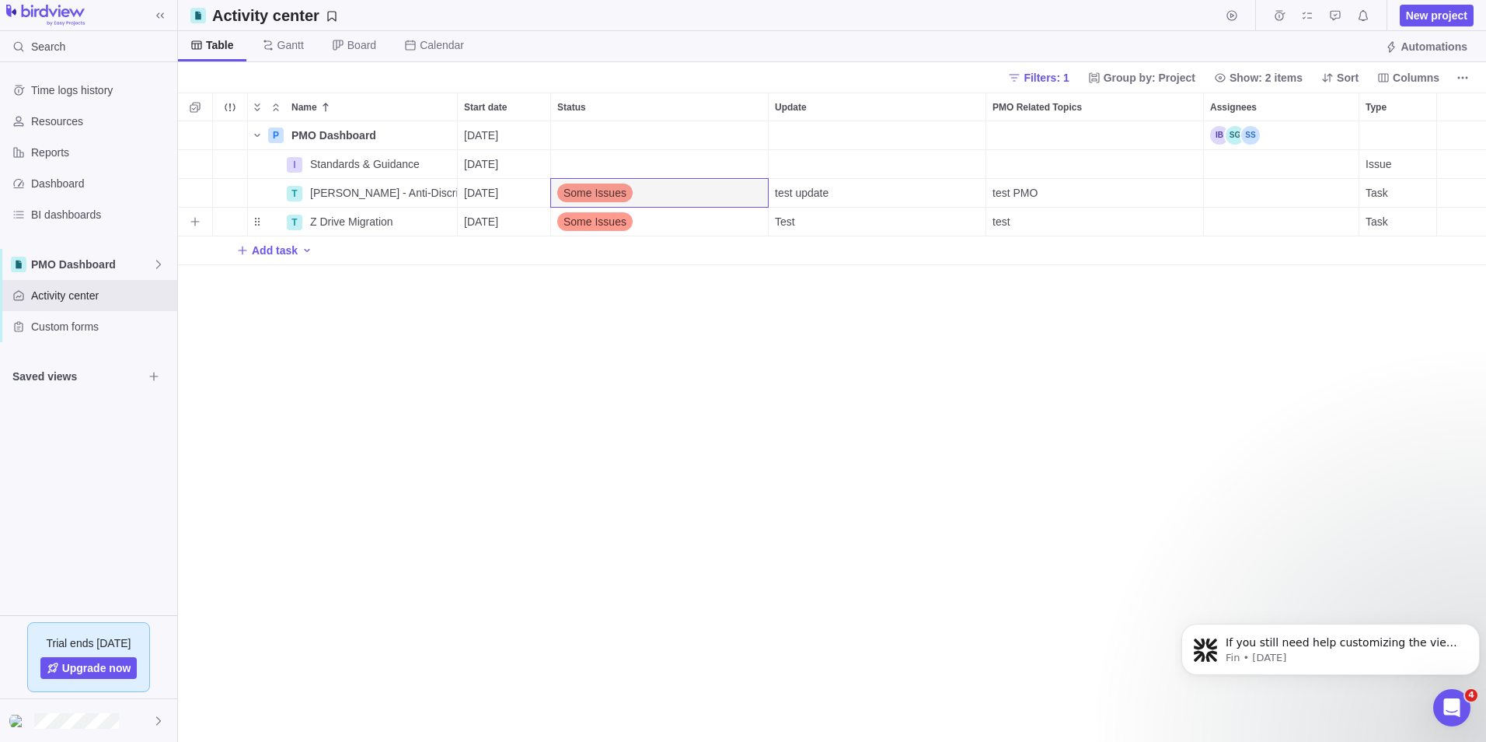
click at [603, 221] on span "Some Issues" at bounding box center [595, 222] width 63 height 16
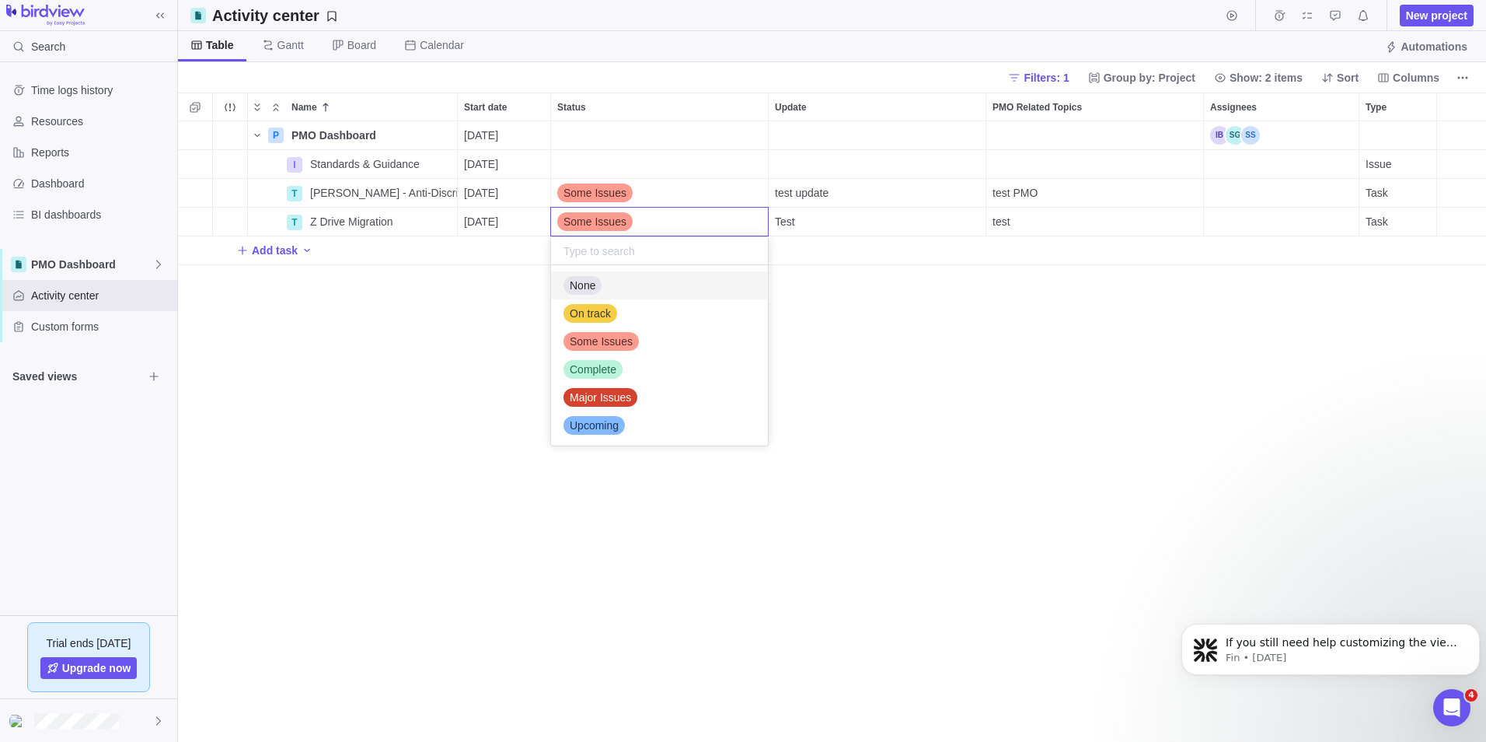
click at [595, 211] on div "Some Issues" at bounding box center [659, 222] width 218 height 30
click at [595, 198] on span "Some Issues" at bounding box center [595, 193] width 63 height 16
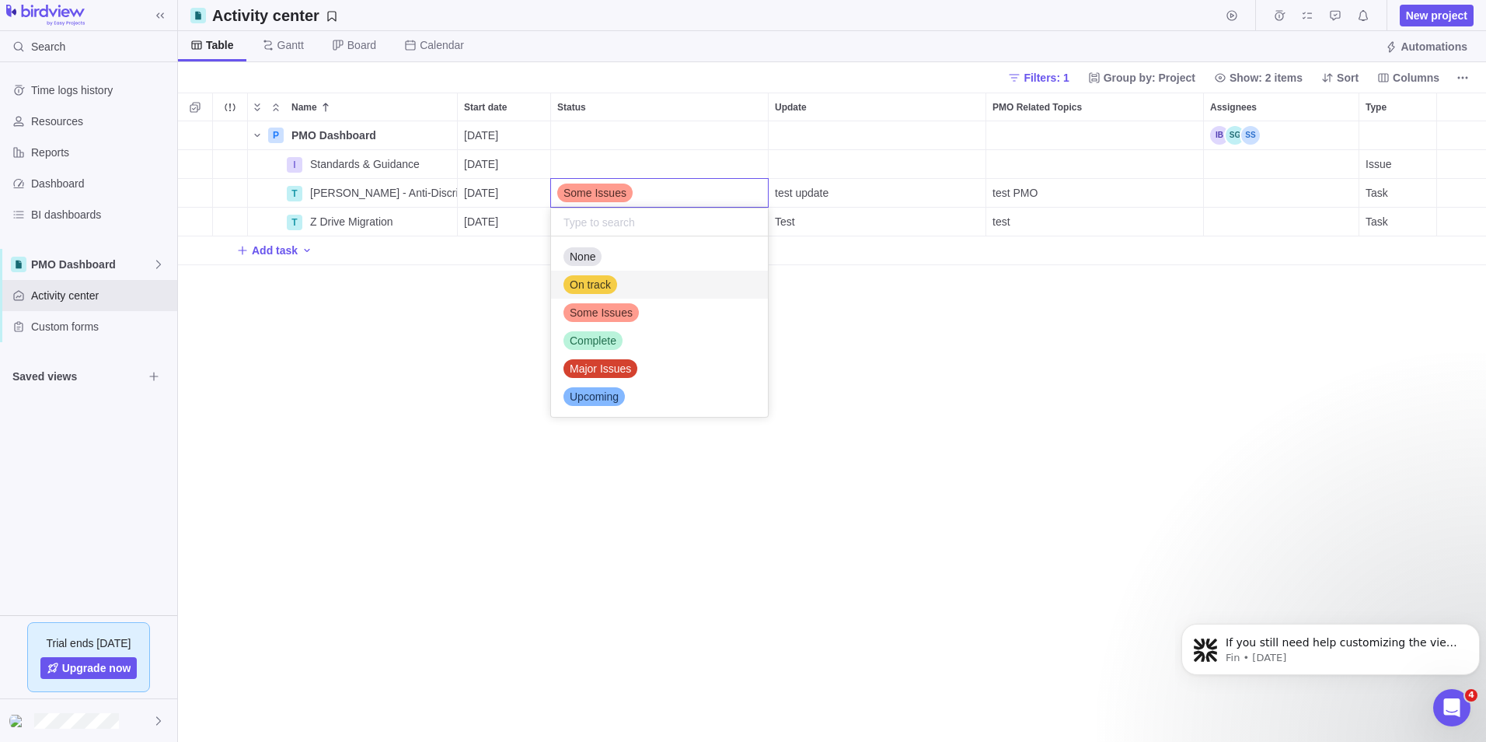
click at [598, 278] on span "On track" at bounding box center [590, 285] width 41 height 16
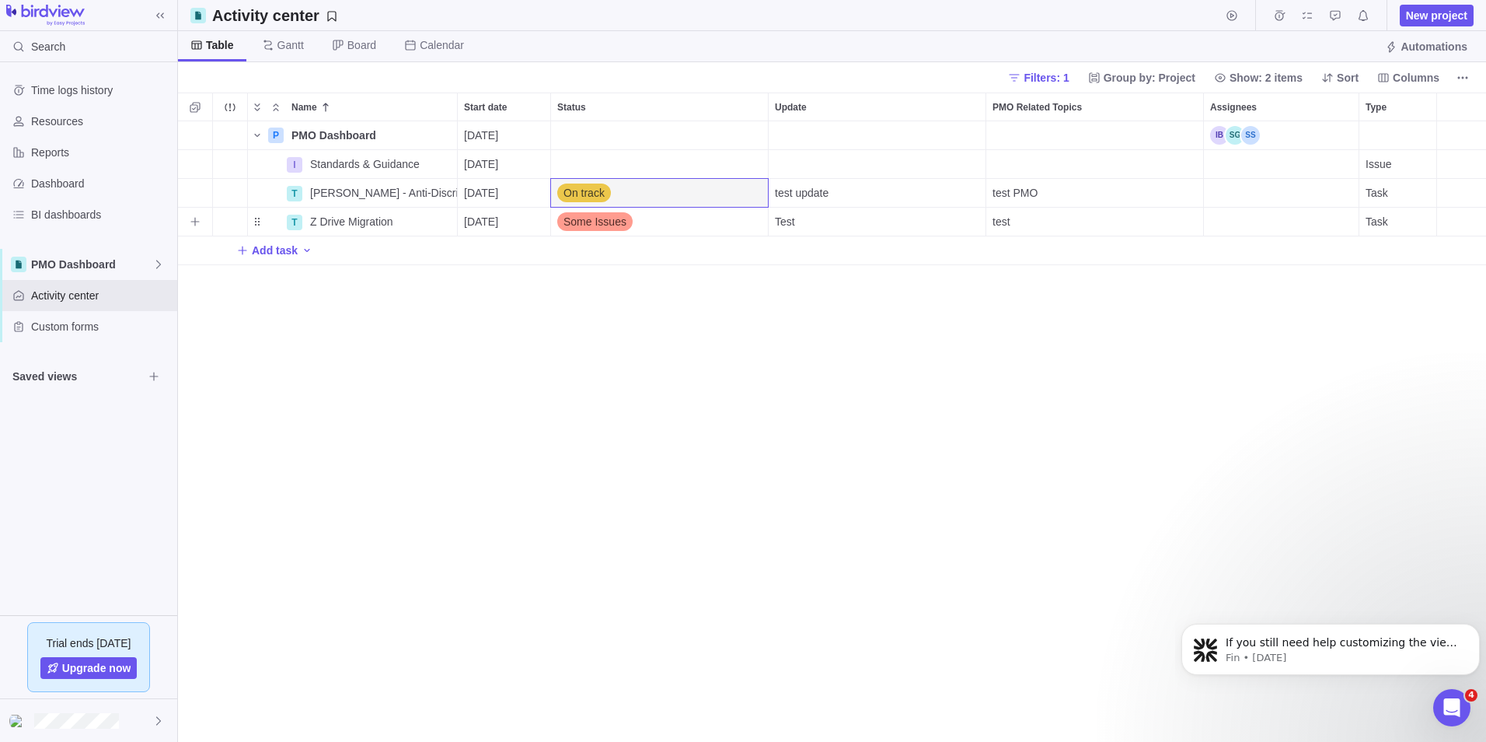
click at [595, 219] on span "Some Issues" at bounding box center [595, 222] width 63 height 16
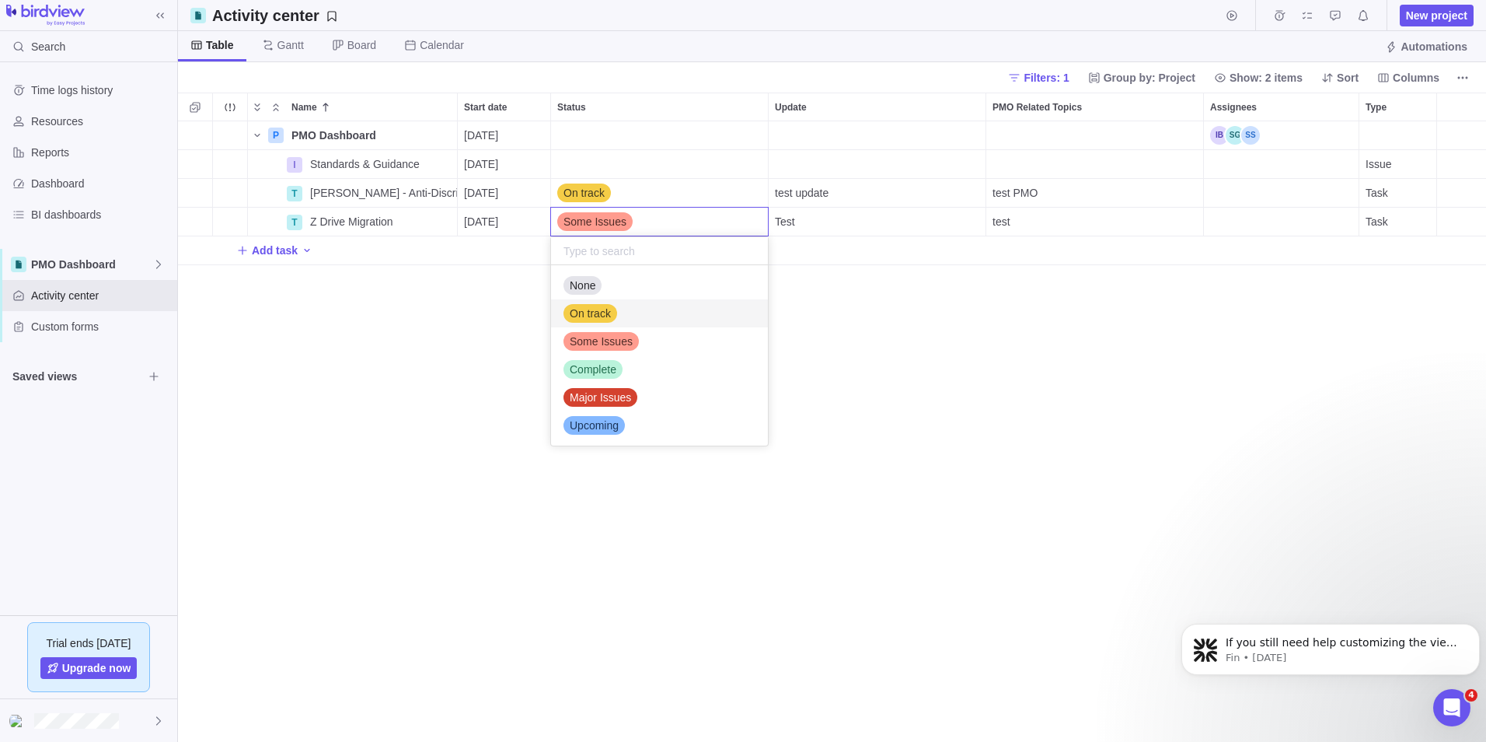
click at [606, 316] on span "On track" at bounding box center [590, 314] width 41 height 16
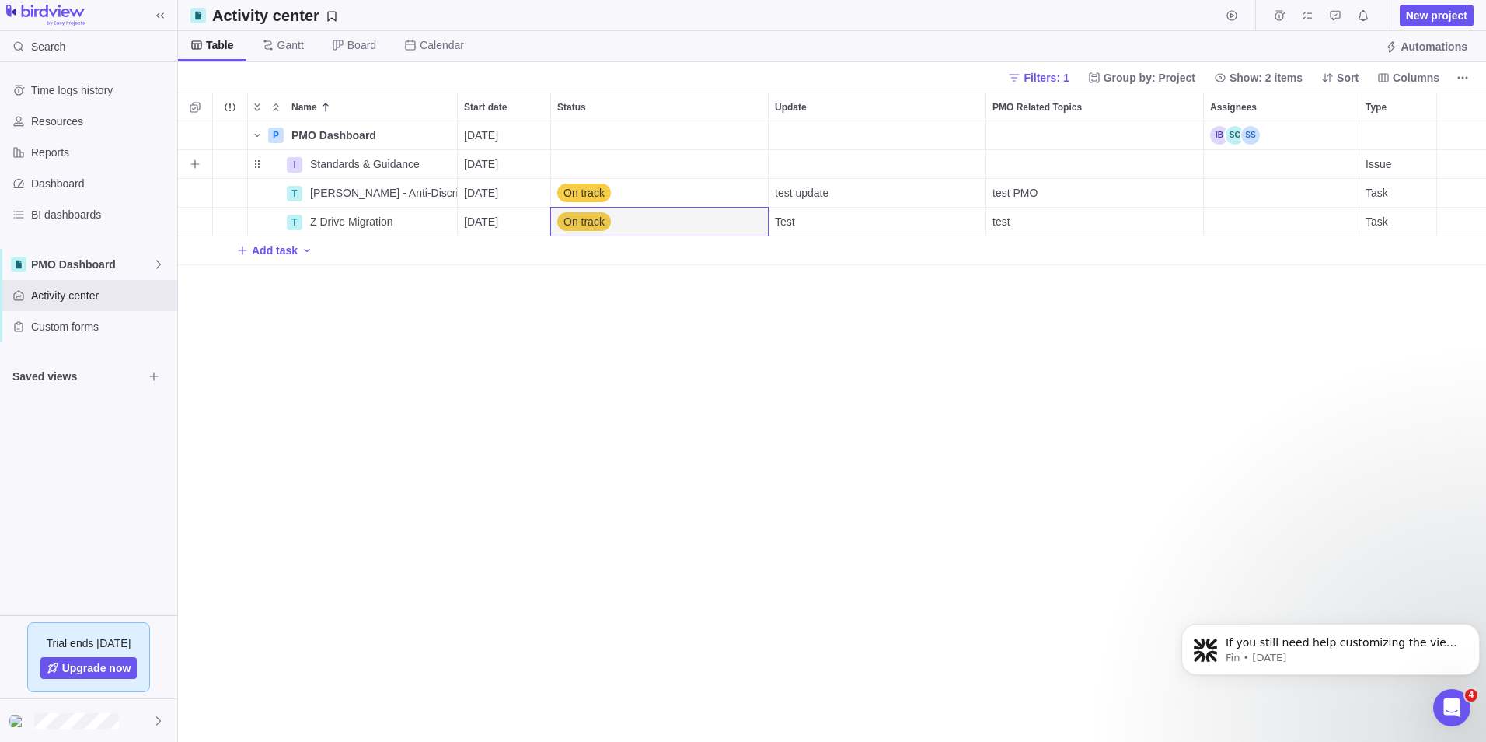
click at [565, 159] on div "Status" at bounding box center [660, 164] width 218 height 29
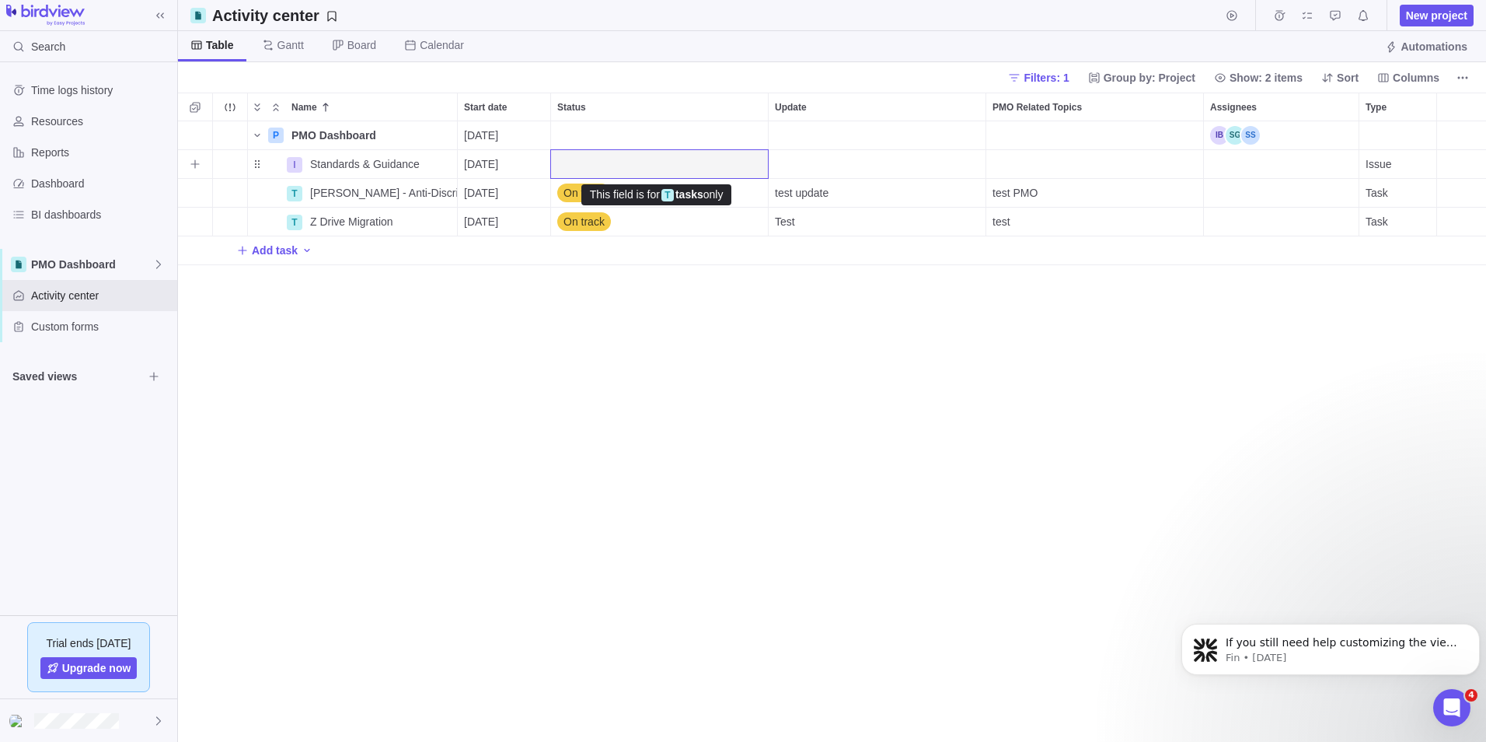
click at [581, 161] on div "Status" at bounding box center [660, 164] width 218 height 29
drag, startPoint x: 583, startPoint y: 161, endPoint x: 239, endPoint y: 168, distance: 344.5
click at [239, 168] on div "Trouble indication" at bounding box center [230, 164] width 34 height 28
click at [442, 159] on icon "More actions" at bounding box center [443, 164] width 12 height 12
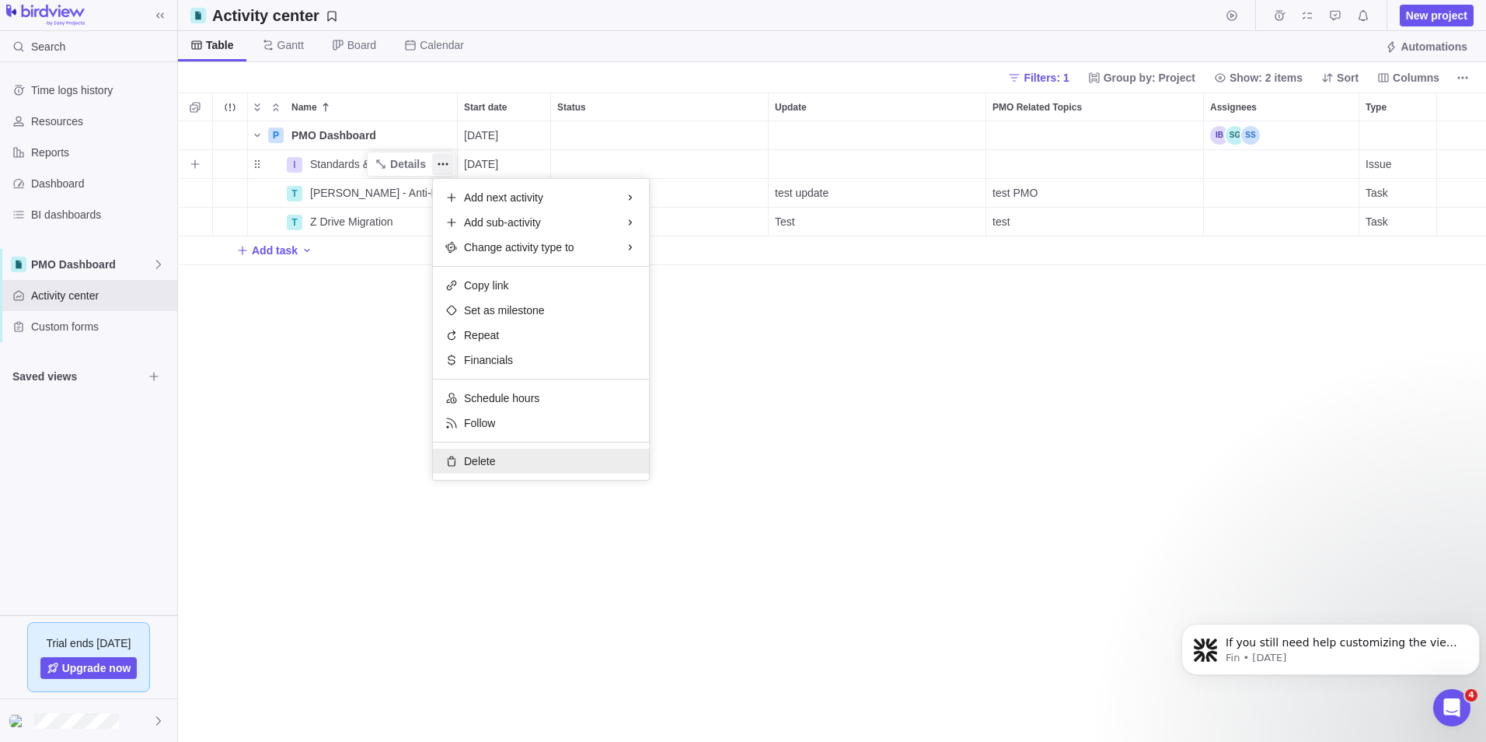
click at [506, 455] on div "Delete" at bounding box center [541, 461] width 216 height 25
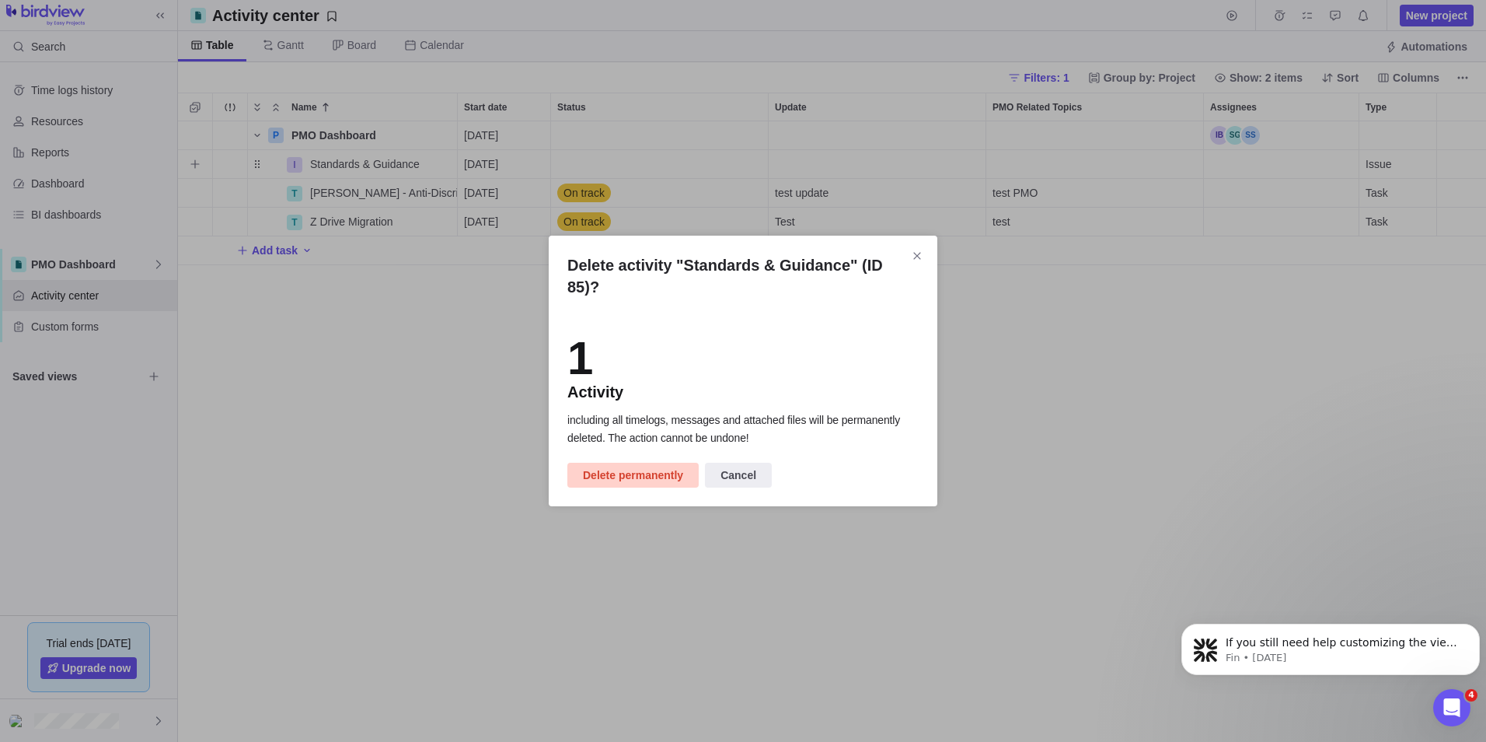
click at [656, 484] on span "Delete permanently" at bounding box center [633, 475] width 100 height 19
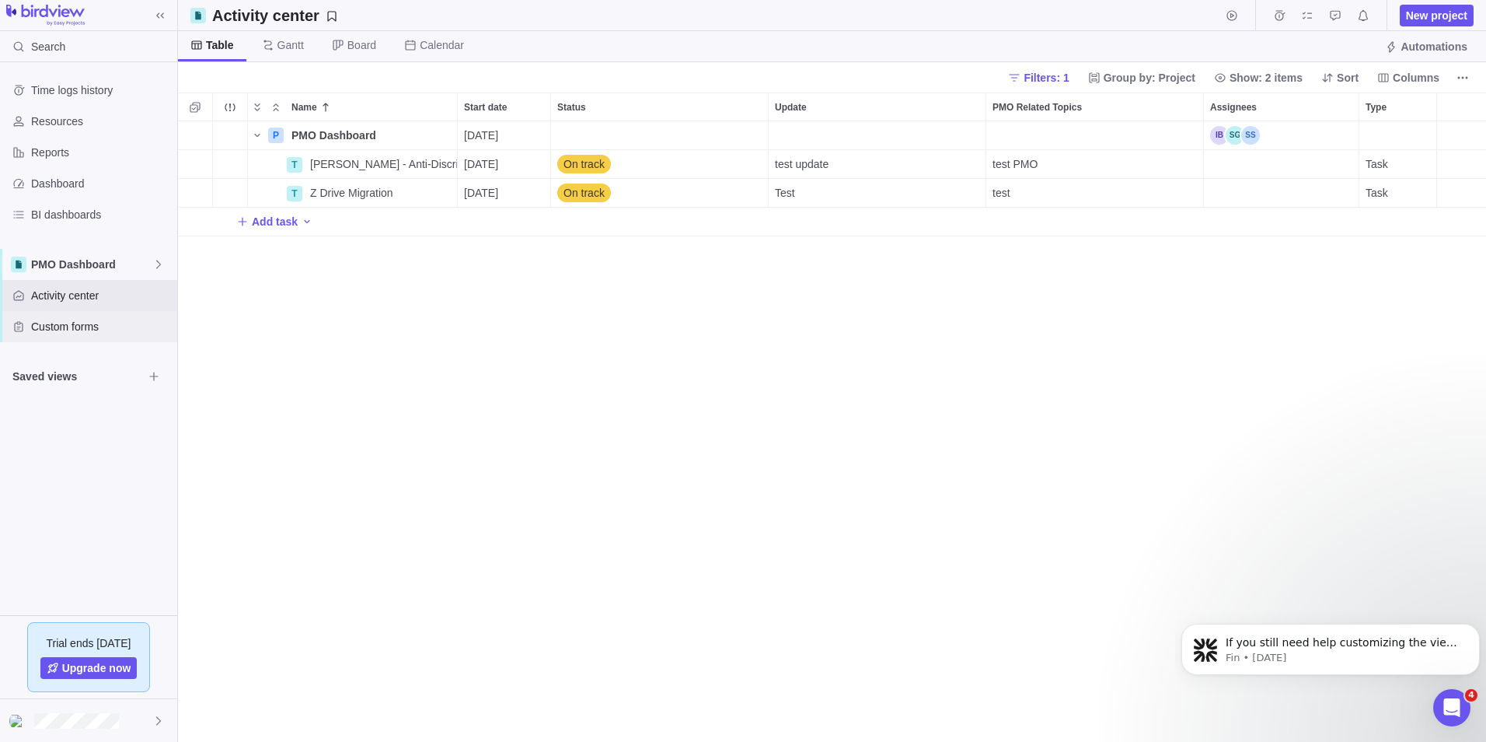
click at [110, 322] on span "Custom forms" at bounding box center [101, 327] width 140 height 16
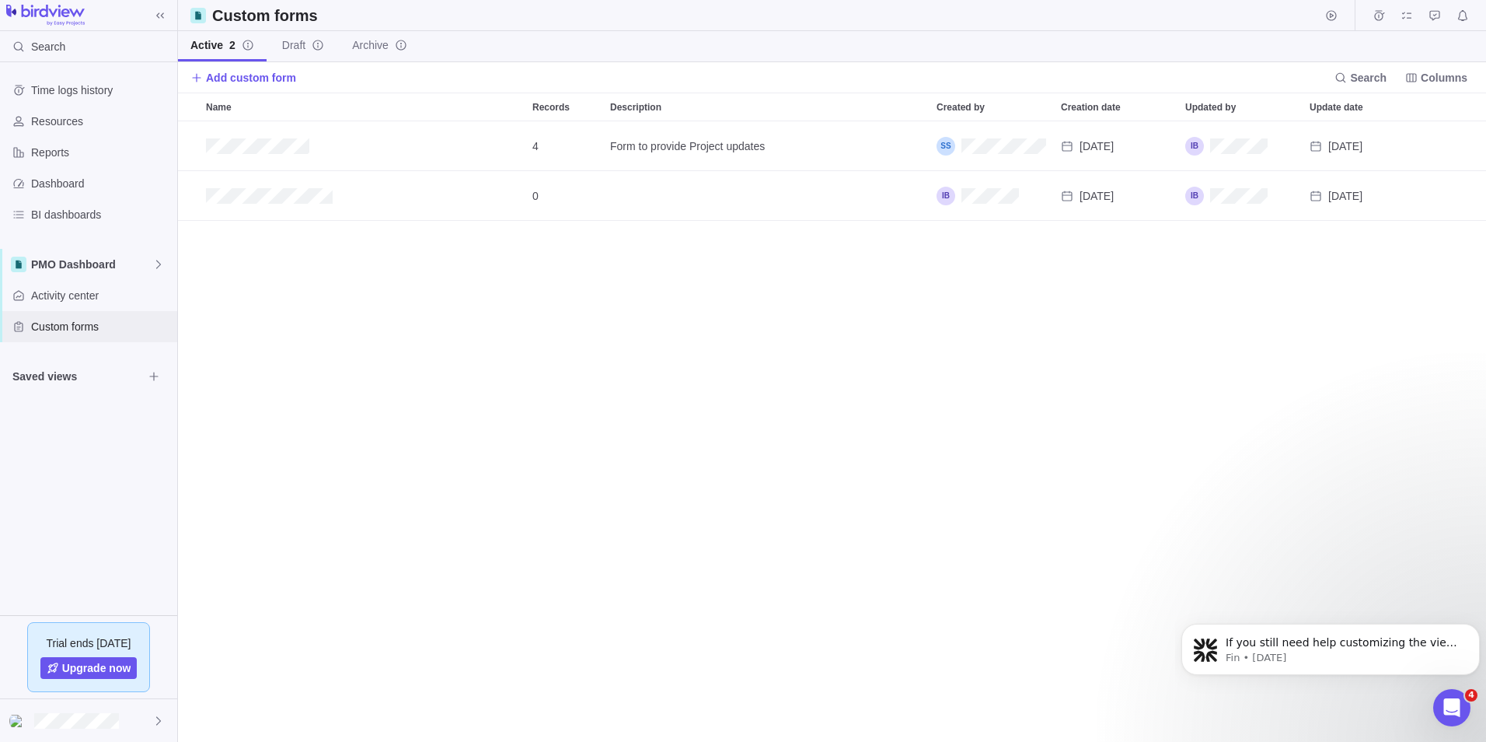
scroll to position [609, 1297]
click at [1385, 145] on icon "Edit" at bounding box center [1384, 146] width 12 height 12
click at [1411, 149] on icon "Add record" at bounding box center [1415, 146] width 12 height 12
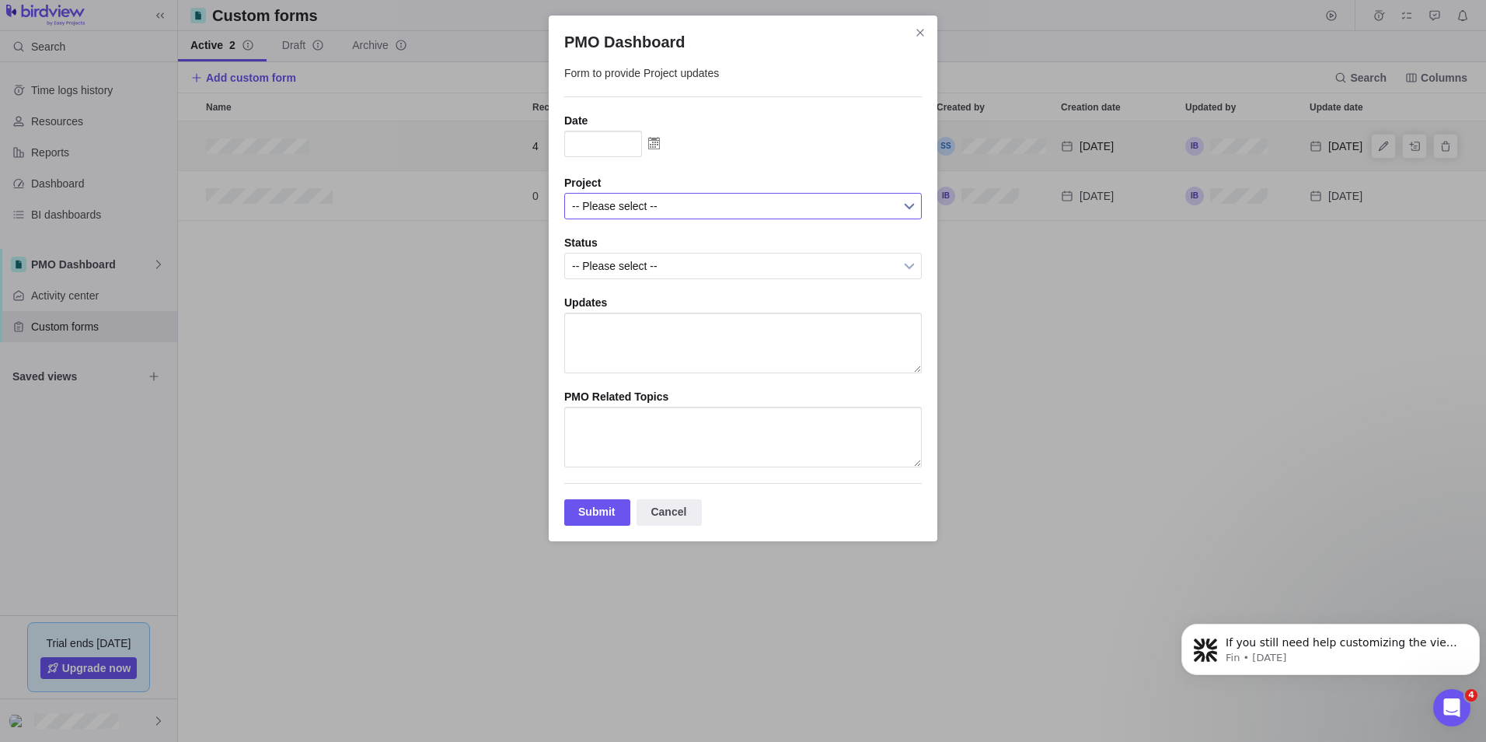
click at [735, 204] on span "-- Please select --" at bounding box center [733, 206] width 322 height 25
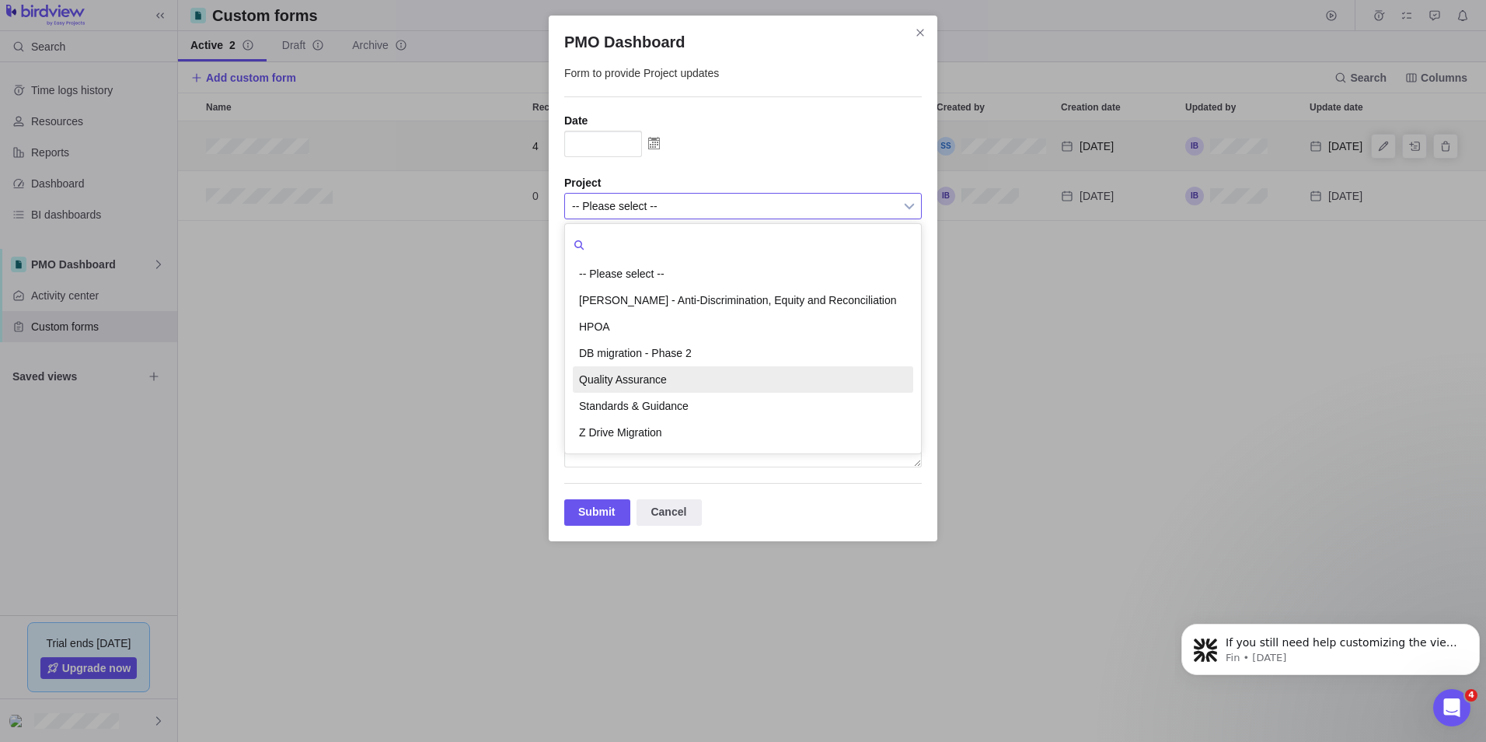
click at [662, 379] on li "Quality Assurance" at bounding box center [743, 379] width 340 height 26
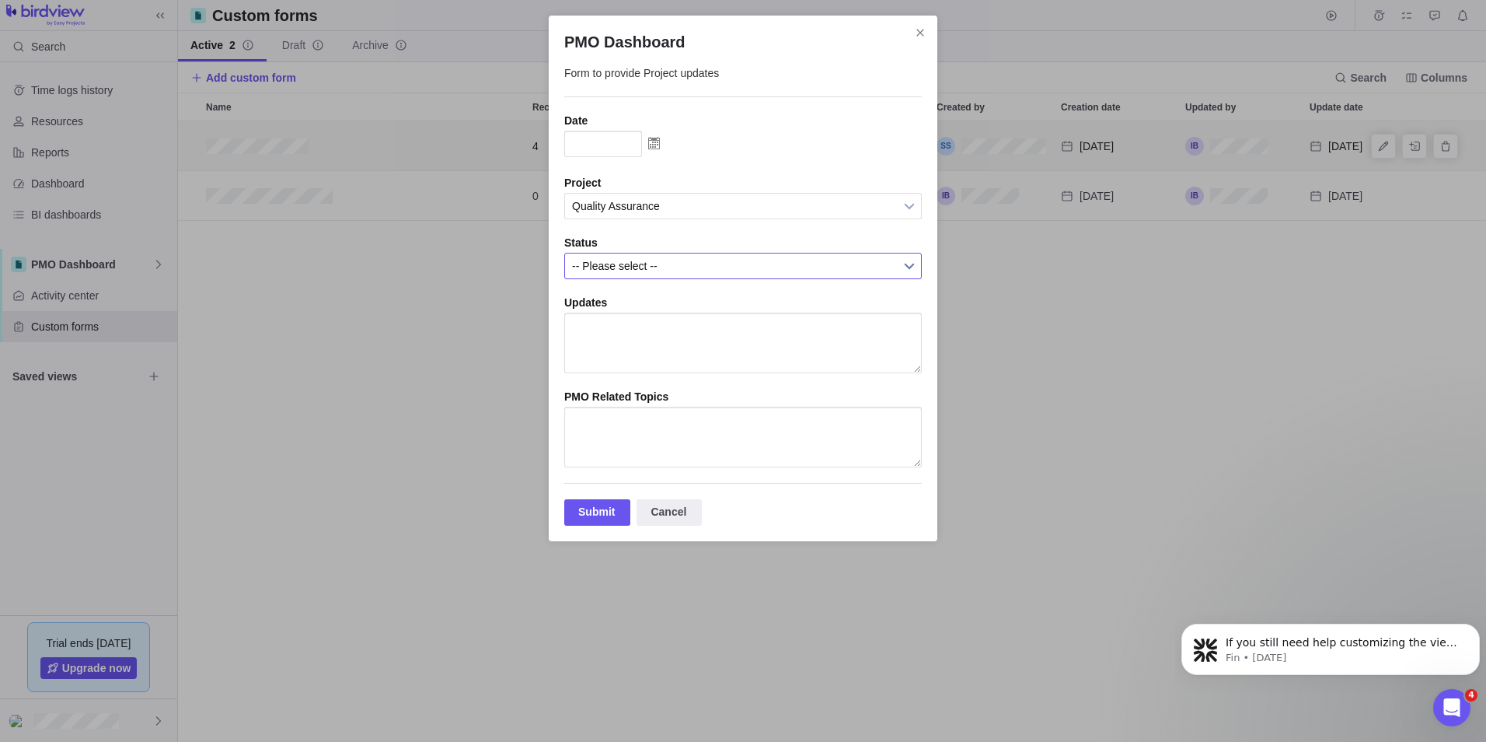
click at [647, 264] on span "-- Please select --" at bounding box center [733, 265] width 322 height 25
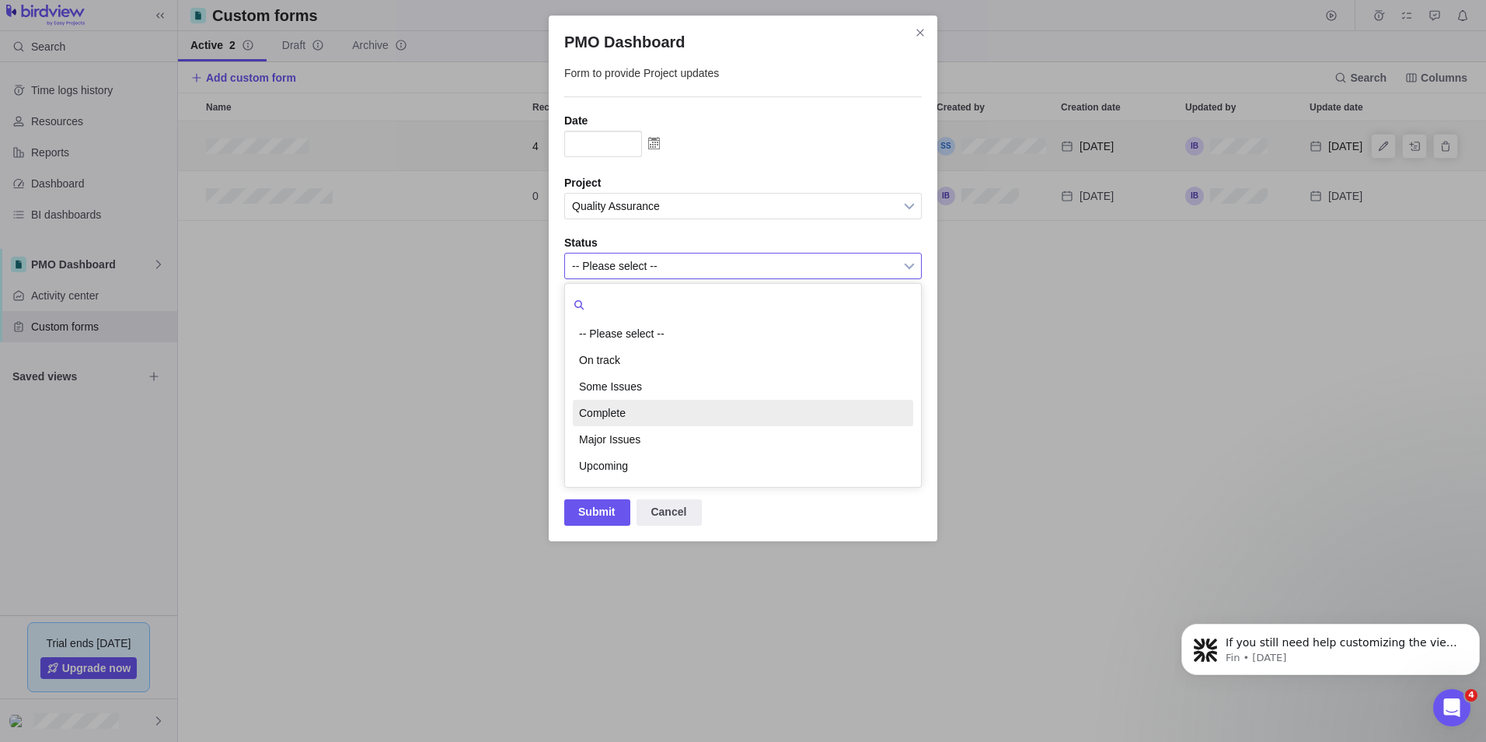
click at [638, 405] on li "Complete" at bounding box center [743, 413] width 340 height 26
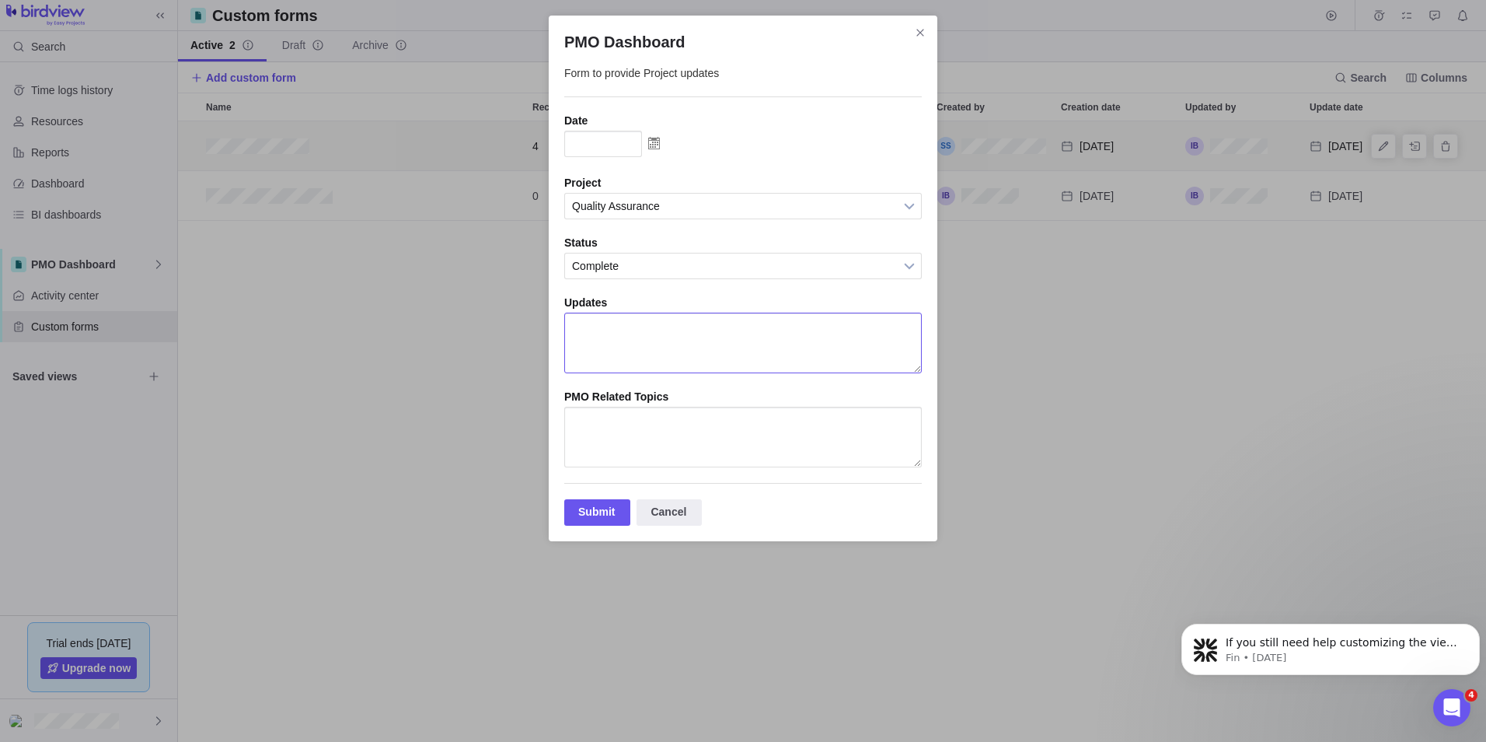
click at [634, 353] on textarea "PMO Dashboard" at bounding box center [743, 343] width 358 height 61
type textarea "test"
click at [669, 428] on textarea "PMO Dashboard" at bounding box center [743, 437] width 358 height 61
type textarea "test"
click at [603, 526] on div "Submit" at bounding box center [597, 512] width 66 height 26
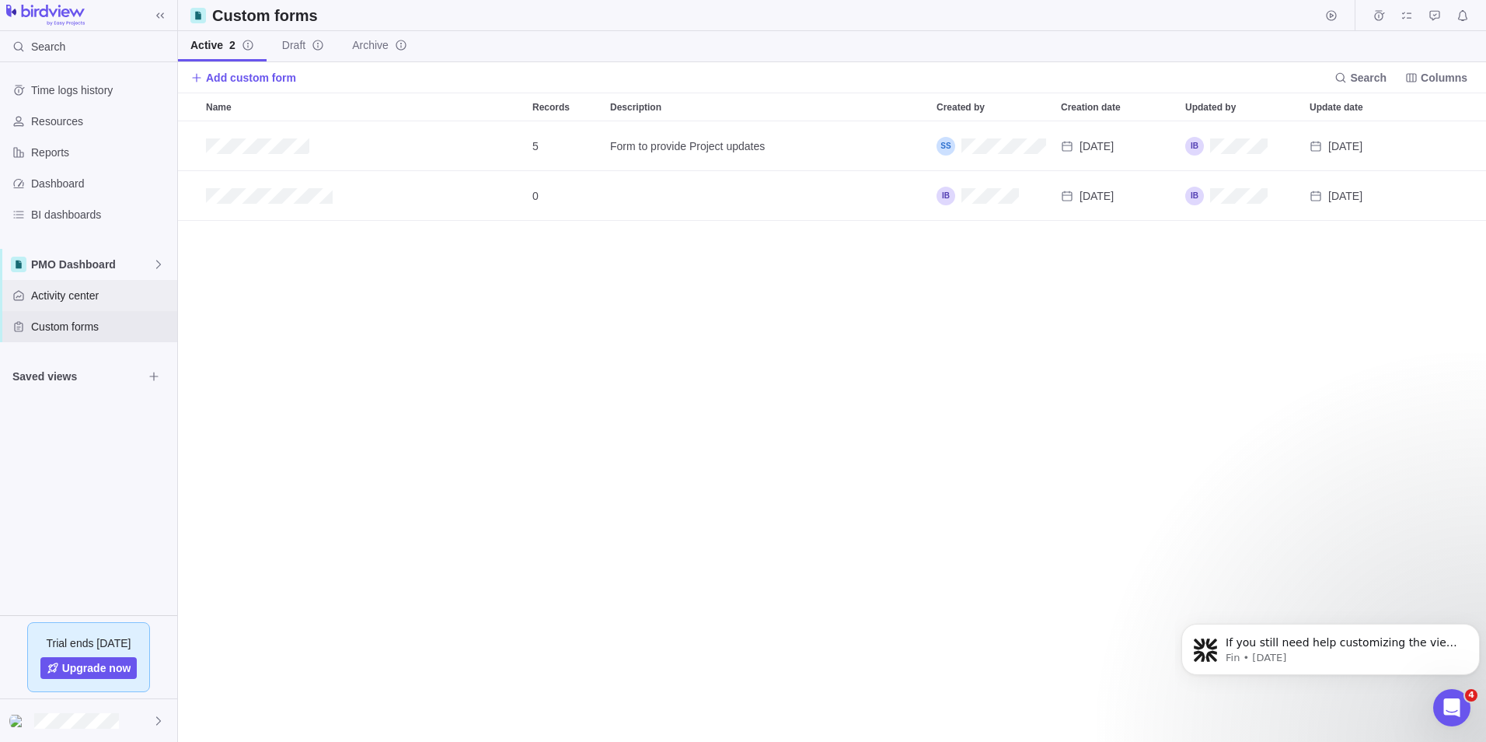
click at [70, 306] on div "Activity center" at bounding box center [88, 295] width 177 height 31
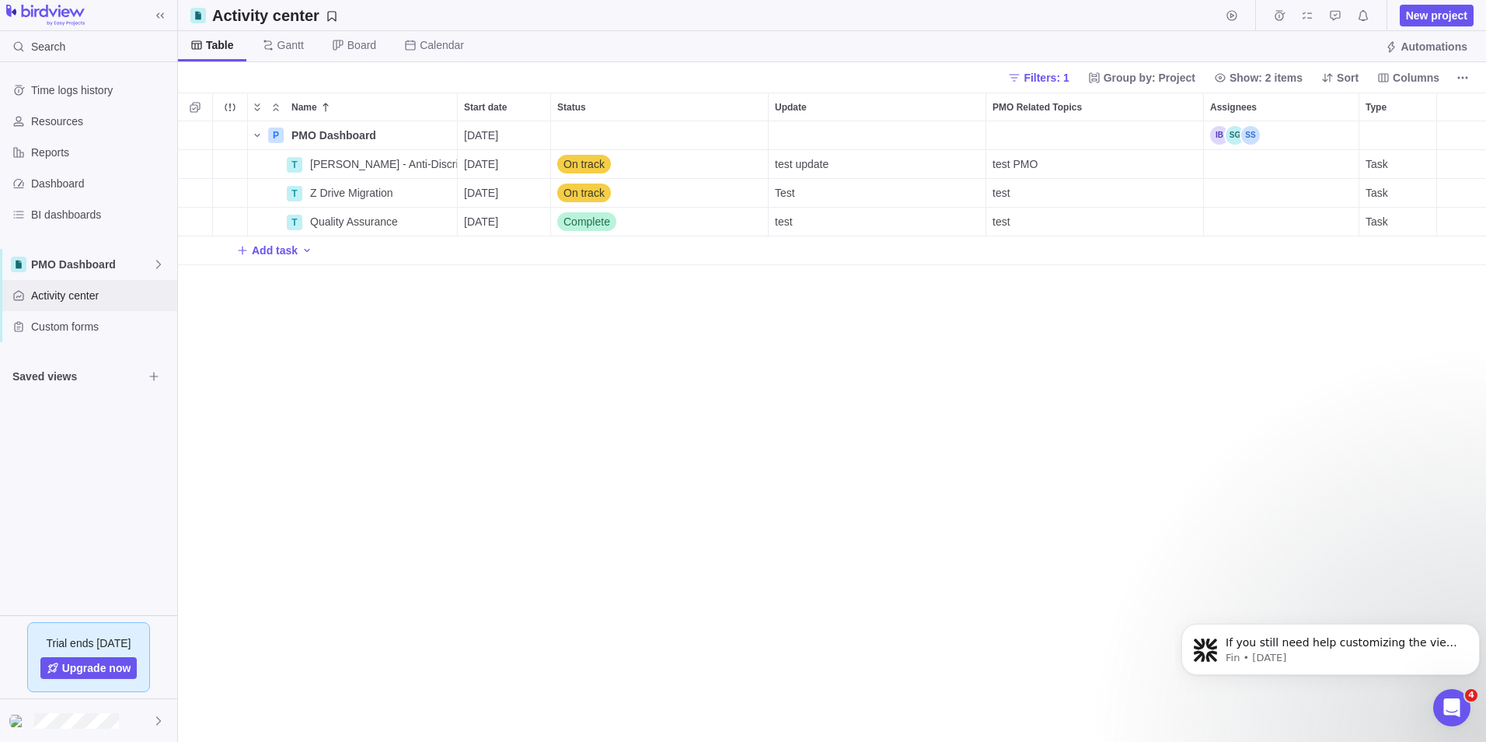
scroll to position [609, 1297]
click at [598, 218] on span "Complete" at bounding box center [587, 222] width 47 height 16
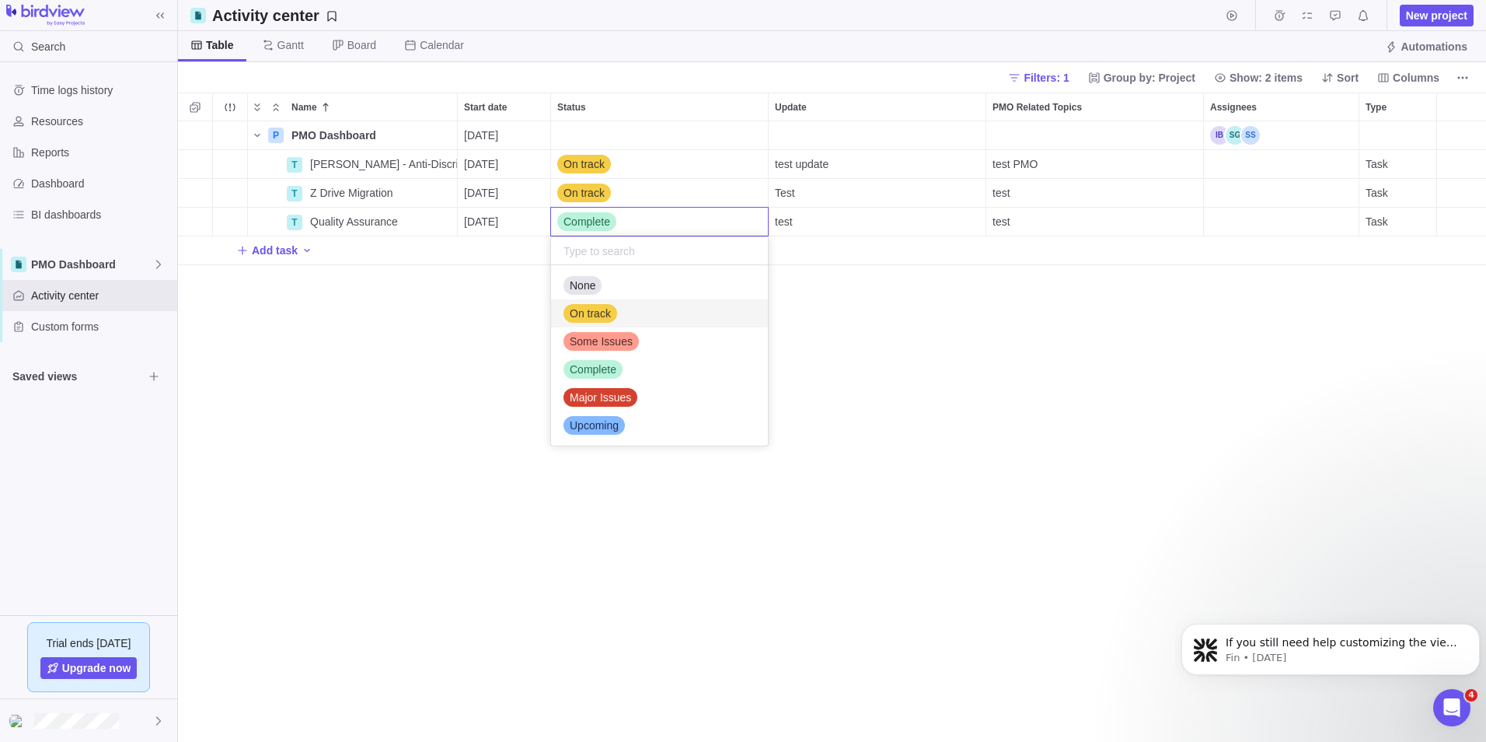
click at [581, 322] on div "On track" at bounding box center [591, 313] width 54 height 19
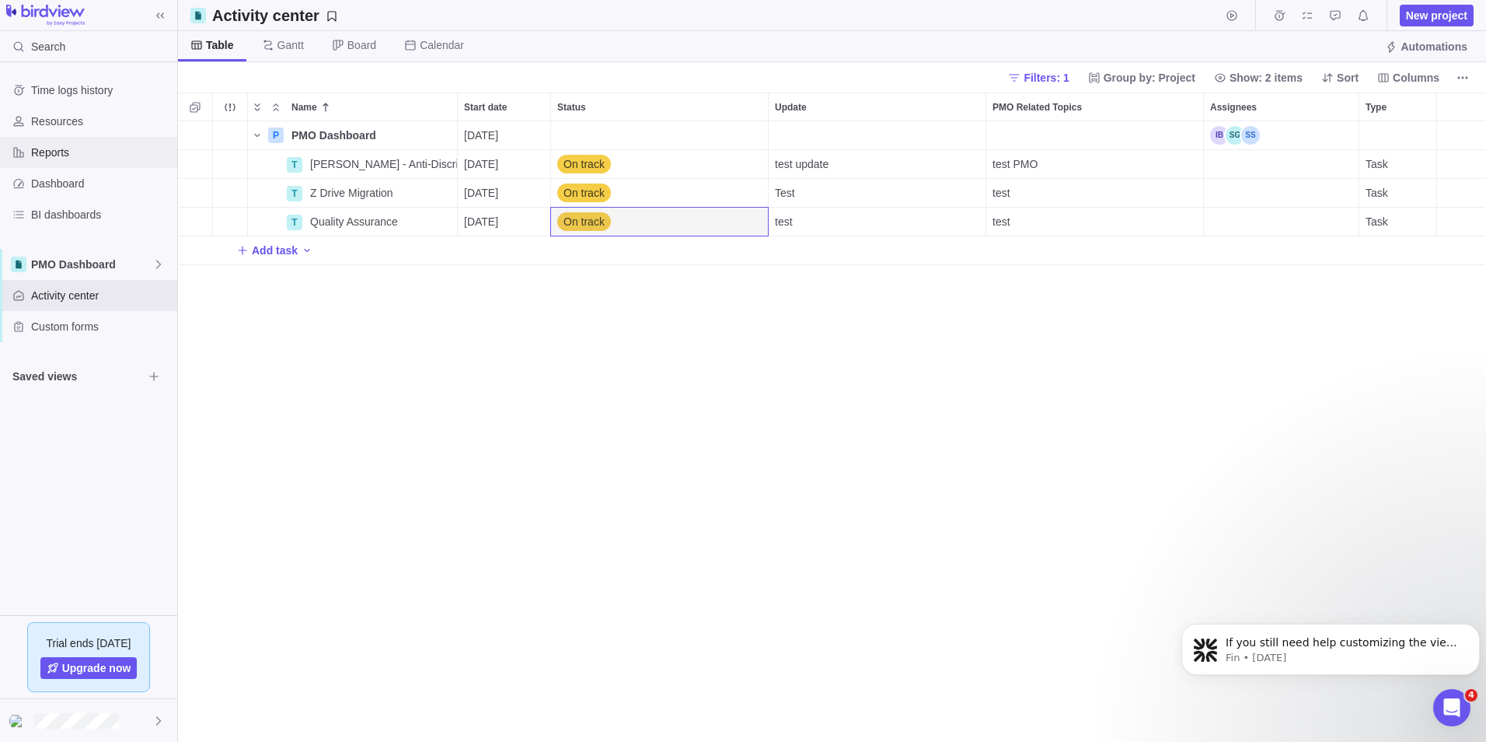
click at [61, 155] on span "Reports" at bounding box center [101, 153] width 140 height 16
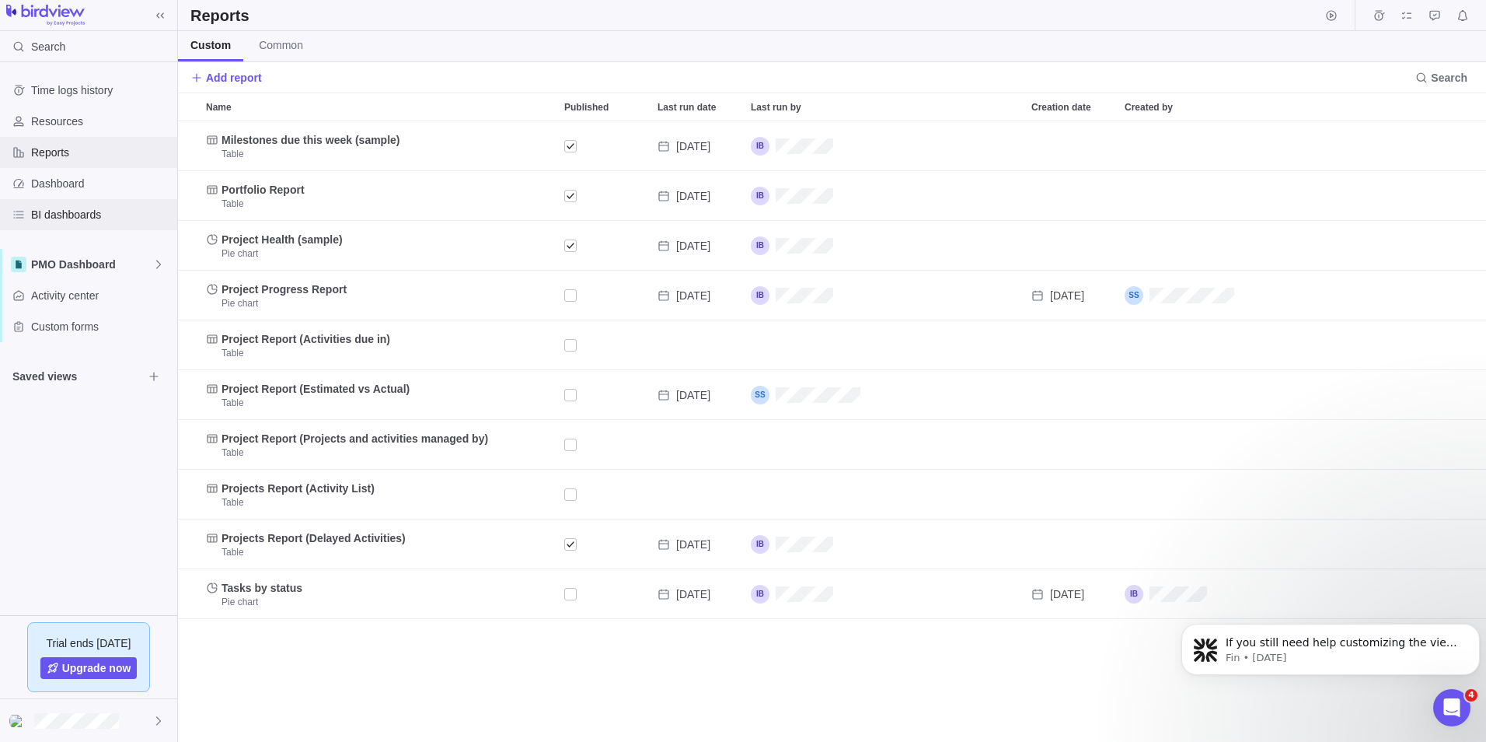
scroll to position [609, 1297]
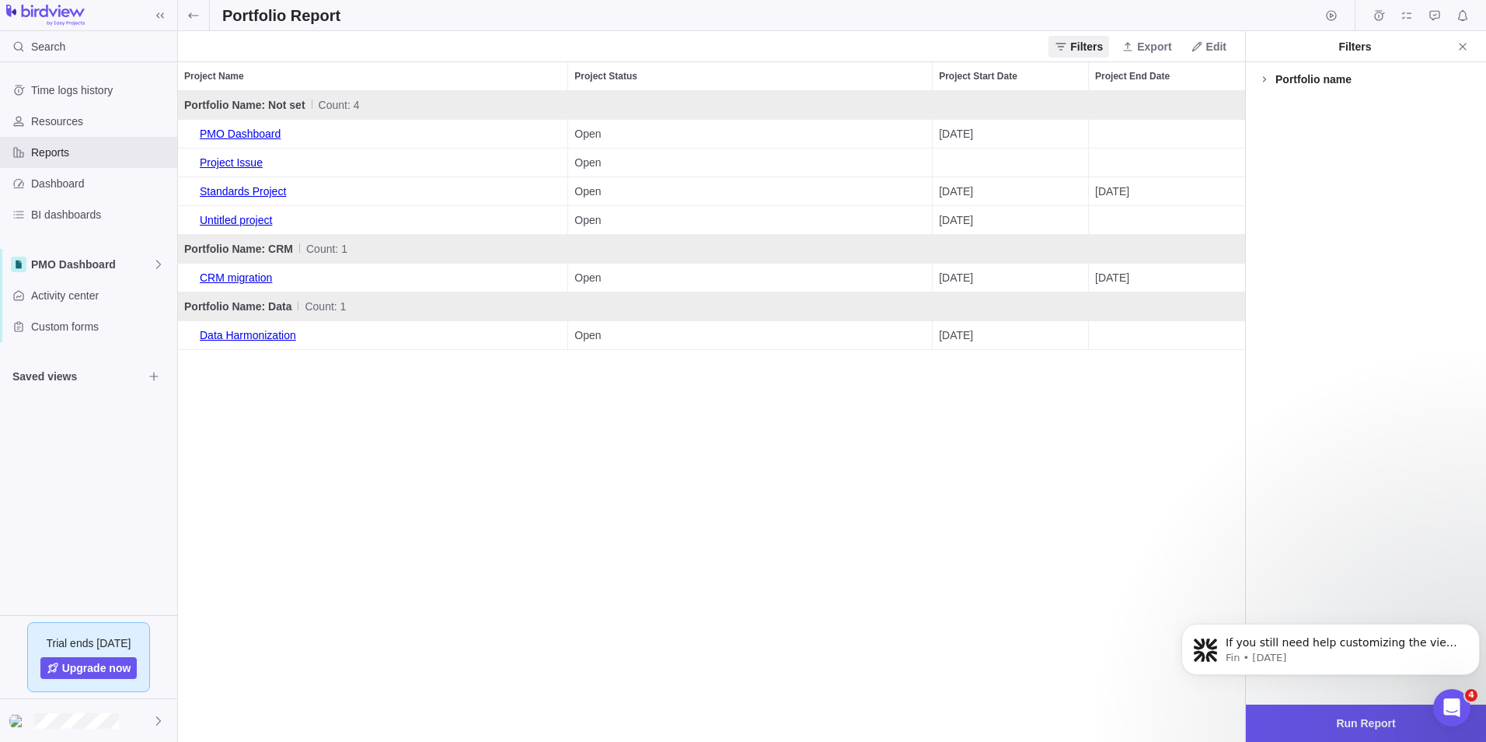
scroll to position [639, 1056]
click at [251, 189] on link "Standards Project" at bounding box center [372, 191] width 377 height 28
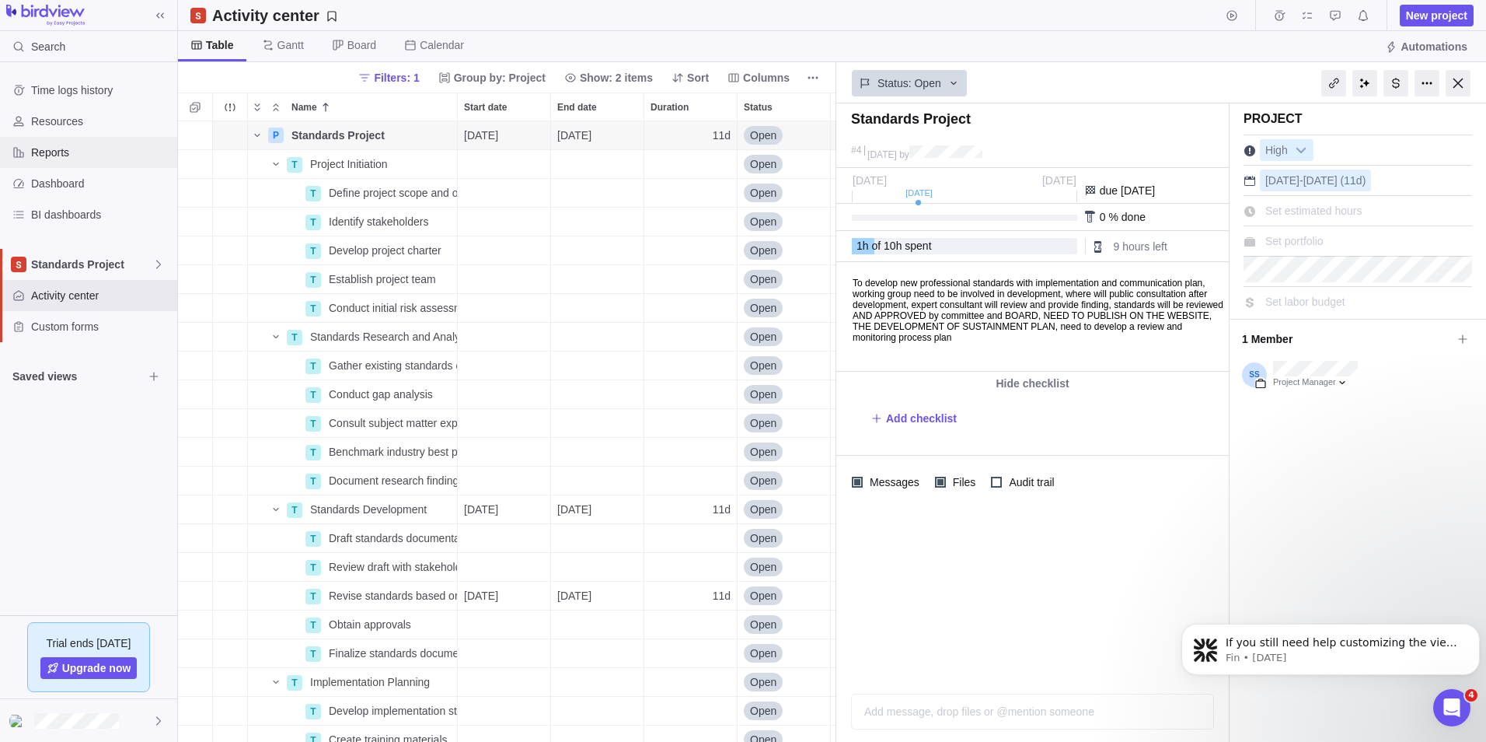
click at [64, 153] on span "Reports" at bounding box center [101, 153] width 140 height 16
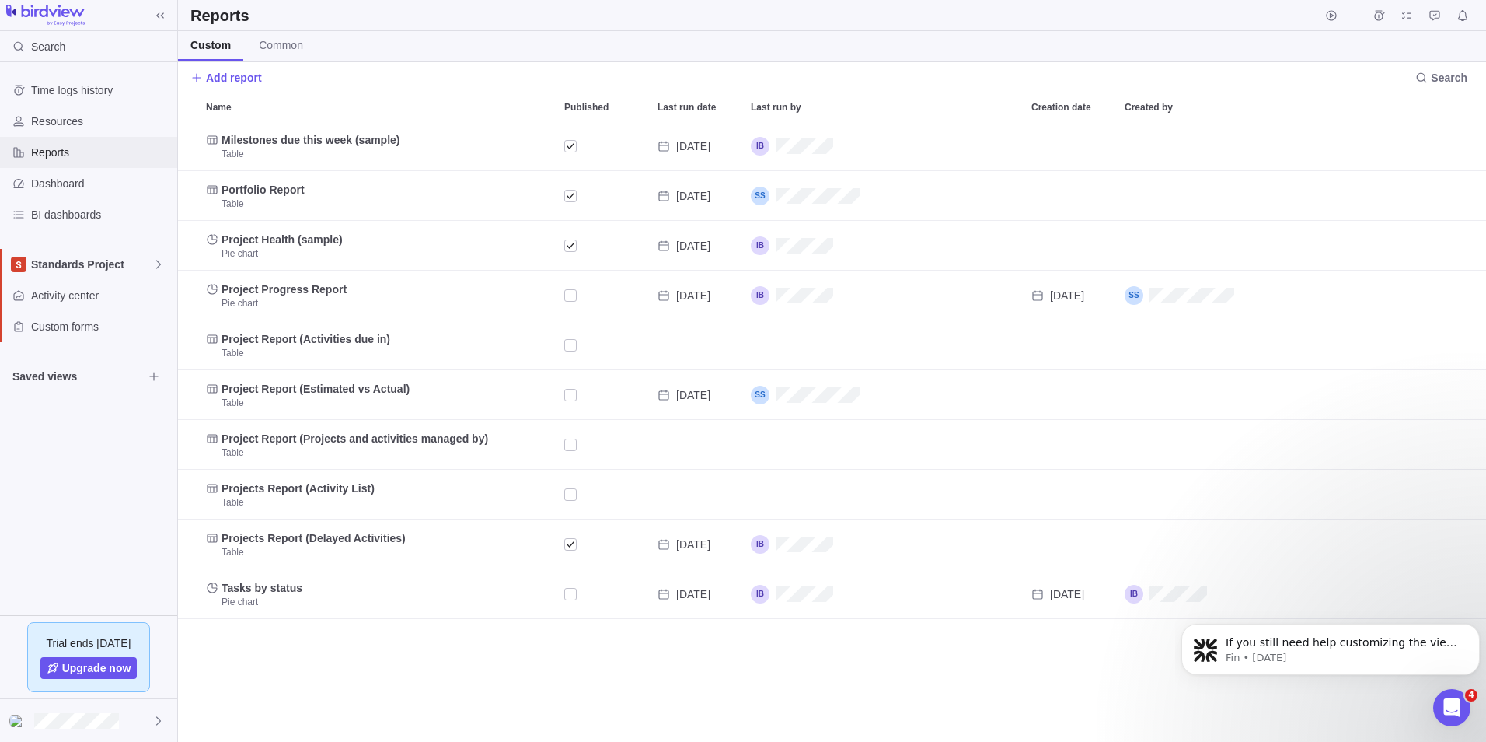
scroll to position [12, 12]
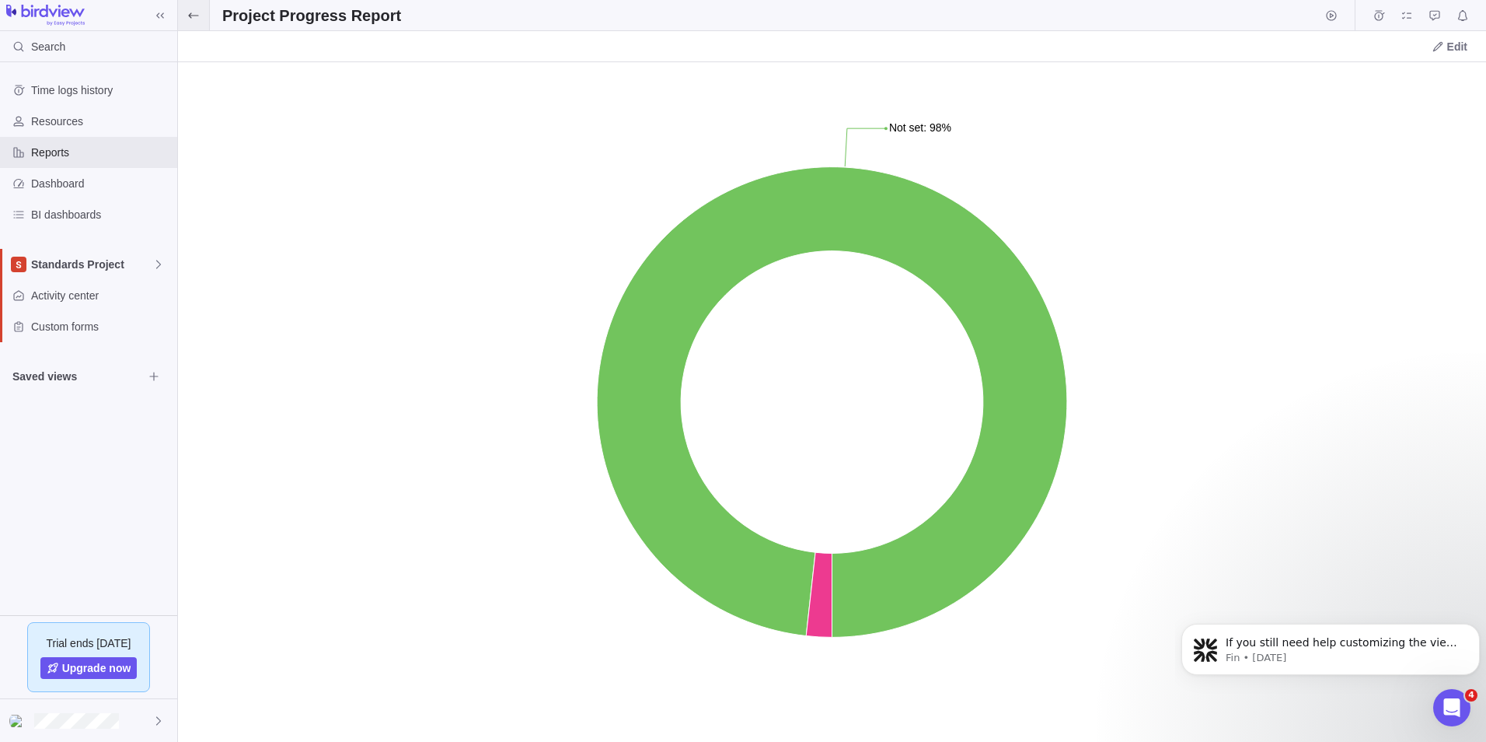
click at [191, 19] on icon at bounding box center [193, 15] width 12 height 12
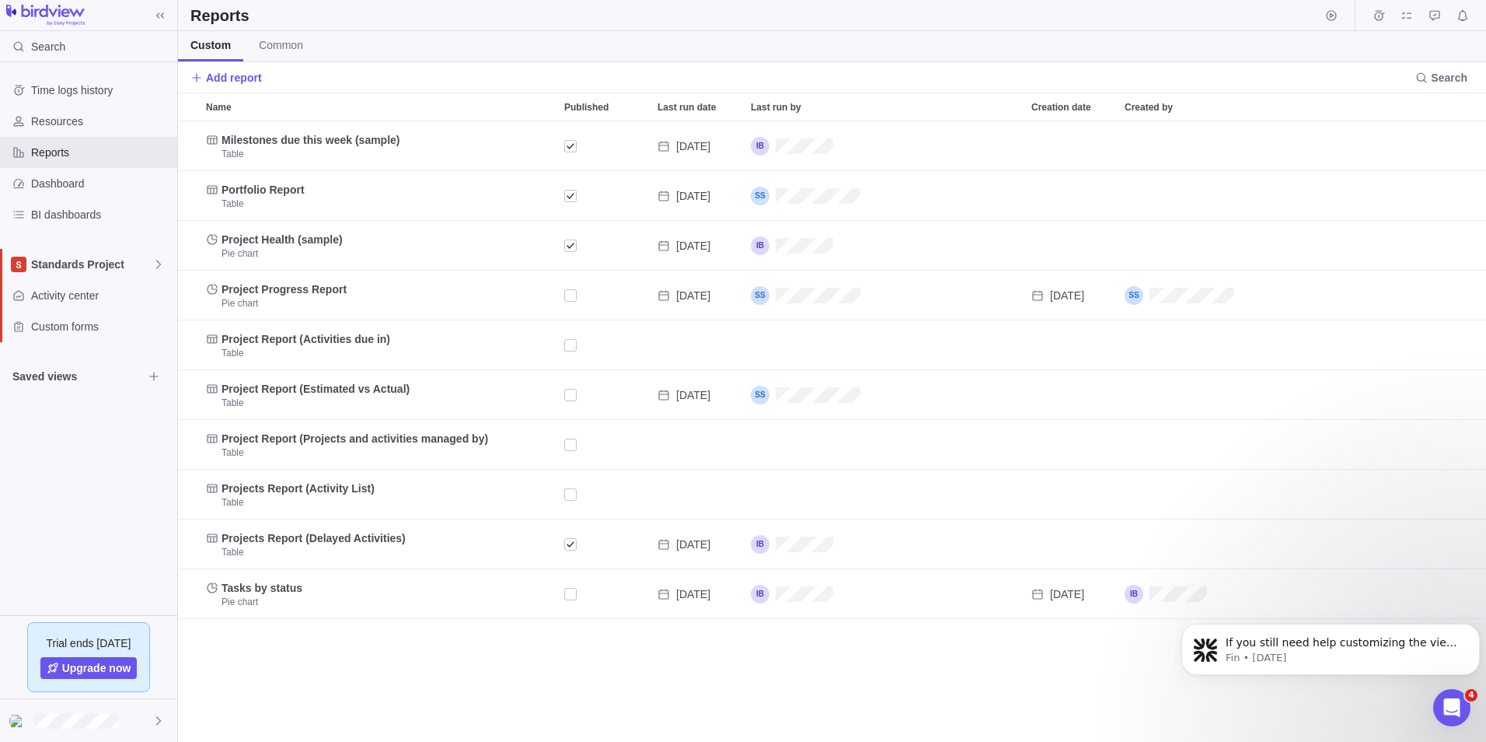
scroll to position [609, 1297]
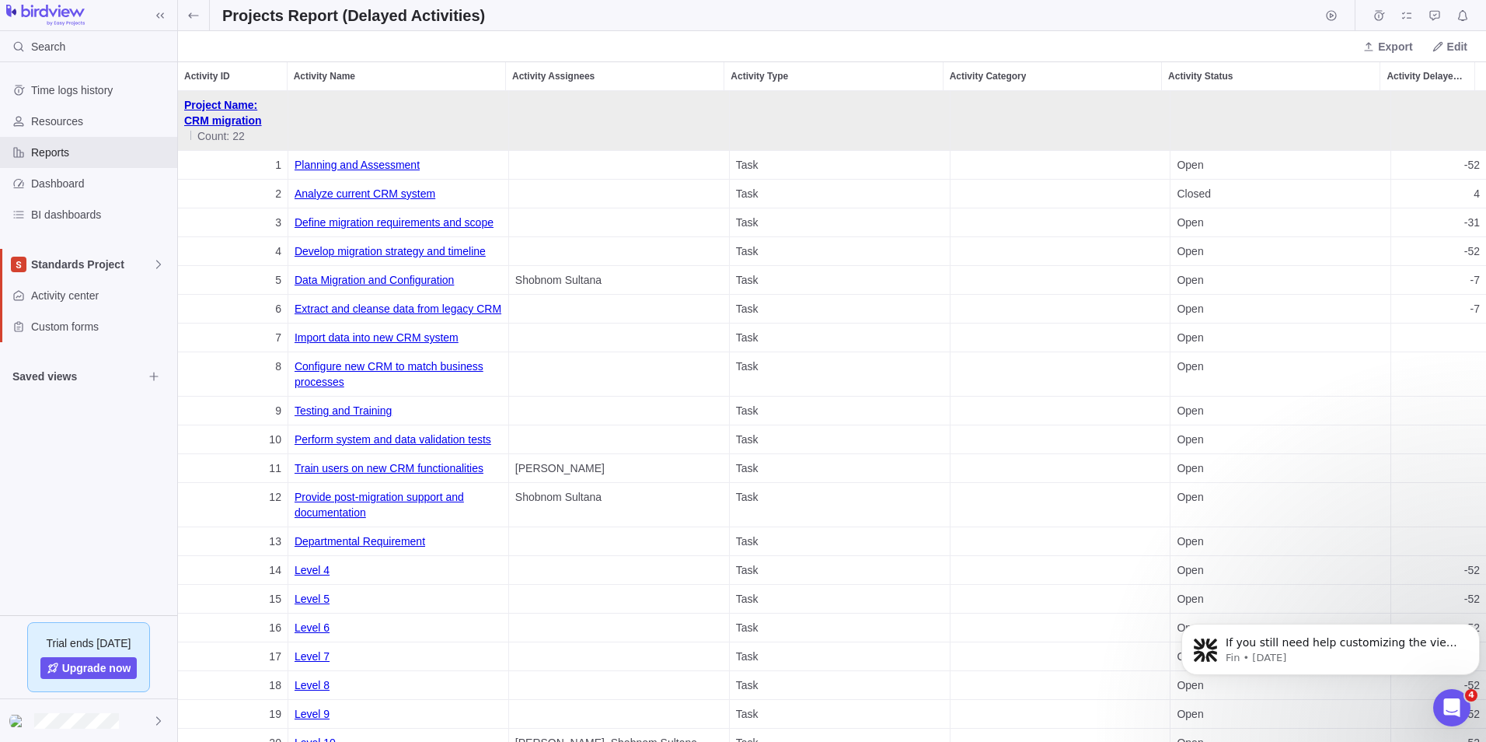
scroll to position [639, 1297]
click at [186, 13] on span at bounding box center [193, 15] width 31 height 30
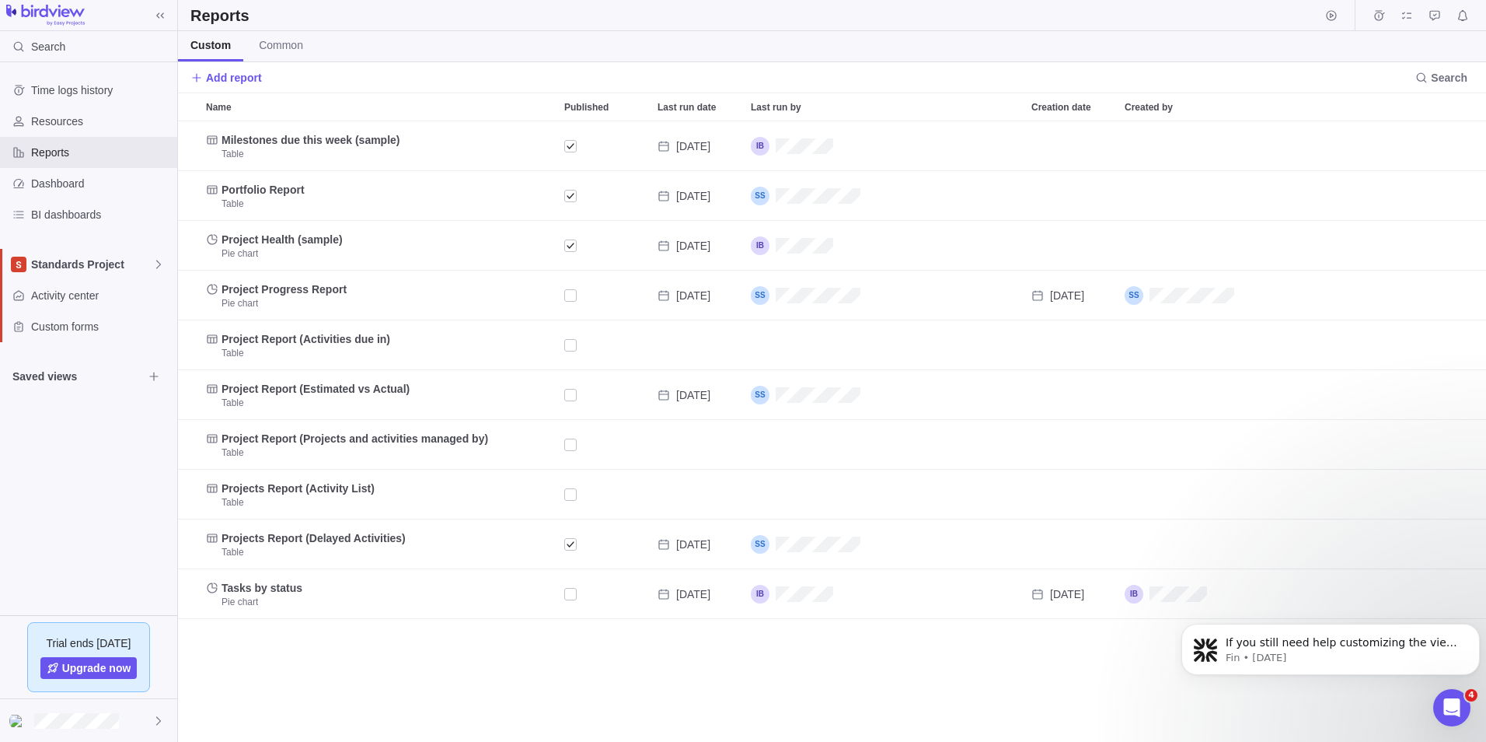
scroll to position [609, 1297]
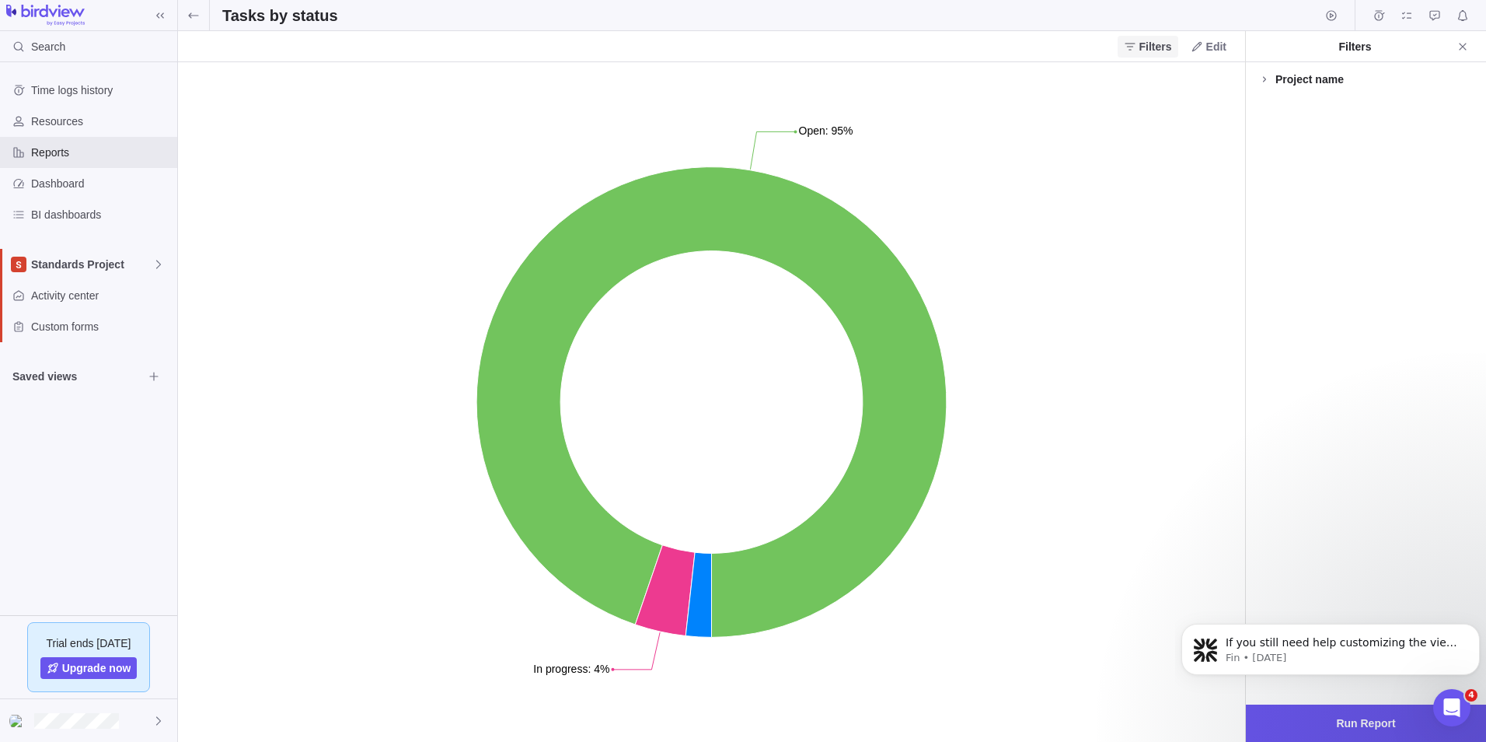
click at [1156, 51] on span "Filters" at bounding box center [1156, 47] width 33 height 16
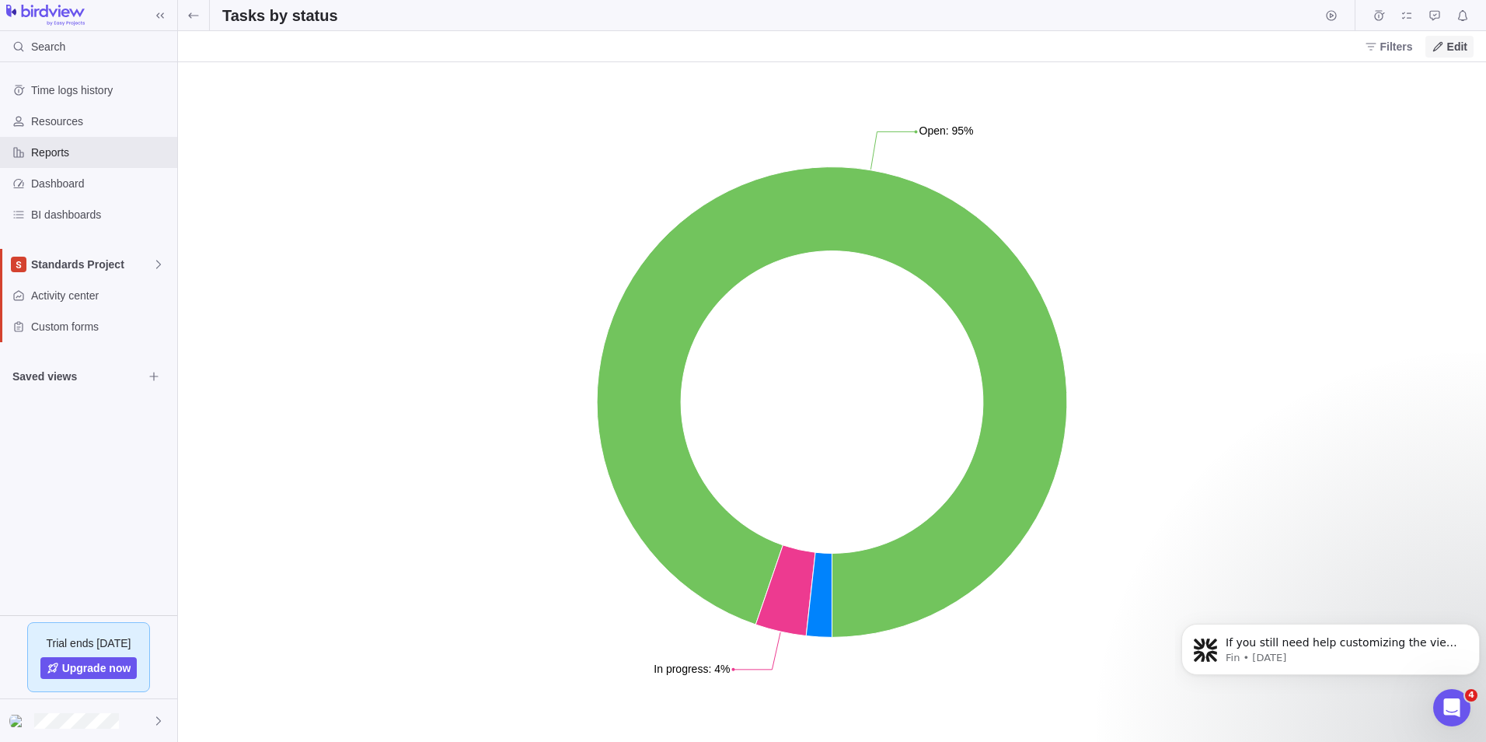
click at [1449, 52] on span "Edit" at bounding box center [1457, 47] width 20 height 16
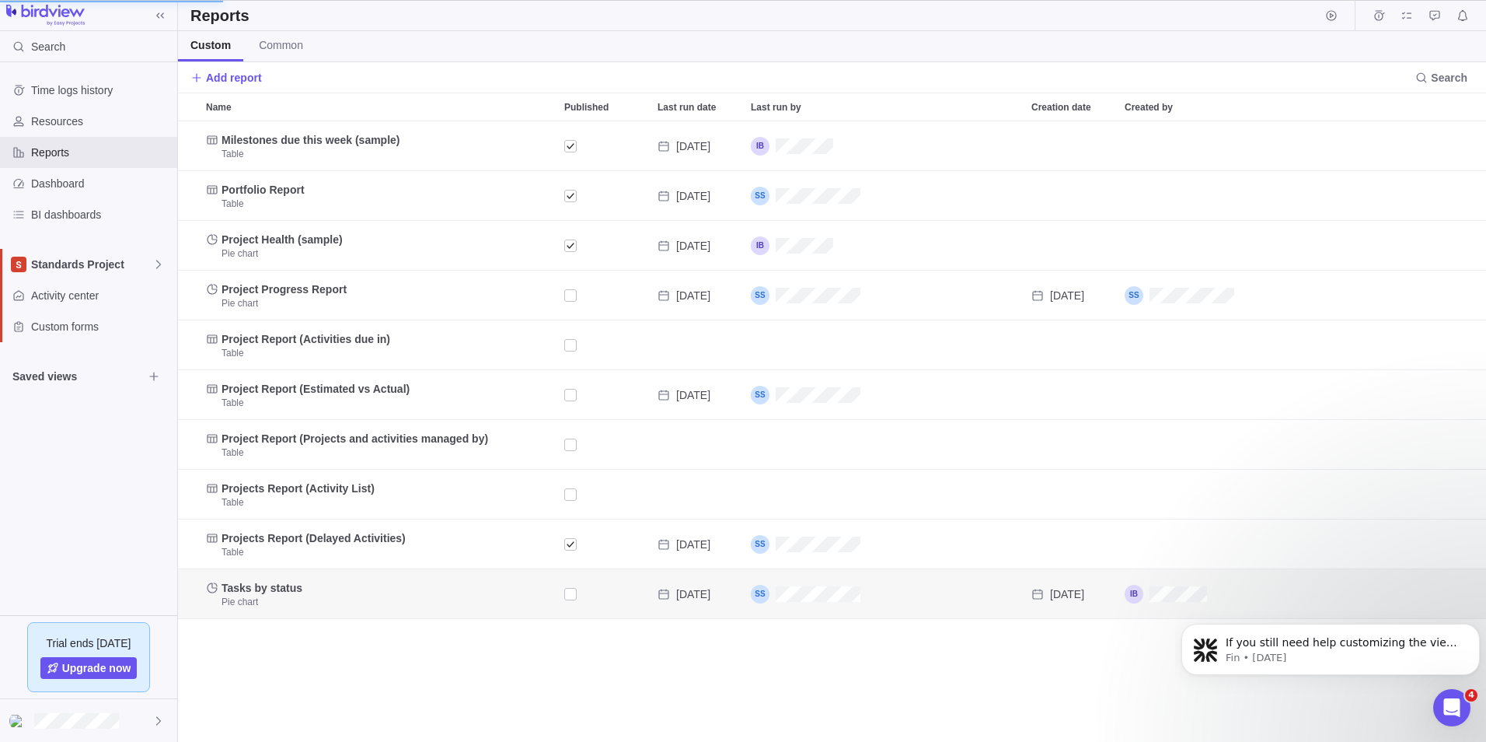
scroll to position [12, 12]
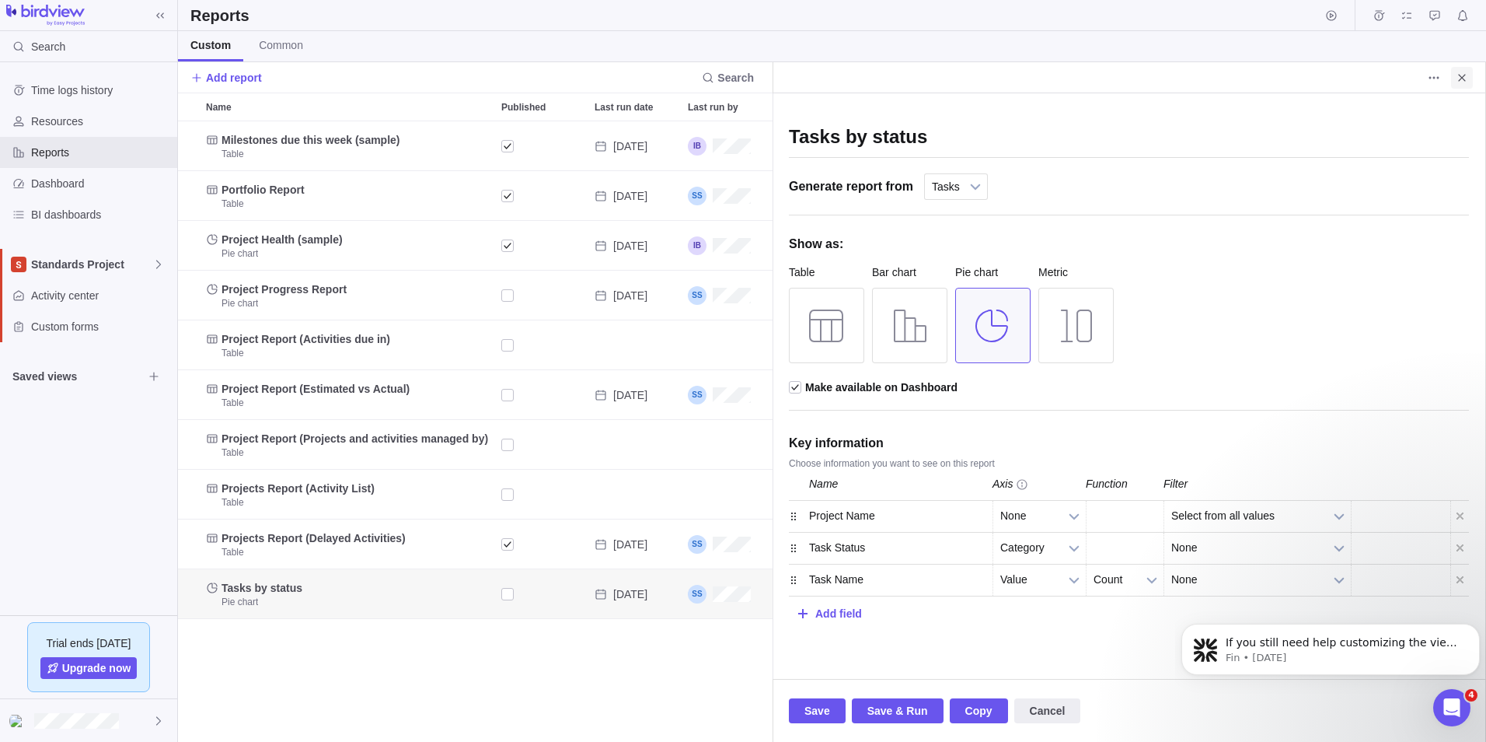
click at [1469, 79] on span "Close" at bounding box center [1462, 78] width 22 height 22
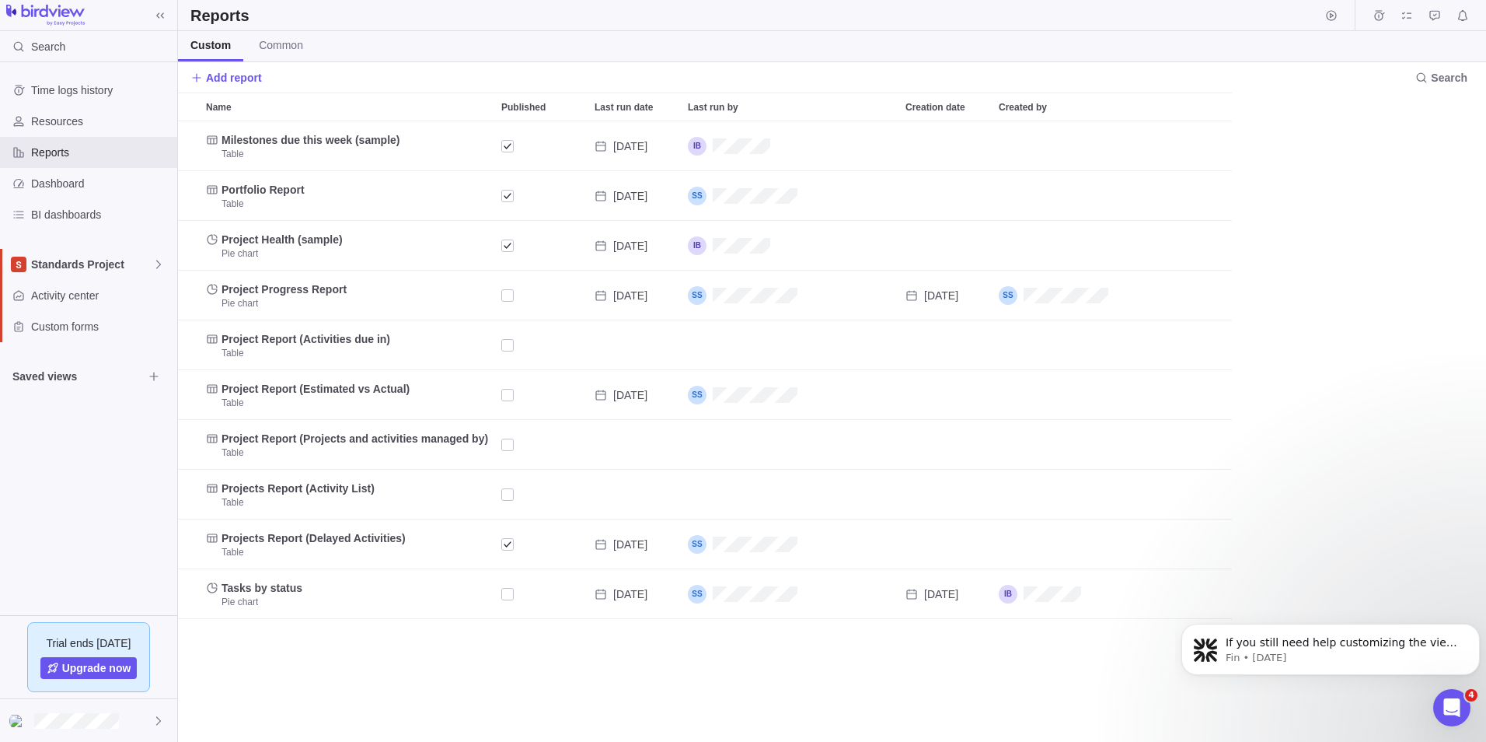
scroll to position [609, 1297]
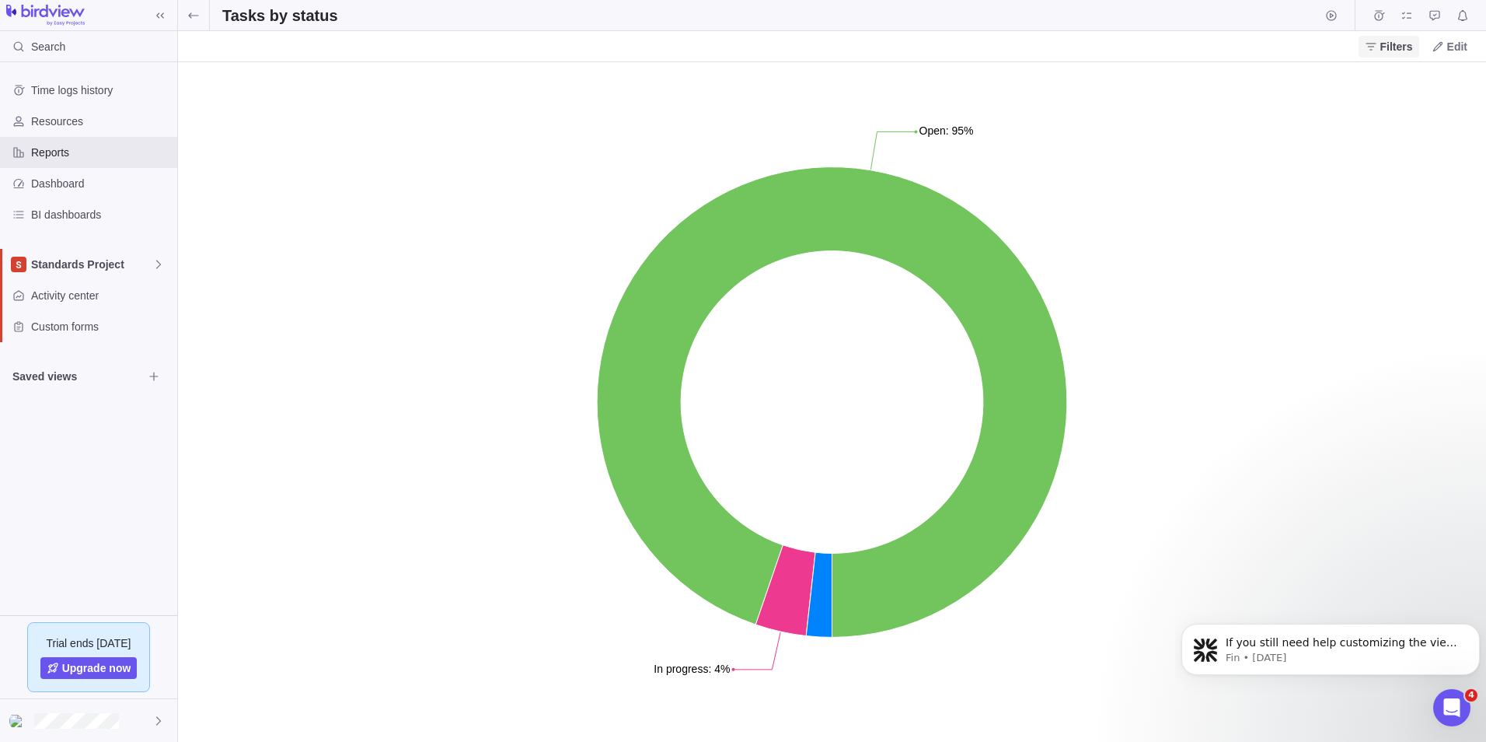
click at [1400, 49] on span "Filters" at bounding box center [1397, 47] width 33 height 16
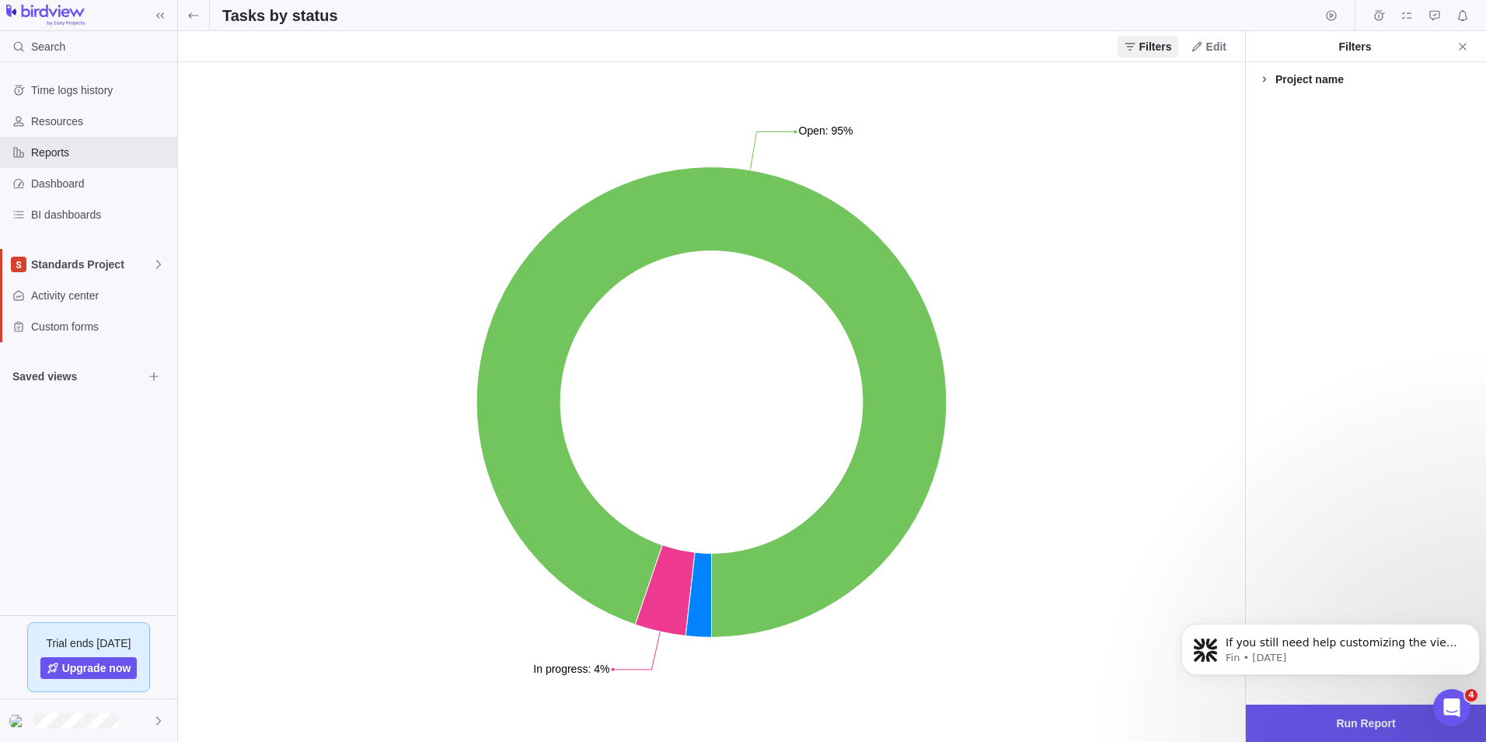
click at [1270, 79] on icon at bounding box center [1265, 79] width 12 height 12
click at [1265, 122] on div at bounding box center [1265, 123] width 12 height 22
click at [1265, 151] on div at bounding box center [1265, 145] width 12 height 22
click at [1267, 172] on div at bounding box center [1265, 166] width 12 height 22
click at [1267, 196] on div at bounding box center [1265, 188] width 12 height 22
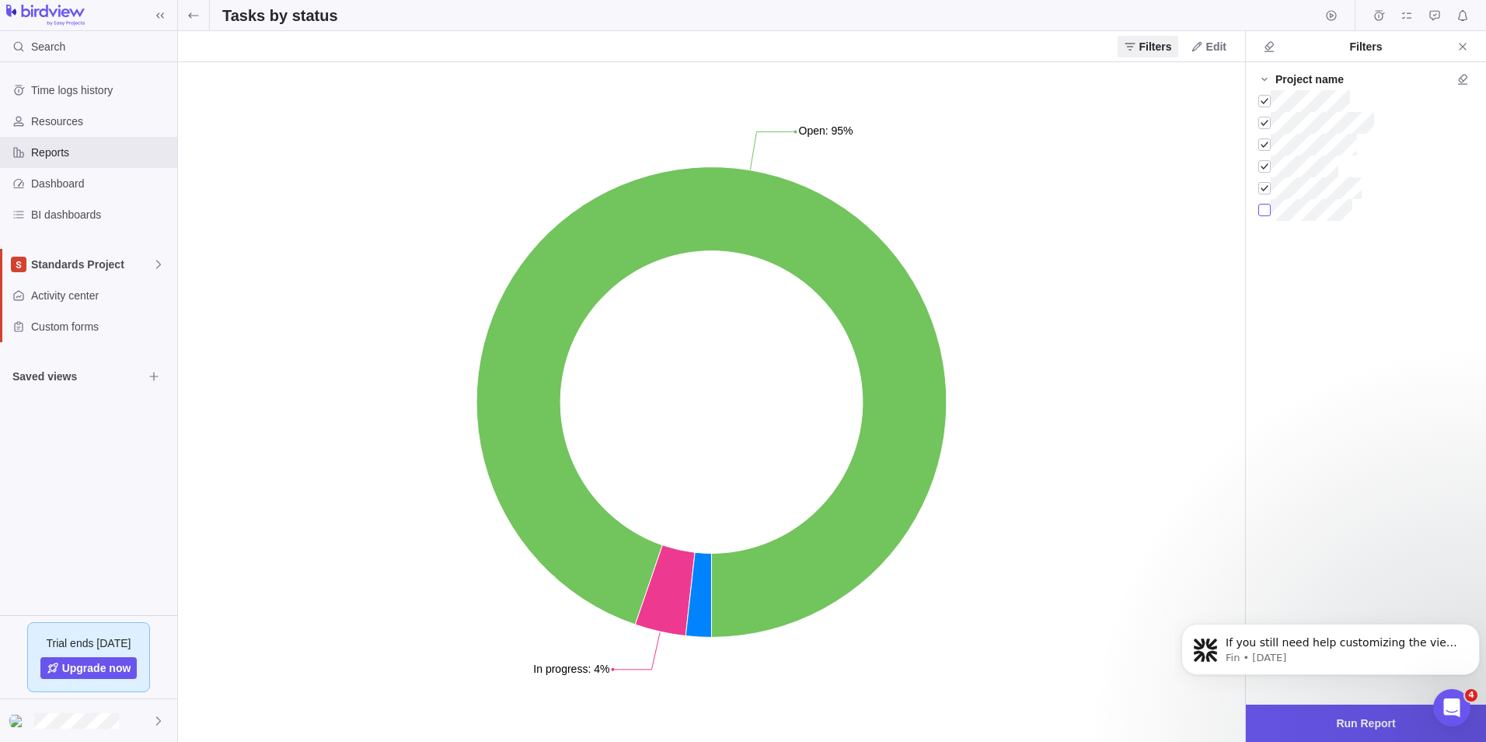
click at [1269, 216] on div at bounding box center [1265, 210] width 12 height 22
click at [1260, 206] on div at bounding box center [1265, 210] width 12 height 22
click at [1389, 720] on span "Run Report" at bounding box center [1365, 723] width 59 height 19
click at [1266, 121] on div at bounding box center [1265, 123] width 12 height 22
click at [1260, 150] on div at bounding box center [1265, 145] width 12 height 22
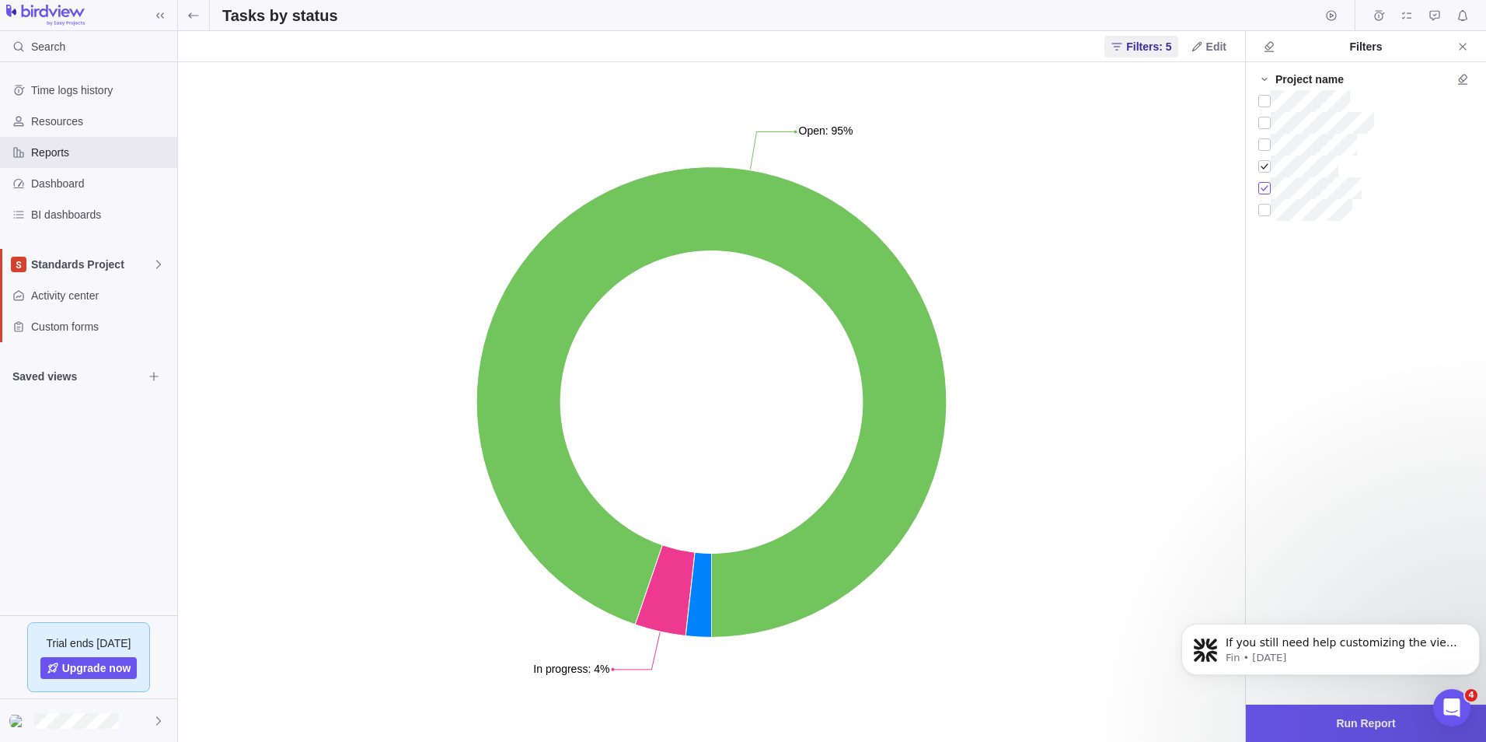
click at [1267, 190] on div at bounding box center [1265, 188] width 12 height 22
click at [1266, 174] on div at bounding box center [1265, 166] width 12 height 22
click at [1264, 126] on div at bounding box center [1265, 123] width 12 height 22
click at [1367, 717] on span "Run Report" at bounding box center [1365, 723] width 59 height 19
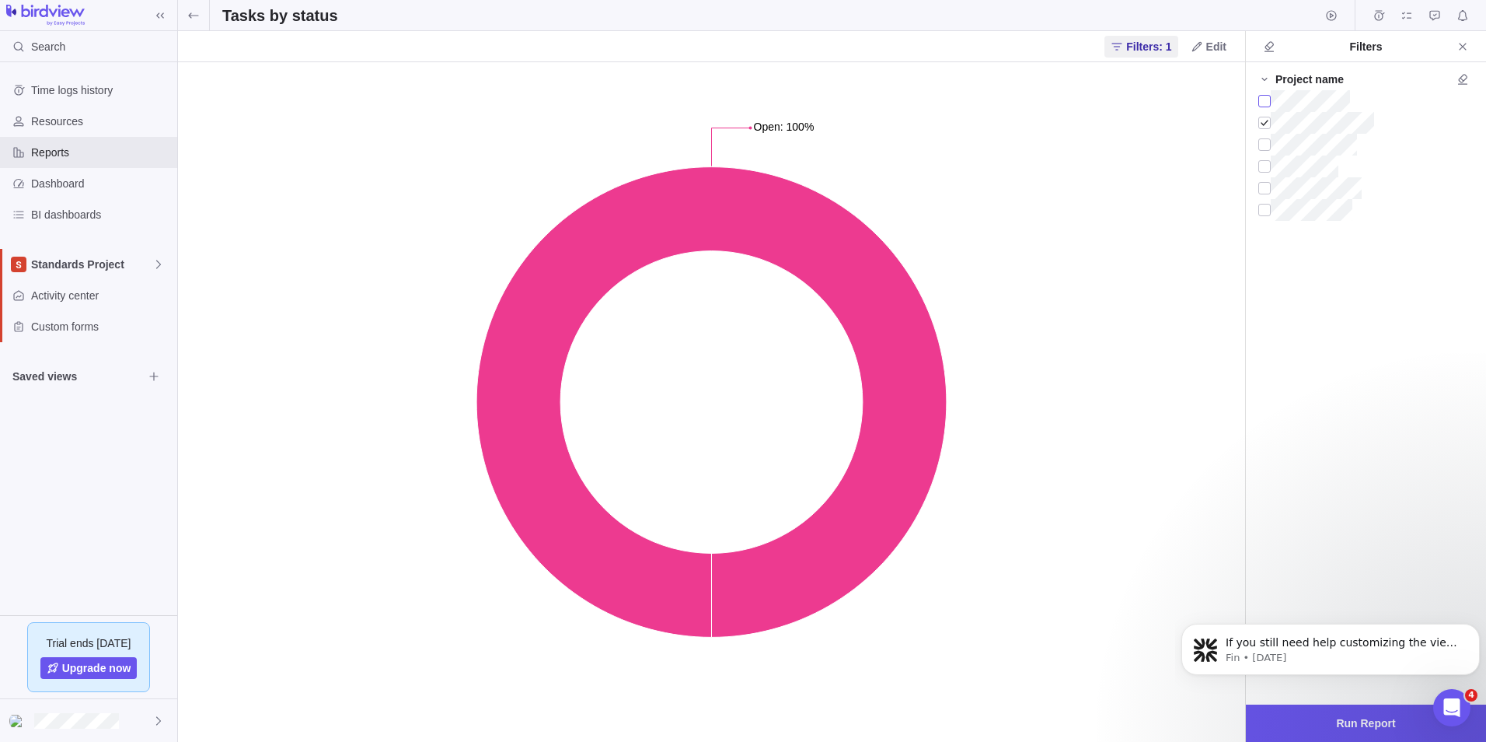
click at [1268, 103] on div at bounding box center [1265, 101] width 12 height 22
click at [1266, 139] on div at bounding box center [1265, 145] width 12 height 22
click at [1406, 720] on span "Run Report" at bounding box center [1366, 722] width 240 height 37
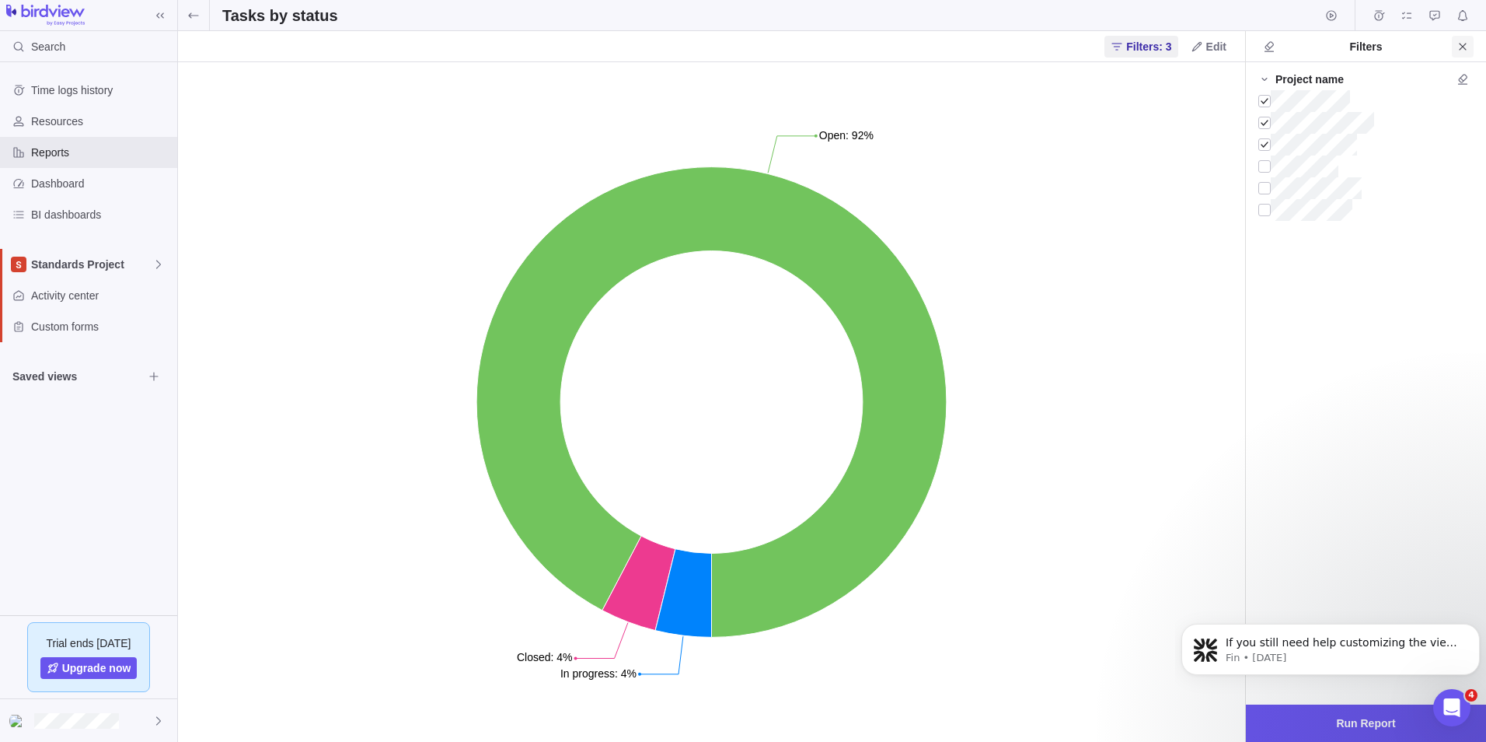
click at [1472, 41] on span "Close" at bounding box center [1463, 47] width 22 height 22
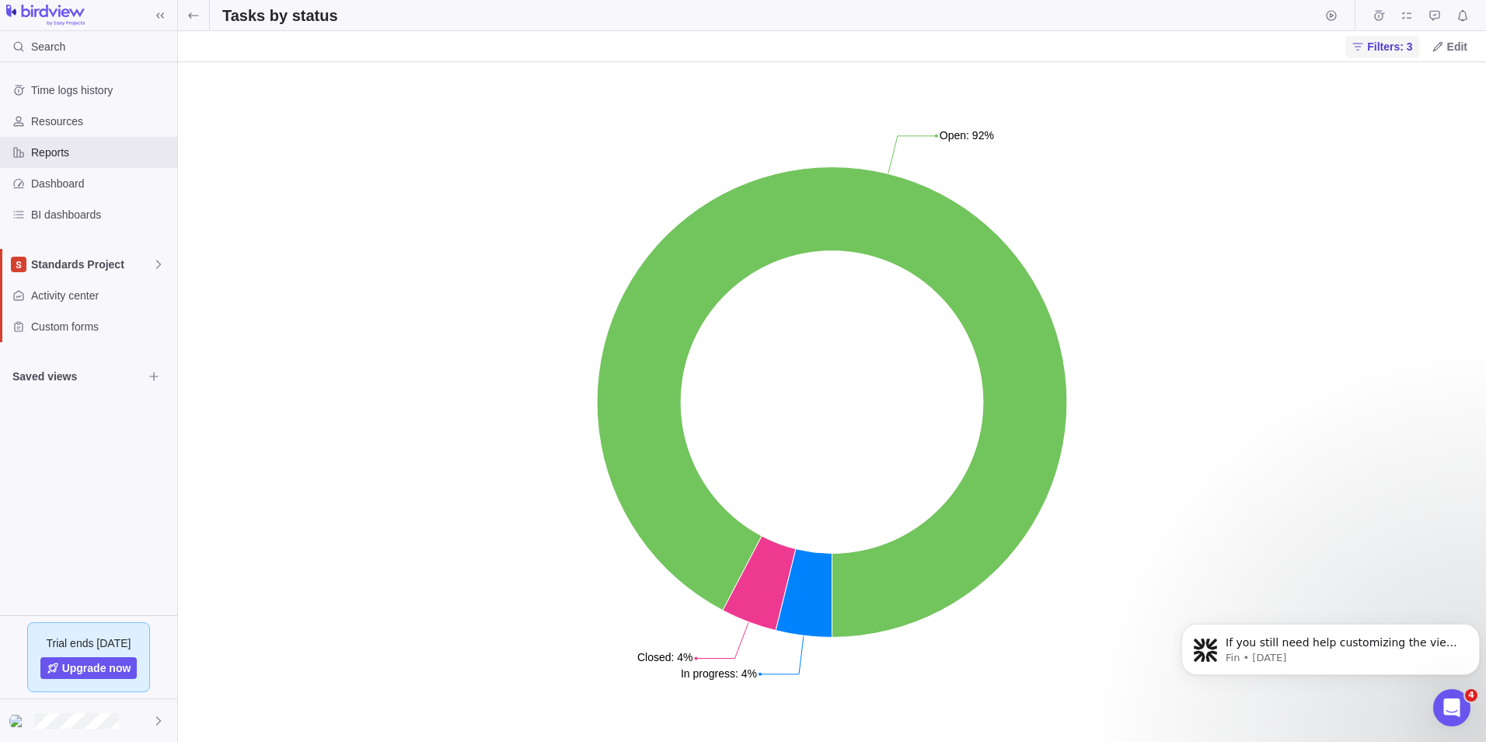
click at [1400, 47] on span "Filters: 3" at bounding box center [1389, 47] width 45 height 16
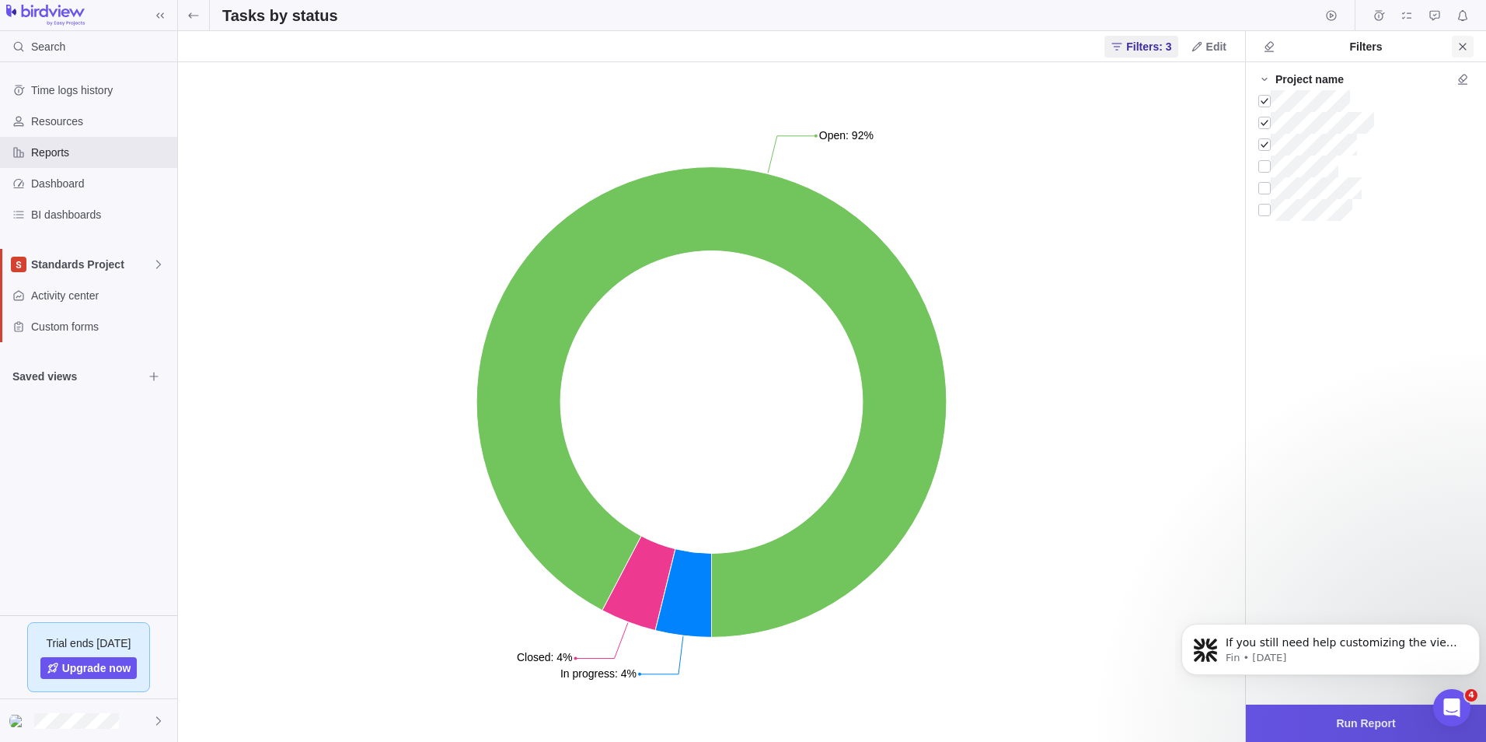
click at [1463, 44] on icon "Close" at bounding box center [1463, 46] width 12 height 12
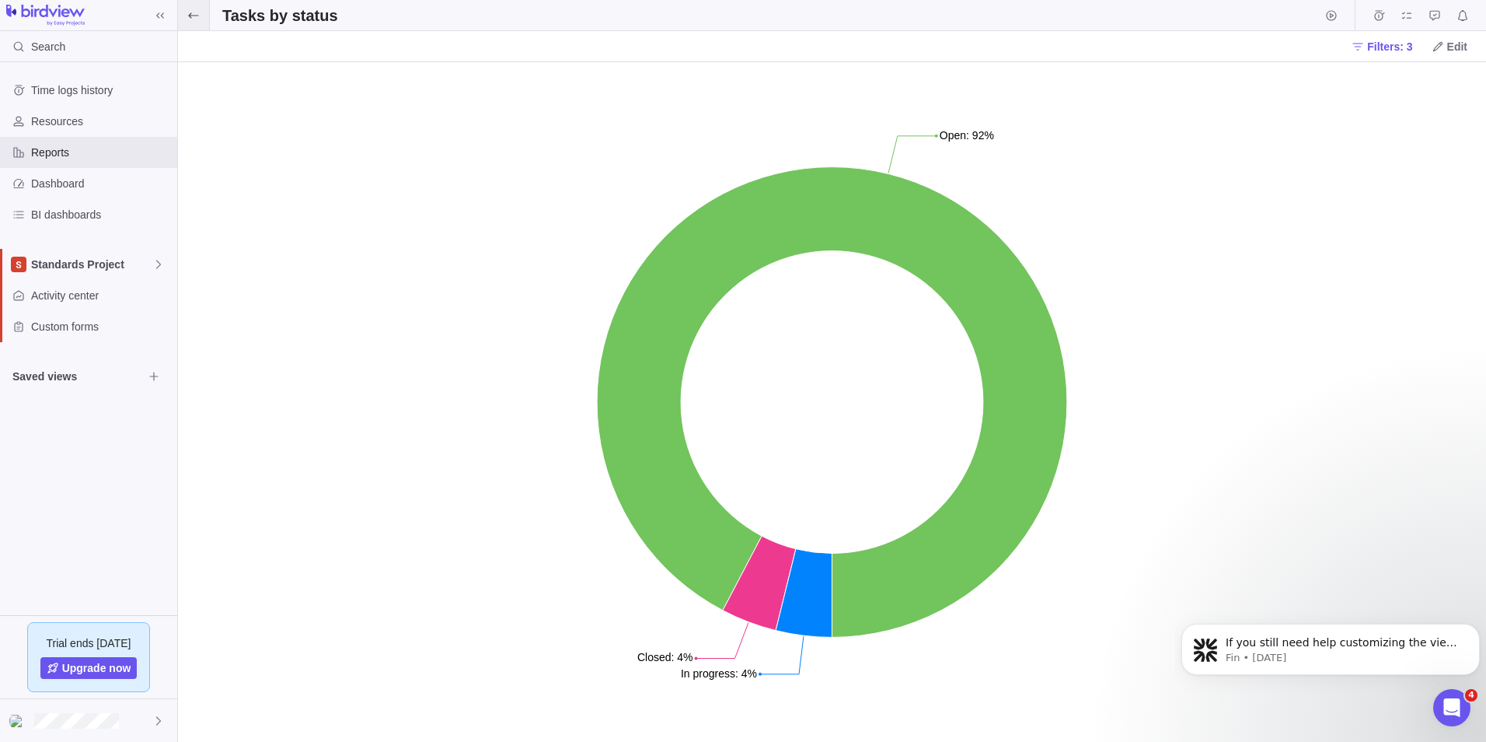
click at [194, 17] on icon at bounding box center [193, 15] width 12 height 12
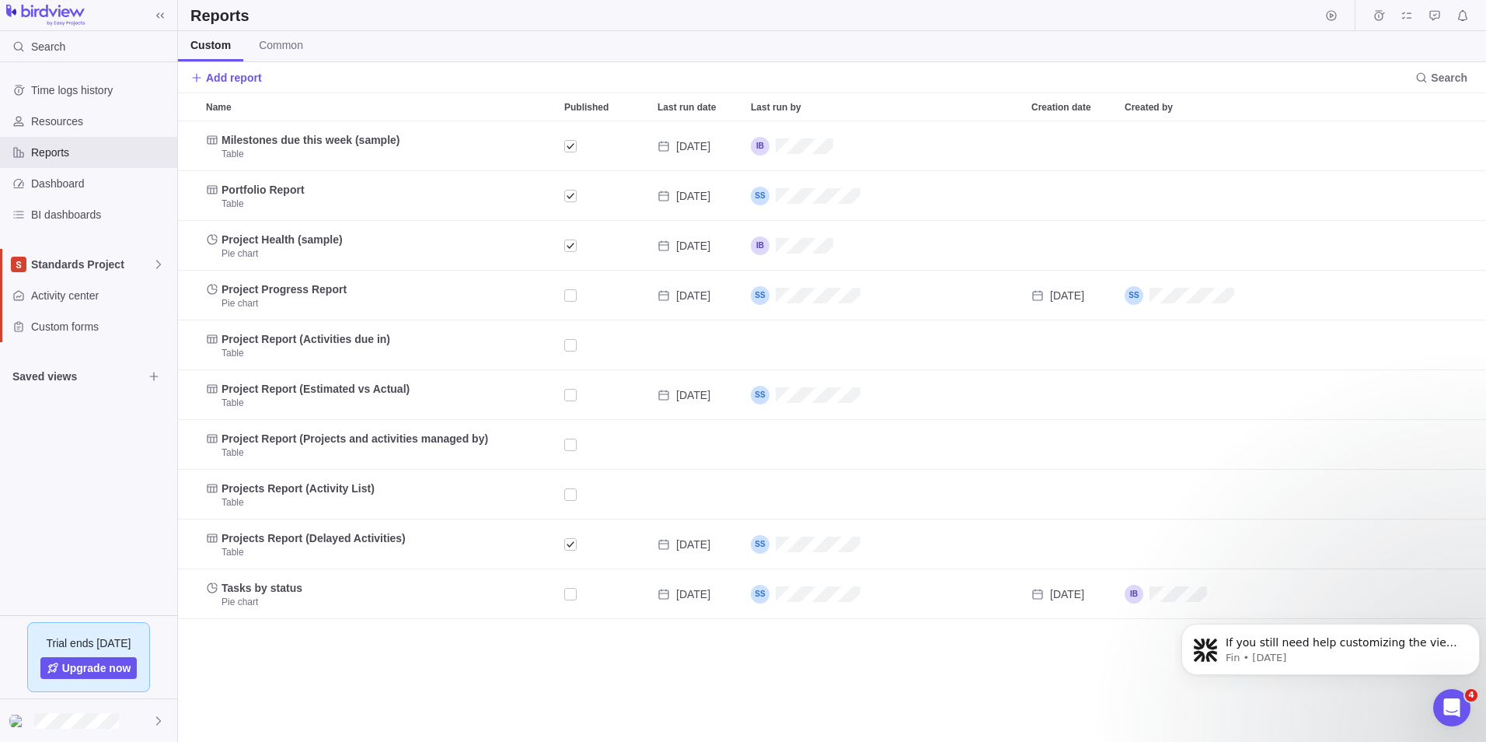
scroll to position [609, 1297]
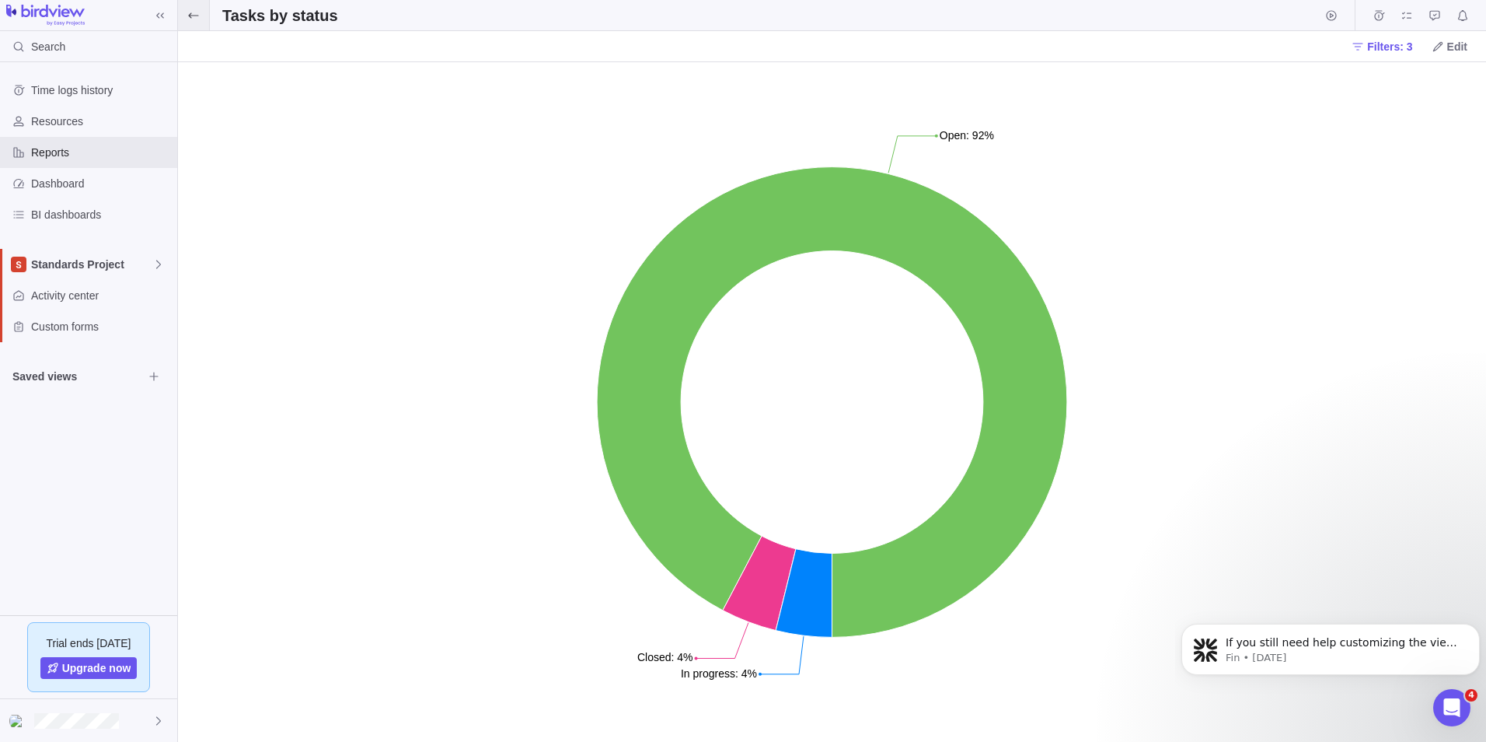
click at [195, 19] on icon at bounding box center [193, 15] width 12 height 12
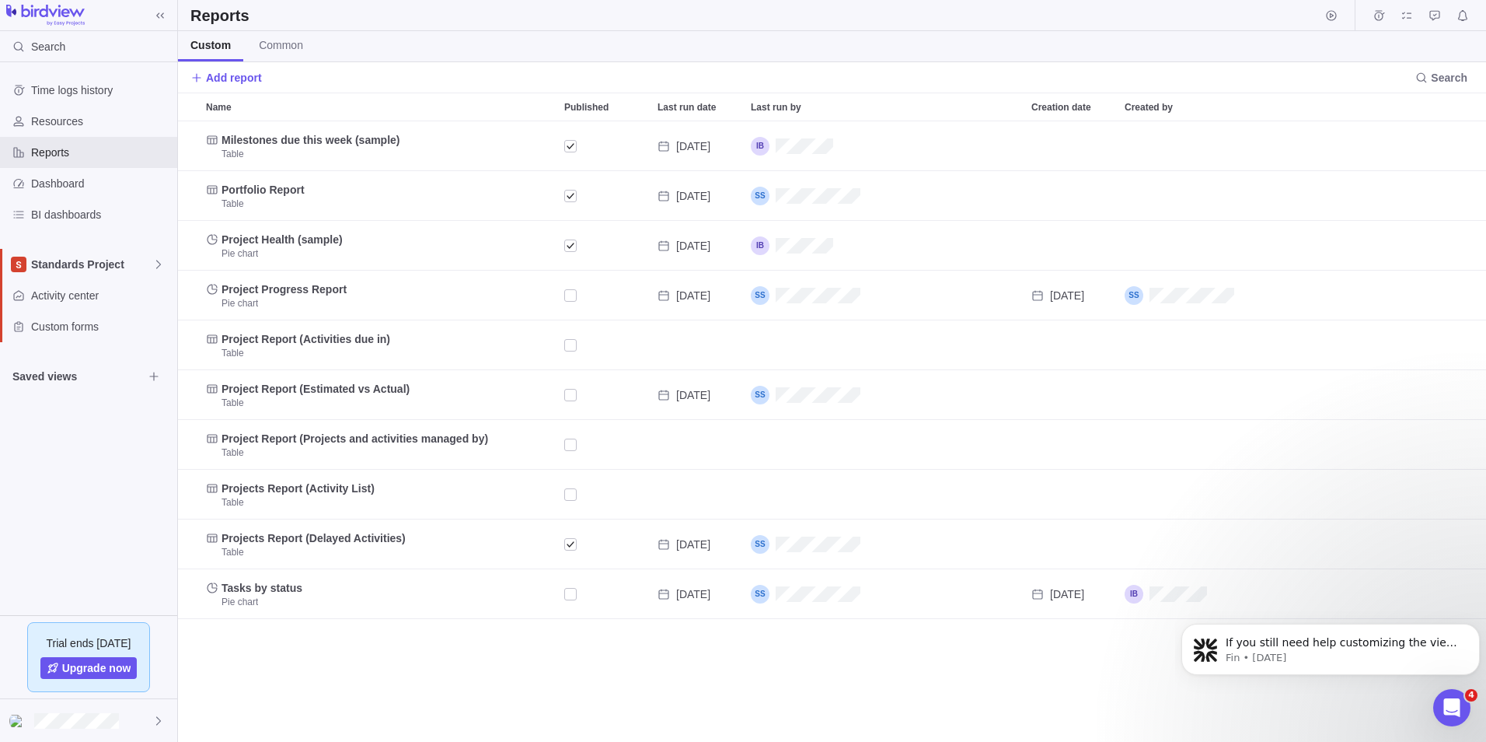
scroll to position [609, 1297]
click at [232, 91] on div "Add report Search" at bounding box center [832, 77] width 1308 height 30
click at [229, 78] on span "Add report" at bounding box center [234, 78] width 56 height 16
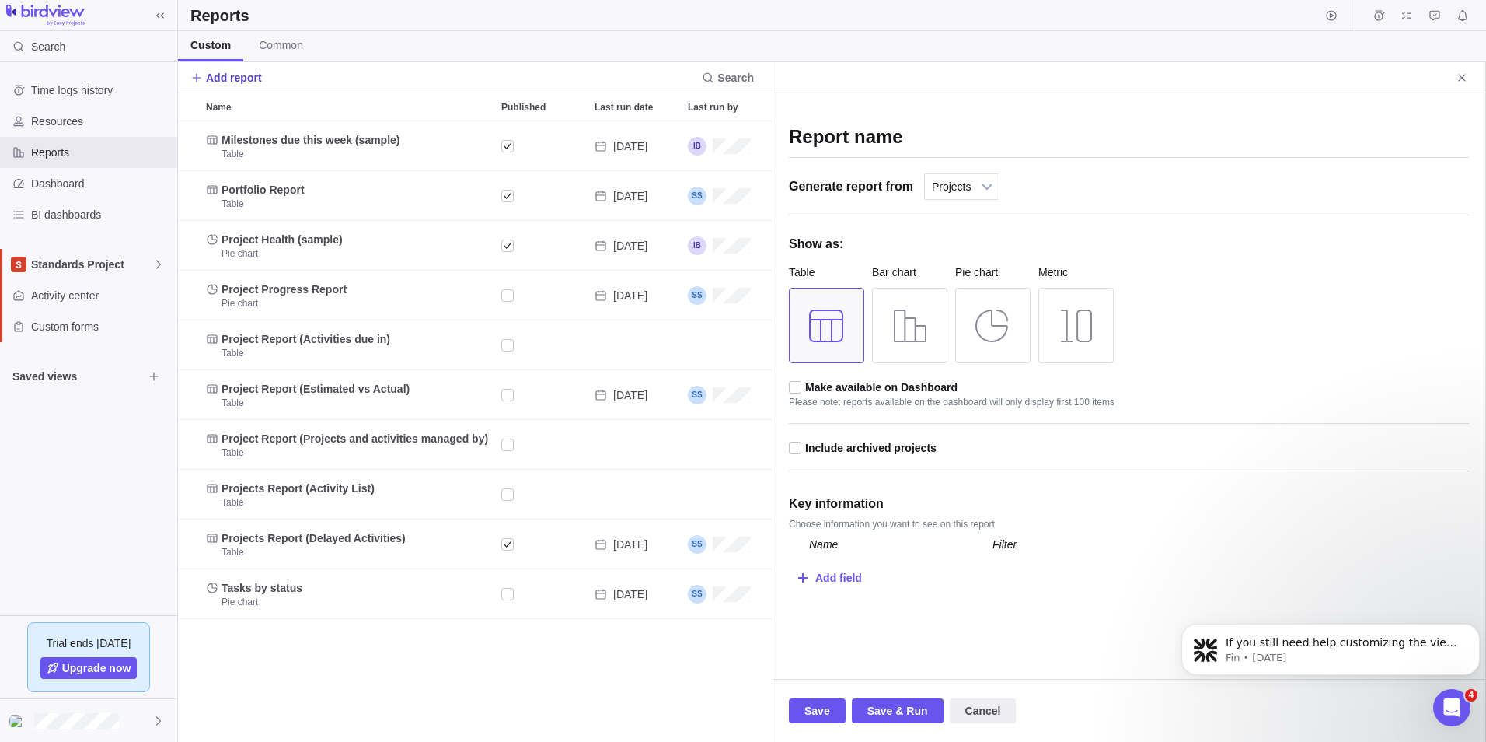
scroll to position [609, 583]
click at [926, 339] on div at bounding box center [909, 325] width 75 height 75
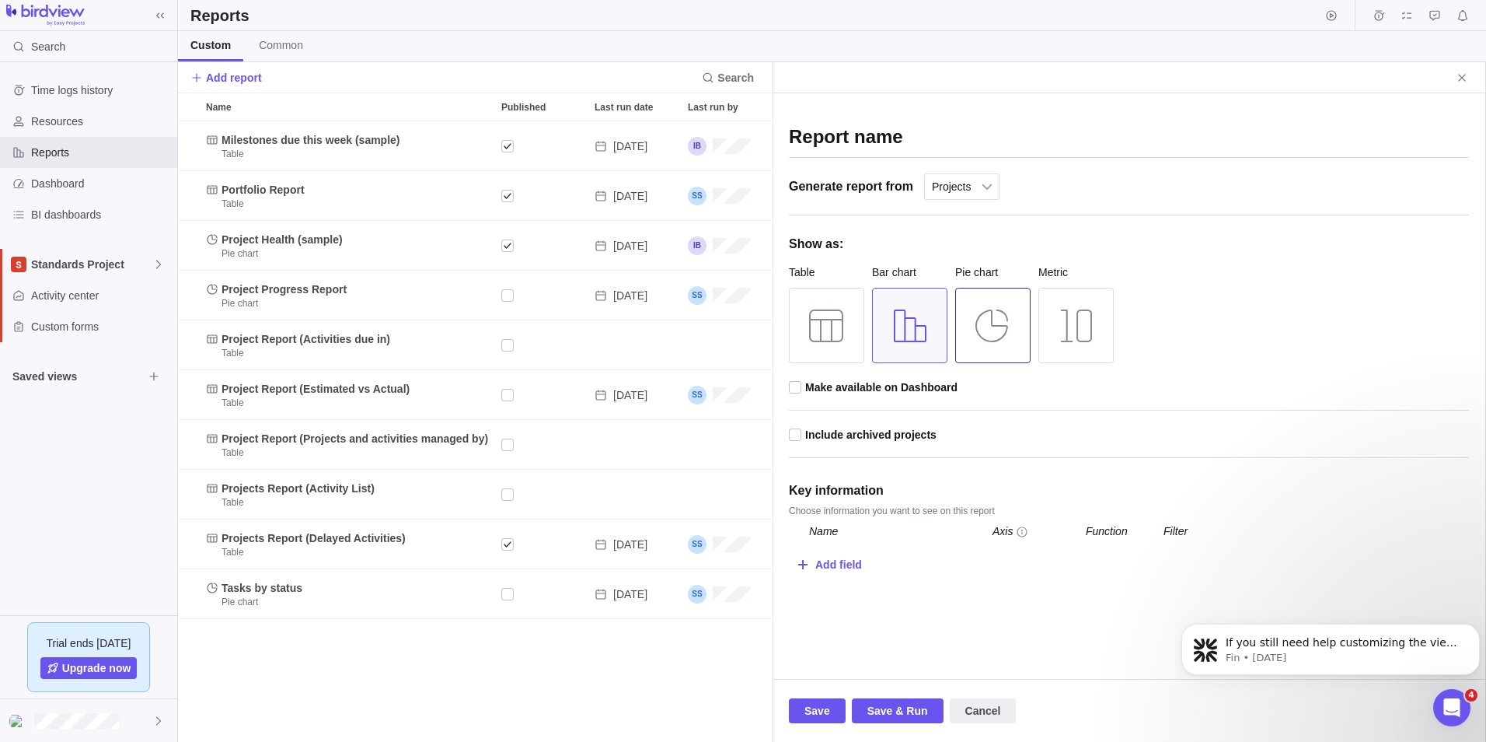
click at [985, 339] on div at bounding box center [992, 325] width 75 height 75
click at [1058, 333] on div at bounding box center [1076, 325] width 75 height 75
click at [917, 330] on div at bounding box center [909, 325] width 75 height 75
click at [850, 323] on div at bounding box center [826, 325] width 75 height 75
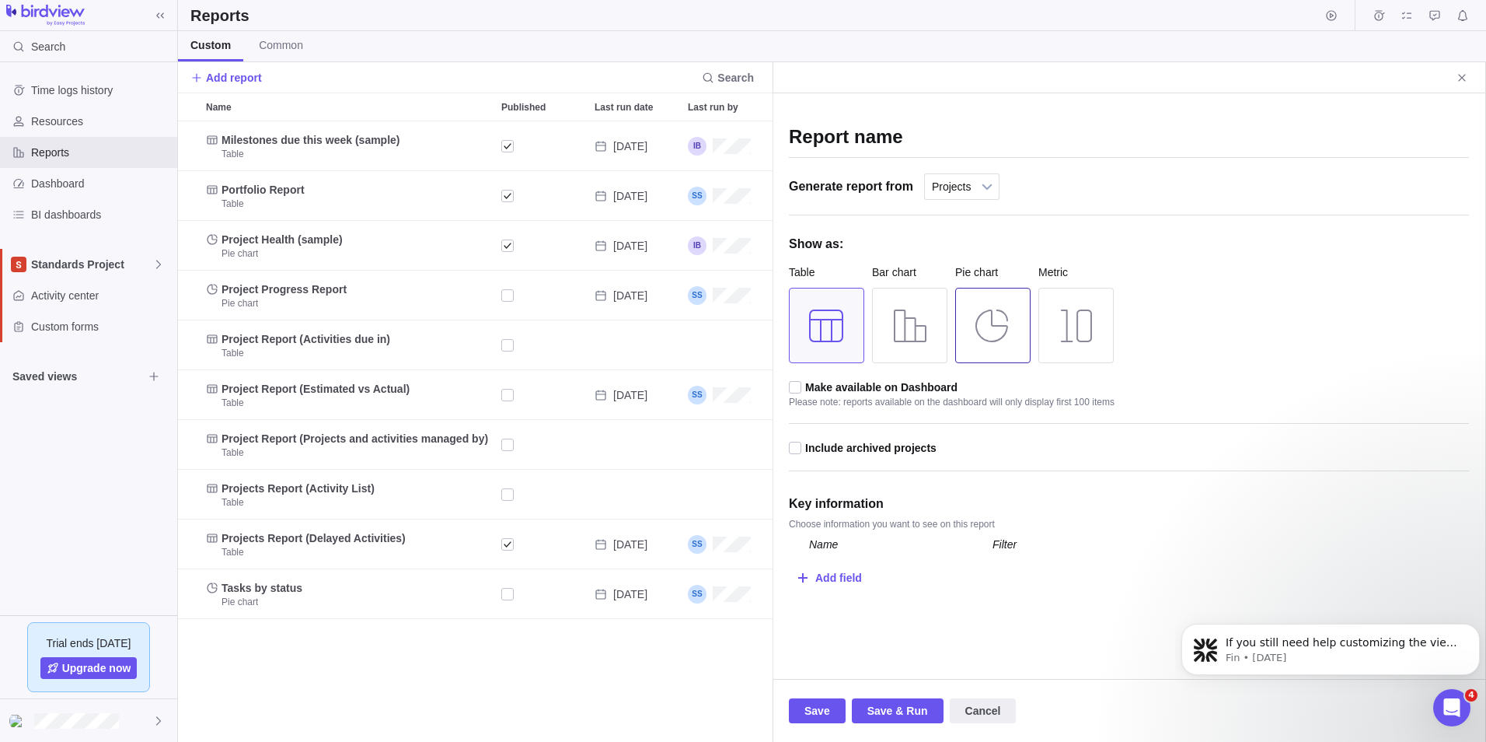
click at [986, 319] on div at bounding box center [992, 325] width 75 height 75
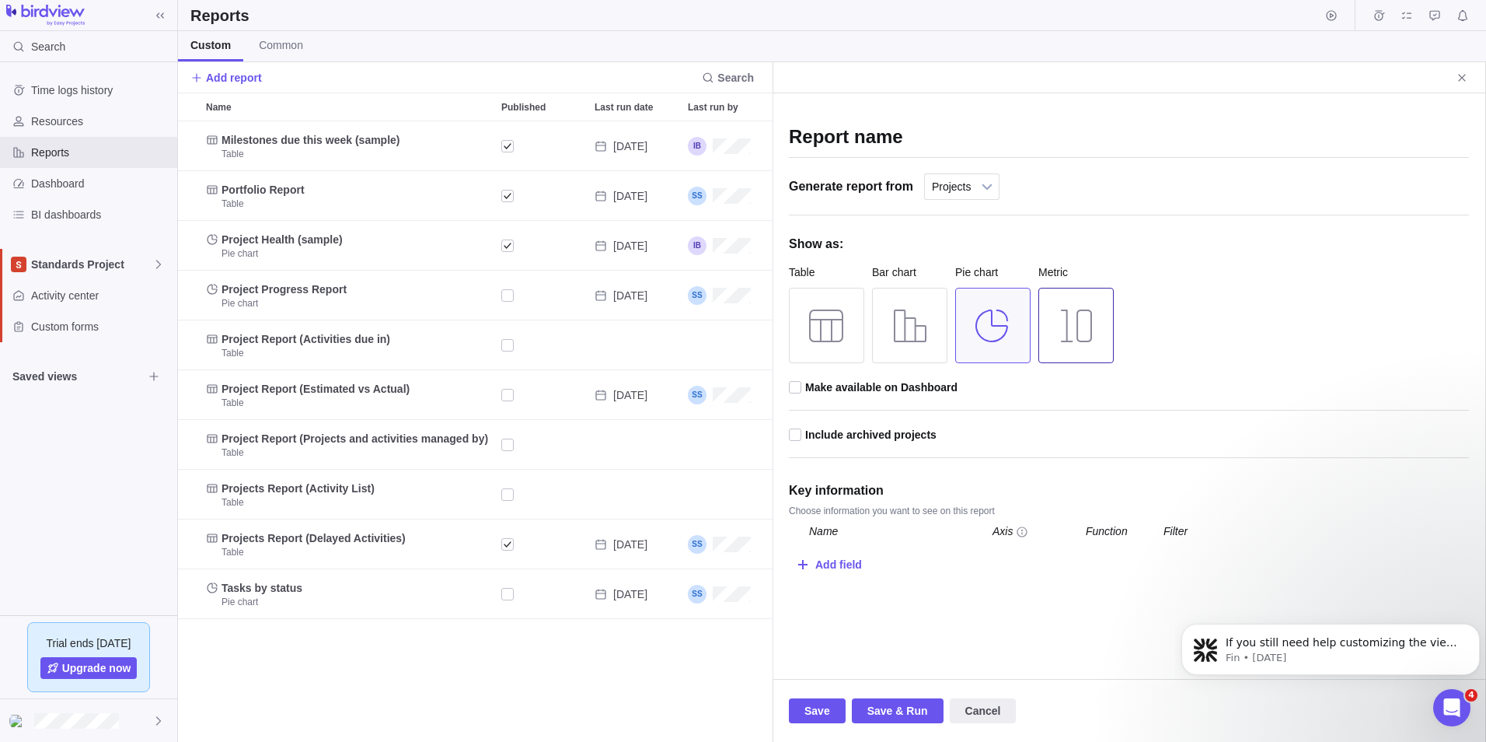
click at [1078, 314] on div at bounding box center [1076, 325] width 75 height 75
click at [71, 227] on div "BI dashboards" at bounding box center [88, 214] width 177 height 31
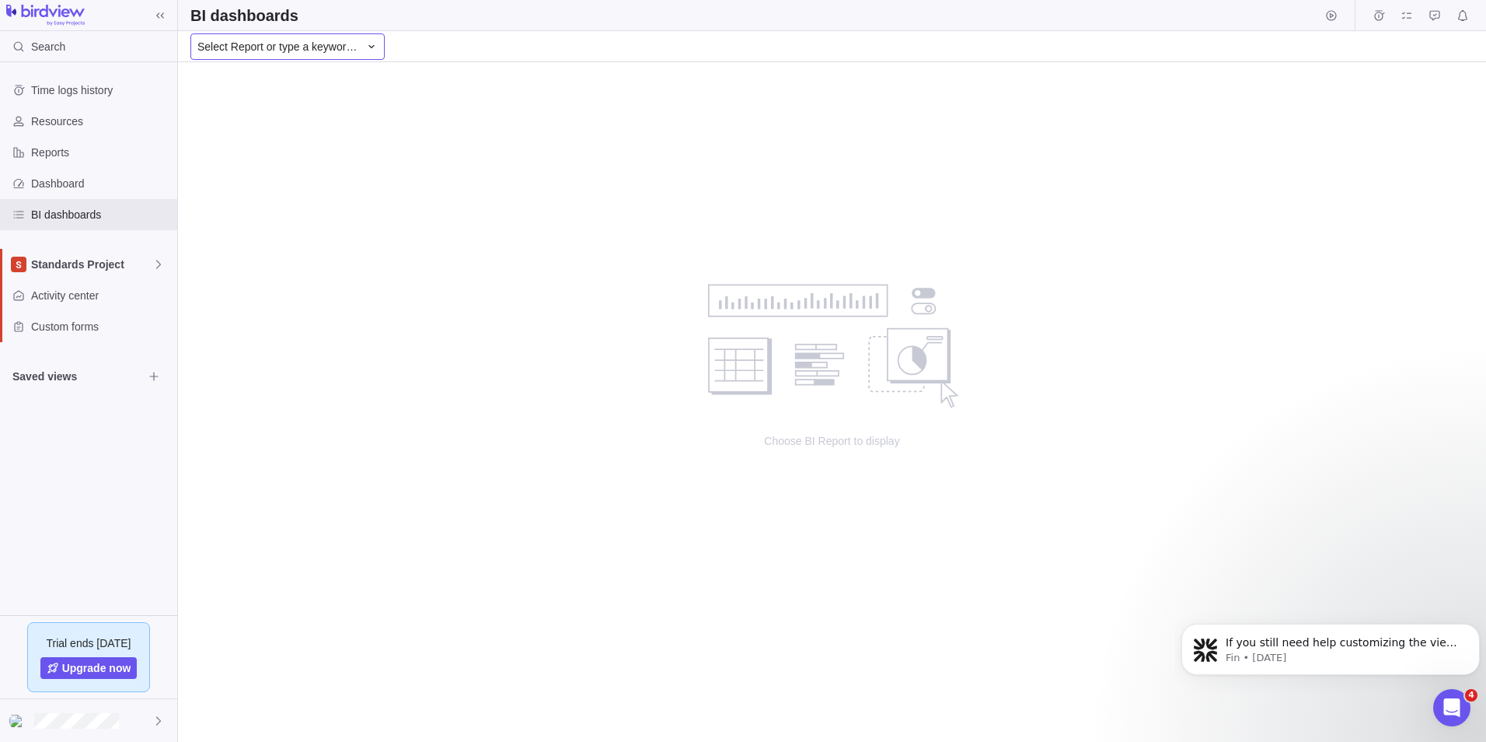
click at [271, 47] on span "Select Report or type a keyword..." at bounding box center [278, 47] width 162 height 16
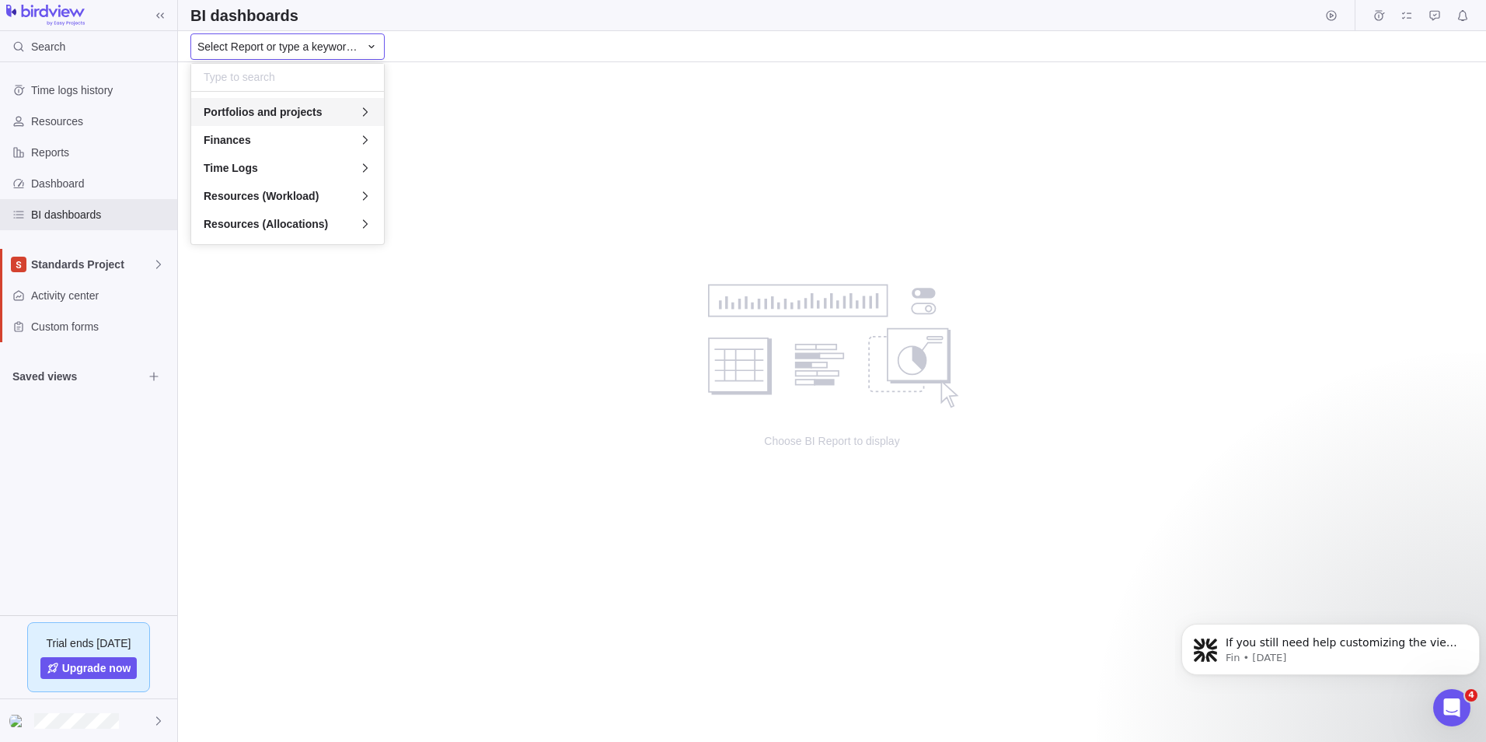
click at [285, 114] on span "Portfolios and projects" at bounding box center [263, 112] width 118 height 16
click at [246, 164] on span "Risk Assessment" at bounding box center [245, 168] width 83 height 16
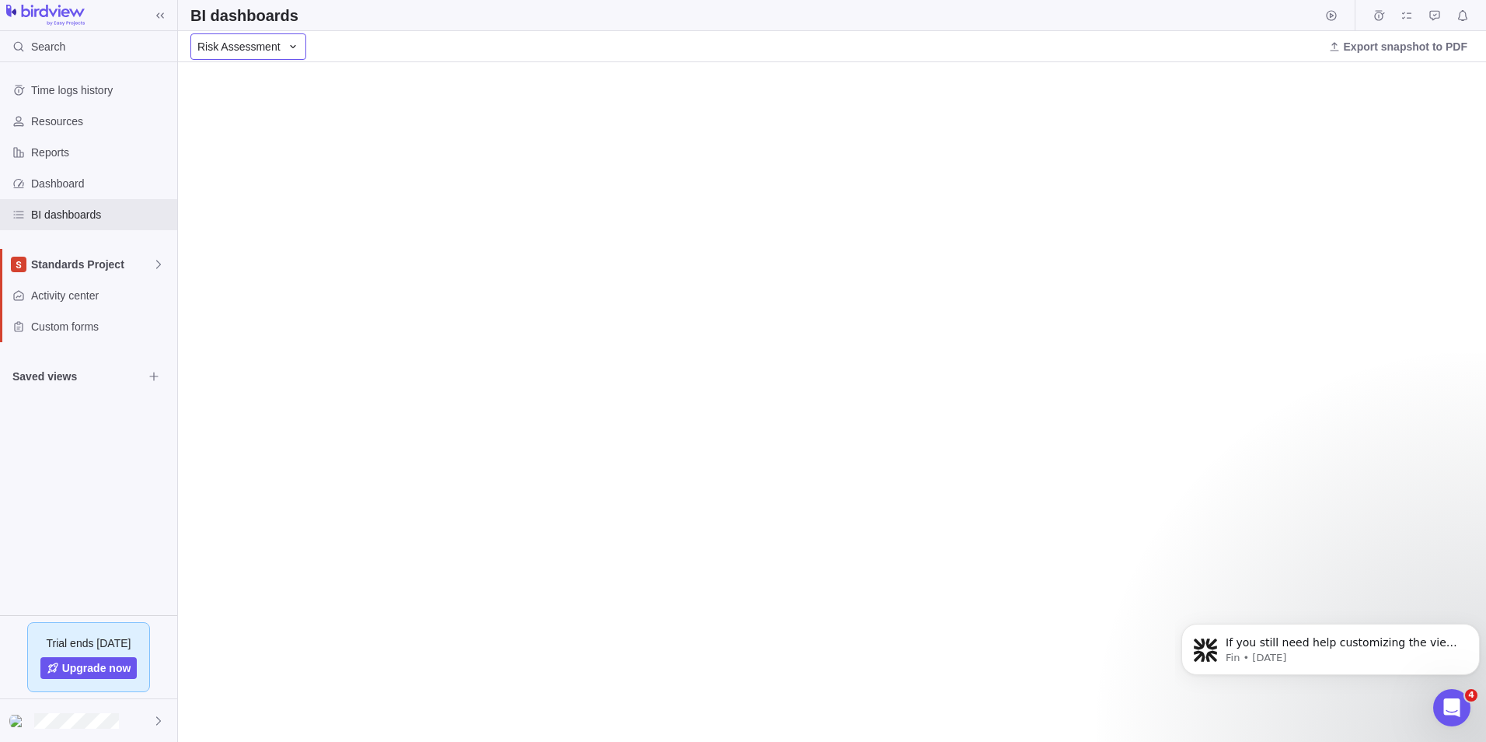
click at [287, 44] on icon at bounding box center [293, 46] width 12 height 12
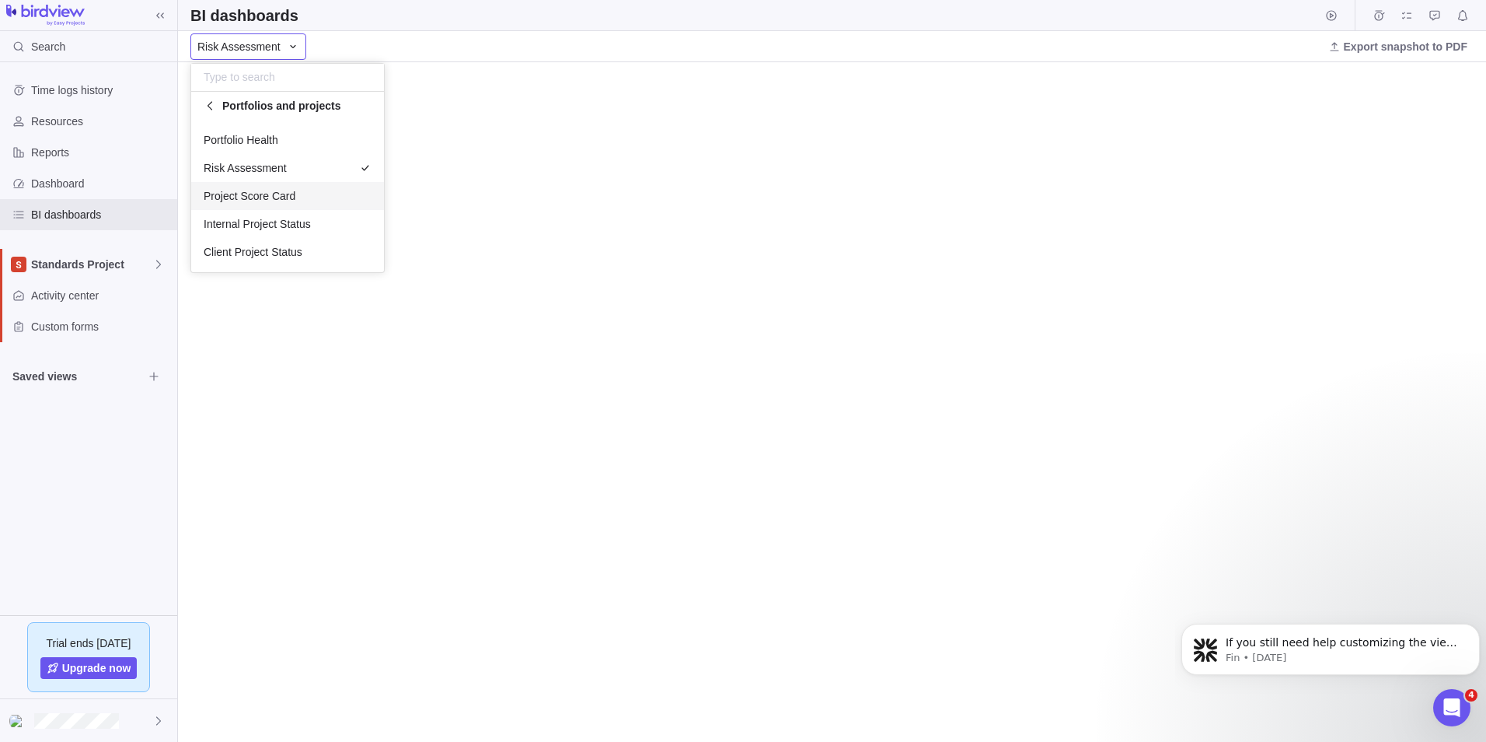
click at [297, 200] on div "Project Score Card" at bounding box center [287, 196] width 193 height 28
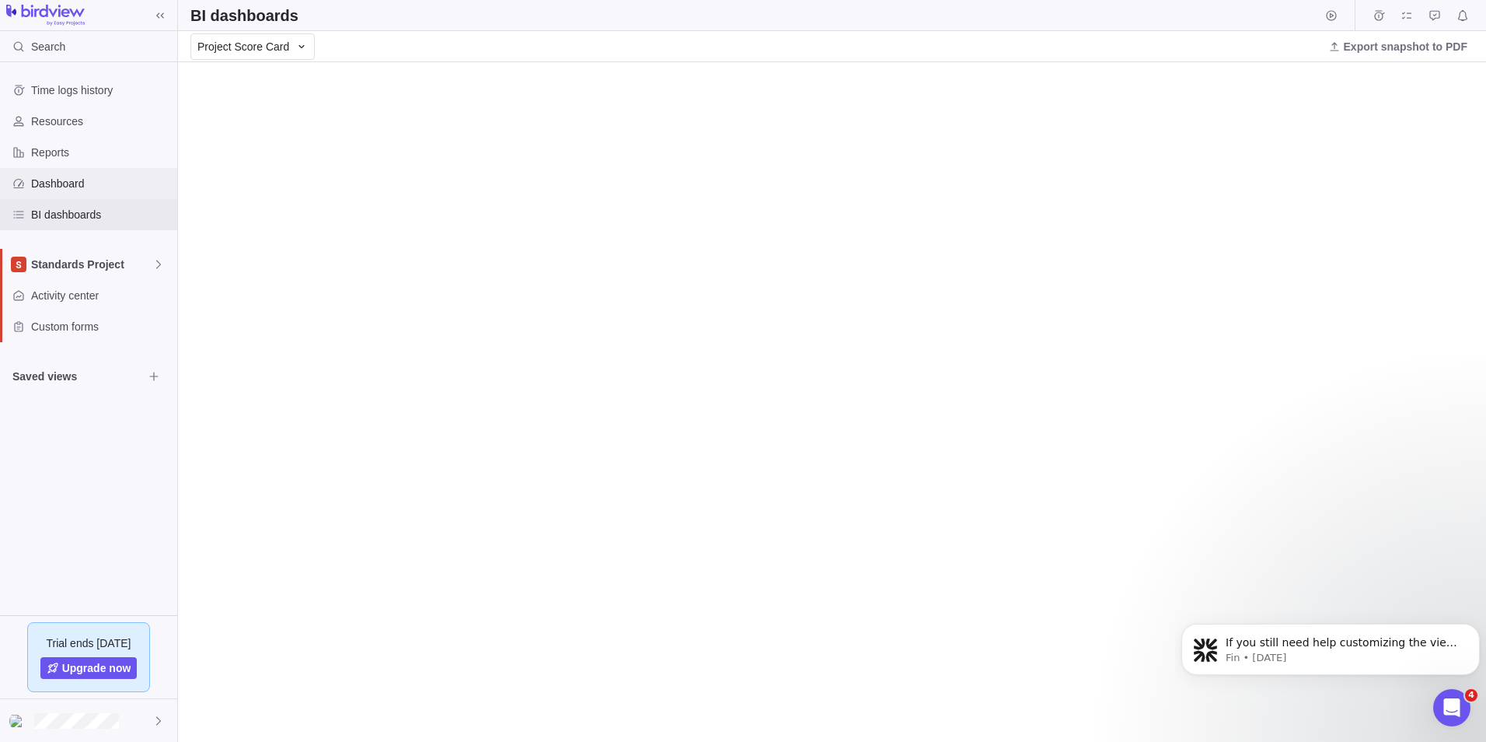
click at [73, 181] on span "Dashboard" at bounding box center [101, 184] width 140 height 16
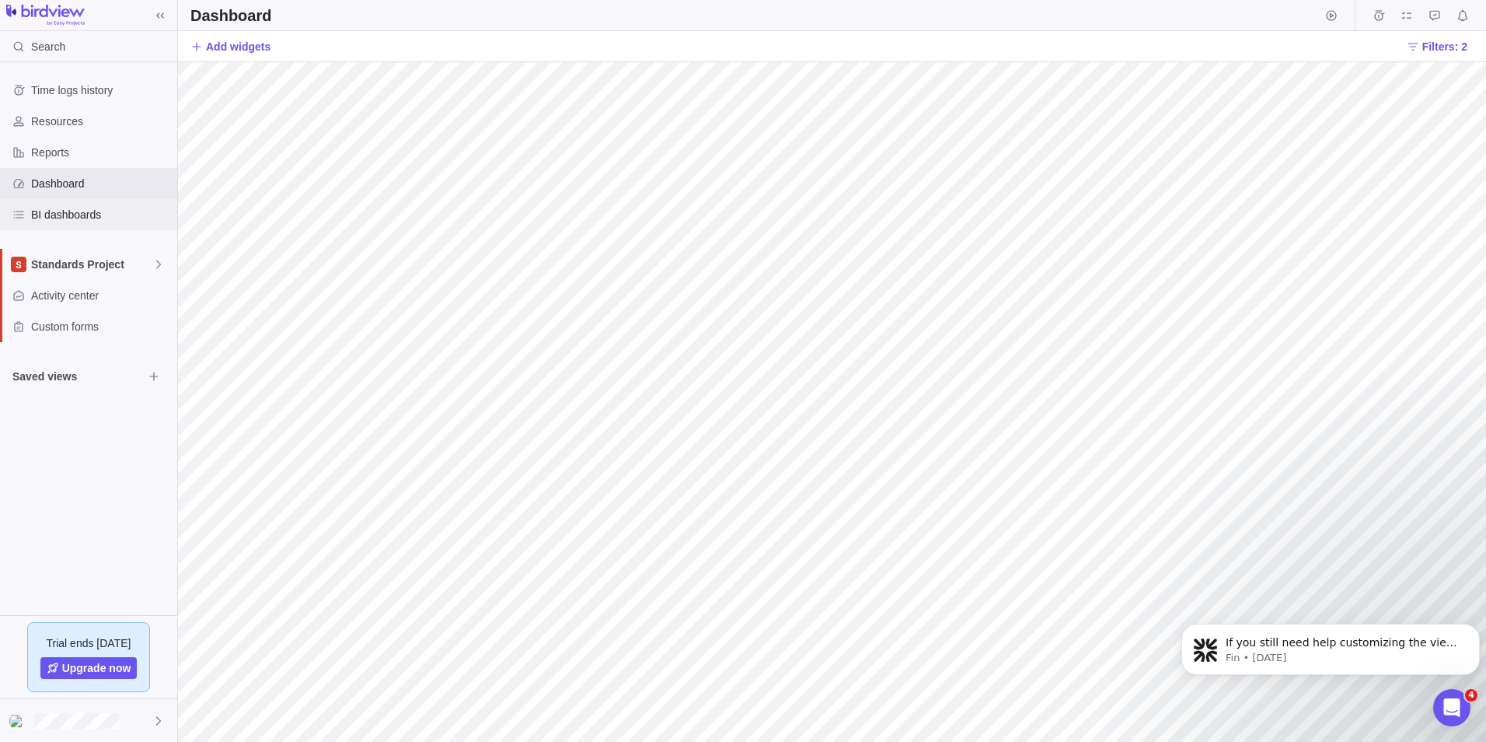
click at [70, 211] on span "BI dashboards" at bounding box center [101, 215] width 140 height 16
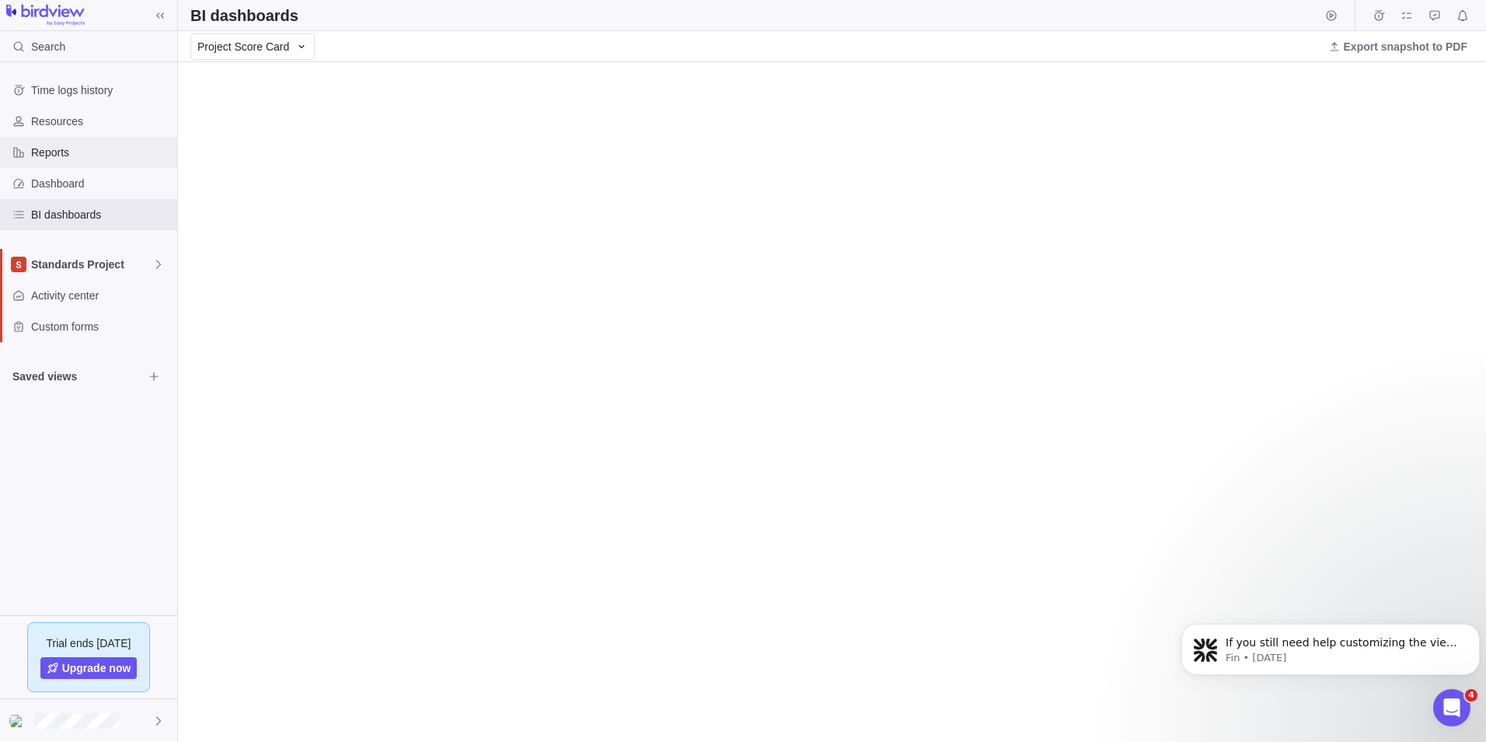
click at [54, 151] on span "Reports" at bounding box center [101, 153] width 140 height 16
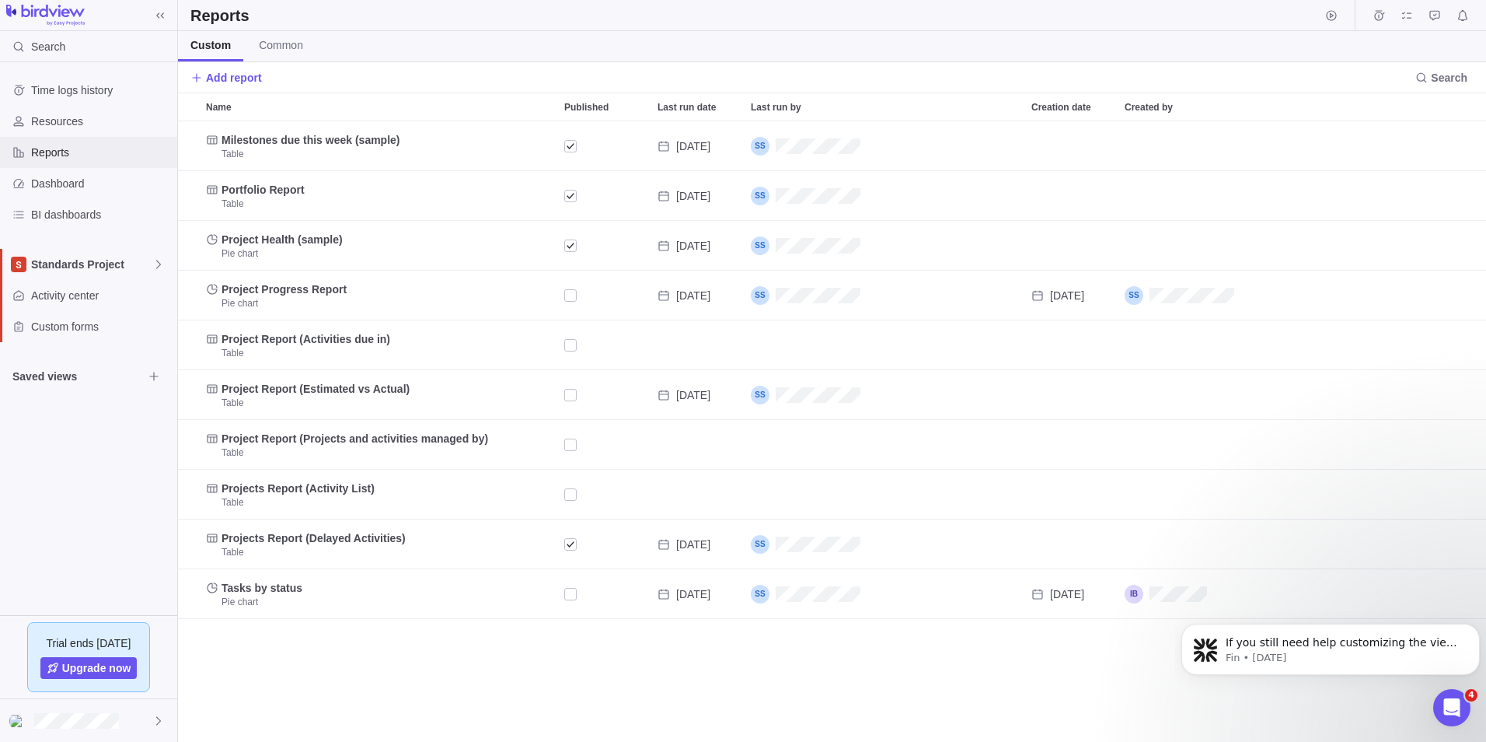
scroll to position [609, 1297]
